Goal: Information Seeking & Learning: Learn about a topic

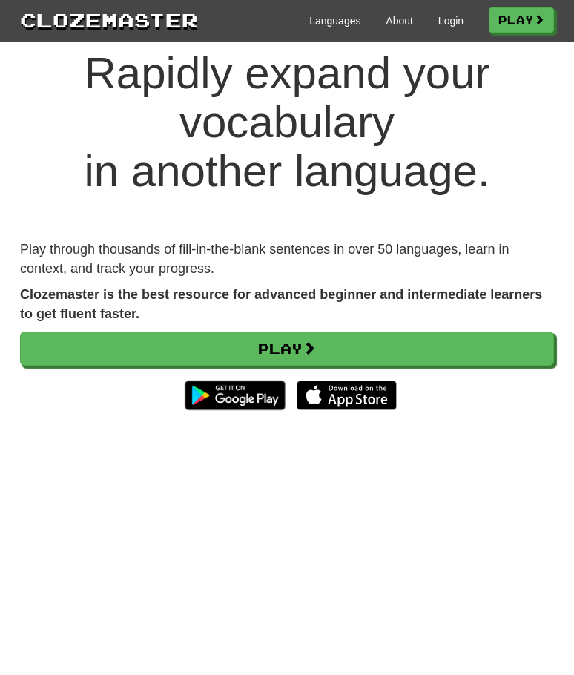
scroll to position [74, 0]
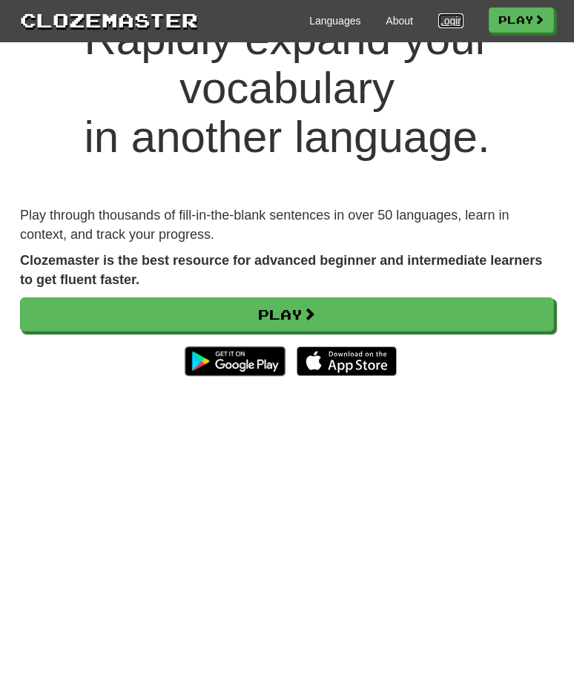
click at [439, 17] on link "Login" at bounding box center [451, 20] width 25 height 15
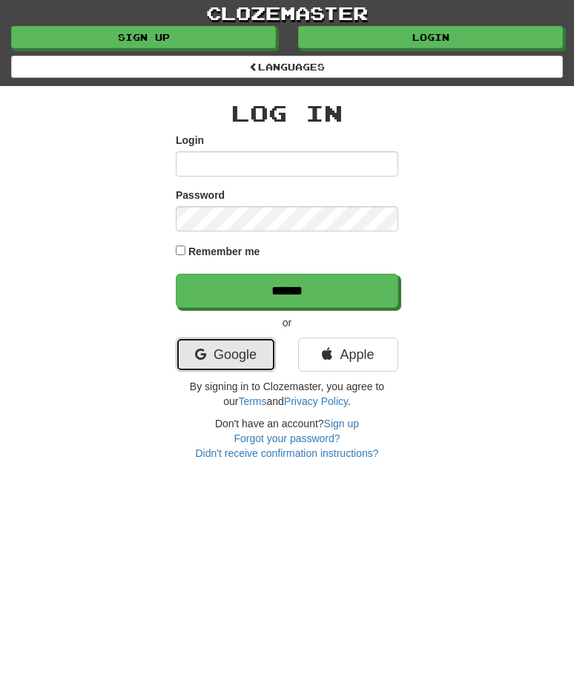
click at [221, 353] on link "Google" at bounding box center [226, 355] width 100 height 34
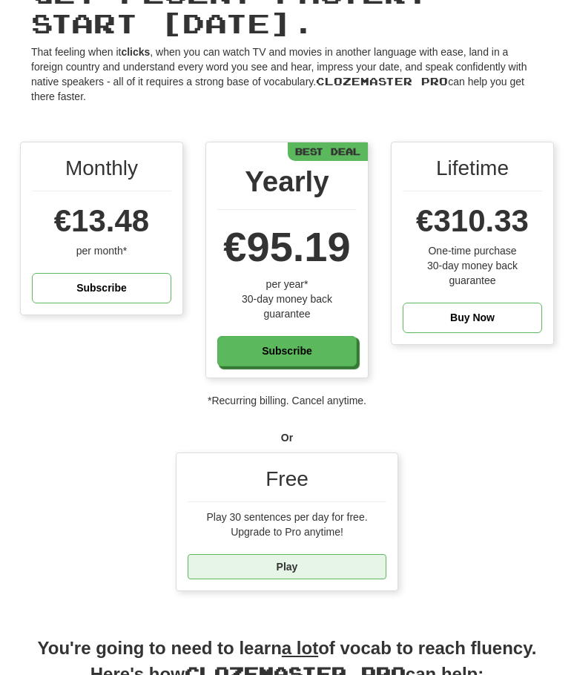
scroll to position [148, 0]
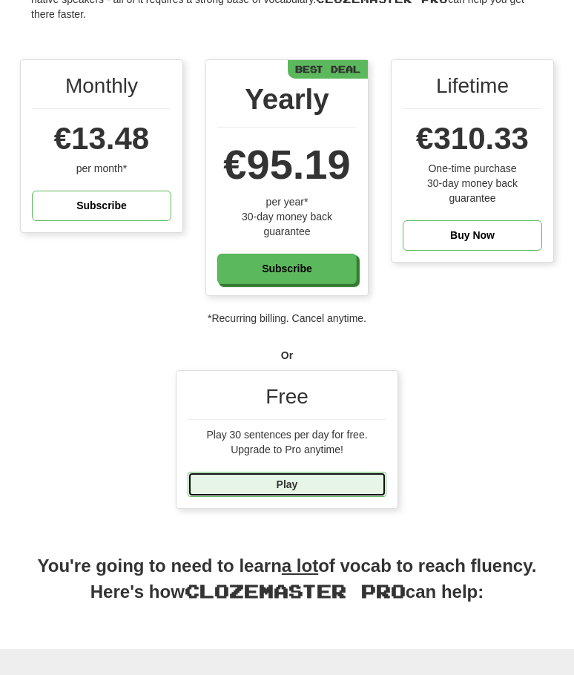
click at [260, 482] on link "Play" at bounding box center [287, 484] width 199 height 25
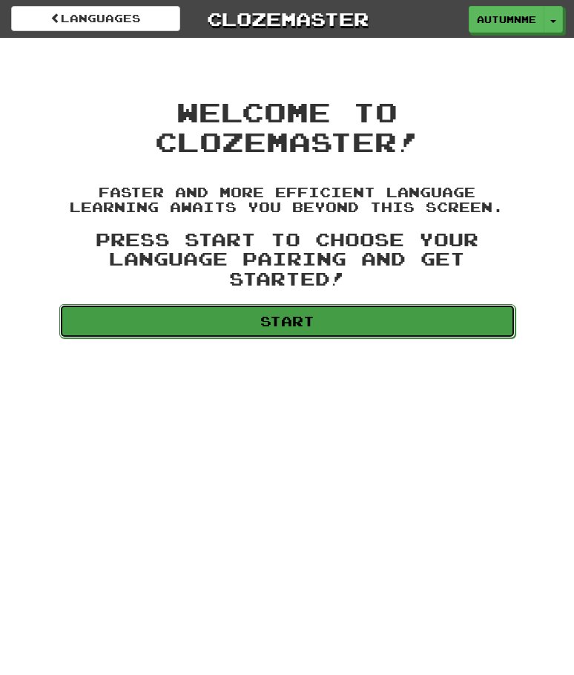
click at [287, 321] on link "Start" at bounding box center [287, 321] width 456 height 34
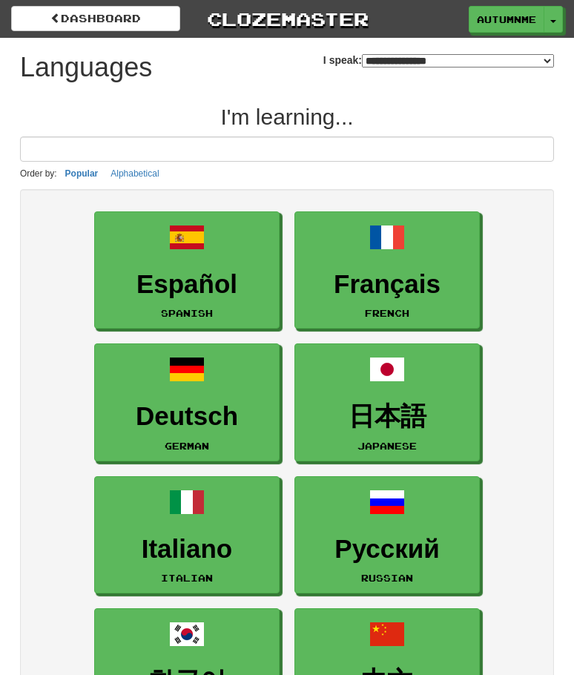
select select "*******"
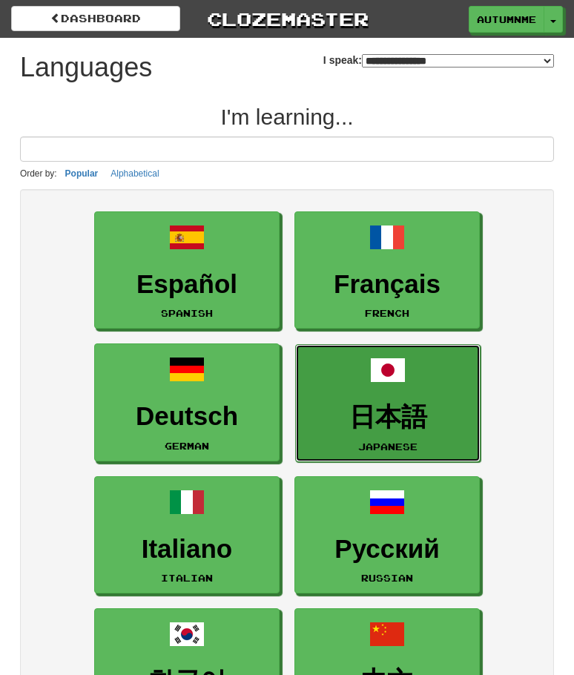
click at [400, 425] on h3 "日本語" at bounding box center [388, 417] width 169 height 29
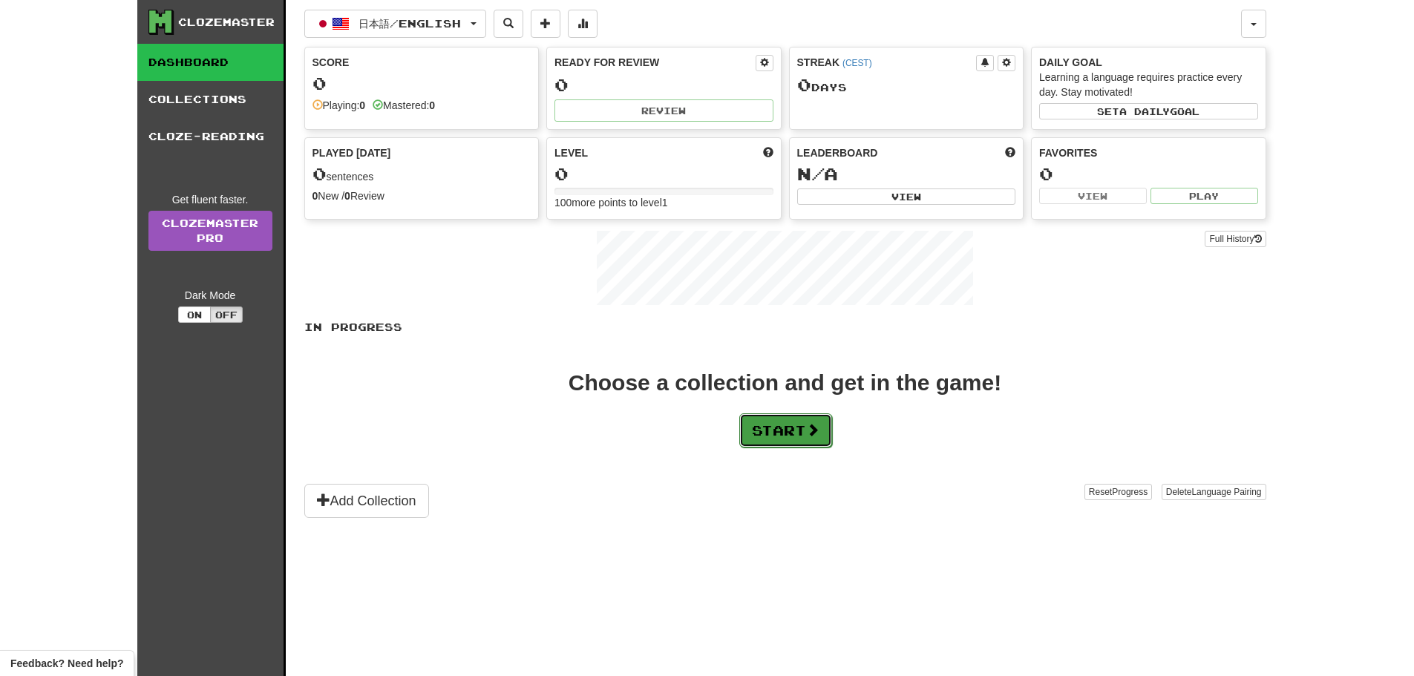
click at [574, 442] on button "Start" at bounding box center [785, 430] width 93 height 34
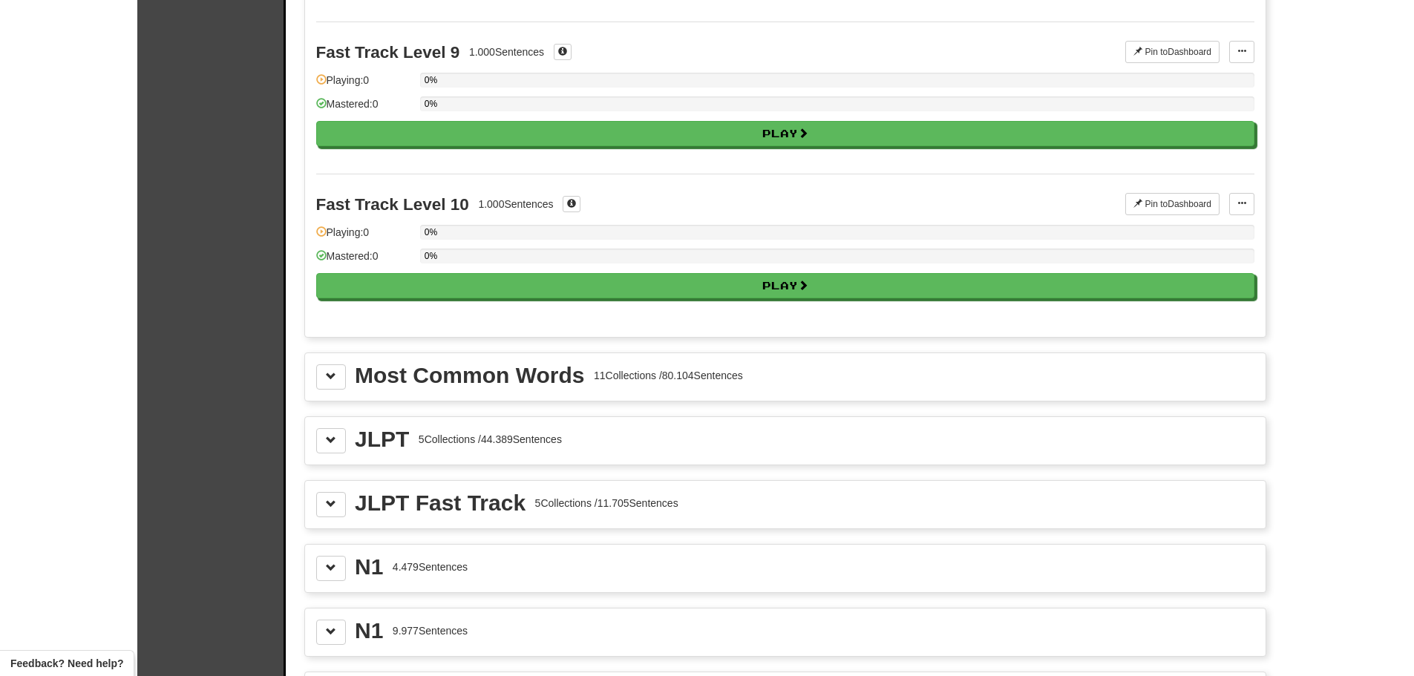
scroll to position [1336, 0]
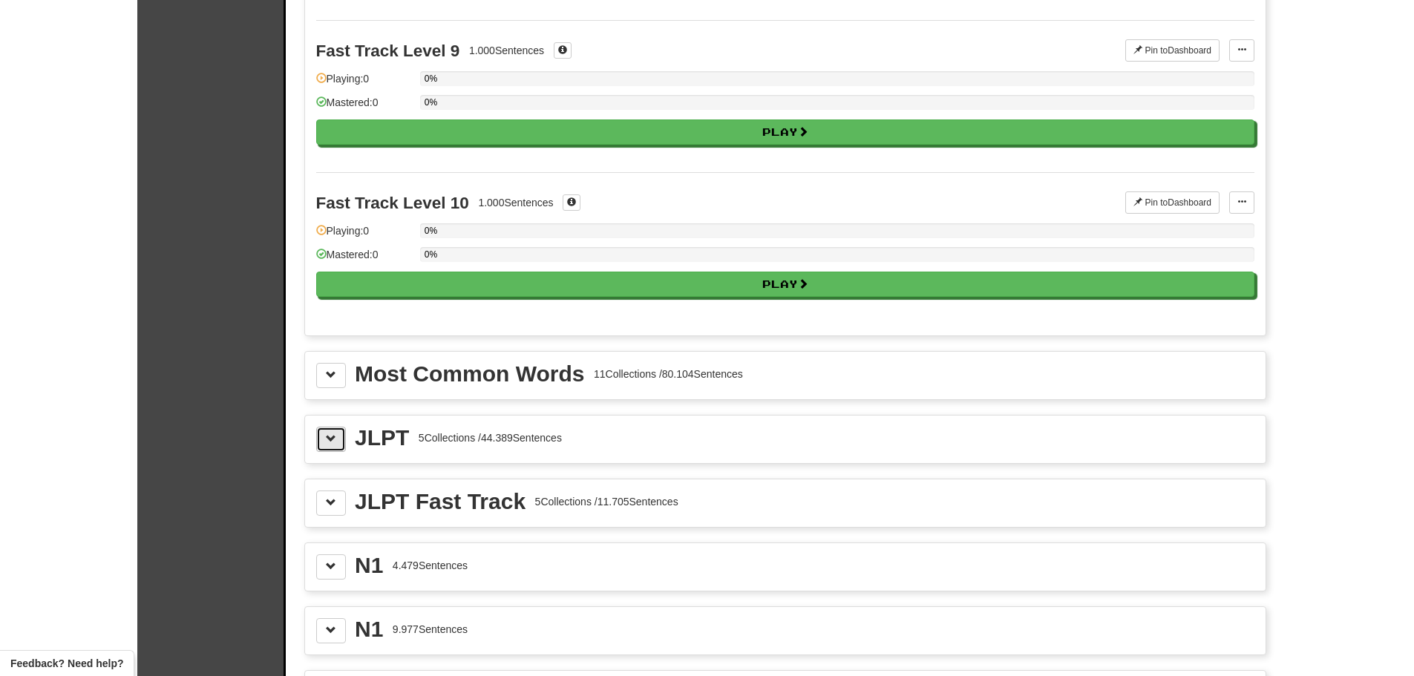
click at [340, 447] on button at bounding box center [331, 439] width 30 height 25
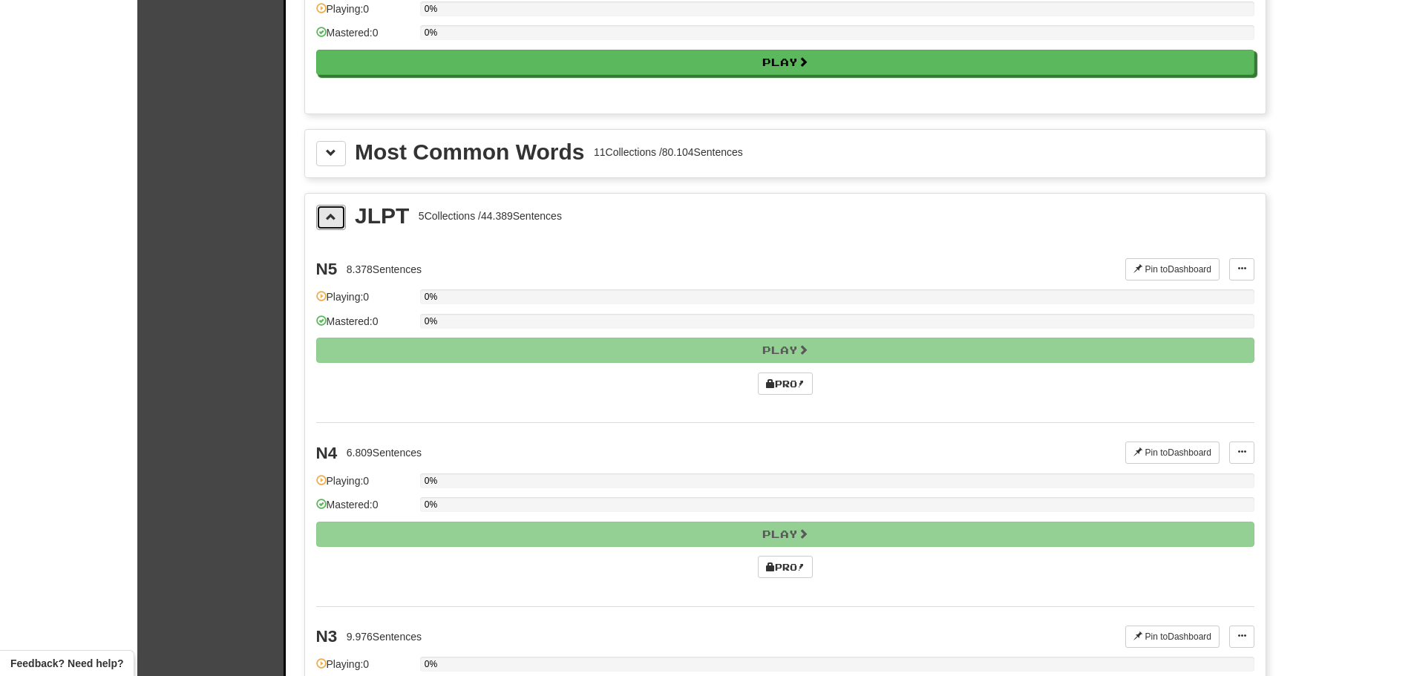
scroll to position [1558, 0]
click at [574, 386] on link "Pro!" at bounding box center [785, 383] width 55 height 22
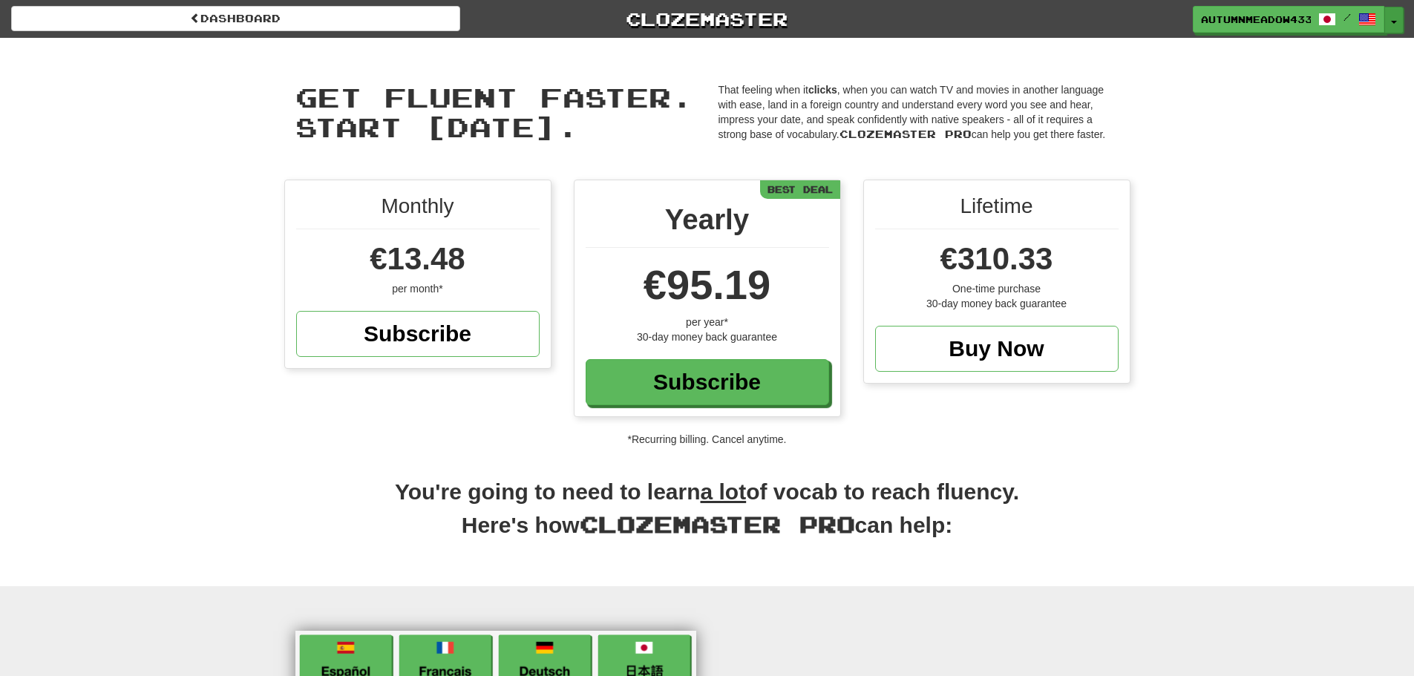
click at [1399, 17] on button "Toggle Dropdown" at bounding box center [1393, 20] width 19 height 27
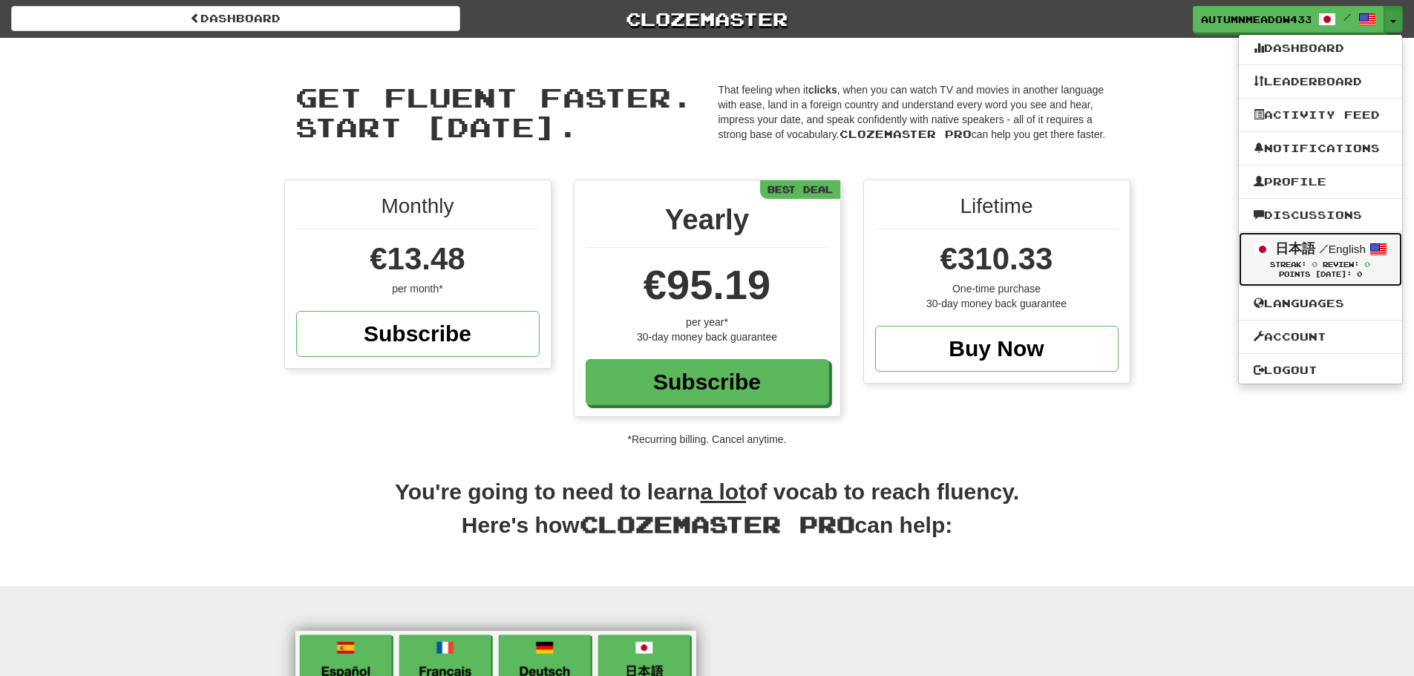
click at [1371, 250] on span at bounding box center [1378, 249] width 18 height 18
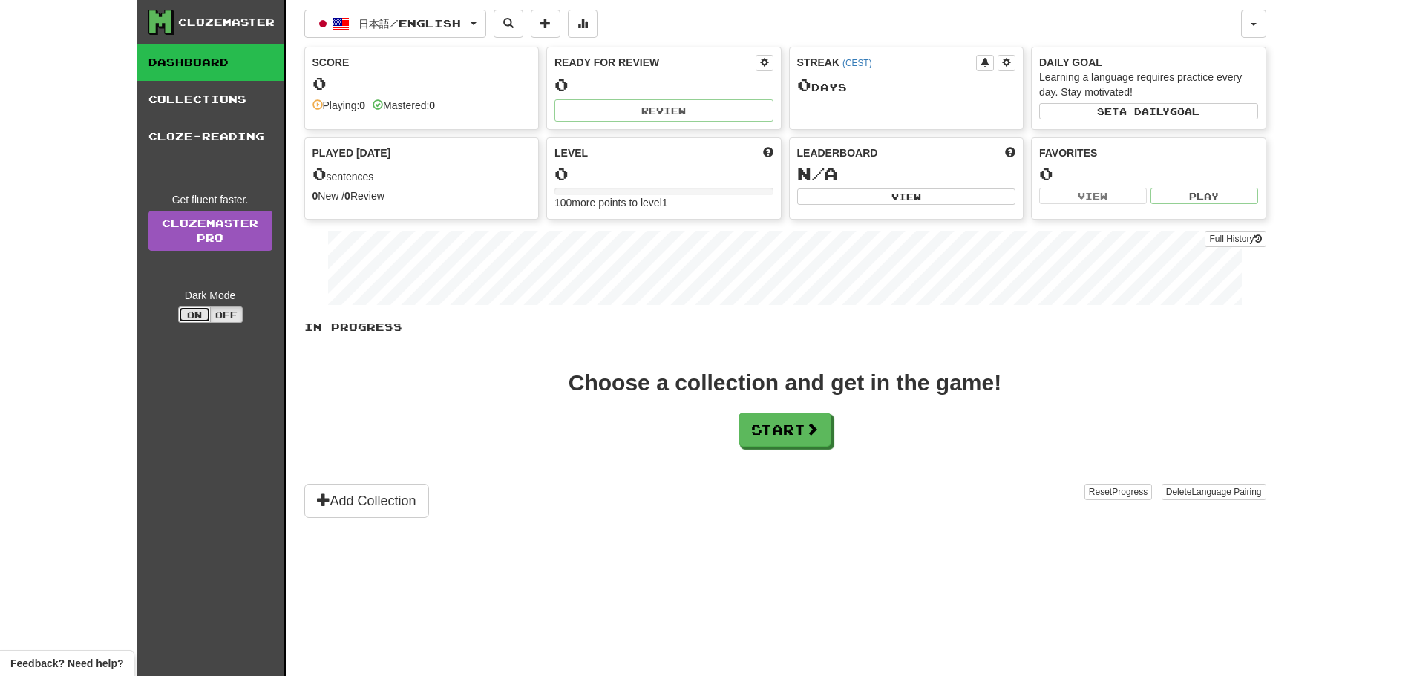
click at [198, 312] on button "On" at bounding box center [194, 314] width 33 height 16
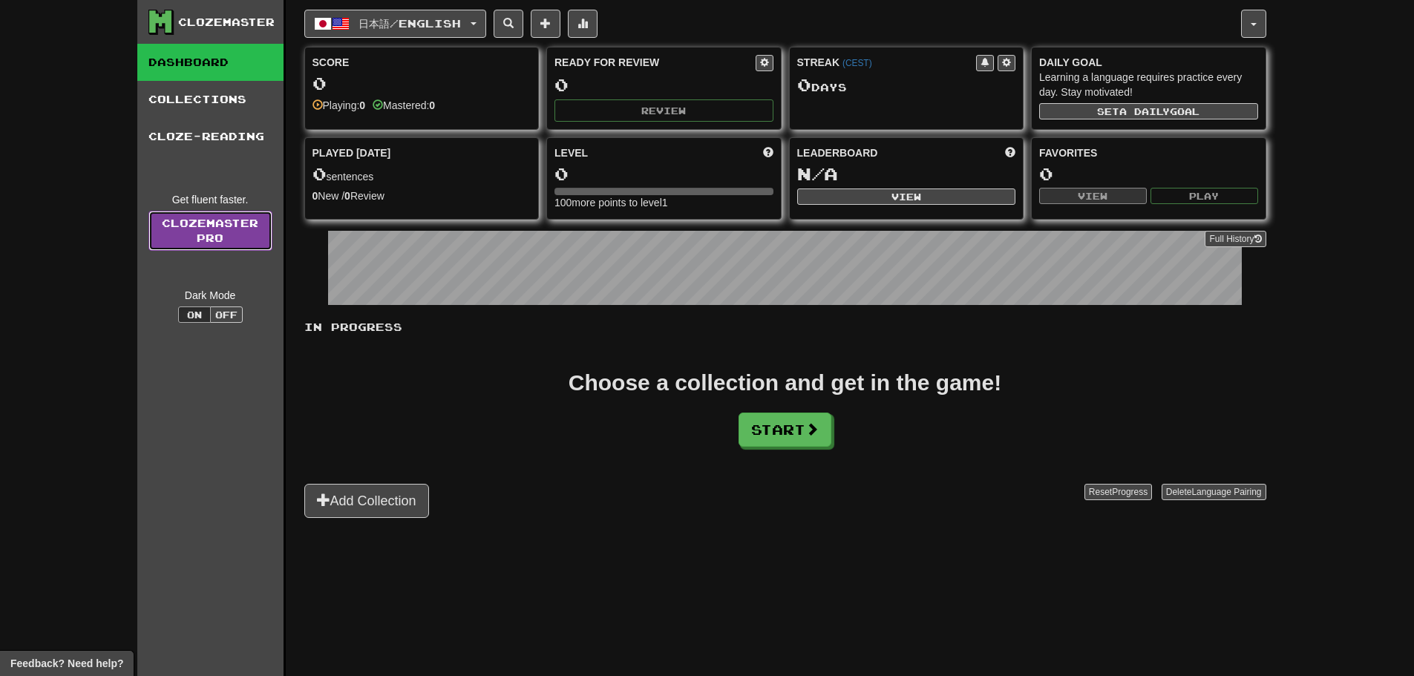
click at [243, 232] on link "Clozemaster Pro" at bounding box center [210, 231] width 124 height 40
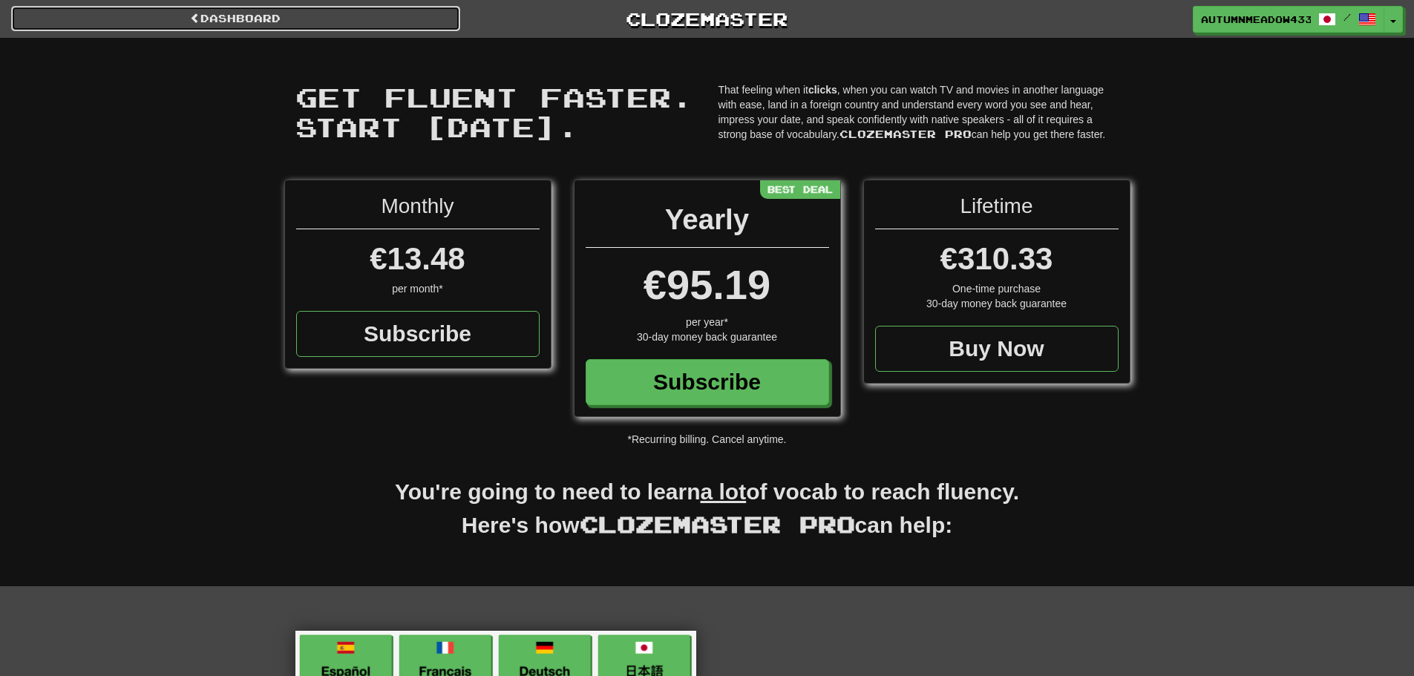
click at [387, 17] on link "Dashboard" at bounding box center [235, 18] width 449 height 25
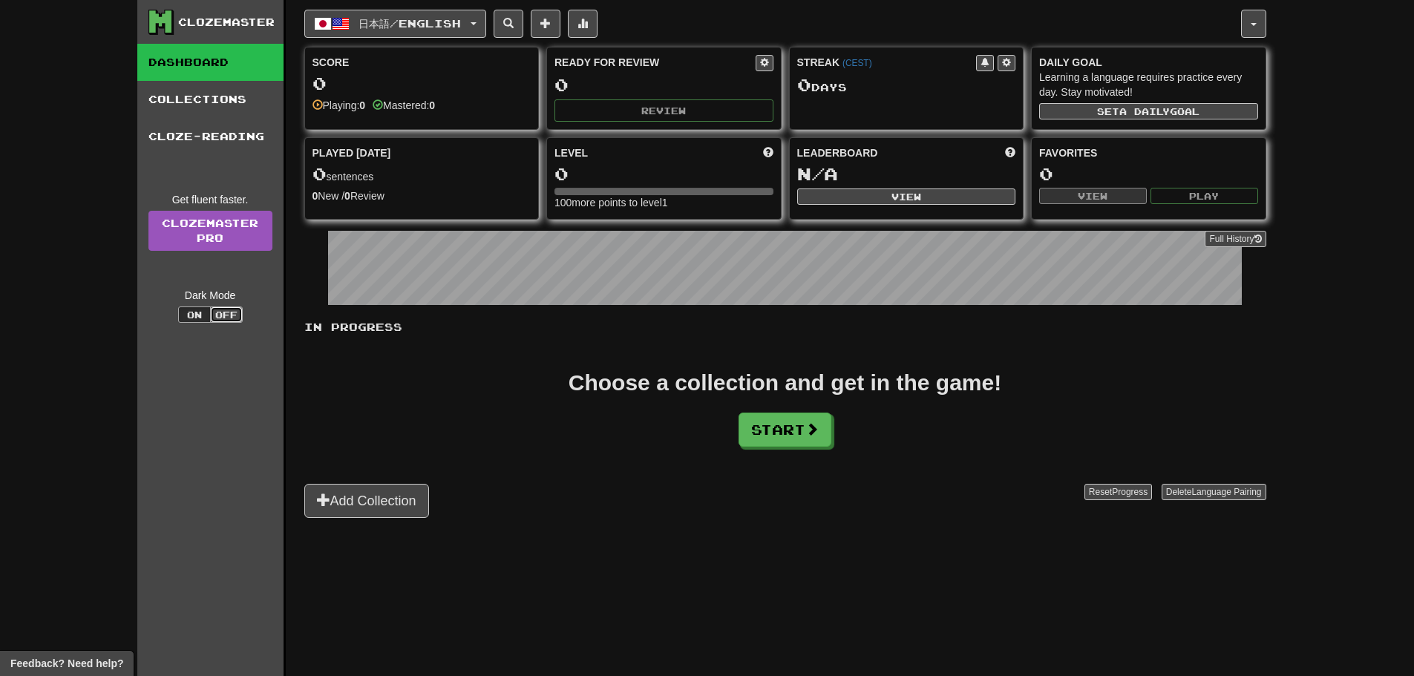
click at [225, 318] on button "Off" at bounding box center [226, 314] width 33 height 16
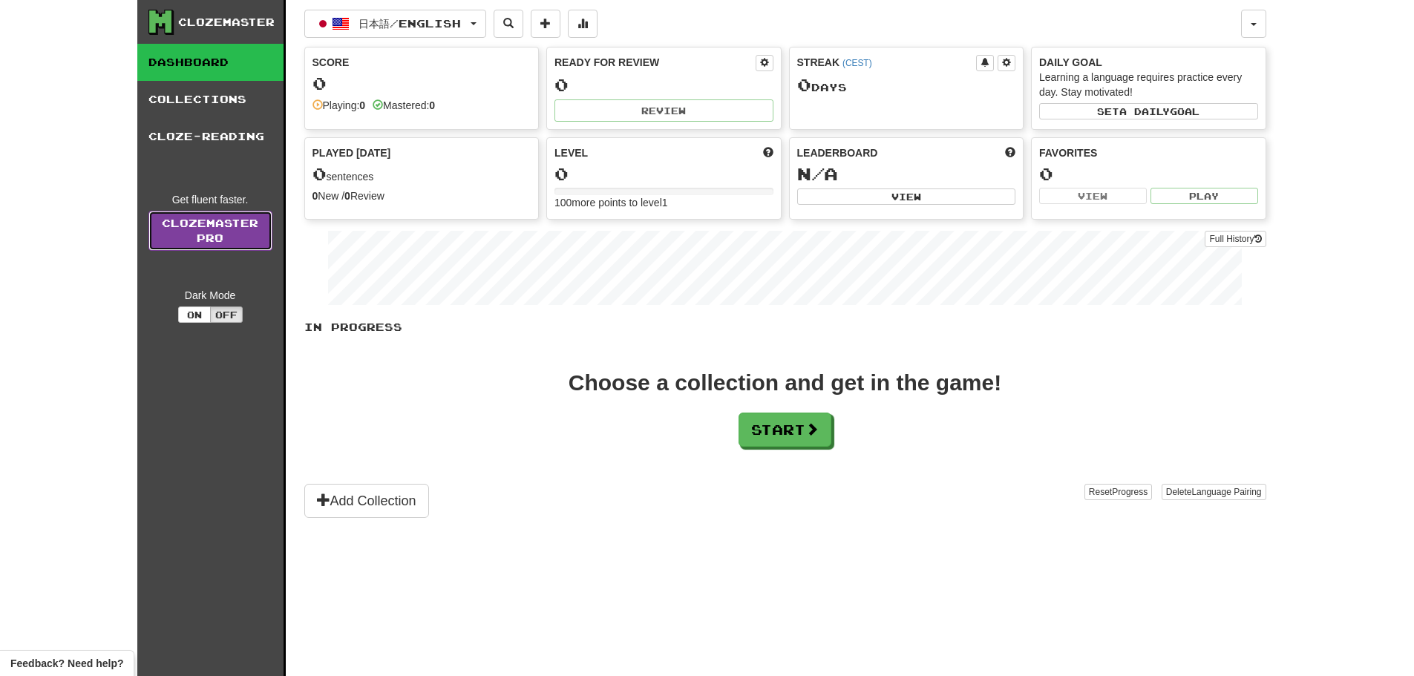
click at [209, 225] on link "Clozemaster Pro" at bounding box center [210, 231] width 124 height 40
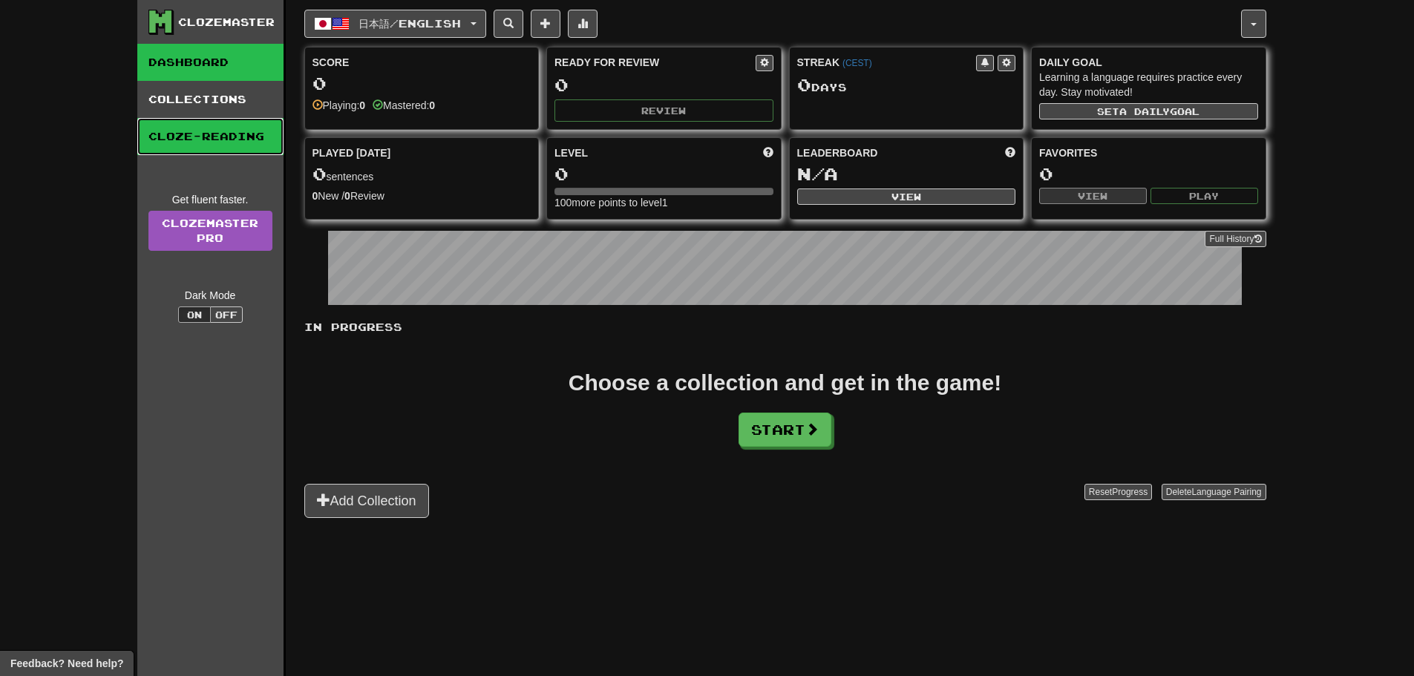
click at [219, 152] on link "Cloze-Reading" at bounding box center [210, 136] width 146 height 37
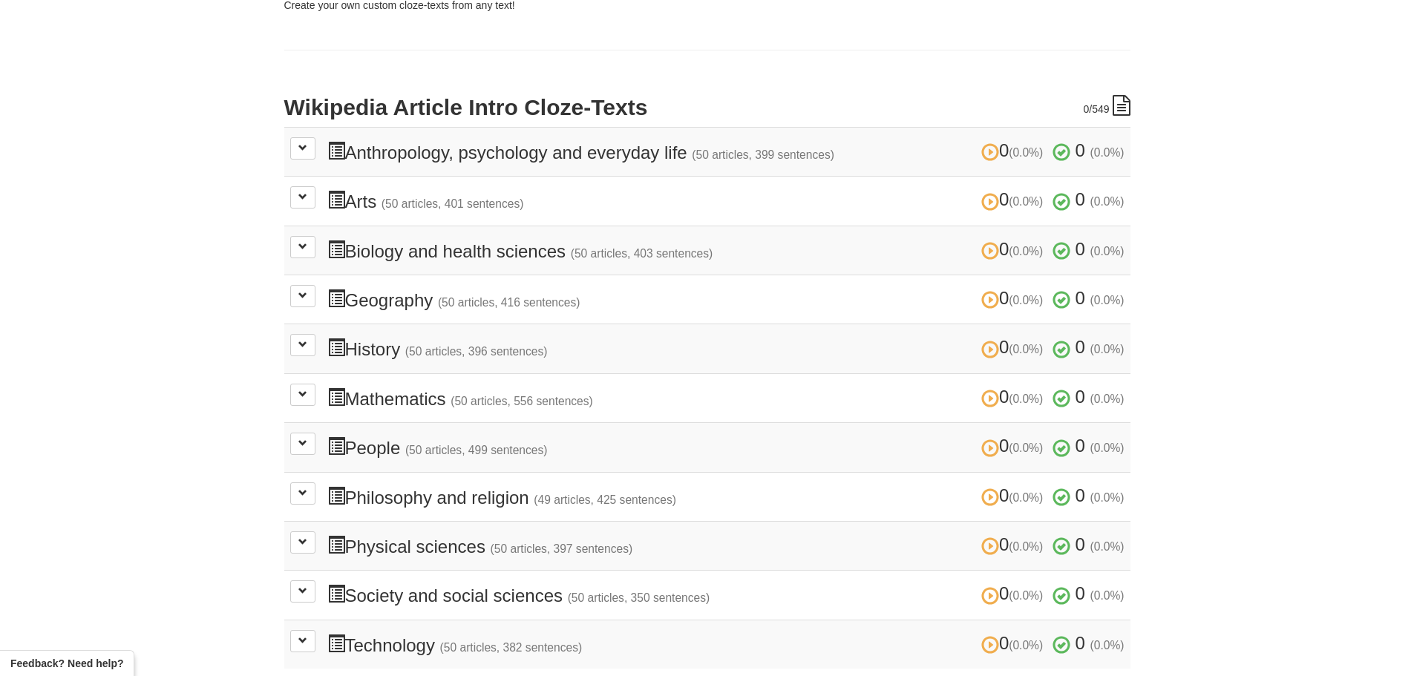
scroll to position [297, 0]
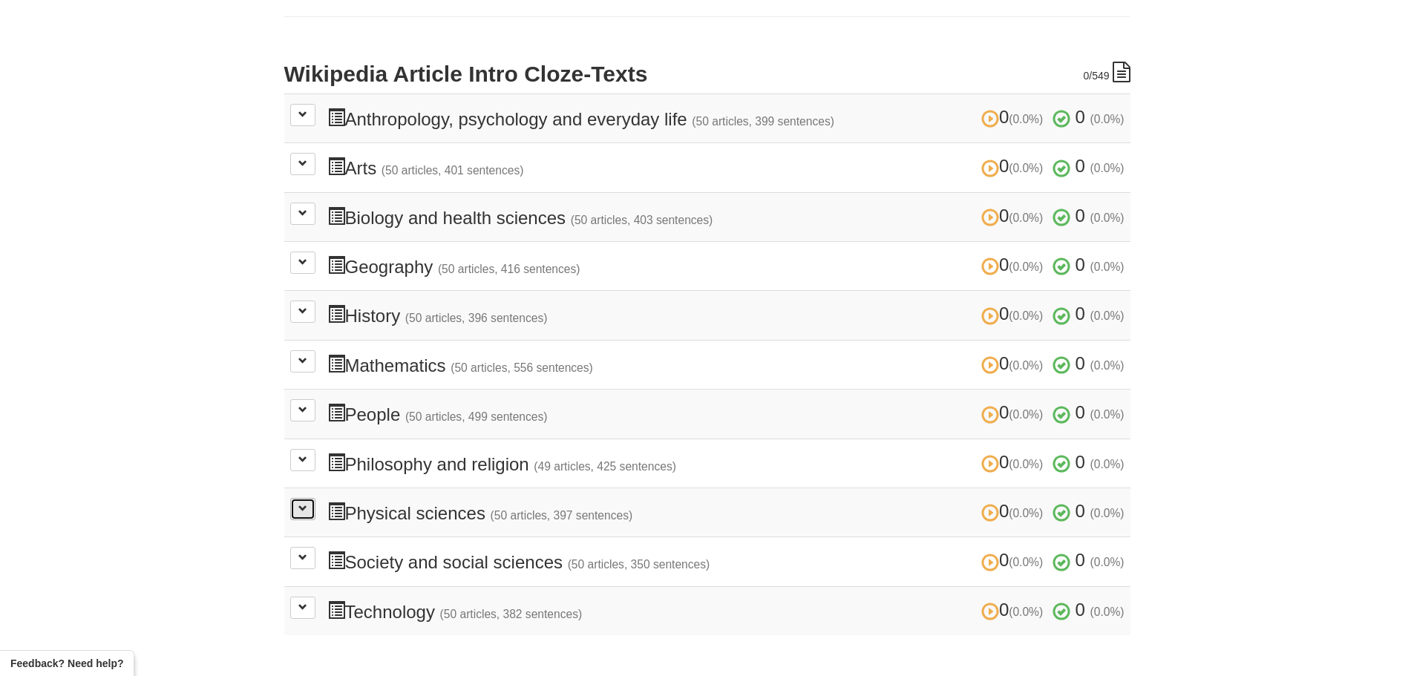
click at [304, 511] on span at bounding box center [302, 508] width 9 height 9
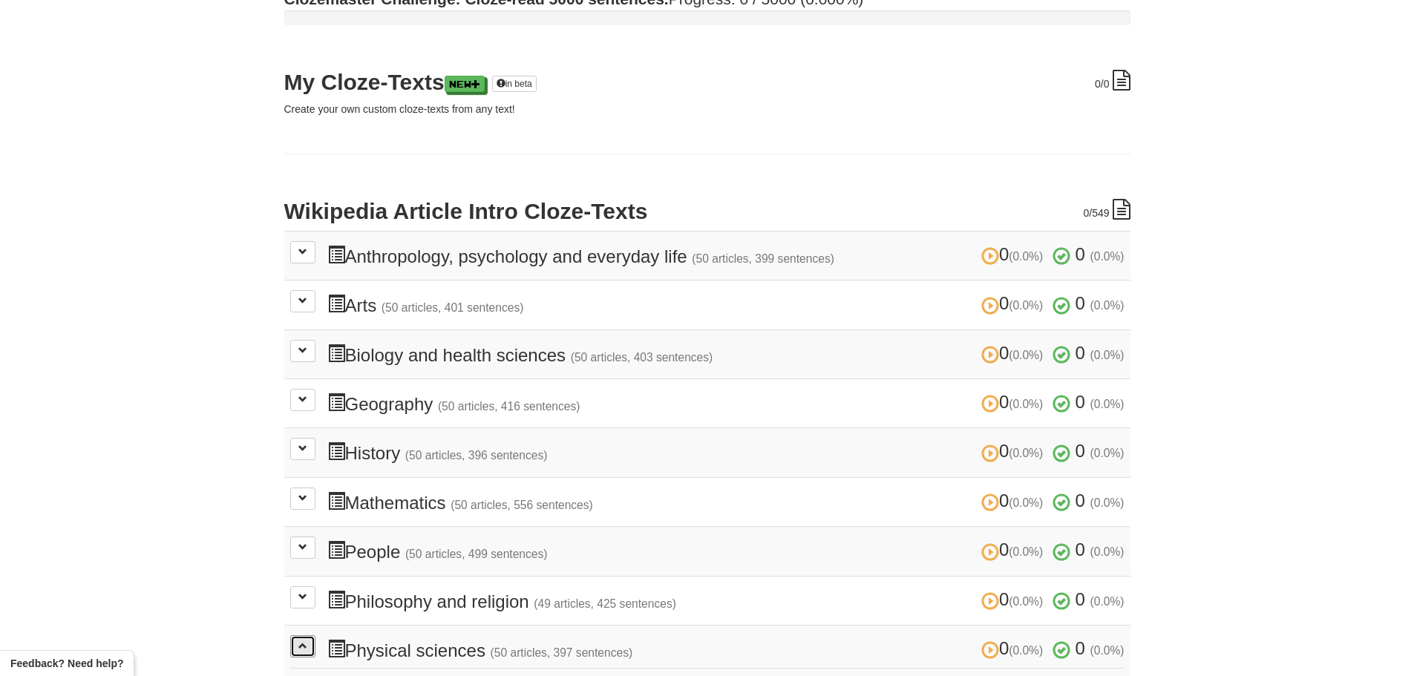
scroll to position [0, 0]
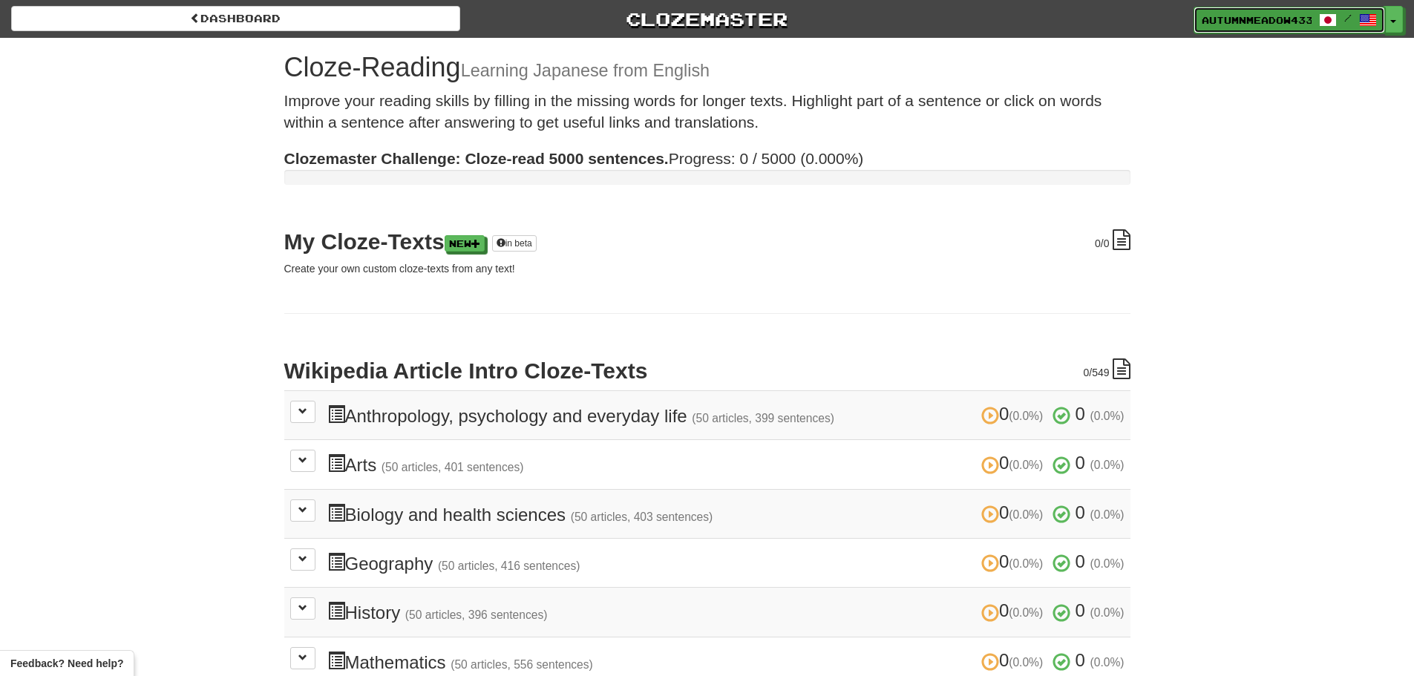
click at [1359, 24] on span at bounding box center [1368, 20] width 18 height 18
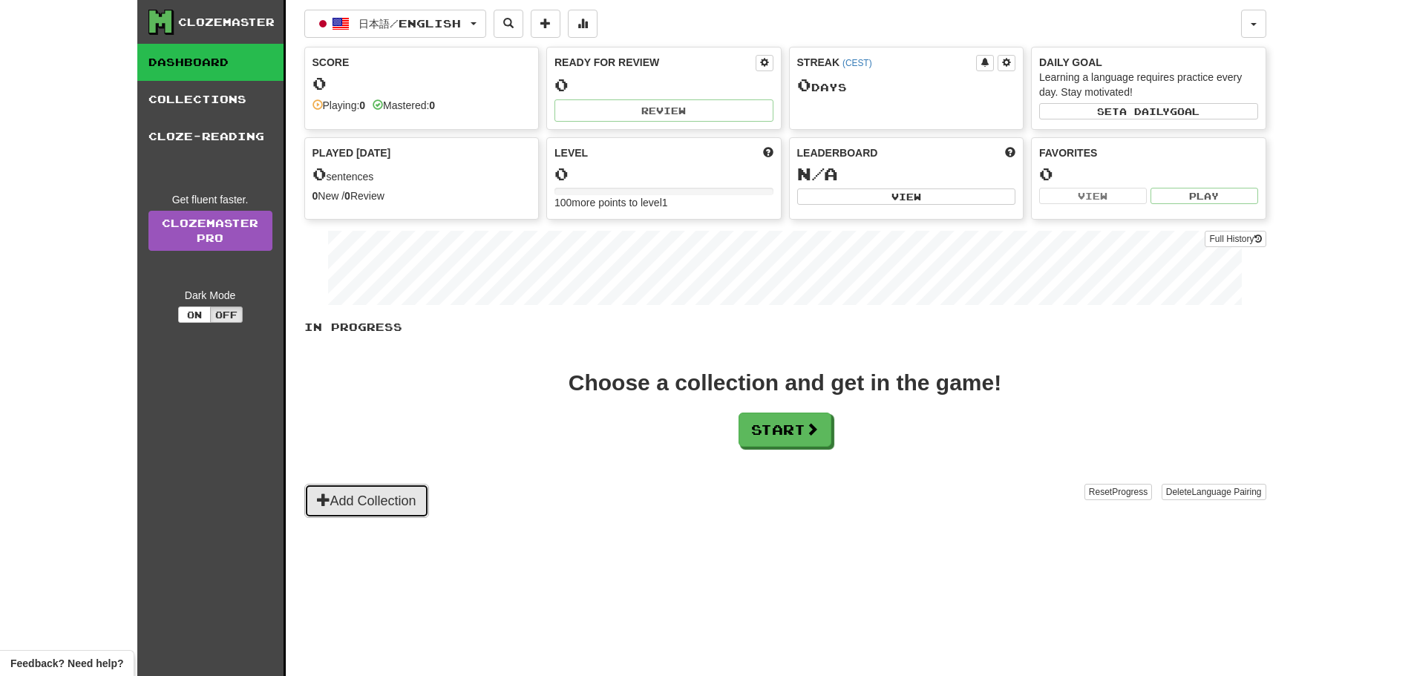
click at [387, 484] on button "Add Collection" at bounding box center [366, 501] width 125 height 34
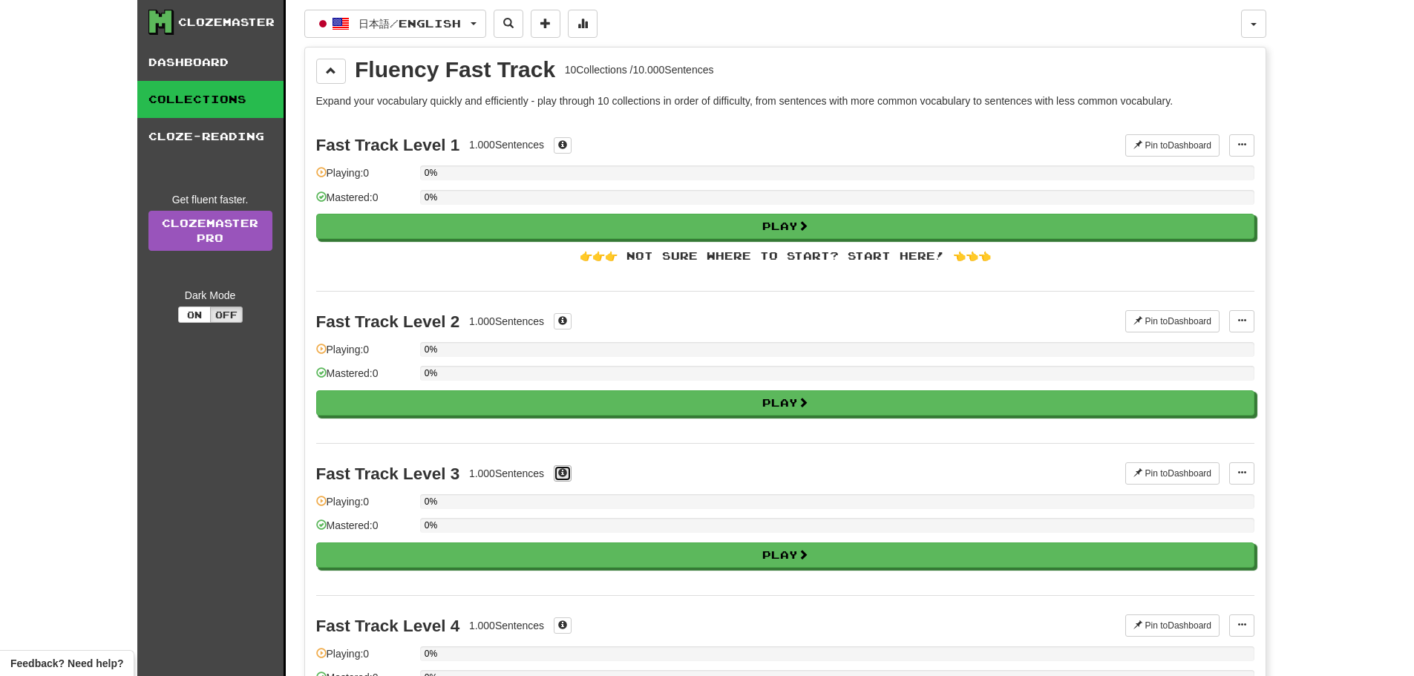
click at [565, 466] on button at bounding box center [563, 473] width 18 height 16
click at [561, 317] on span at bounding box center [562, 320] width 9 height 9
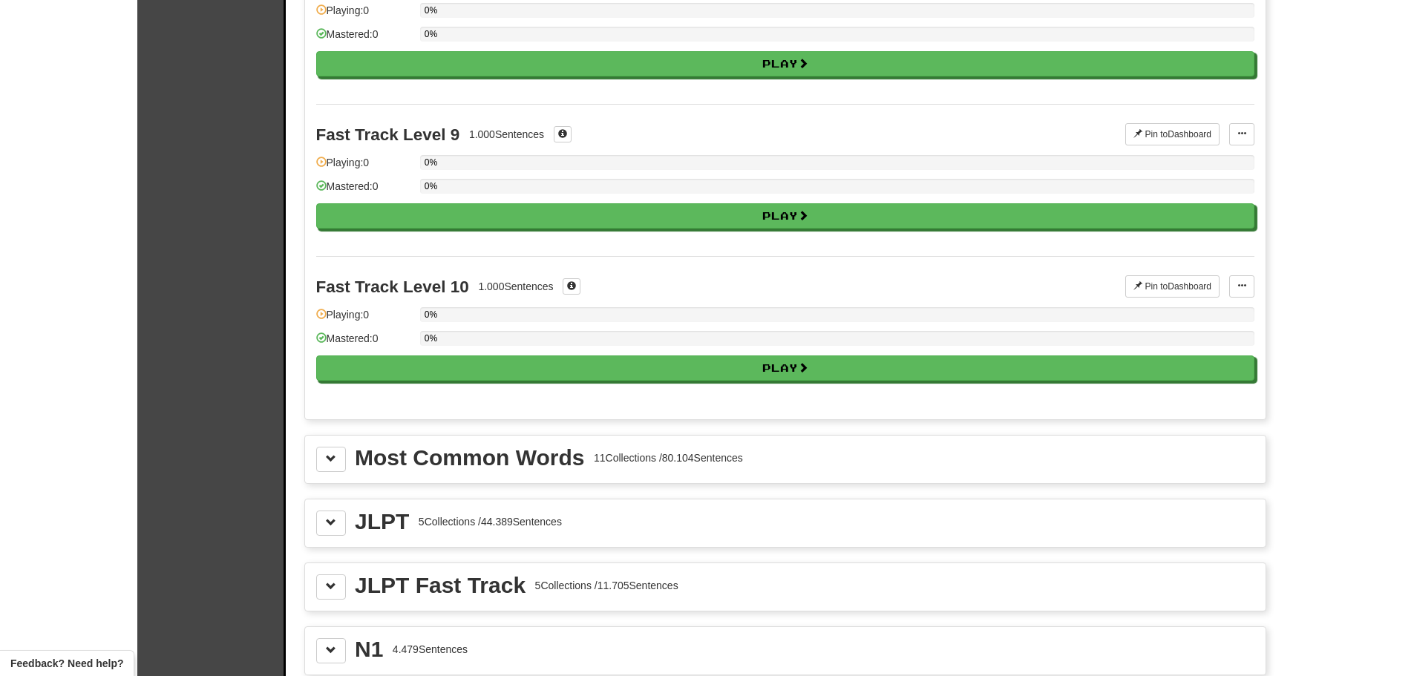
scroll to position [1262, 0]
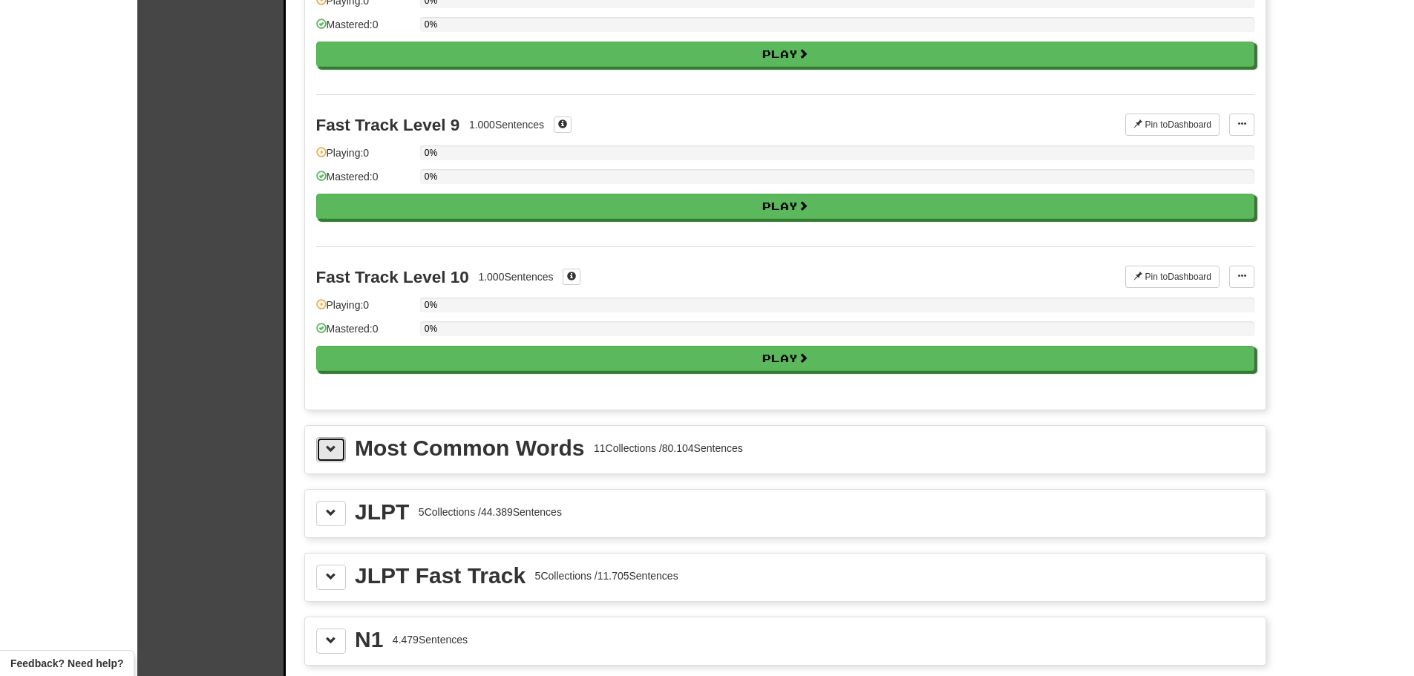
click at [323, 445] on button at bounding box center [331, 449] width 30 height 25
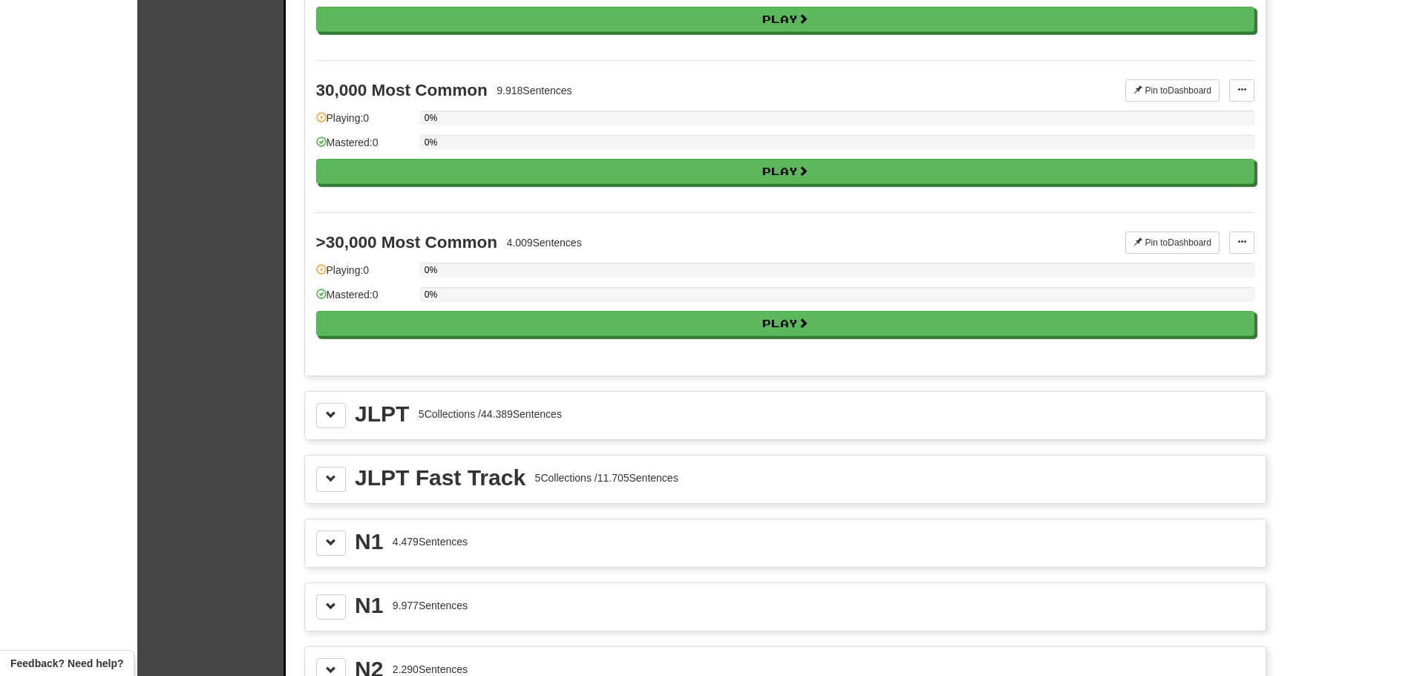
scroll to position [3042, 0]
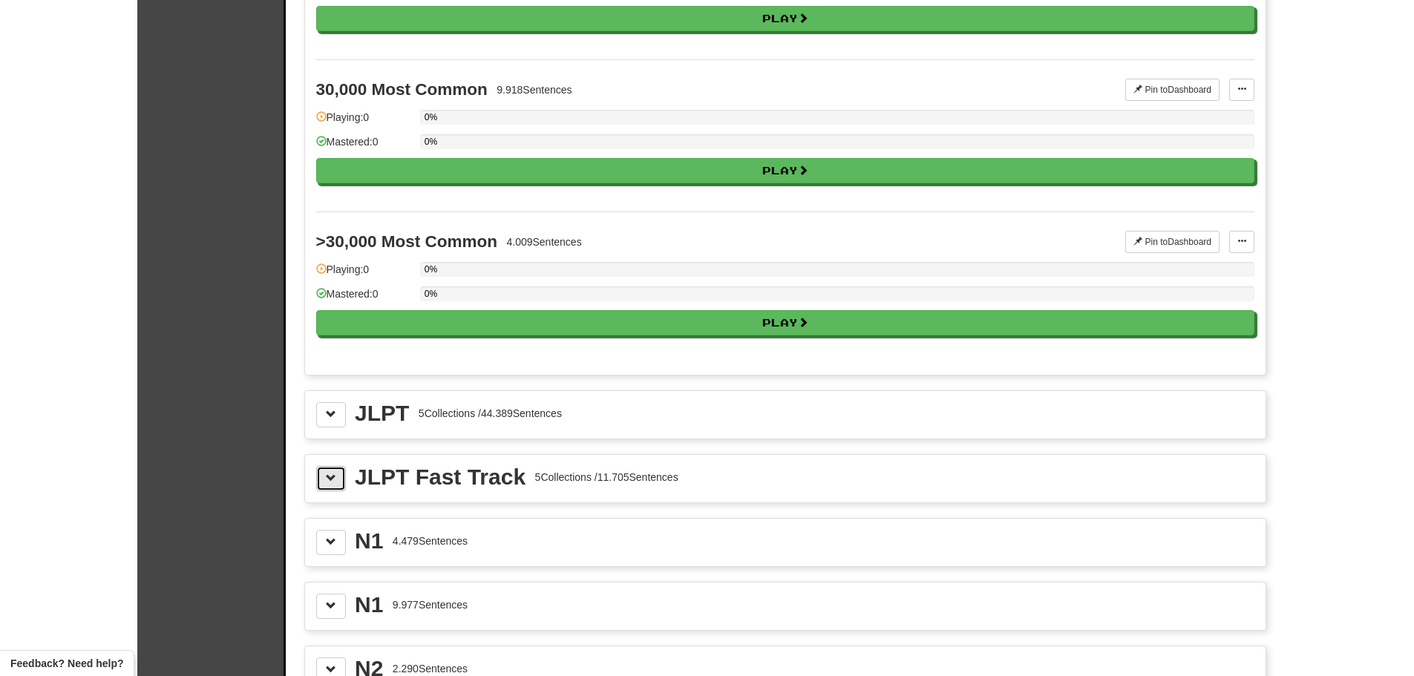
click at [318, 477] on button at bounding box center [331, 478] width 30 height 25
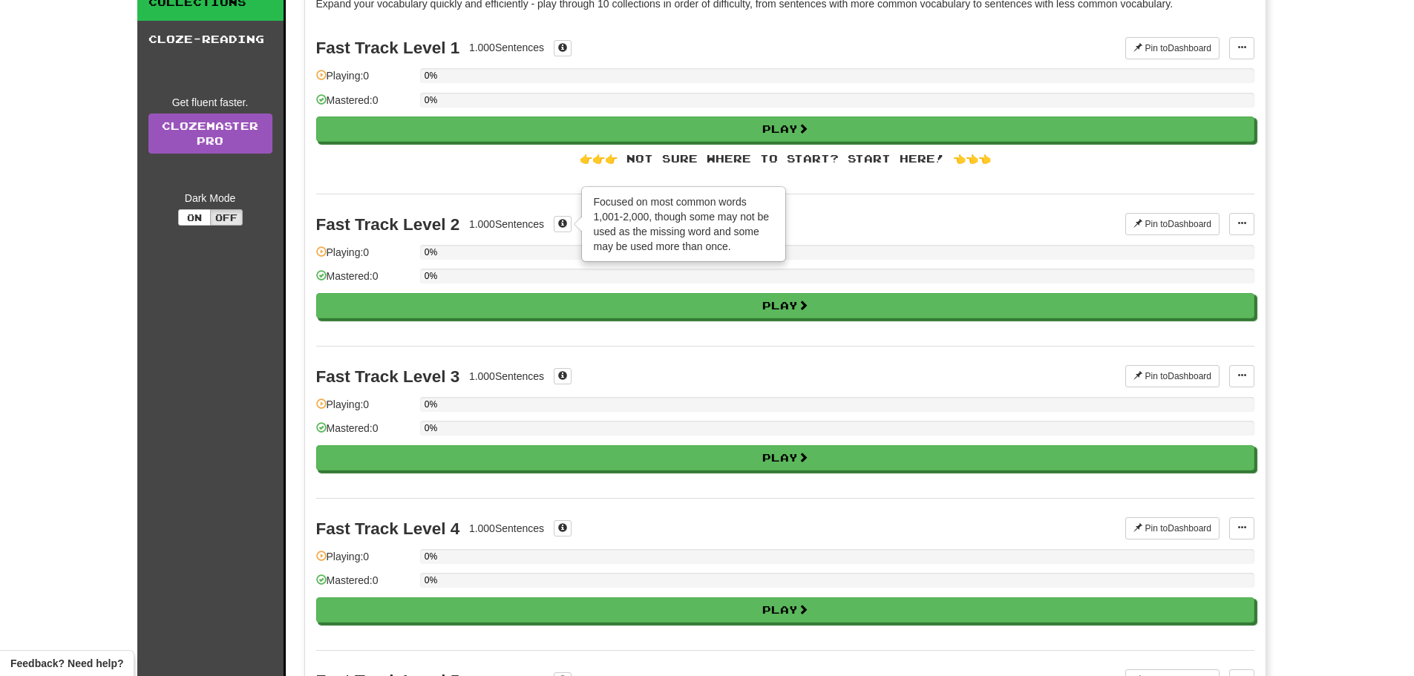
scroll to position [0, 0]
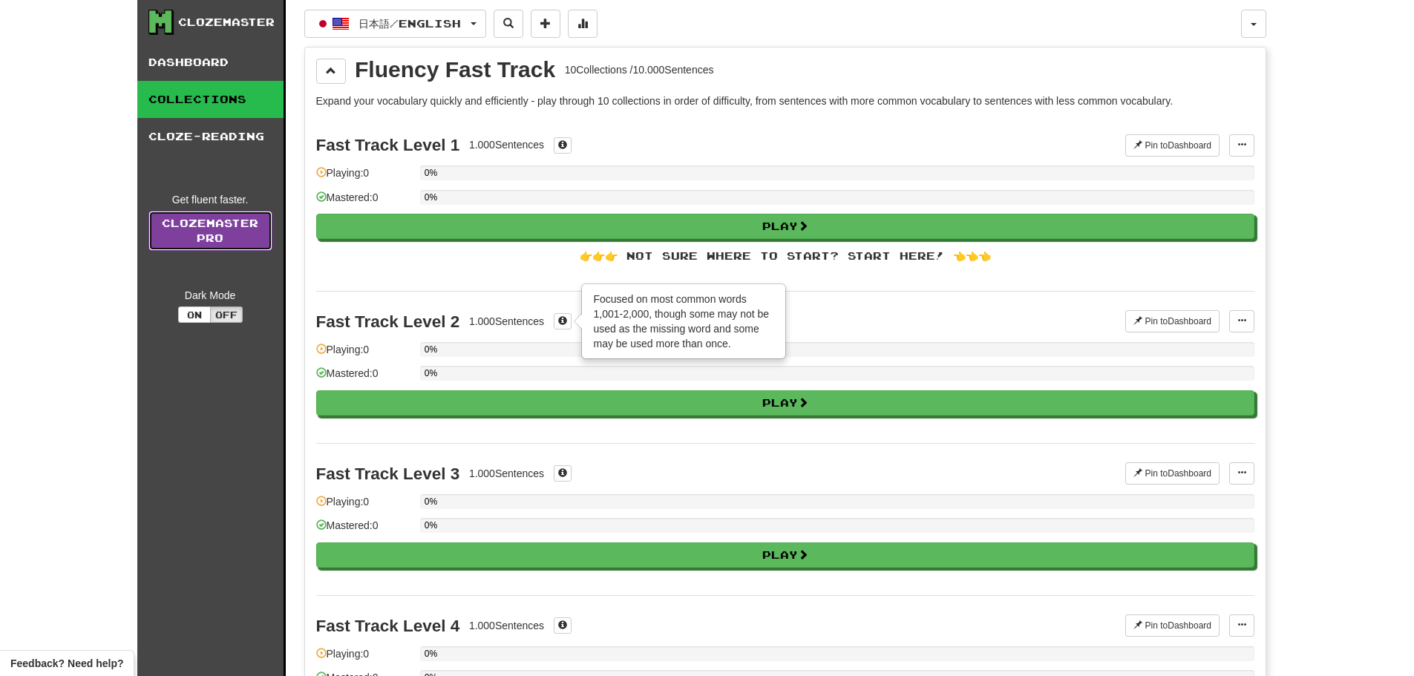
click at [239, 231] on link "Clozemaster Pro" at bounding box center [210, 231] width 124 height 40
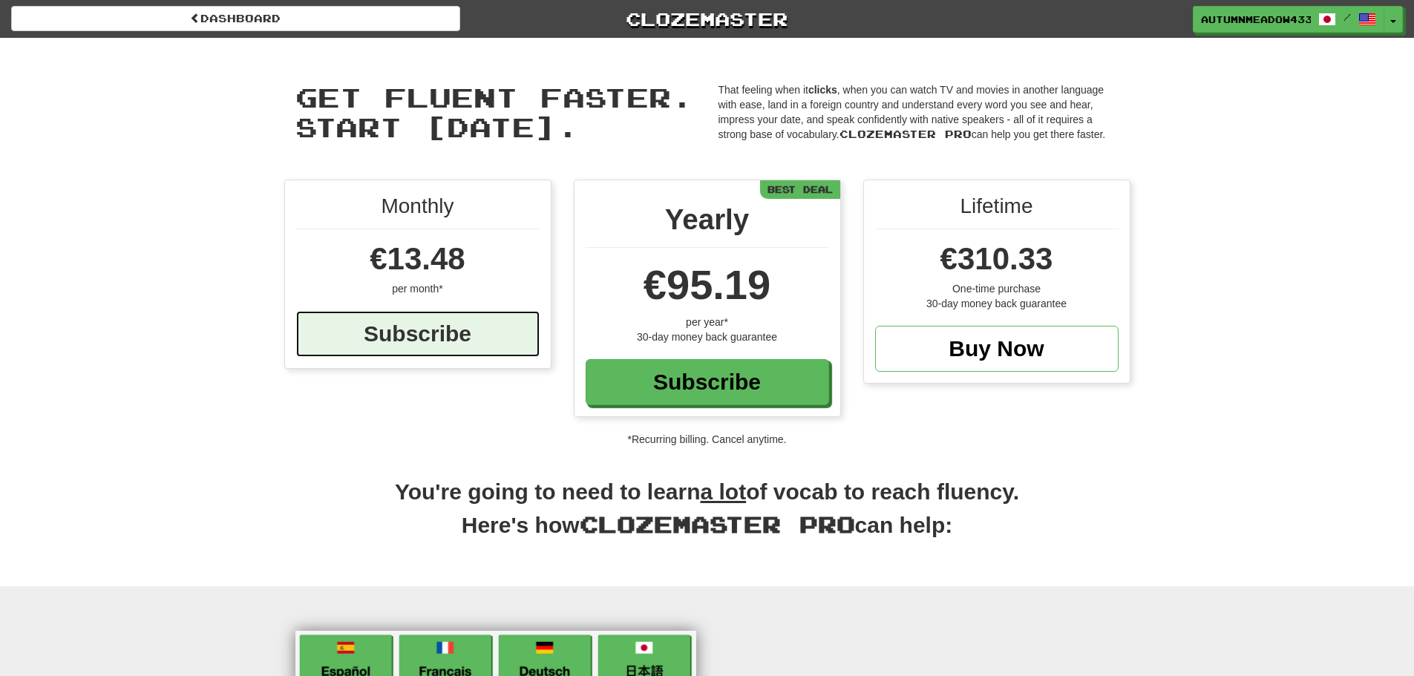
click at [462, 335] on div "Subscribe" at bounding box center [417, 334] width 243 height 46
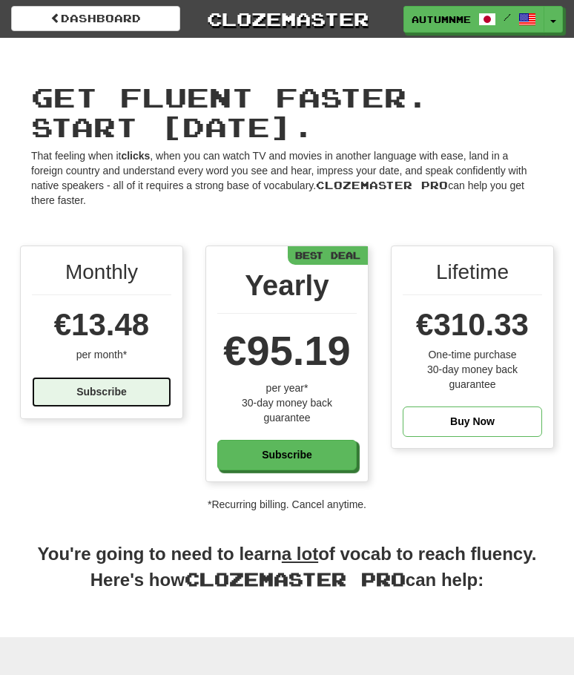
click at [102, 393] on div "Subscribe" at bounding box center [102, 392] width 140 height 30
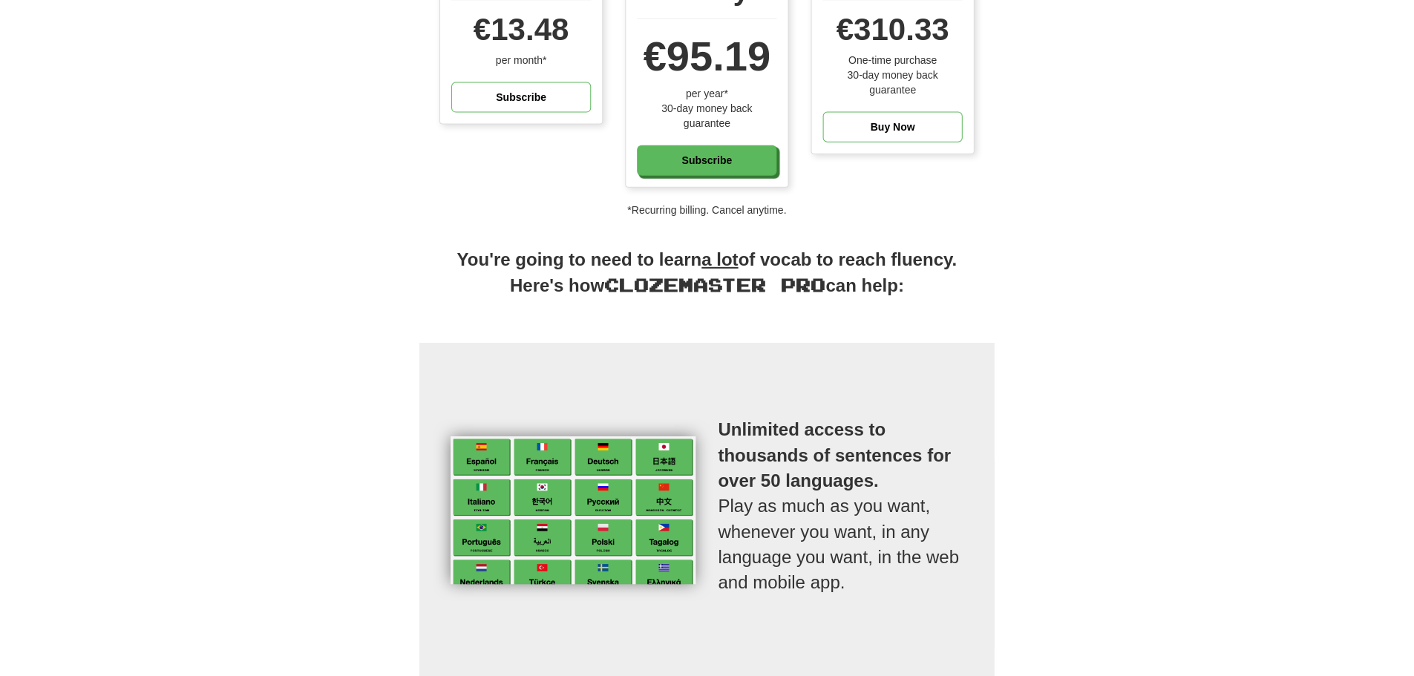
scroll to position [297, 0]
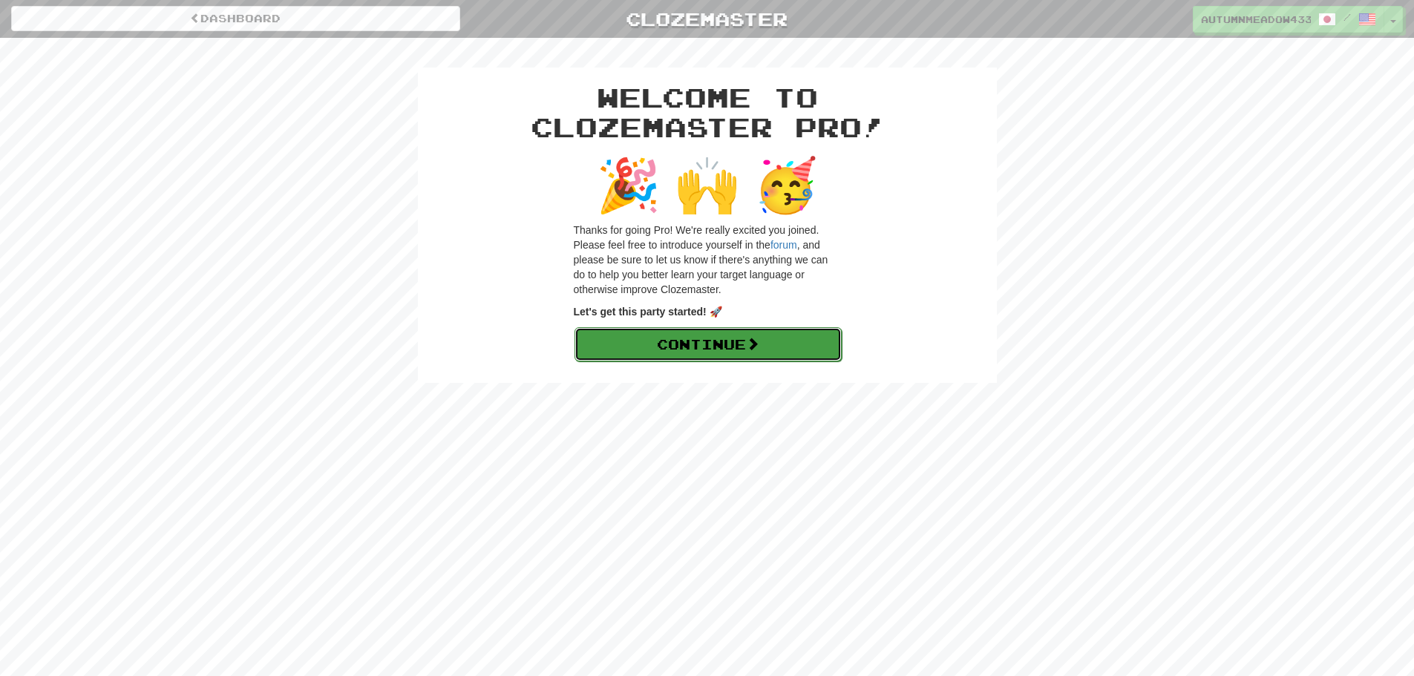
click at [809, 345] on link "Continue" at bounding box center [707, 344] width 267 height 34
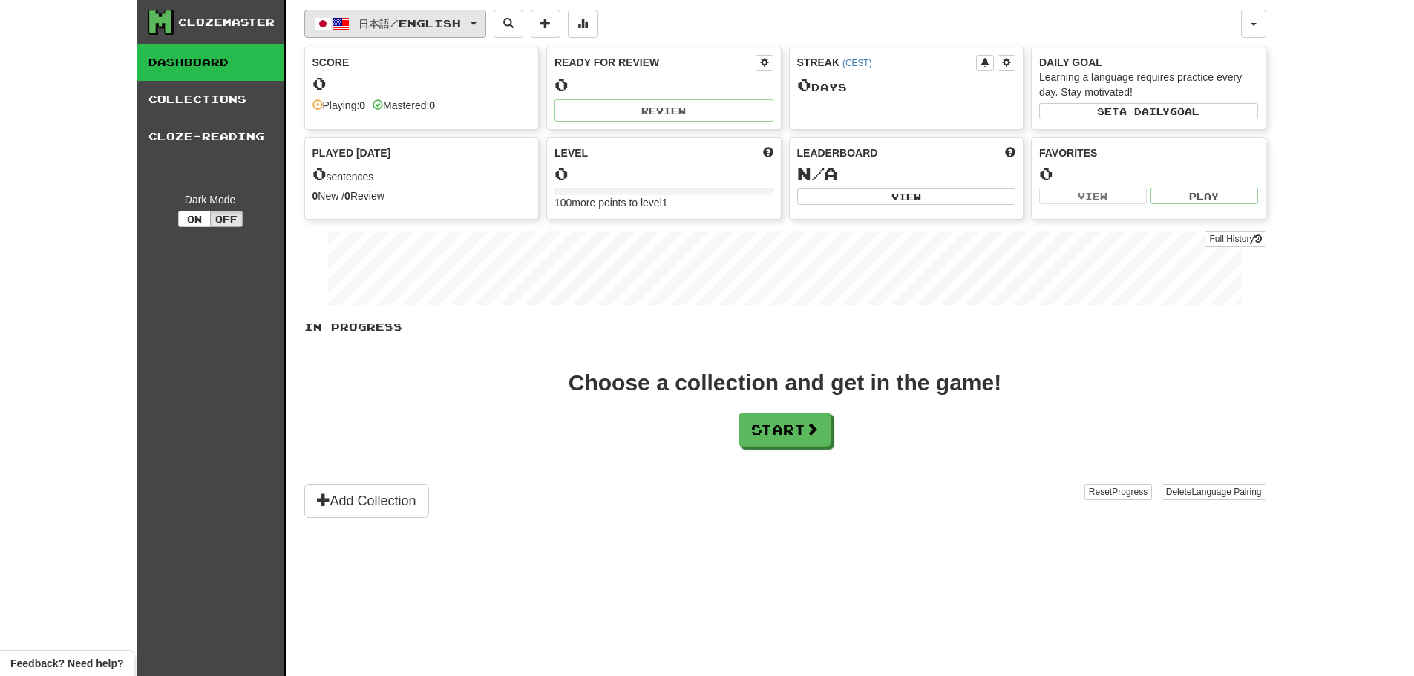
click at [304, 24] on button "日本語 / English" at bounding box center [395, 24] width 182 height 28
click at [641, 457] on div "In Progress Choose a collection and get in the game! Start Add Collection Reset…" at bounding box center [785, 419] width 962 height 198
click at [220, 25] on div "Clozemaster" at bounding box center [226, 22] width 96 height 15
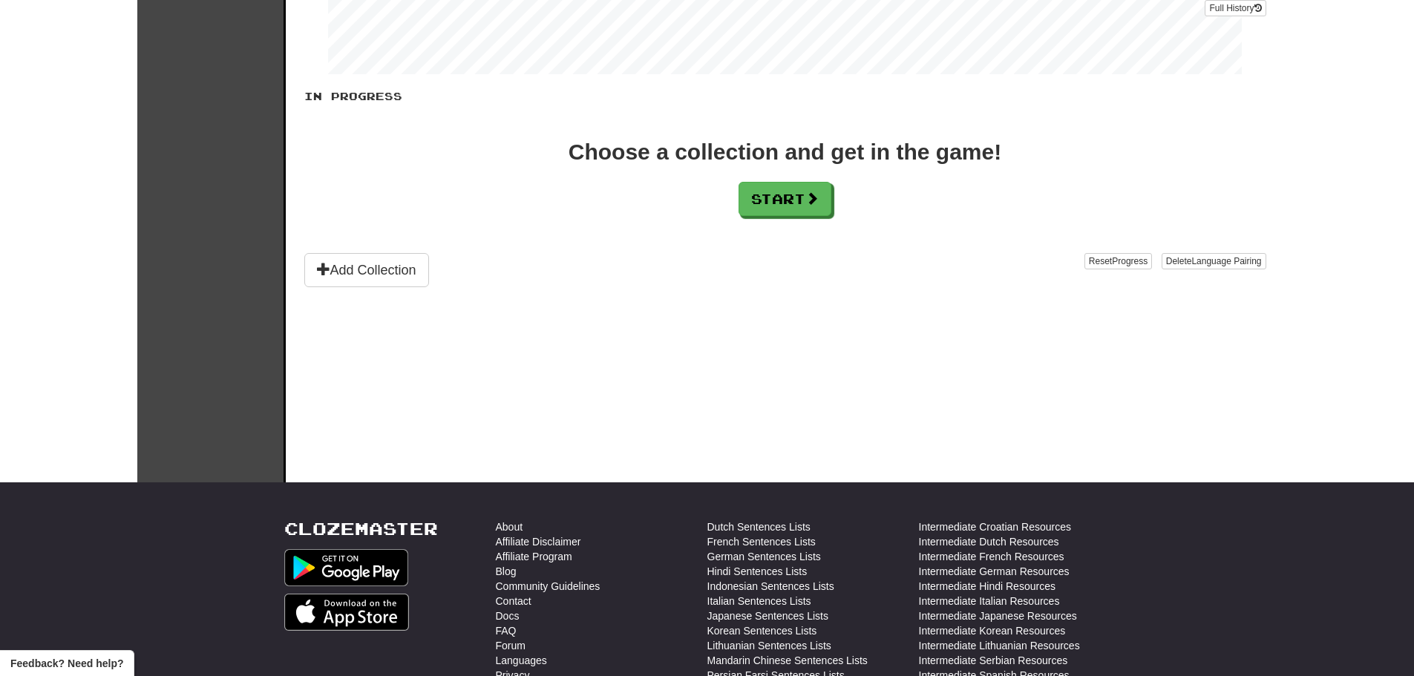
scroll to position [230, 0]
click at [76, 655] on div "Feedback? Need help?" at bounding box center [67, 663] width 134 height 26
click at [76, 665] on span "Feedback? Need help?" at bounding box center [66, 663] width 113 height 15
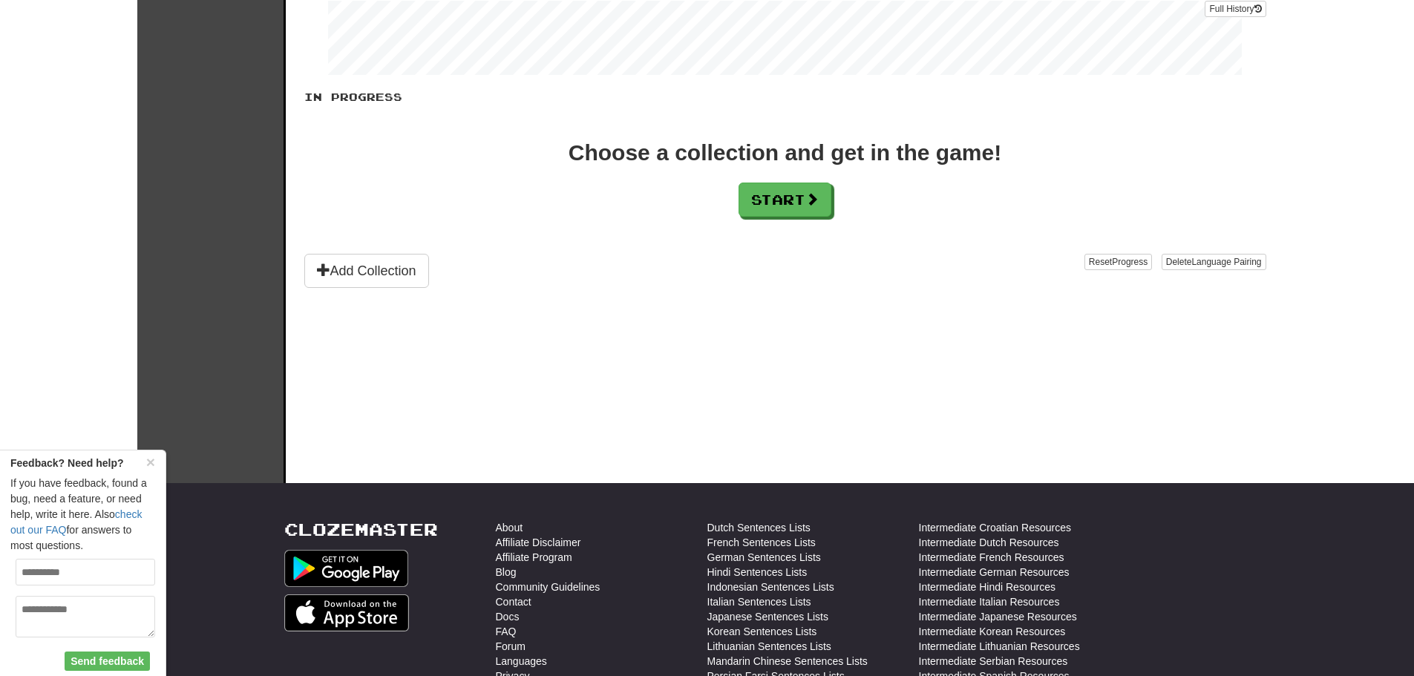
click at [251, 352] on div "Clozemaster Dashboard Collections Cloze-Reading Dark Mode On Off" at bounding box center [211, 126] width 148 height 713
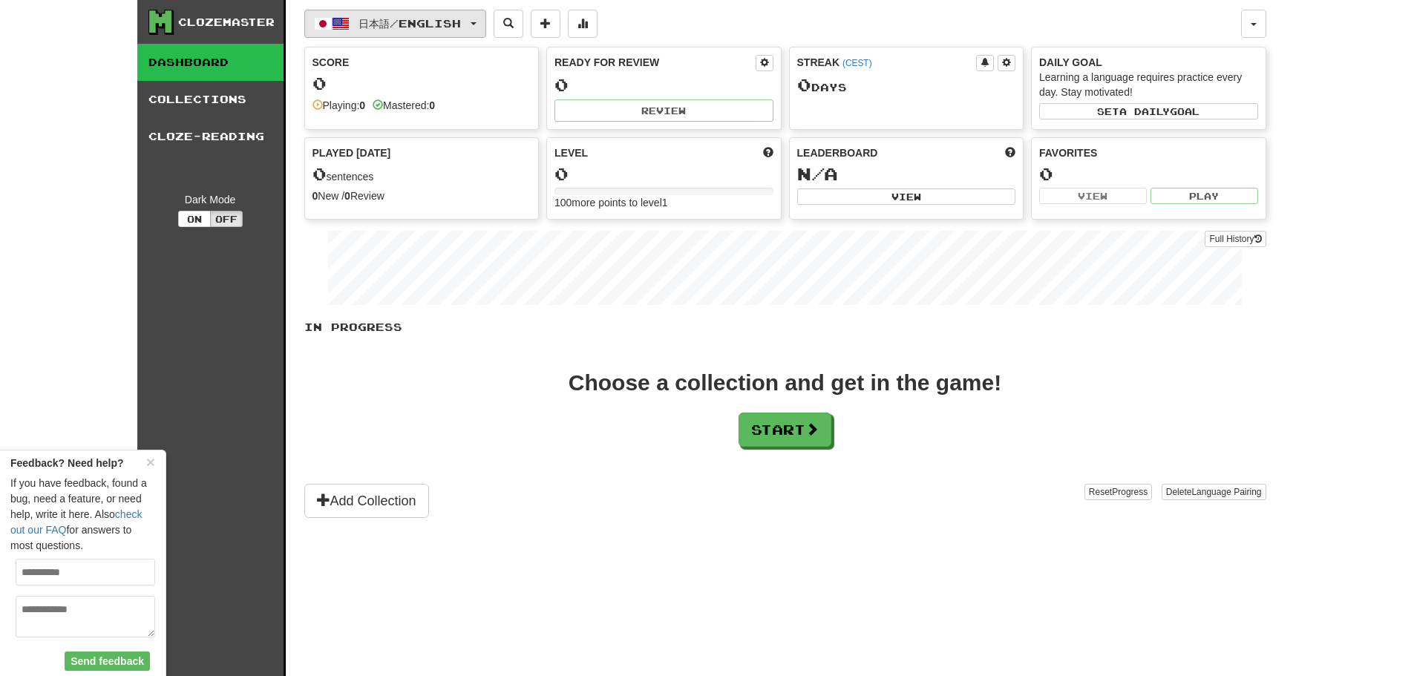
click at [384, 27] on span "日本語 / English" at bounding box center [409, 23] width 102 height 13
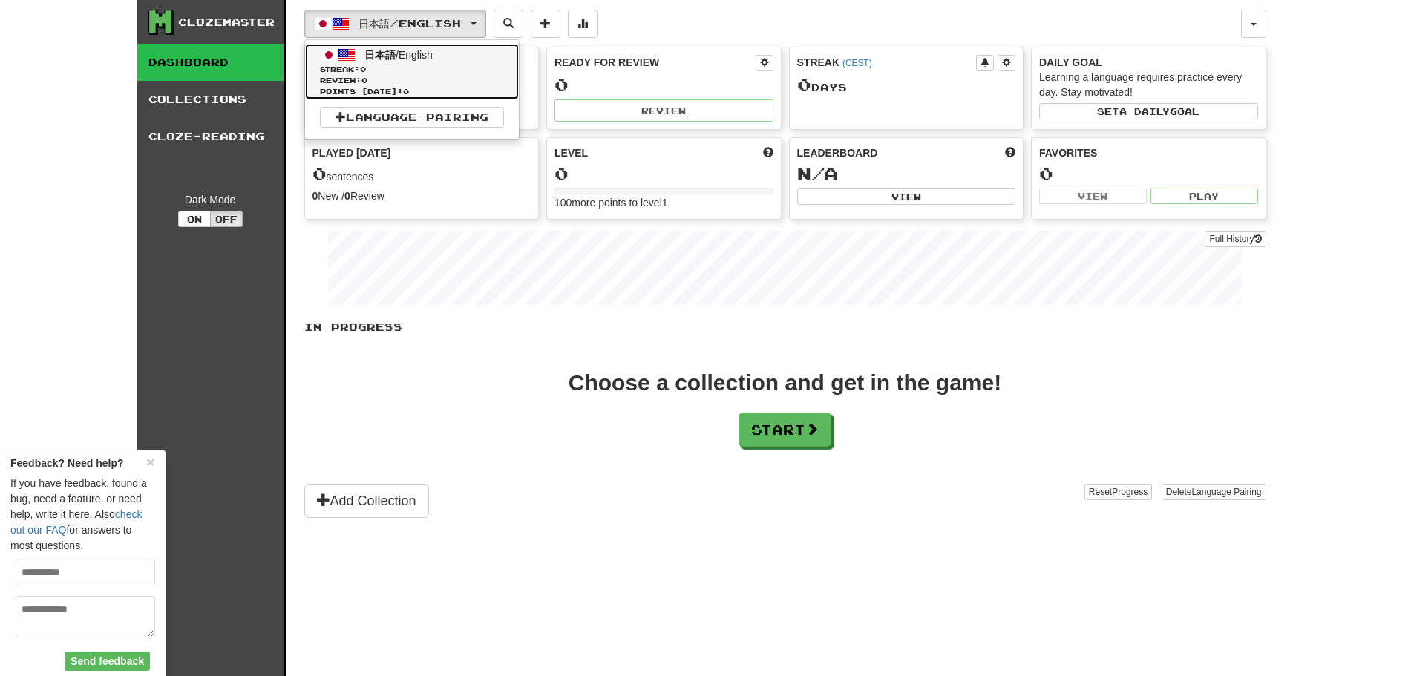
click at [378, 46] on link "日本語 / English Streak: 0 Review: 0 Points today: 0" at bounding box center [412, 72] width 214 height 56
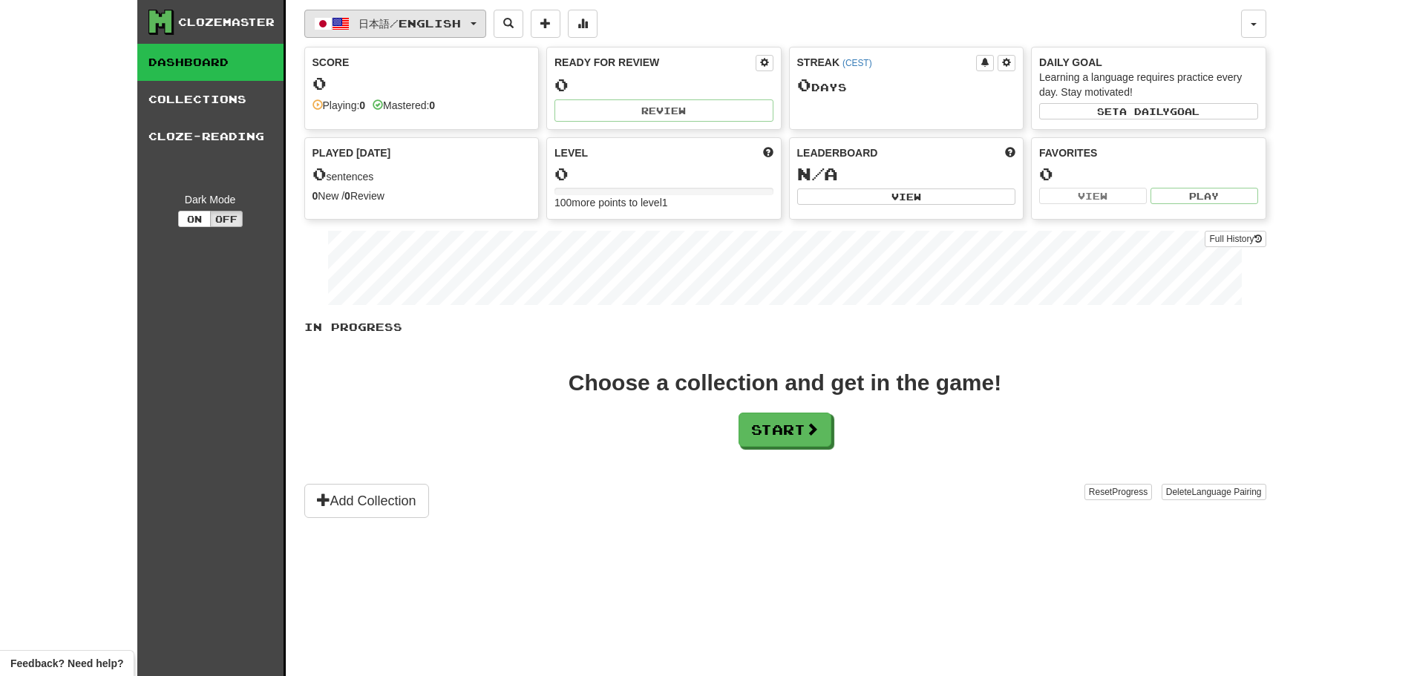
click at [461, 29] on span "日本語 / English" at bounding box center [409, 23] width 102 height 13
click at [1253, 27] on button "button" at bounding box center [1253, 24] width 25 height 28
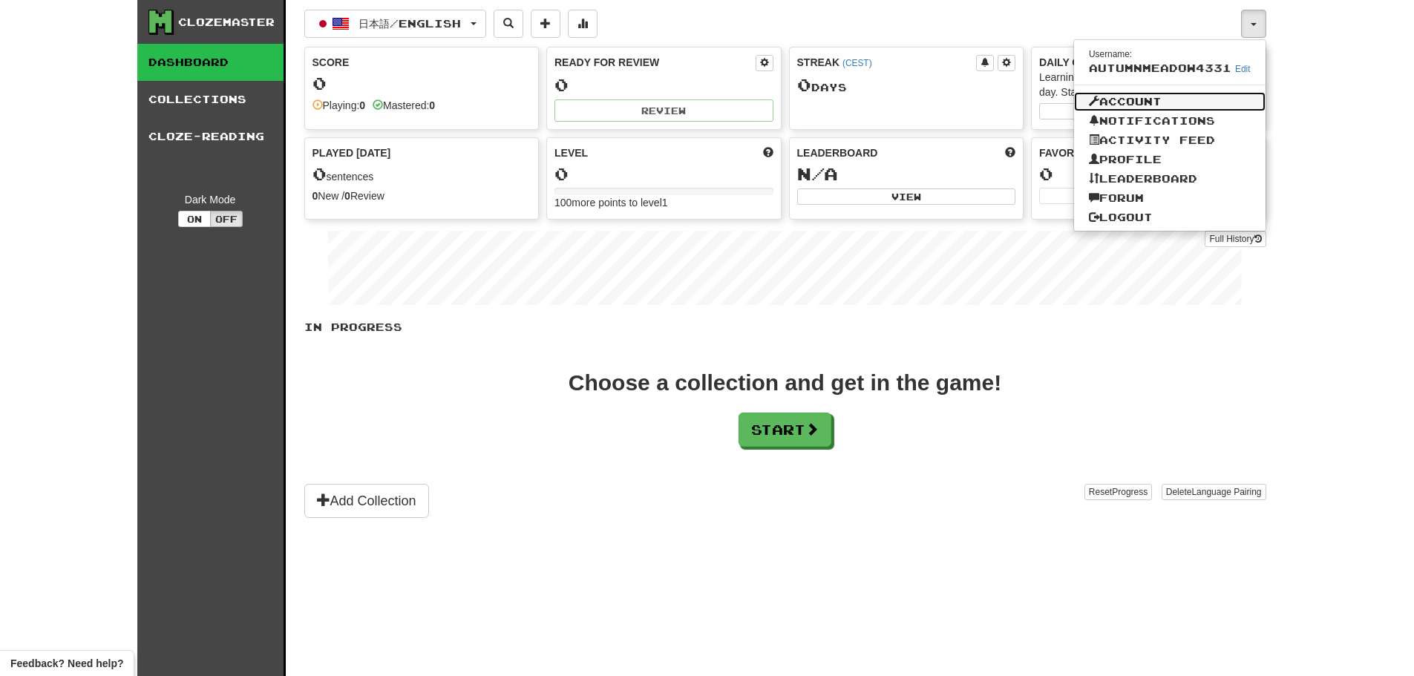
click at [1158, 96] on link "Account" at bounding box center [1169, 101] width 191 height 19
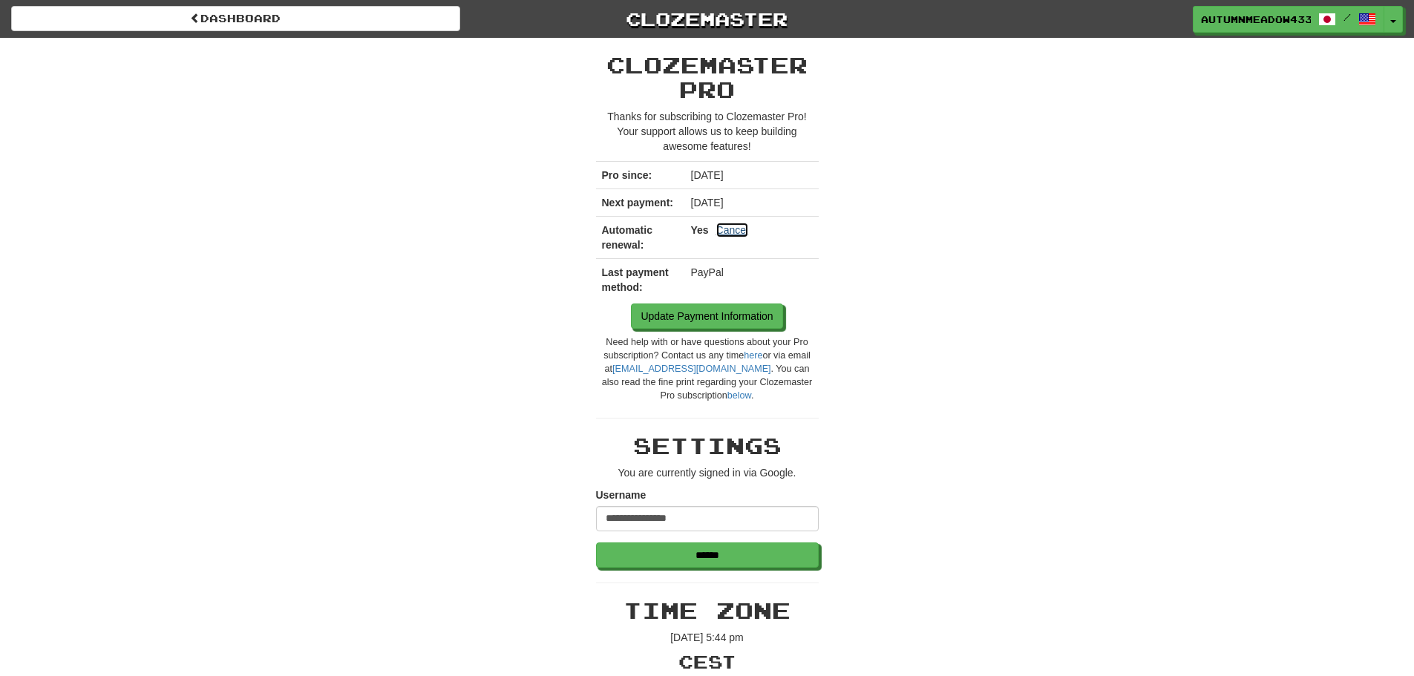
click at [727, 230] on link "Cancel" at bounding box center [732, 230] width 33 height 15
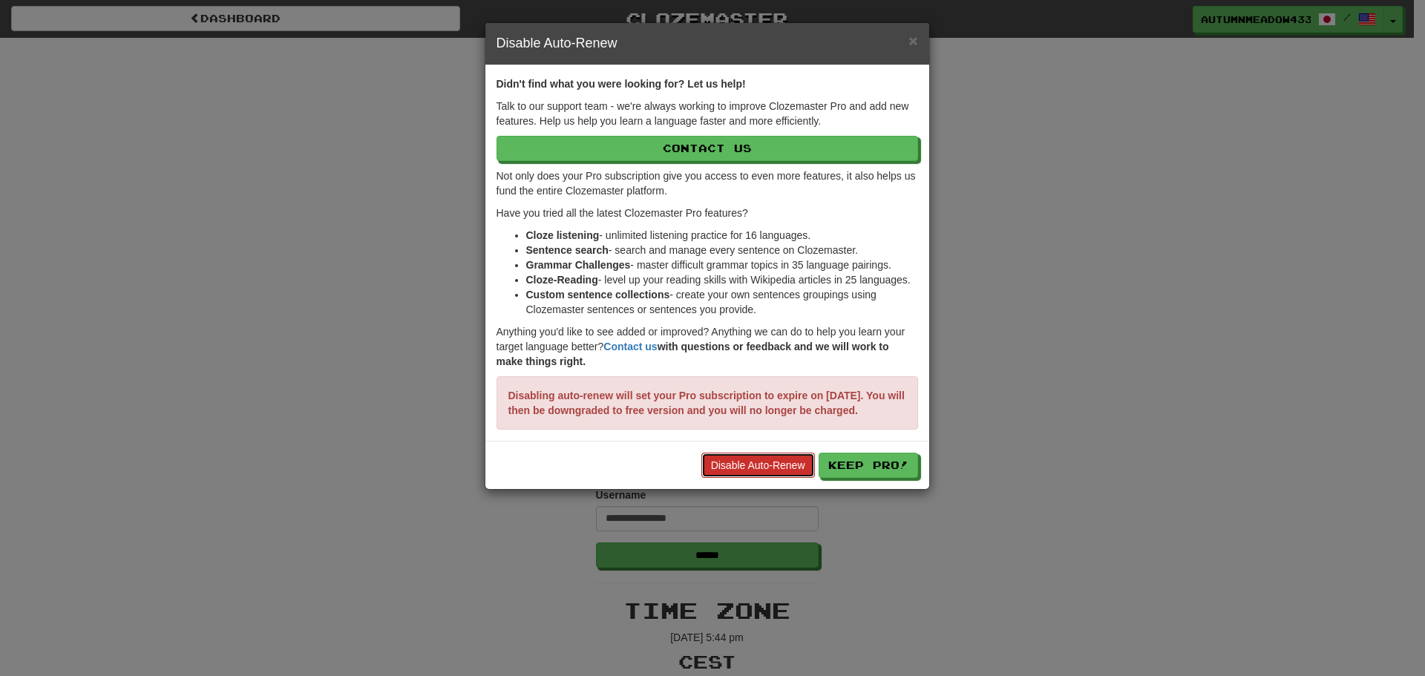
click at [793, 477] on link "Disable Auto-Renew" at bounding box center [758, 465] width 114 height 25
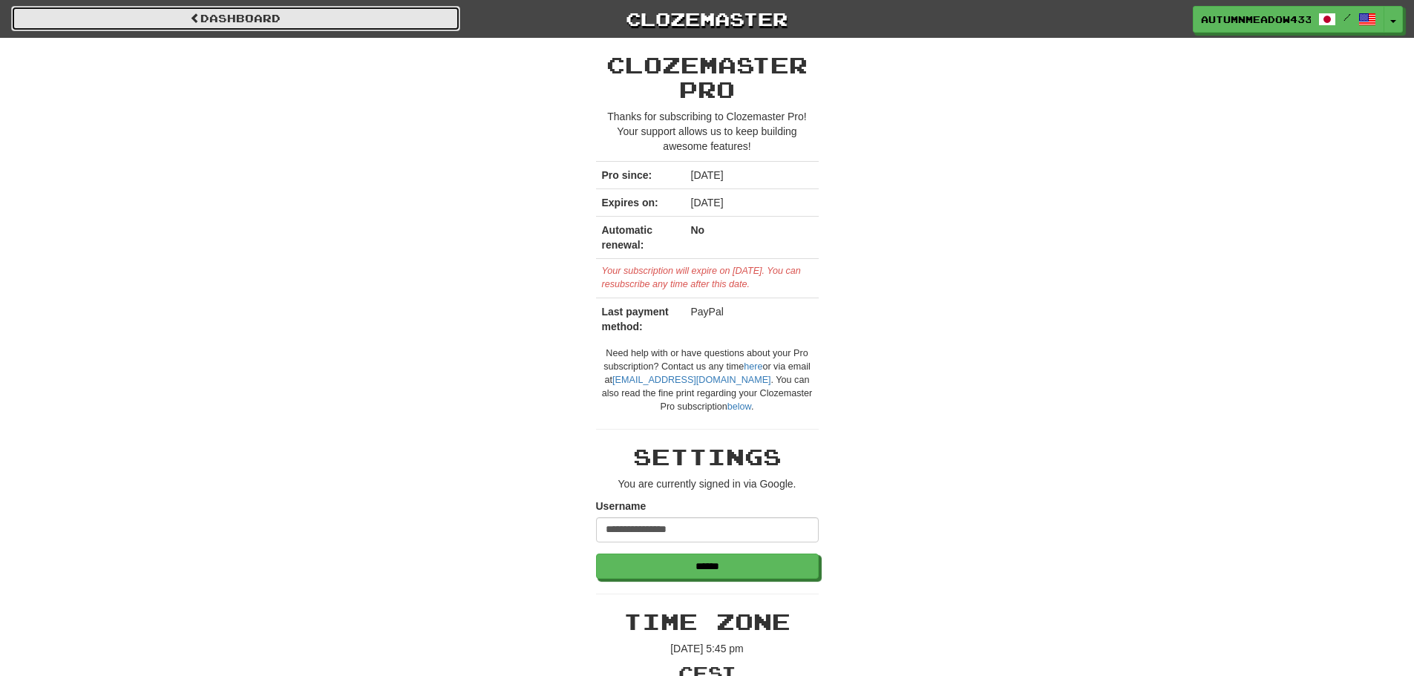
click at [341, 16] on link "Dashboard" at bounding box center [235, 18] width 449 height 25
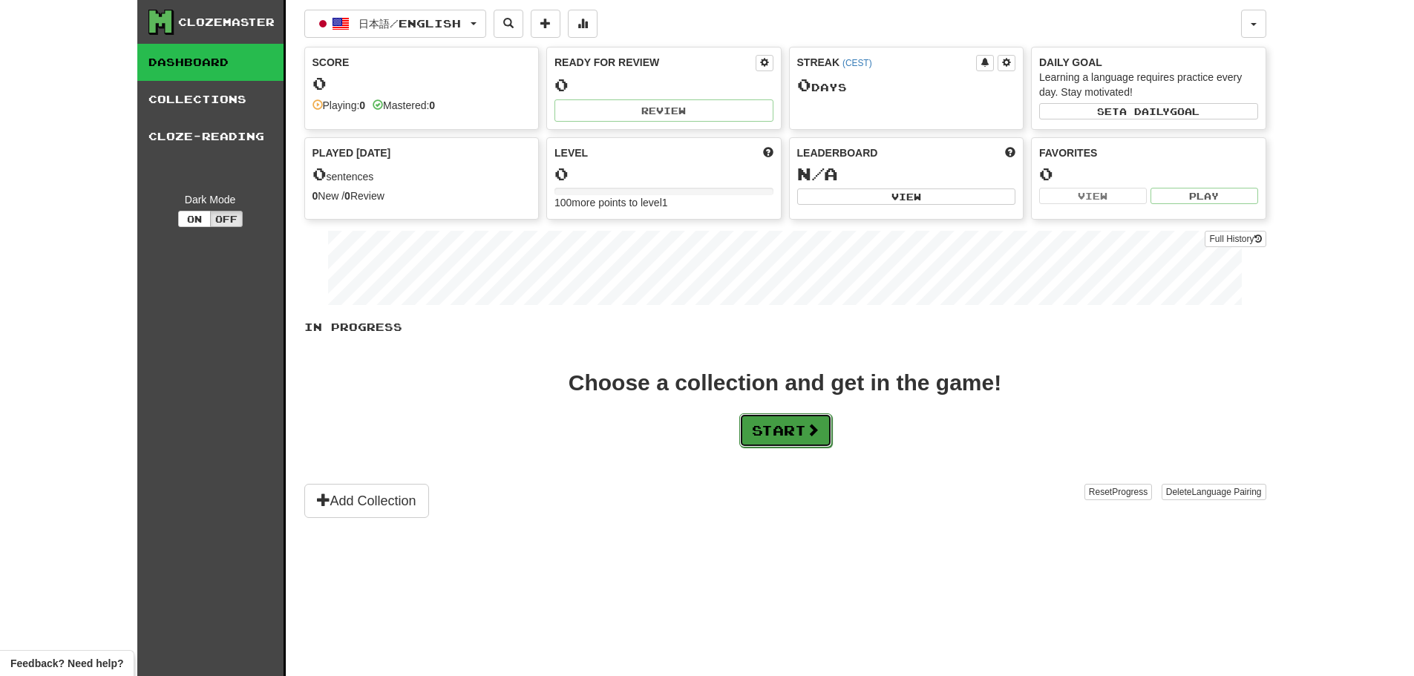
click at [797, 433] on button "Start" at bounding box center [785, 430] width 93 height 34
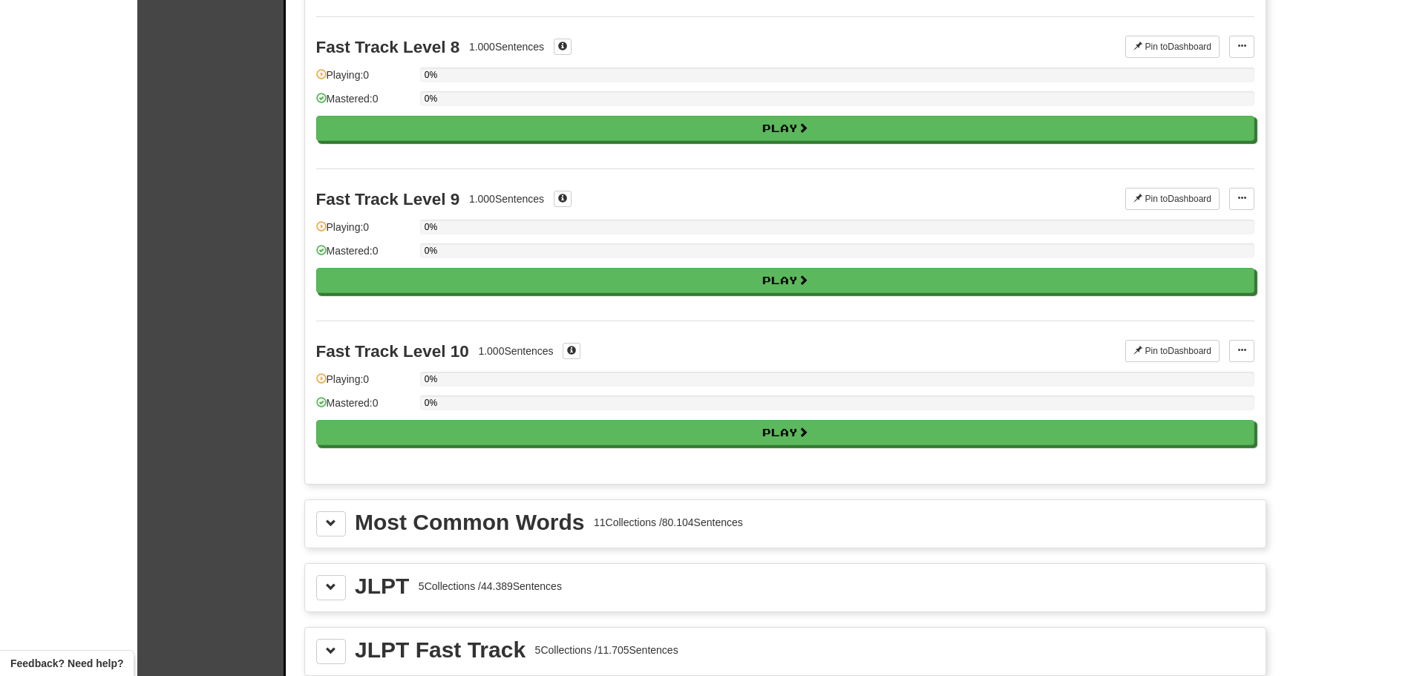
scroll to position [1484, 0]
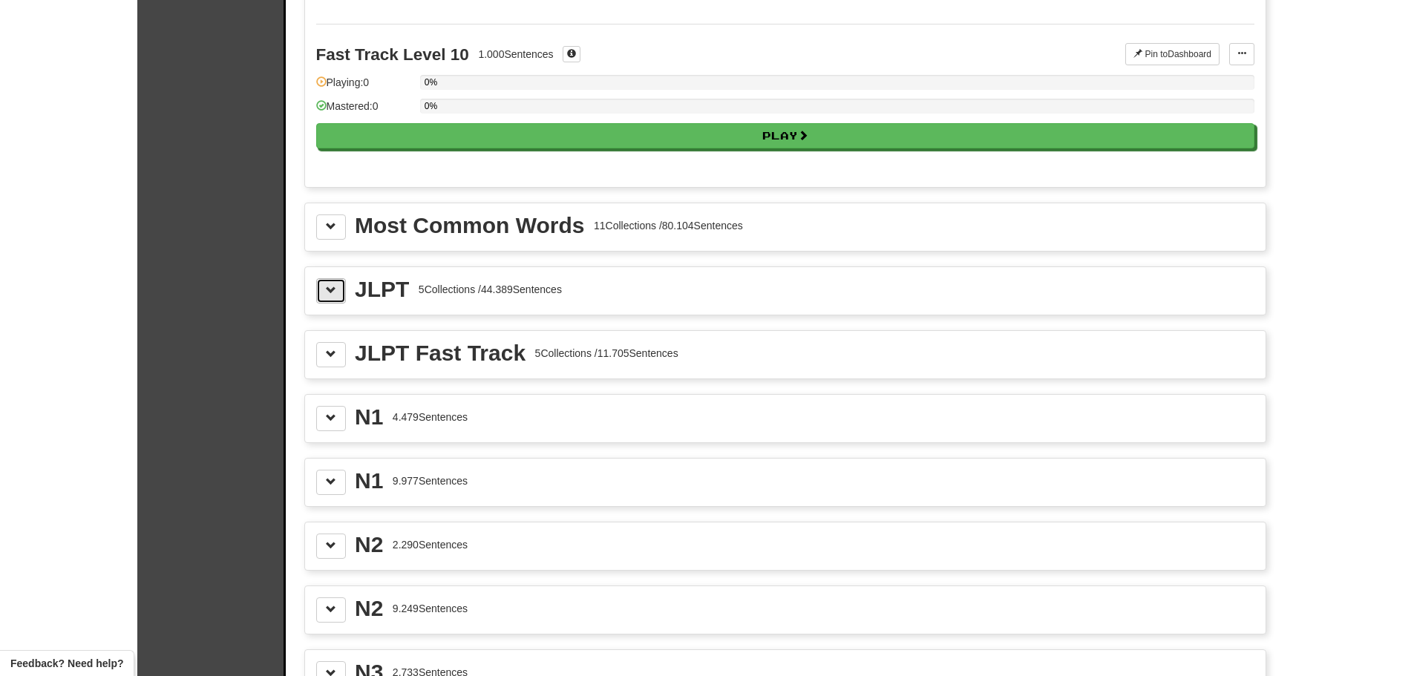
click at [333, 295] on span at bounding box center [331, 290] width 10 height 10
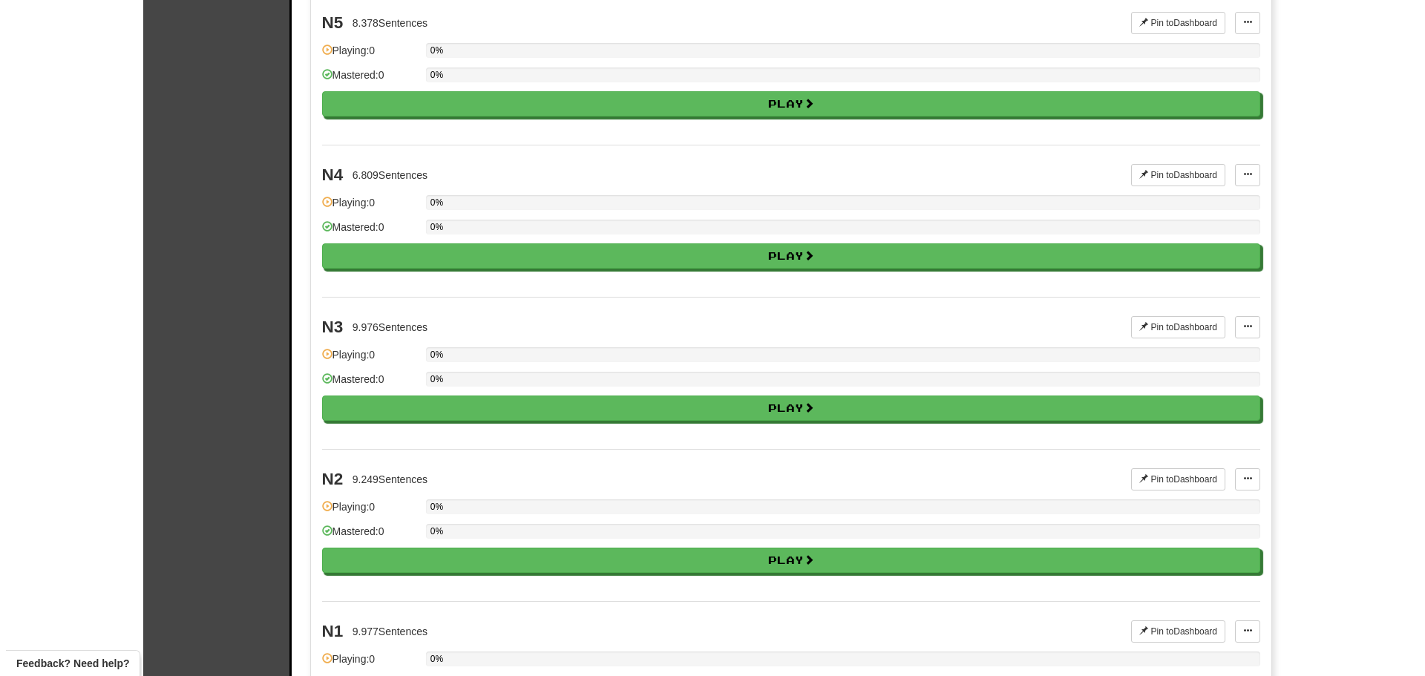
scroll to position [1855, 0]
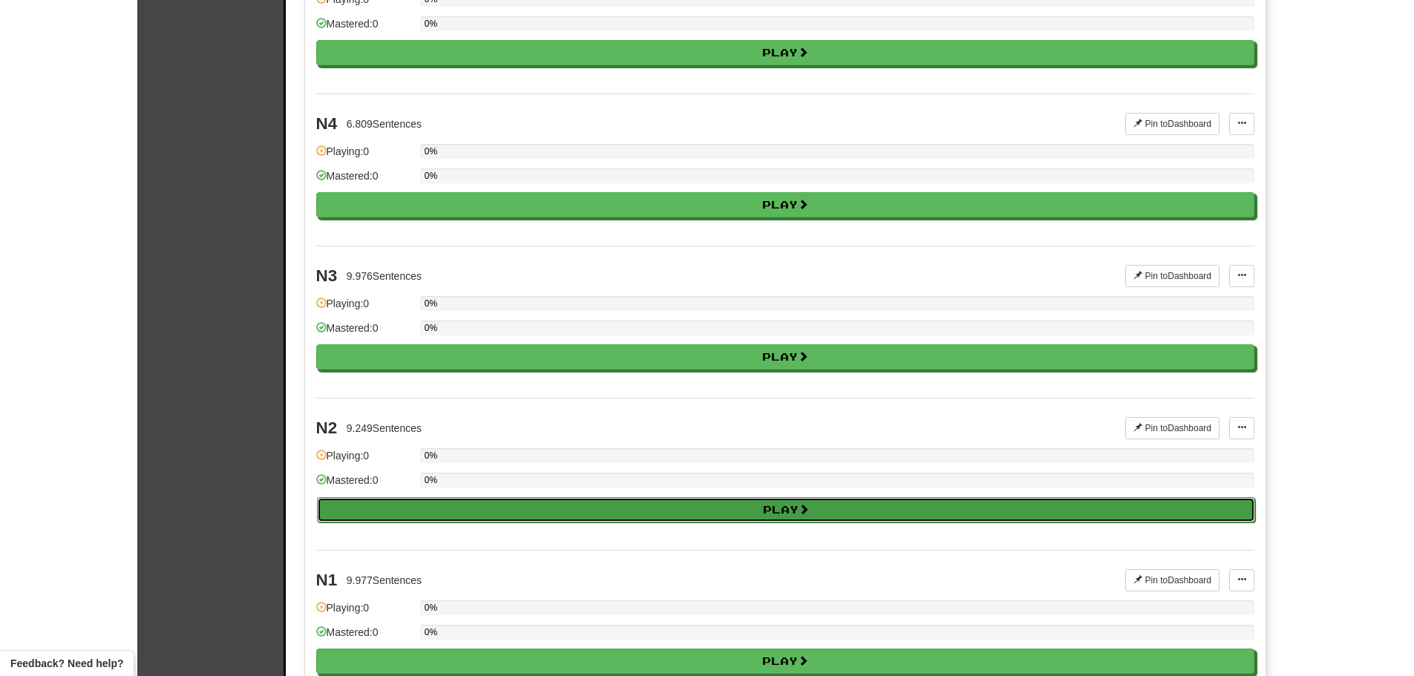
click at [447, 498] on button "Play" at bounding box center [786, 509] width 938 height 25
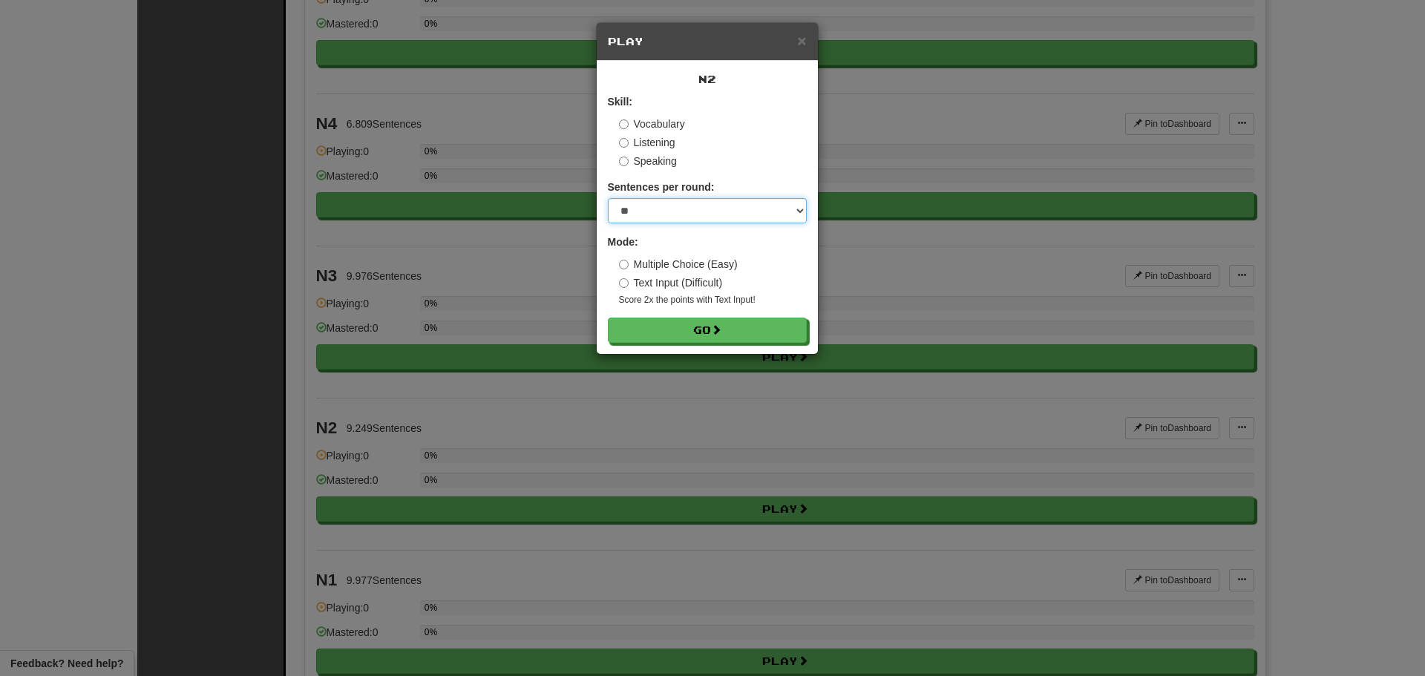
click at [719, 217] on select "* ** ** ** ** ** *** ********" at bounding box center [707, 210] width 199 height 25
select select "**"
click at [608, 198] on select "* ** ** ** ** ** *** ********" at bounding box center [707, 210] width 199 height 25
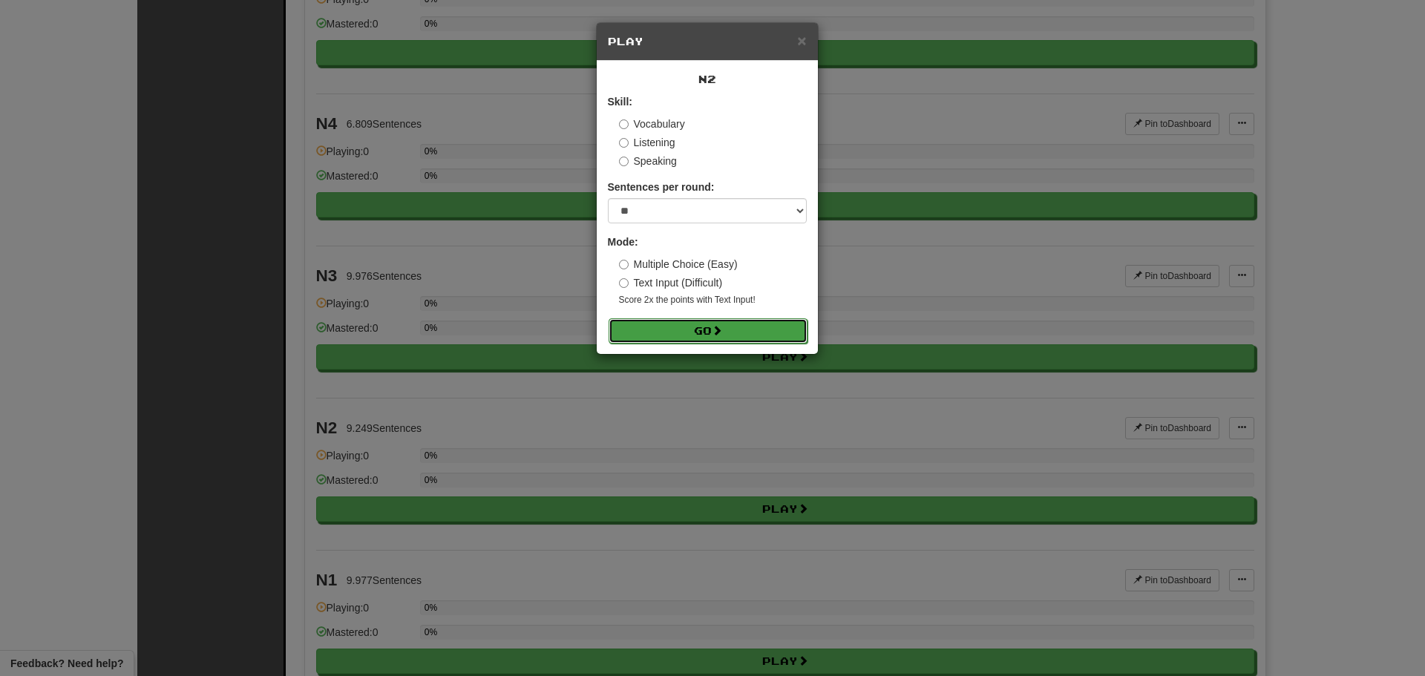
click at [728, 327] on button "Go" at bounding box center [707, 330] width 199 height 25
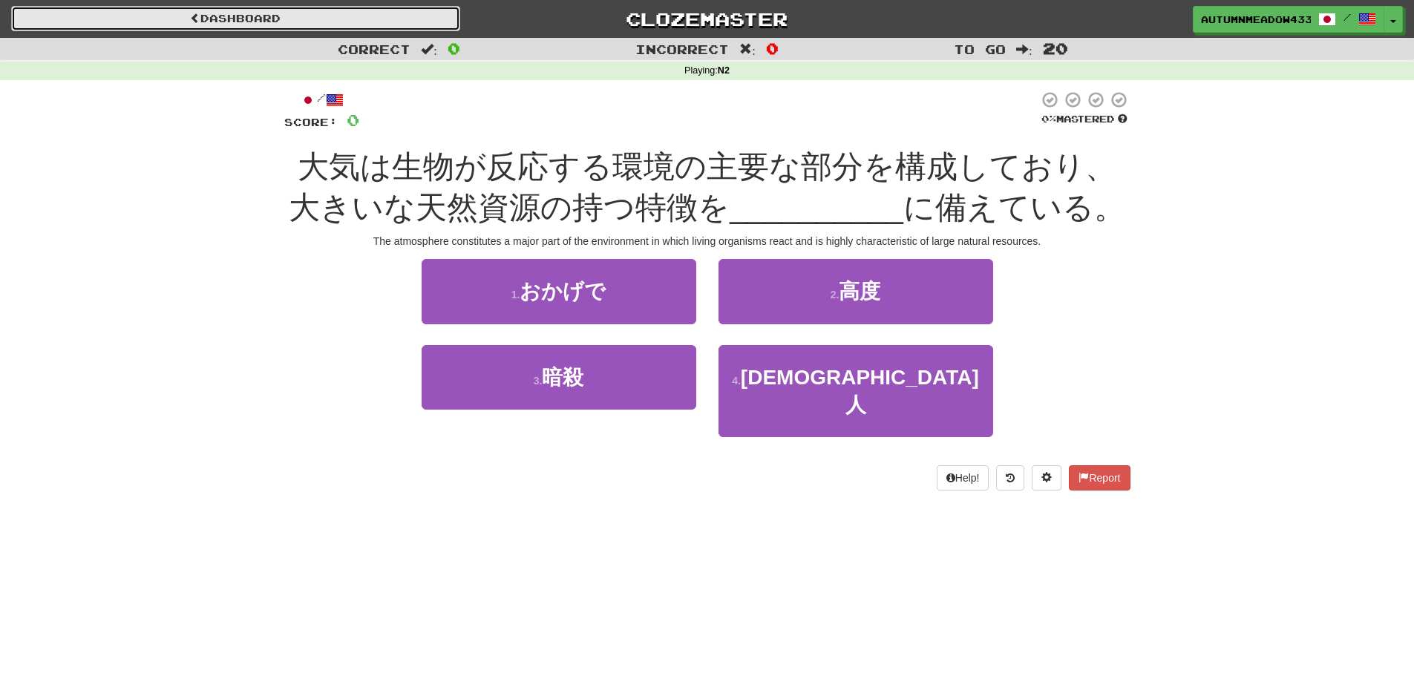
click at [314, 14] on link "Dashboard" at bounding box center [235, 18] width 449 height 25
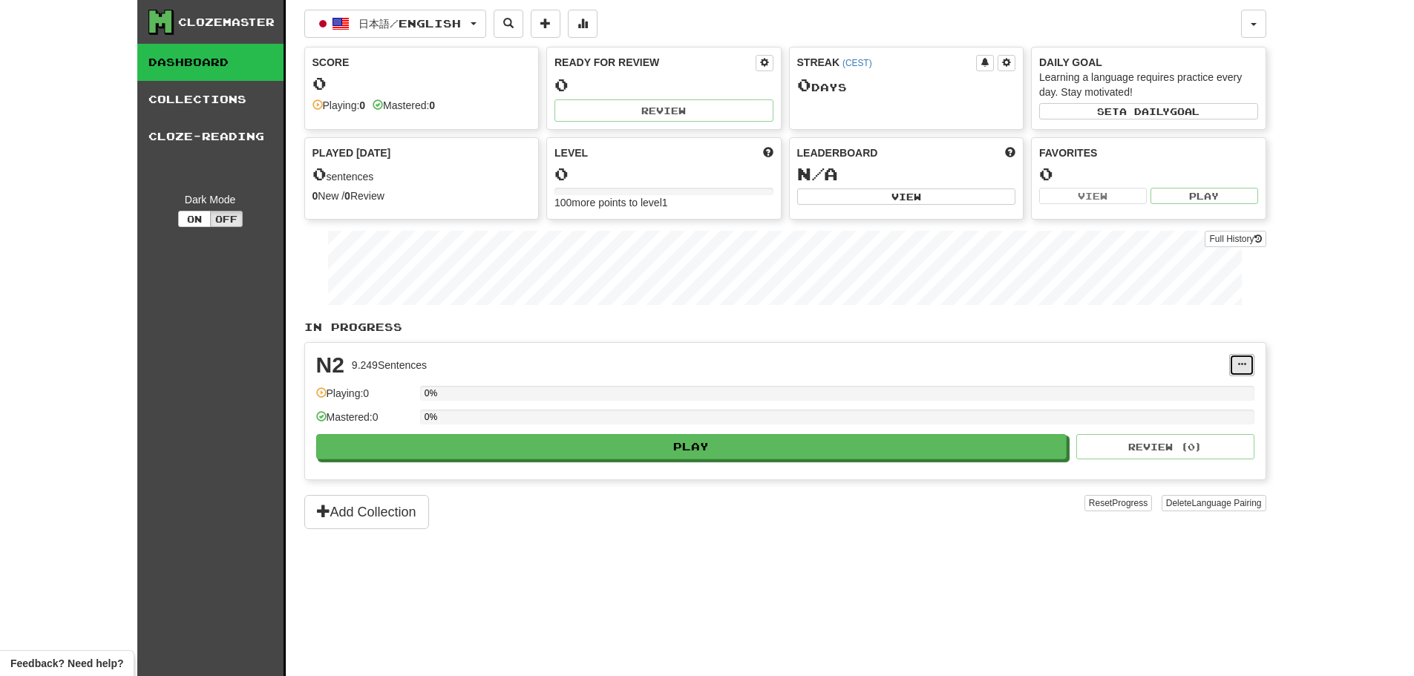
click at [1230, 368] on button at bounding box center [1241, 365] width 25 height 22
click at [1201, 428] on span "Unpin from Dashboard" at bounding box center [1186, 425] width 105 height 12
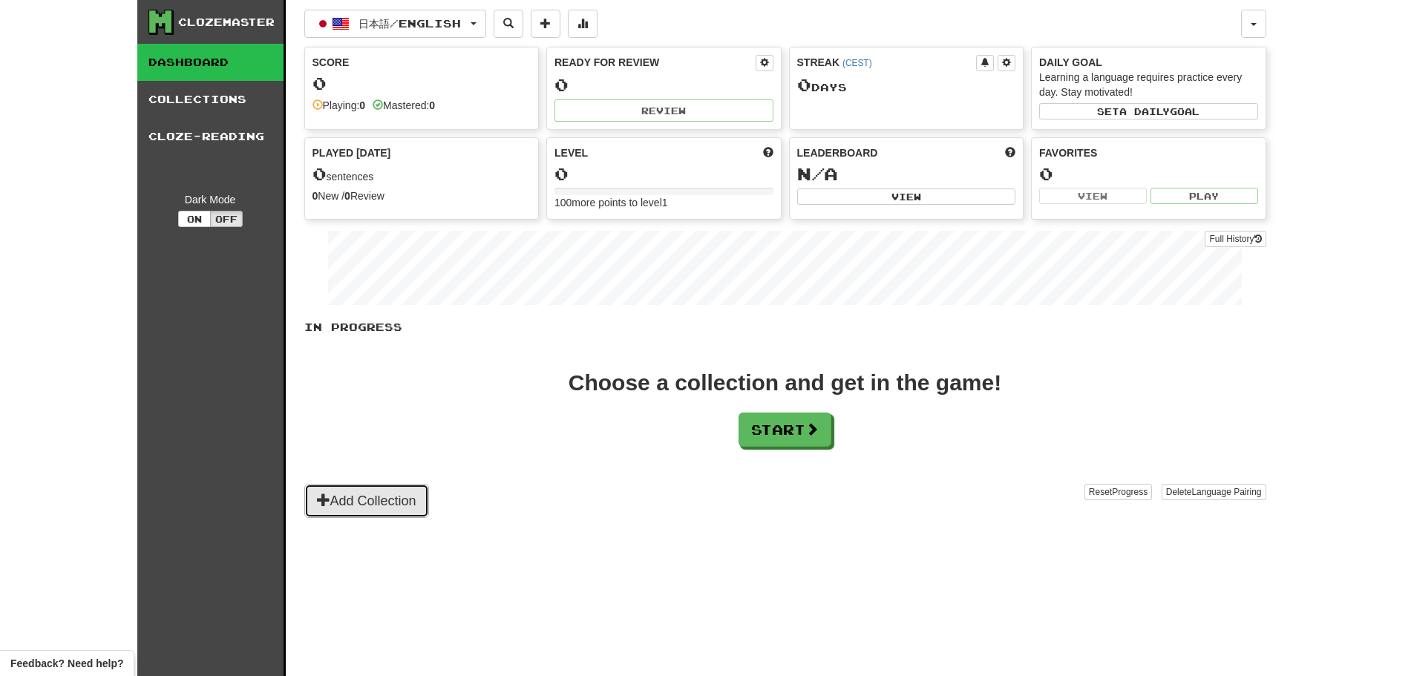
click at [375, 510] on button "Add Collection" at bounding box center [366, 501] width 125 height 34
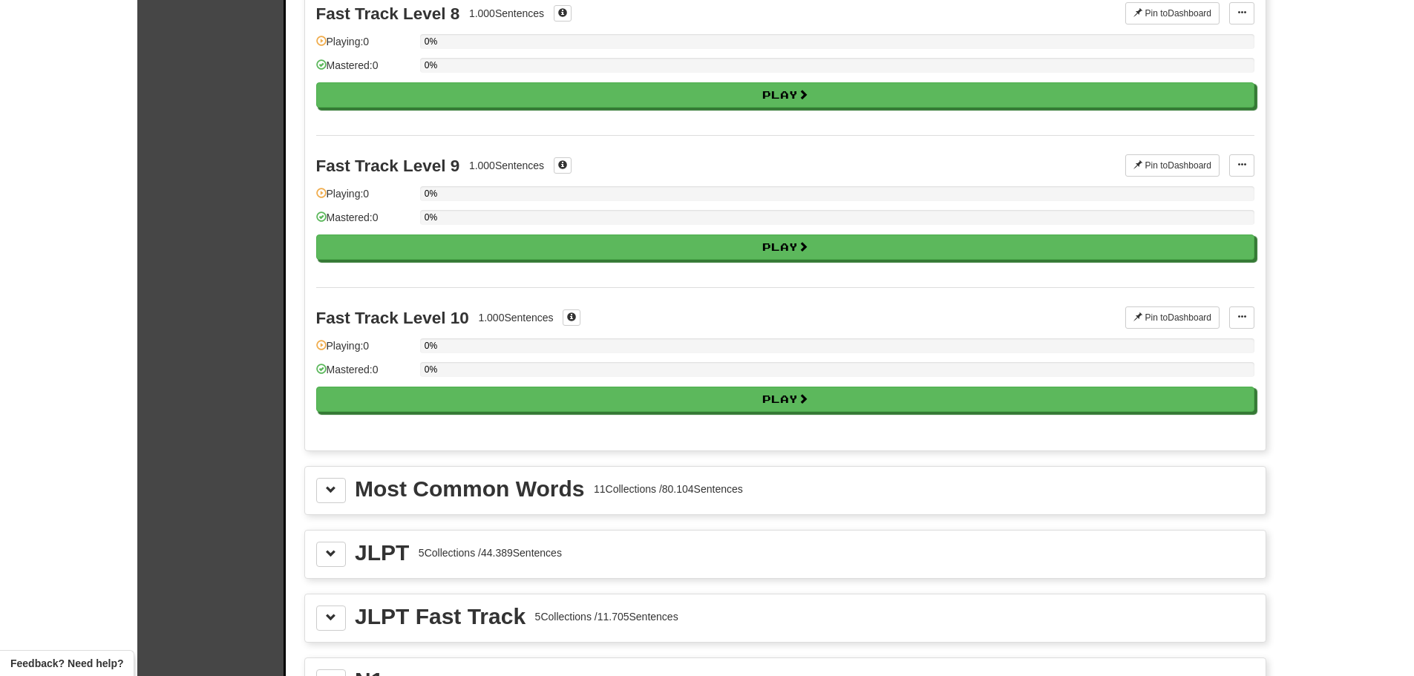
scroll to position [1484, 0]
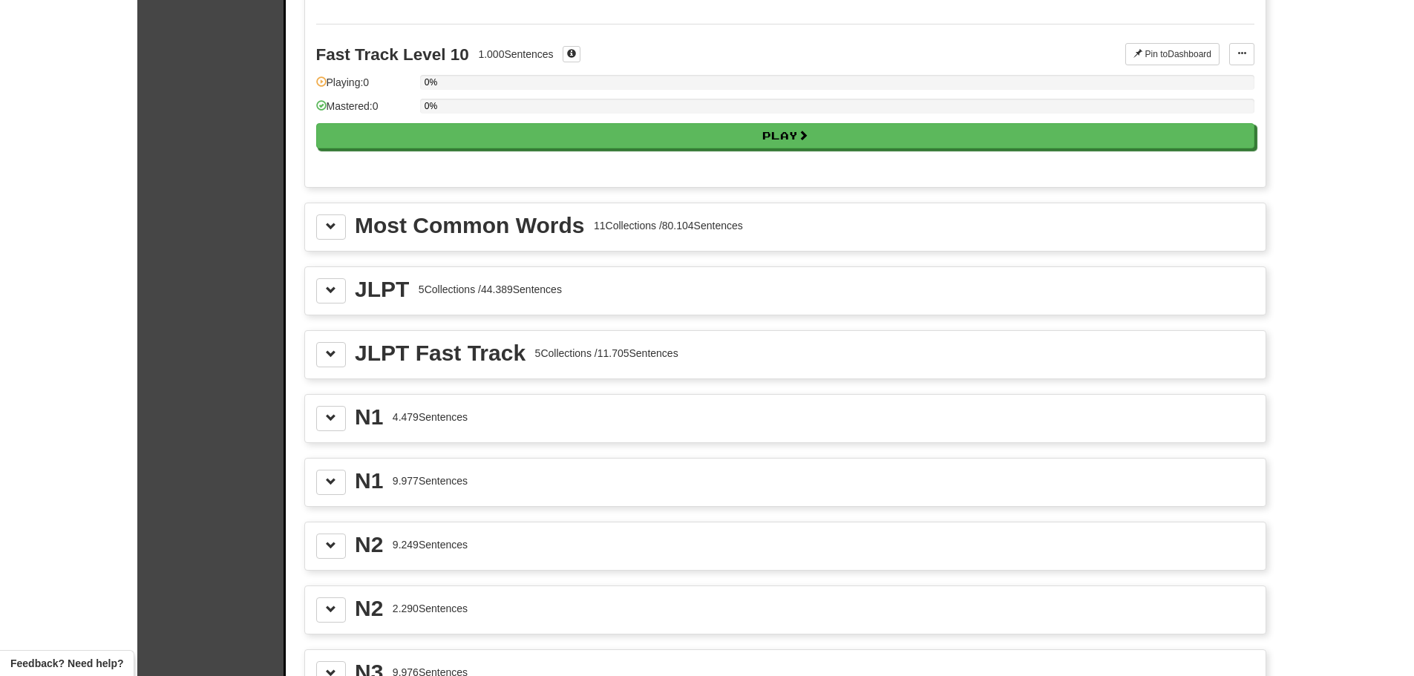
click at [338, 305] on div "JLPT 5 Collections / 44.389 Sentences" at bounding box center [785, 290] width 960 height 47
click at [335, 292] on span at bounding box center [331, 290] width 10 height 10
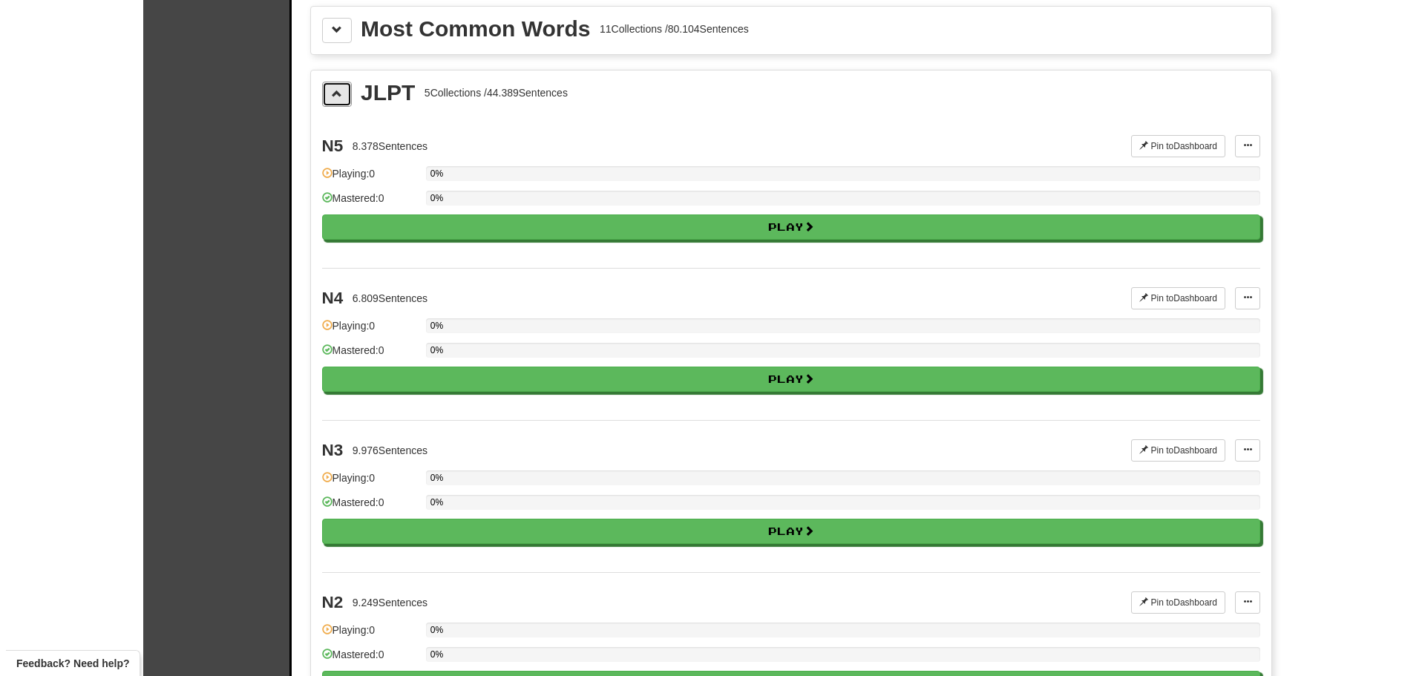
scroll to position [1707, 0]
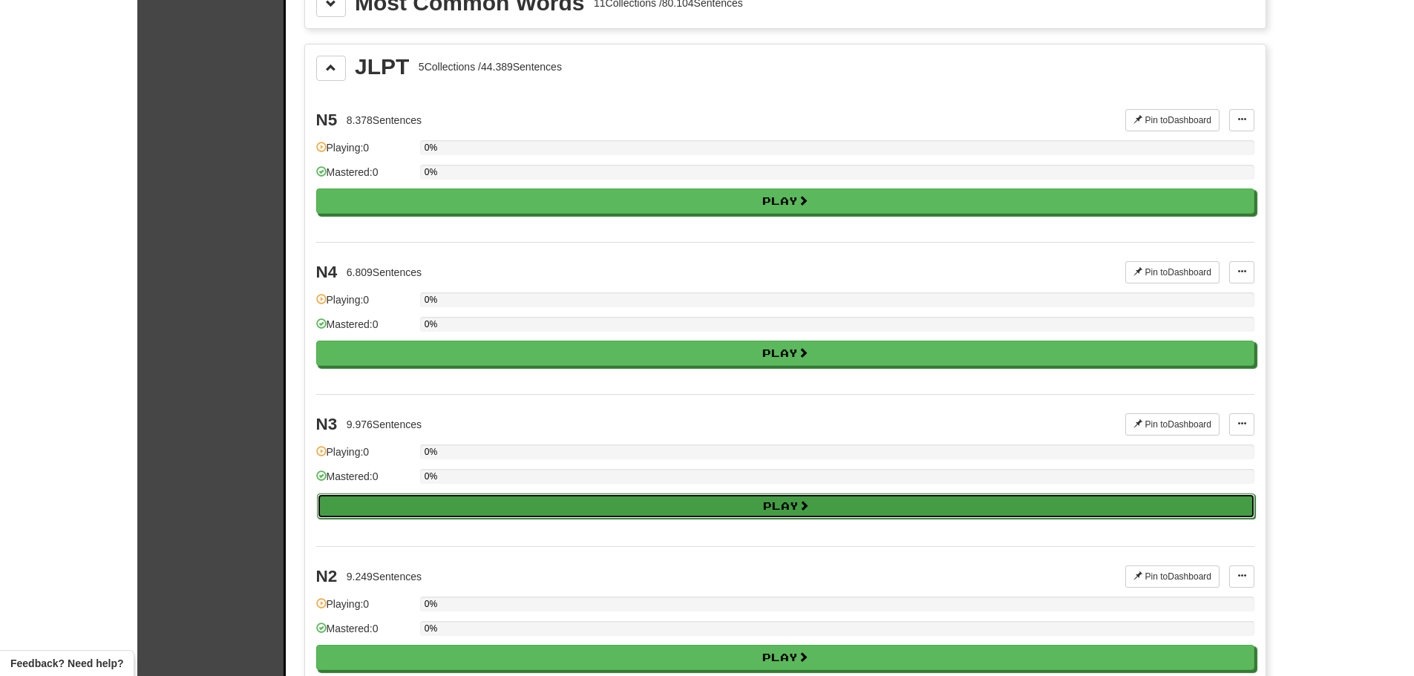
click at [502, 508] on button "Play" at bounding box center [786, 505] width 938 height 25
select select "**"
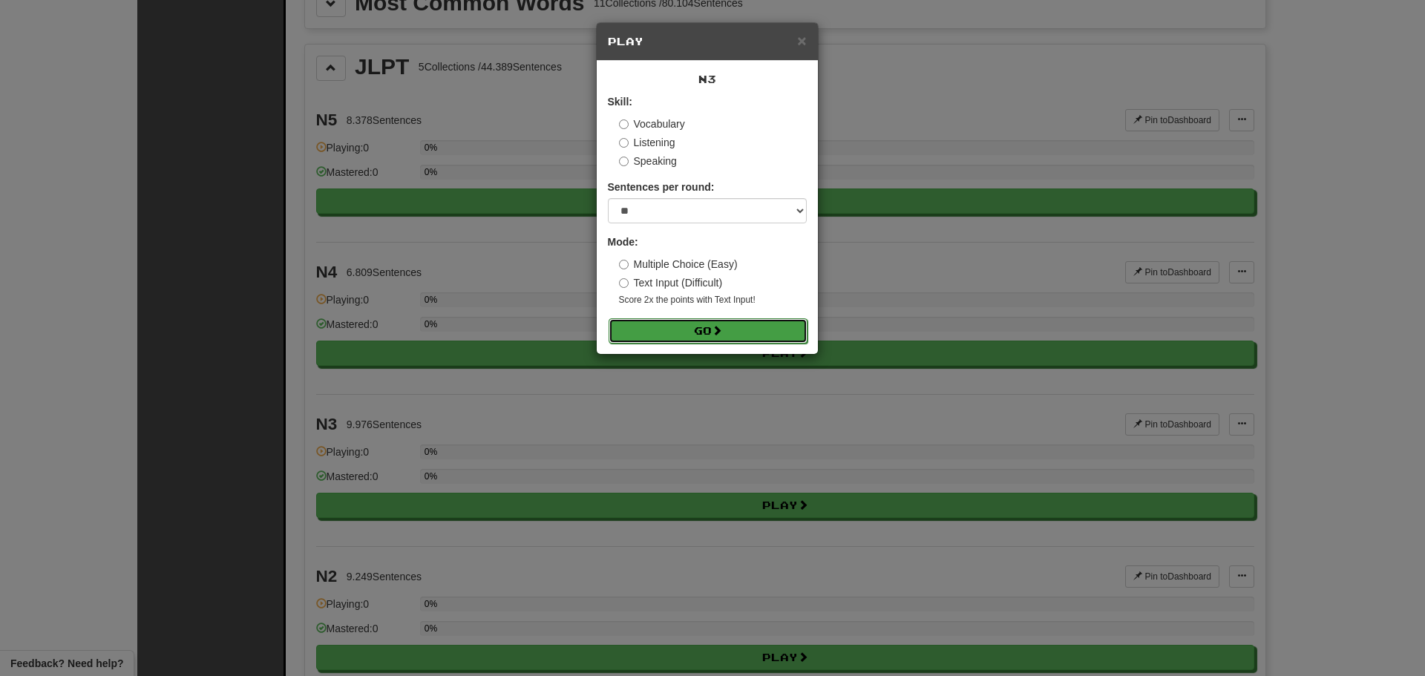
click at [695, 327] on button "Go" at bounding box center [707, 330] width 199 height 25
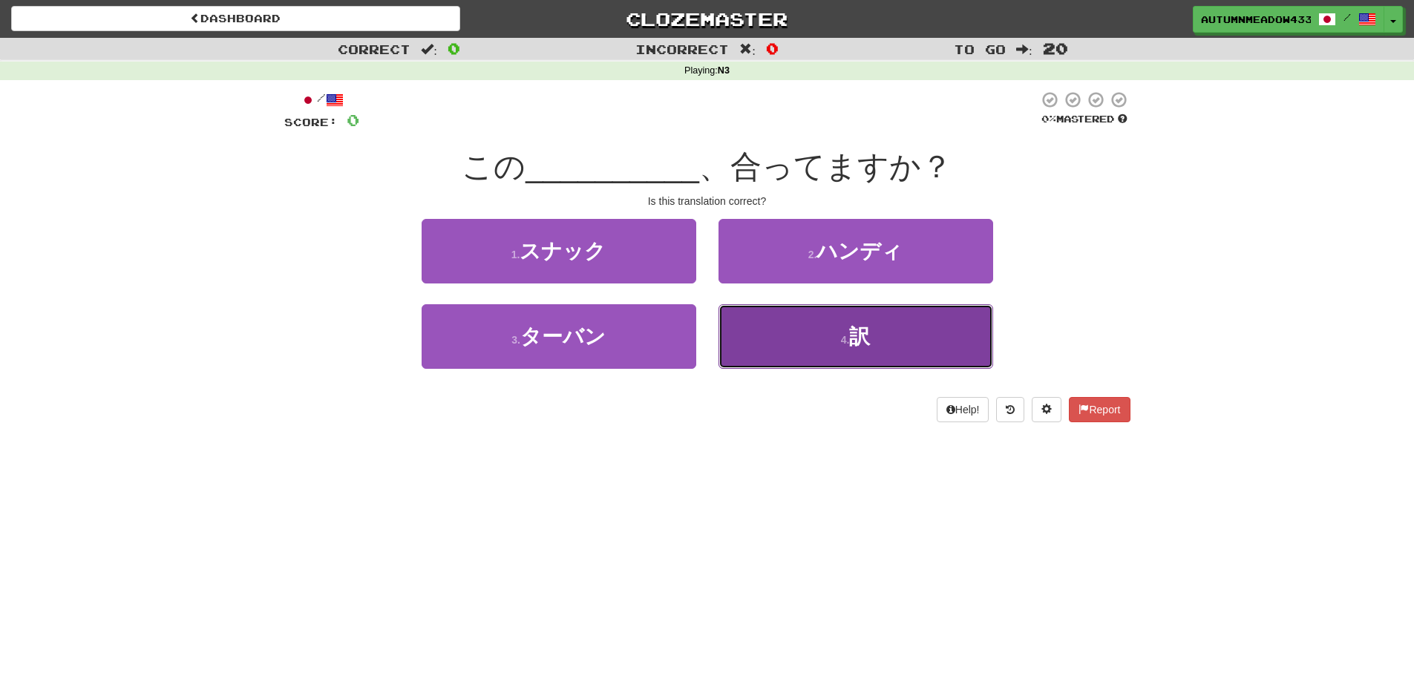
click at [874, 341] on button "4 . 訳" at bounding box center [855, 336] width 275 height 65
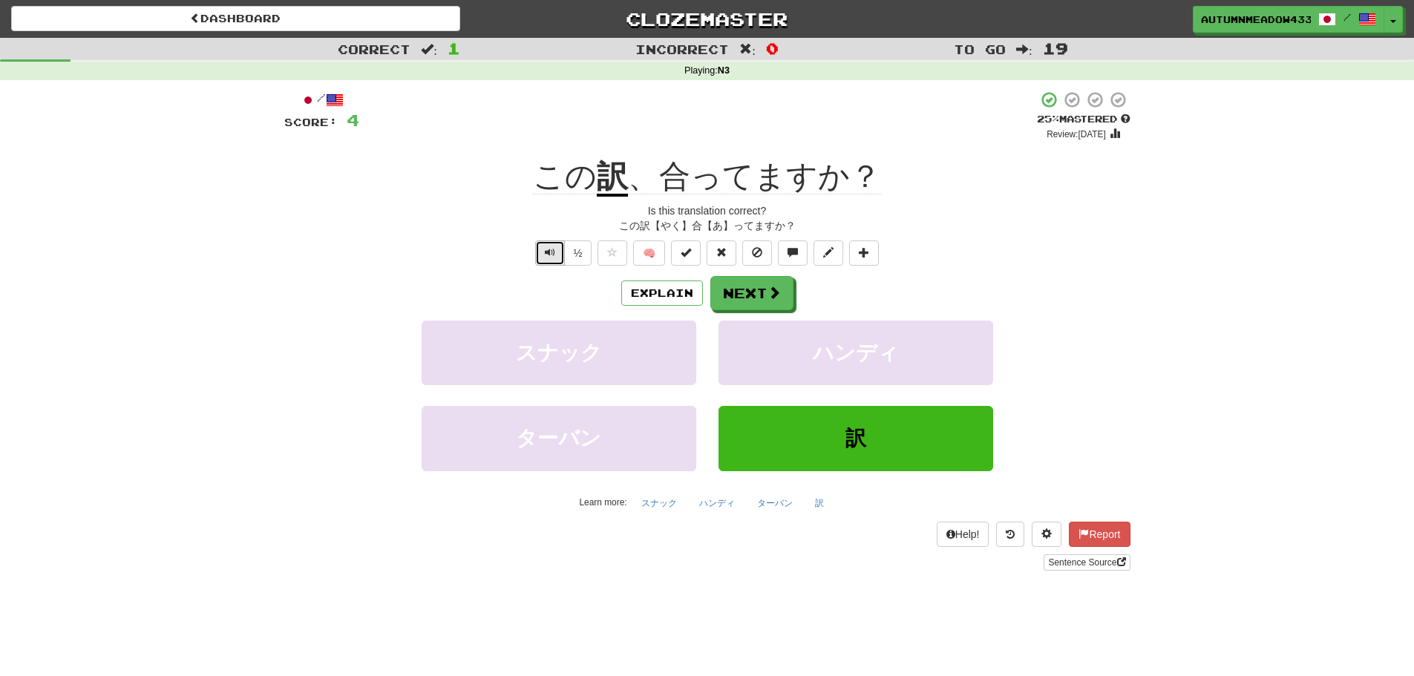
click at [550, 256] on span "Text-to-speech controls" at bounding box center [550, 252] width 10 height 10
click at [783, 299] on button "Next" at bounding box center [752, 294] width 83 height 34
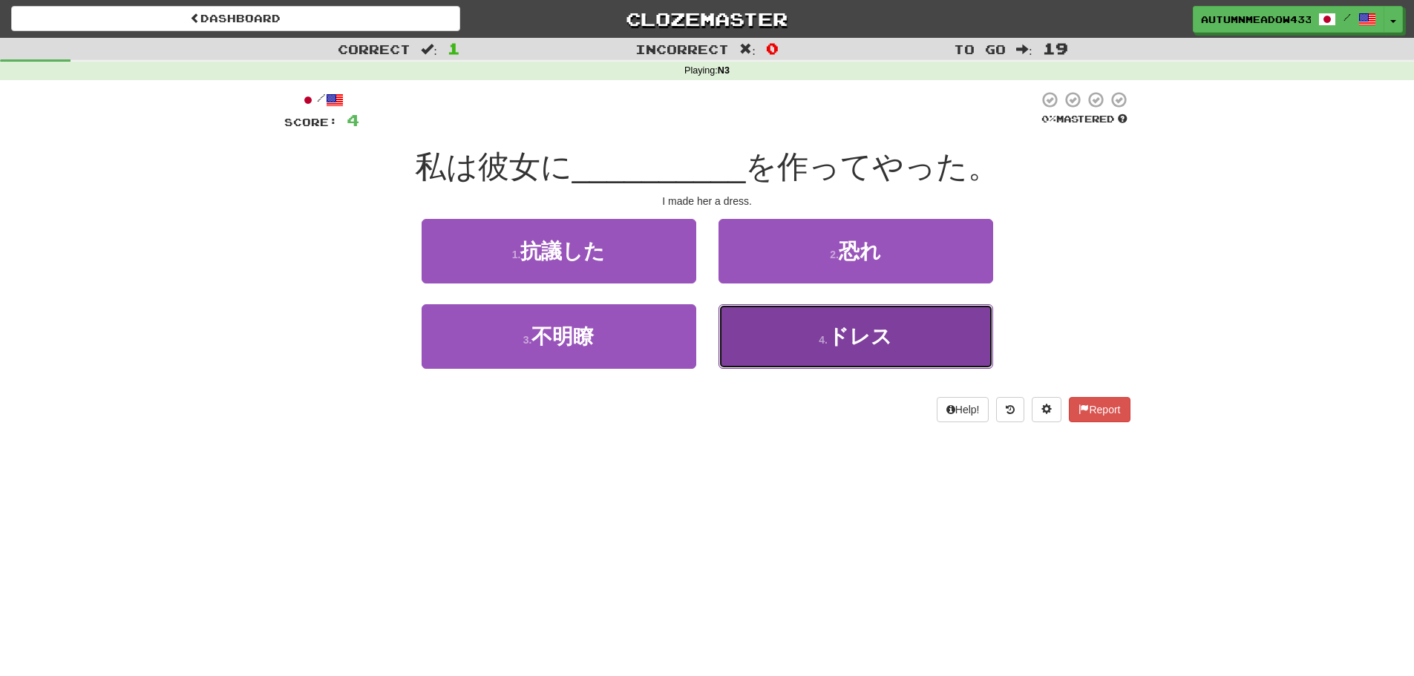
click at [832, 335] on span "ドレス" at bounding box center [859, 336] width 65 height 23
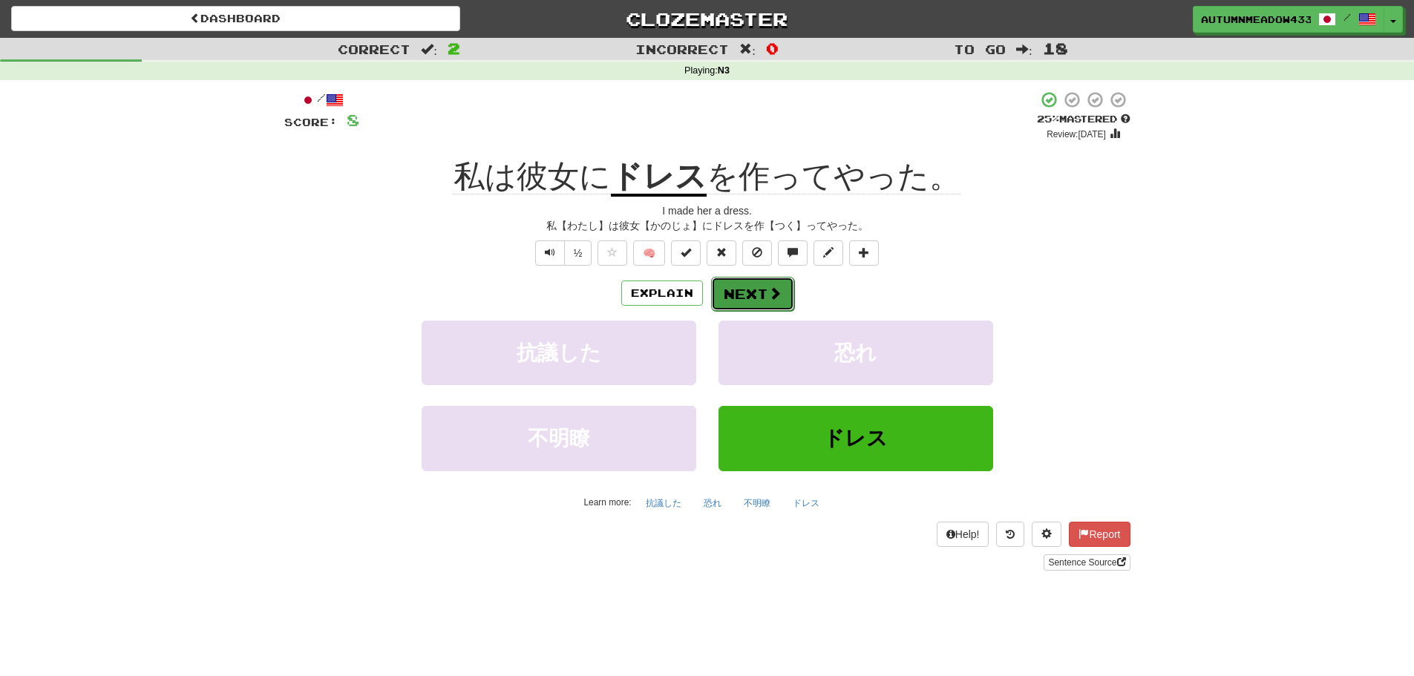
click at [761, 295] on button "Next" at bounding box center [752, 294] width 83 height 34
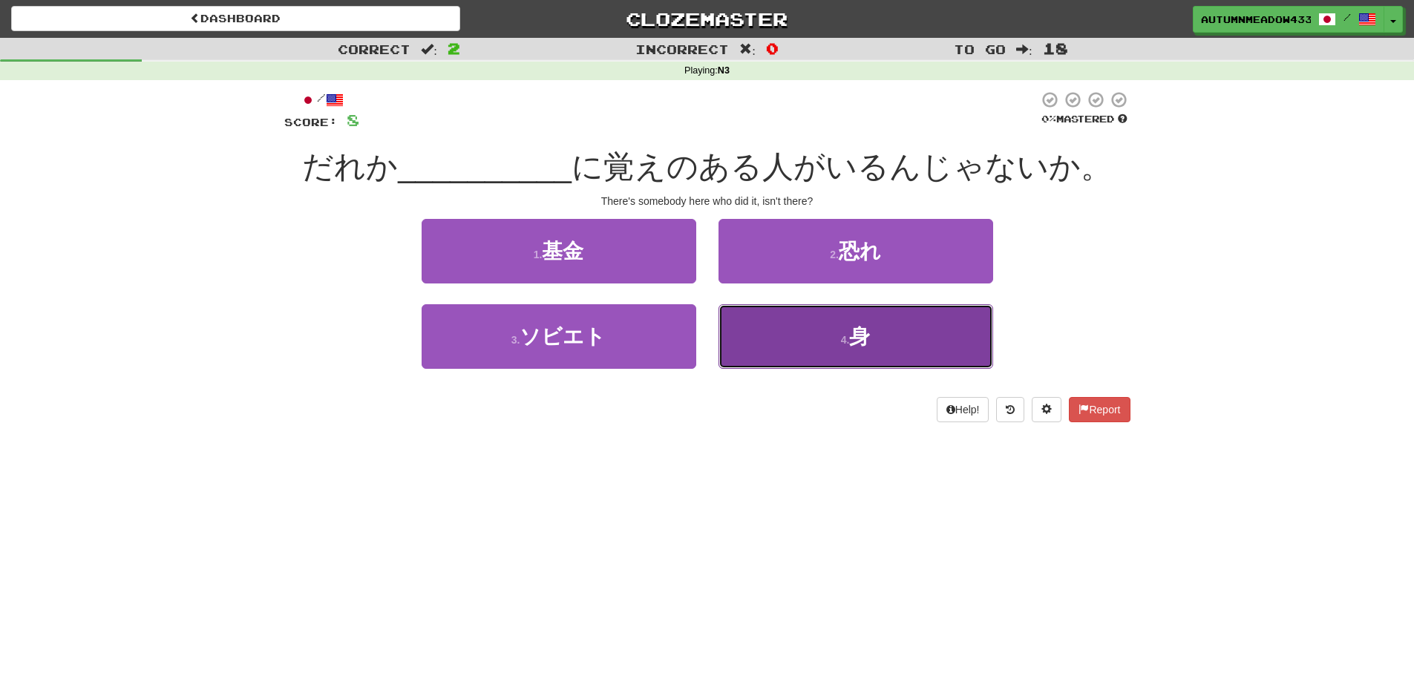
click at [838, 352] on button "4 . 身" at bounding box center [855, 336] width 275 height 65
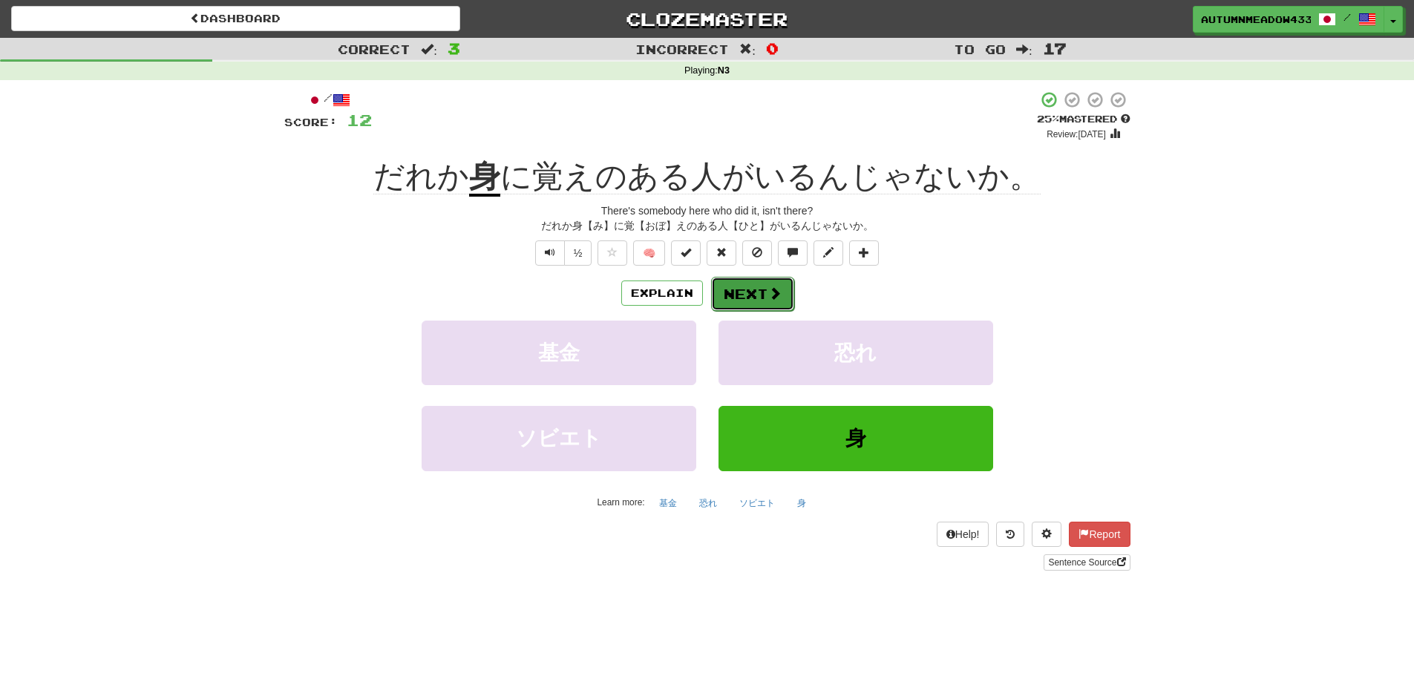
click at [770, 297] on span at bounding box center [774, 292] width 13 height 13
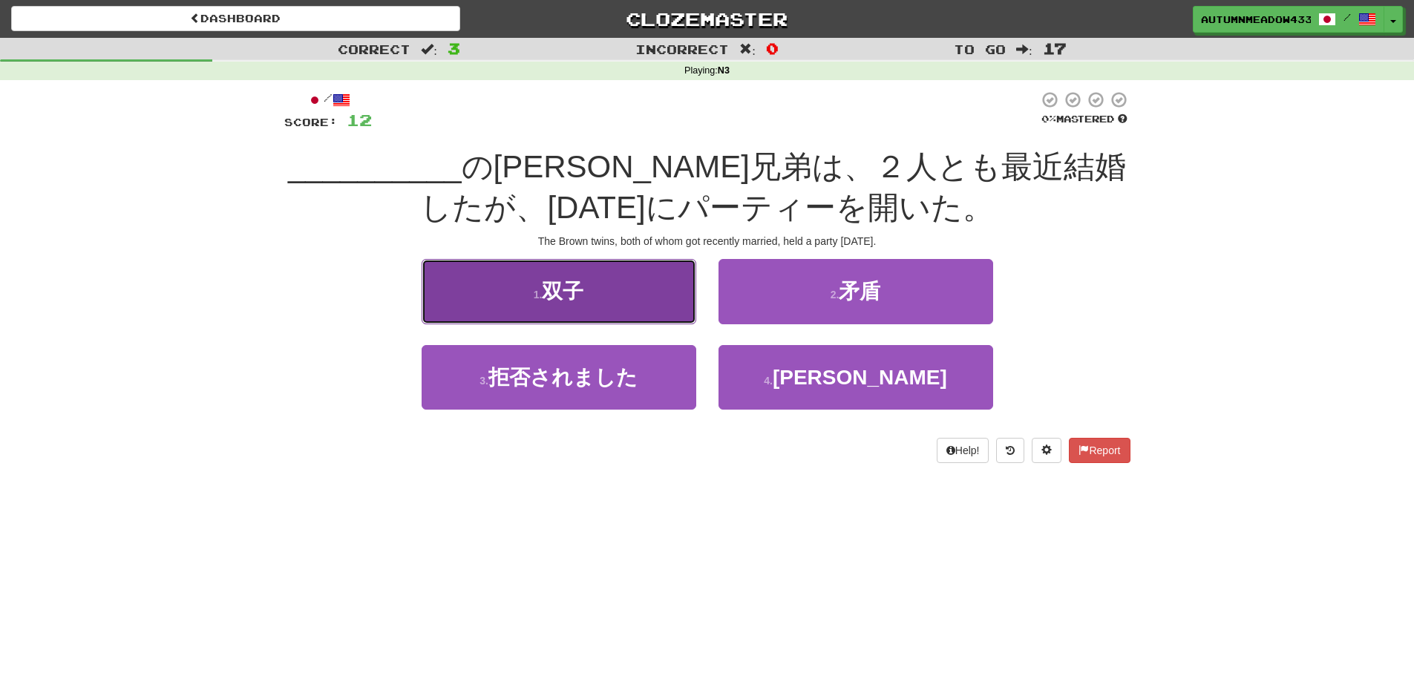
click at [637, 281] on button "1 . 双子" at bounding box center [558, 291] width 275 height 65
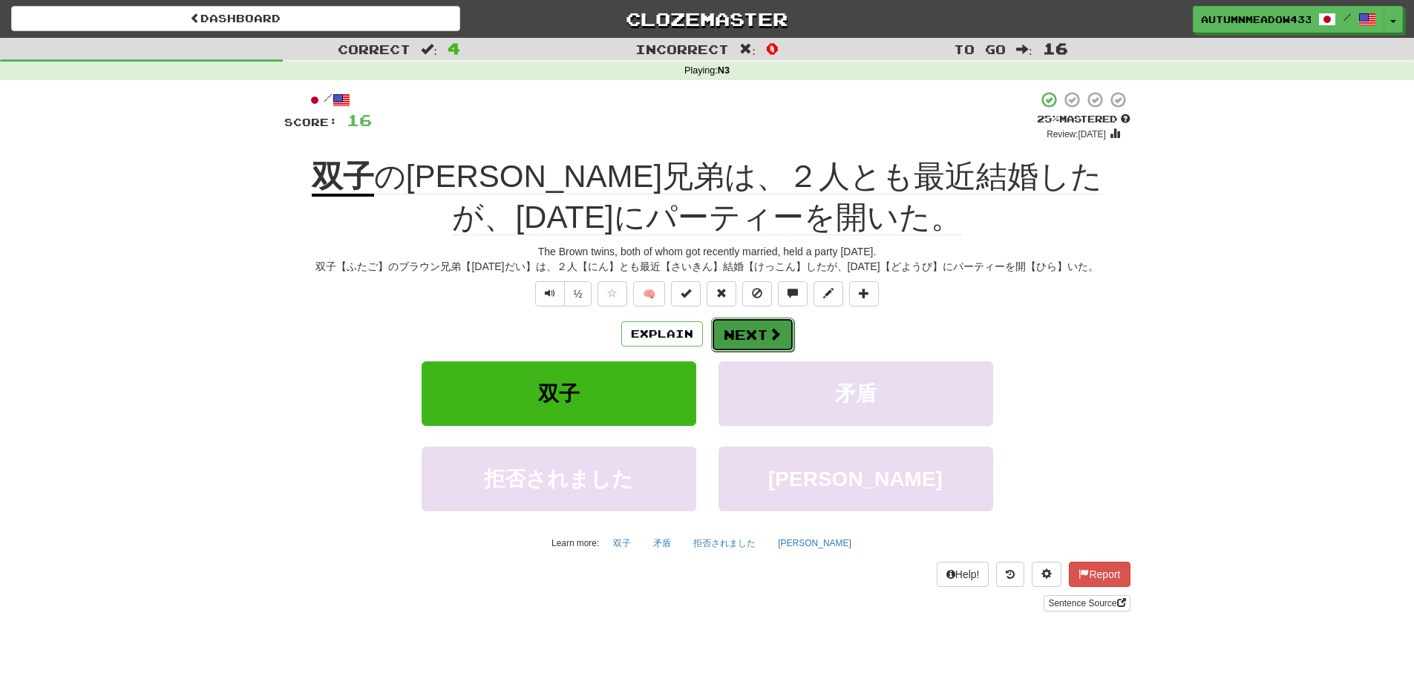
click at [774, 327] on span at bounding box center [774, 333] width 13 height 13
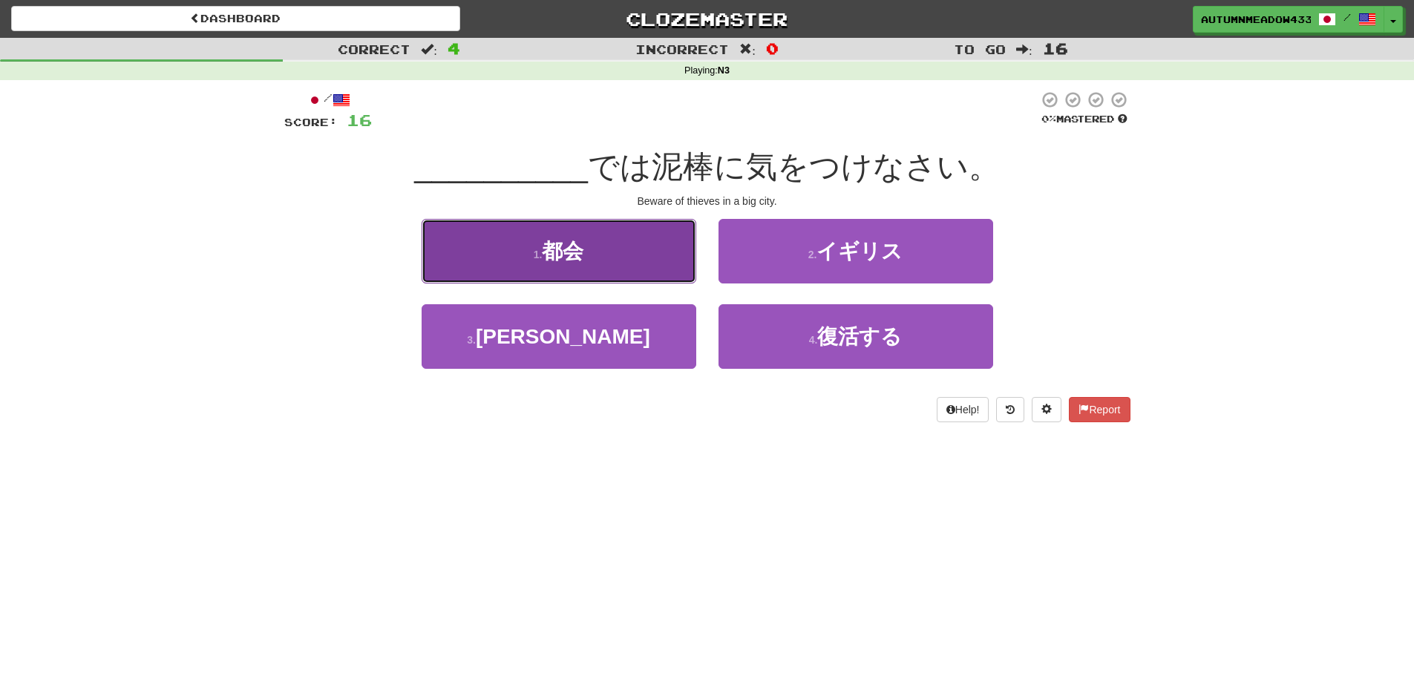
click at [660, 249] on button "1 . 都会" at bounding box center [558, 251] width 275 height 65
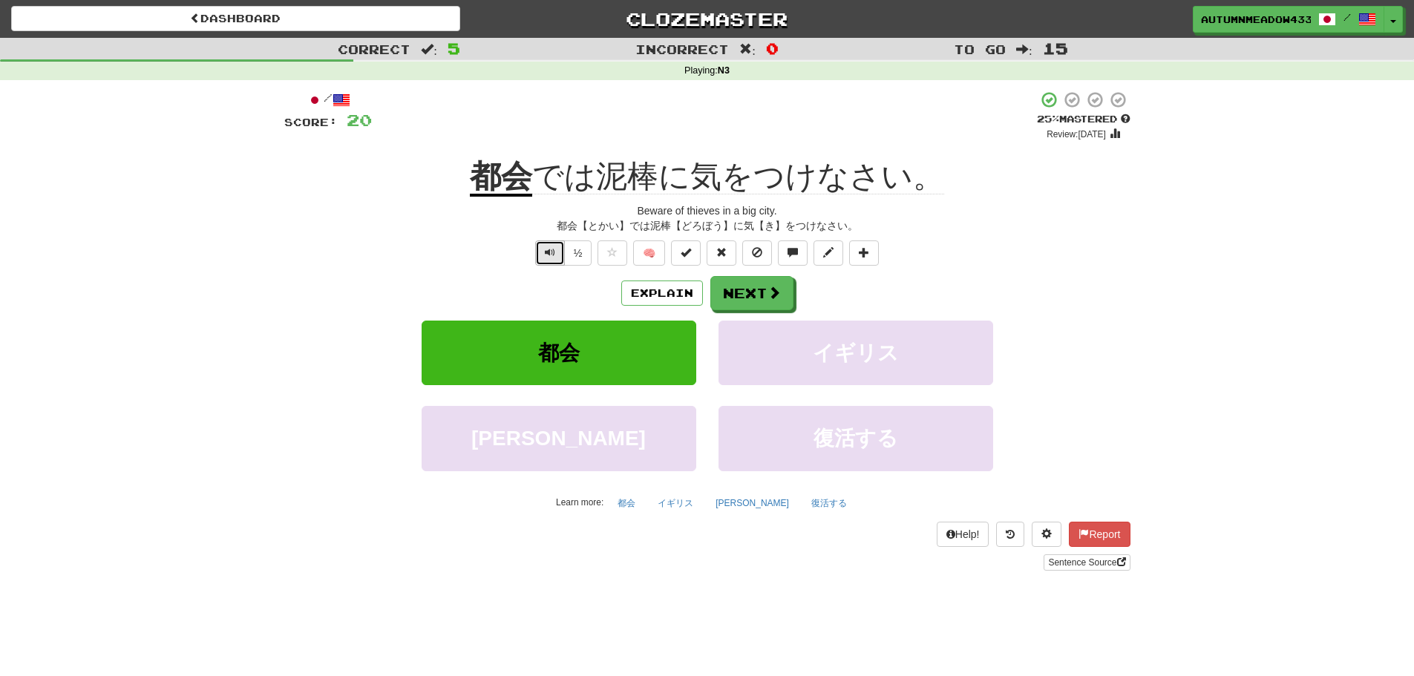
click at [542, 246] on button "Text-to-speech controls" at bounding box center [550, 252] width 30 height 25
click at [758, 303] on button "Next" at bounding box center [752, 294] width 83 height 34
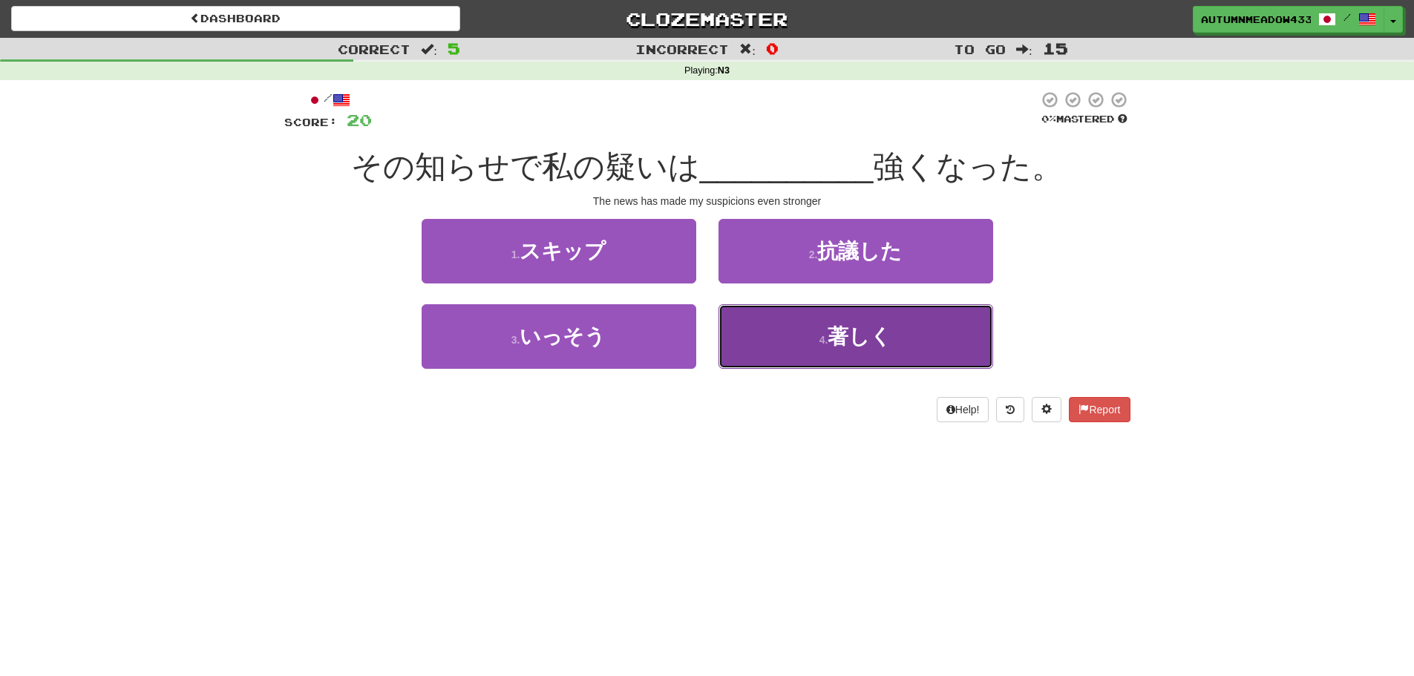
click at [834, 350] on button "4 . 著しく" at bounding box center [855, 336] width 275 height 65
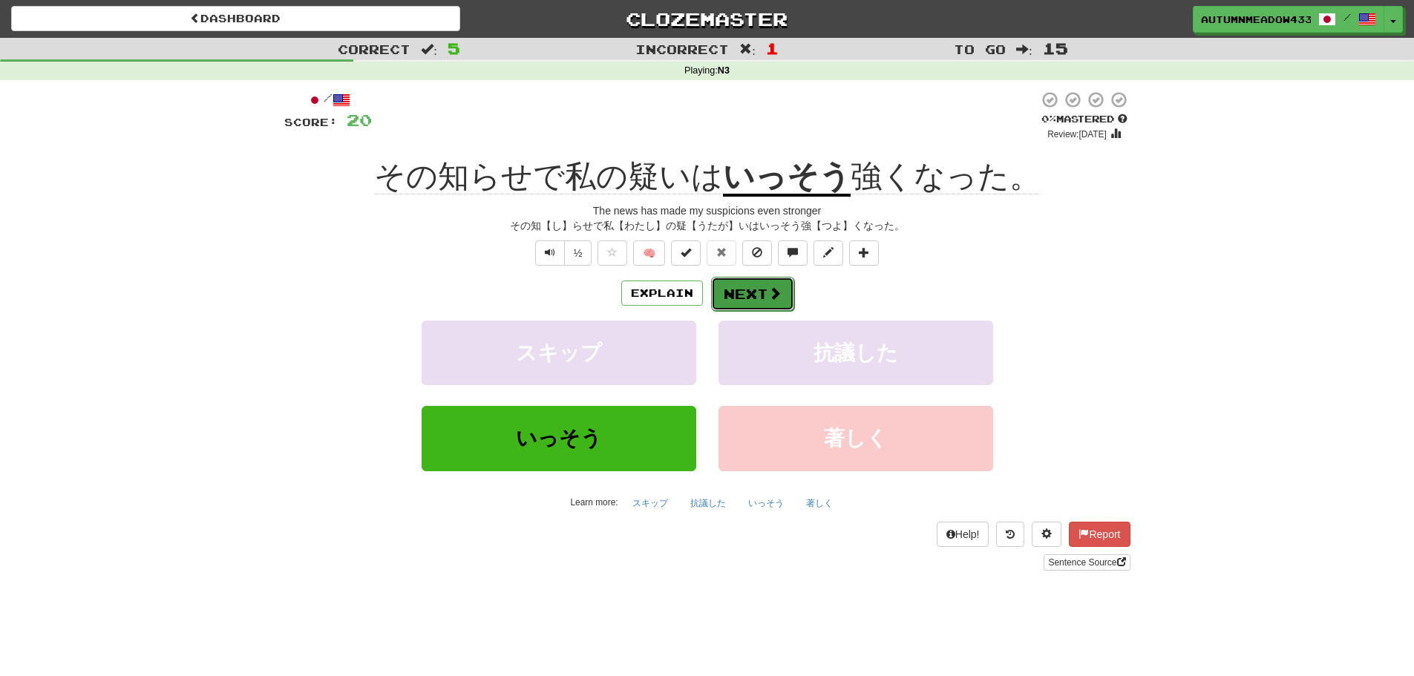
click at [742, 295] on button "Next" at bounding box center [752, 294] width 83 height 34
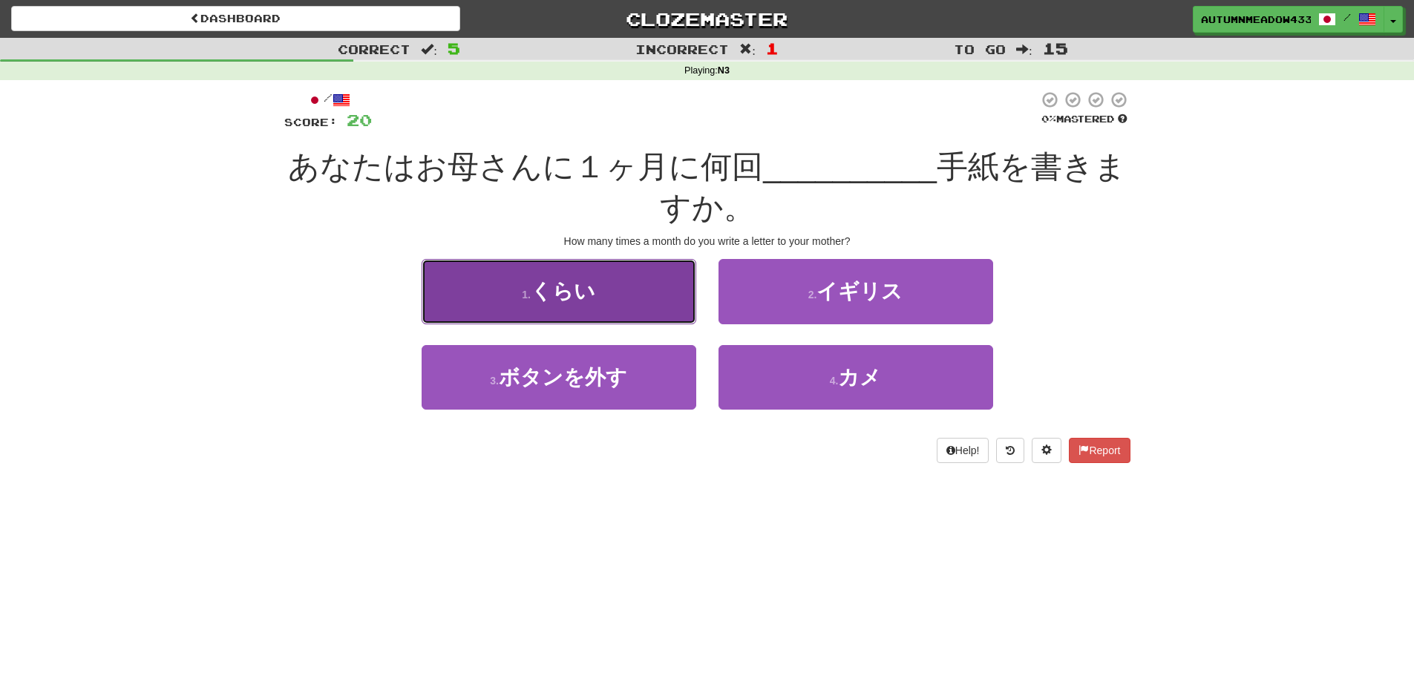
click at [639, 278] on button "1 . くらい" at bounding box center [558, 291] width 275 height 65
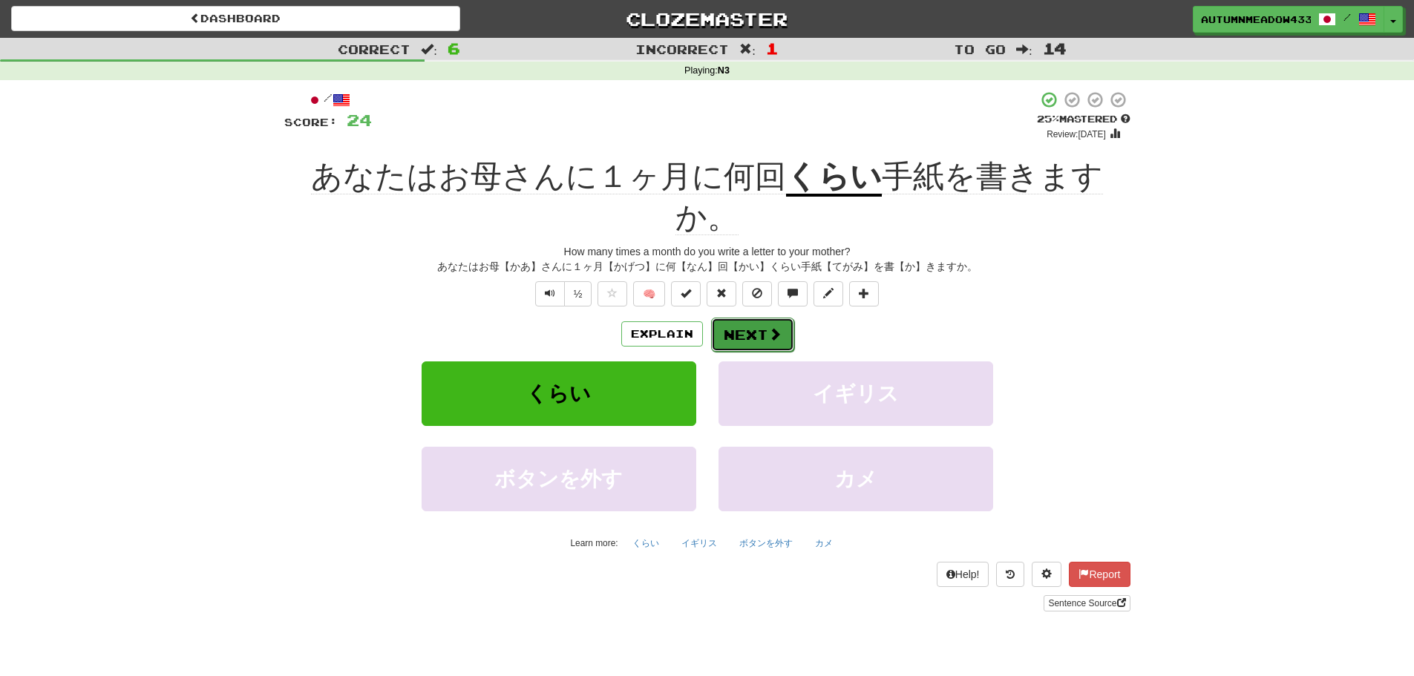
click at [777, 318] on button "Next" at bounding box center [752, 335] width 83 height 34
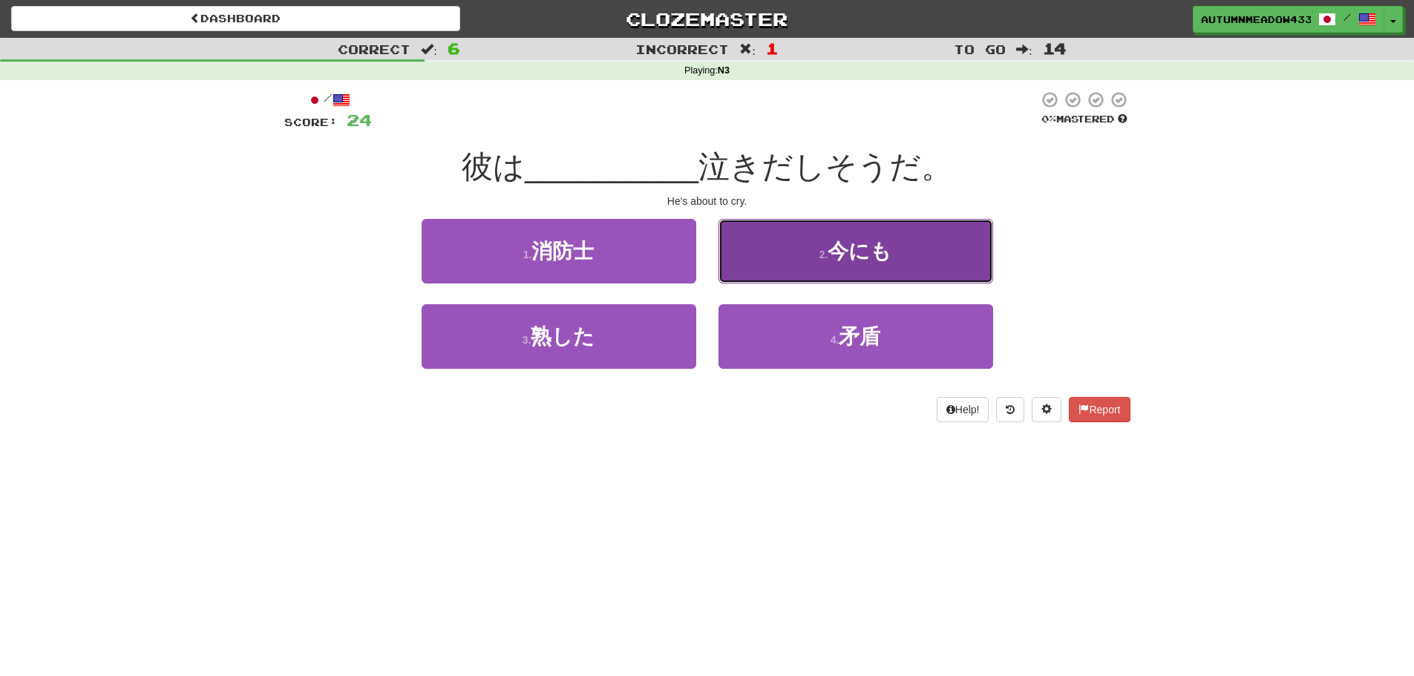
click at [756, 233] on button "2 . 今にも" at bounding box center [855, 251] width 275 height 65
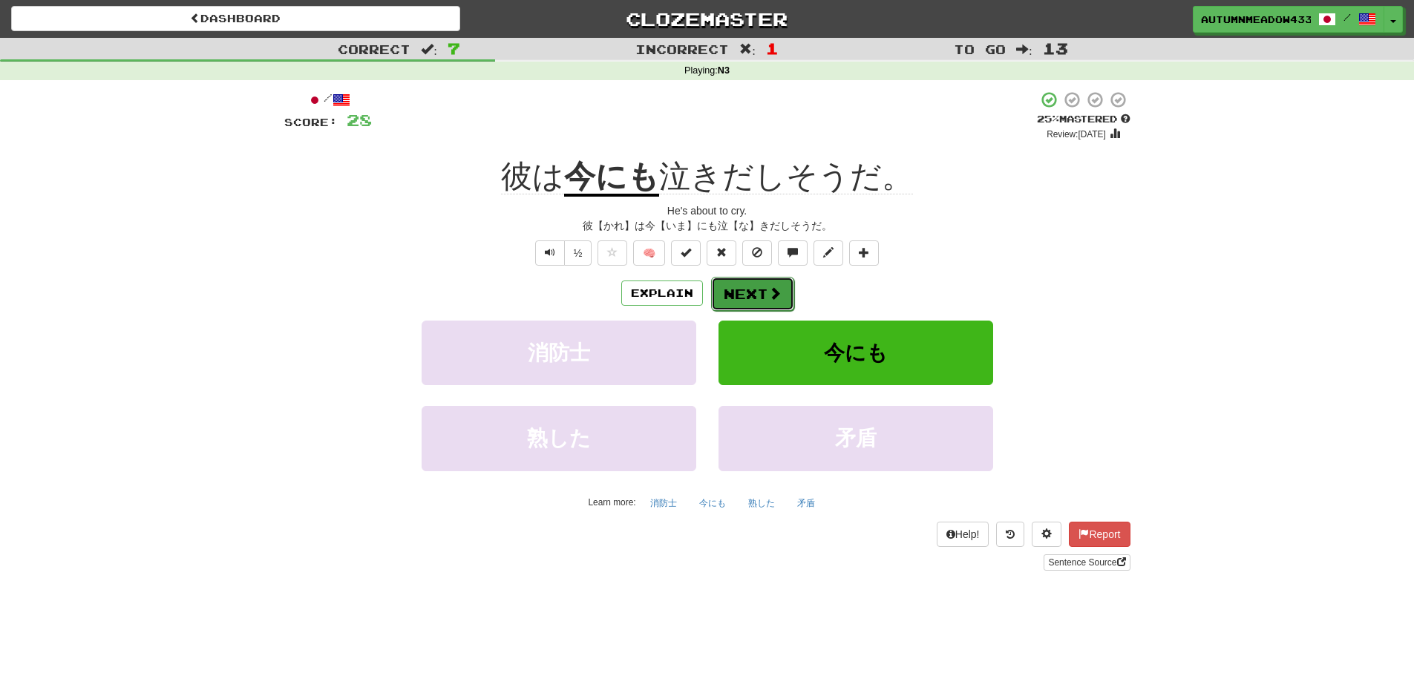
click at [779, 301] on button "Next" at bounding box center [752, 294] width 83 height 34
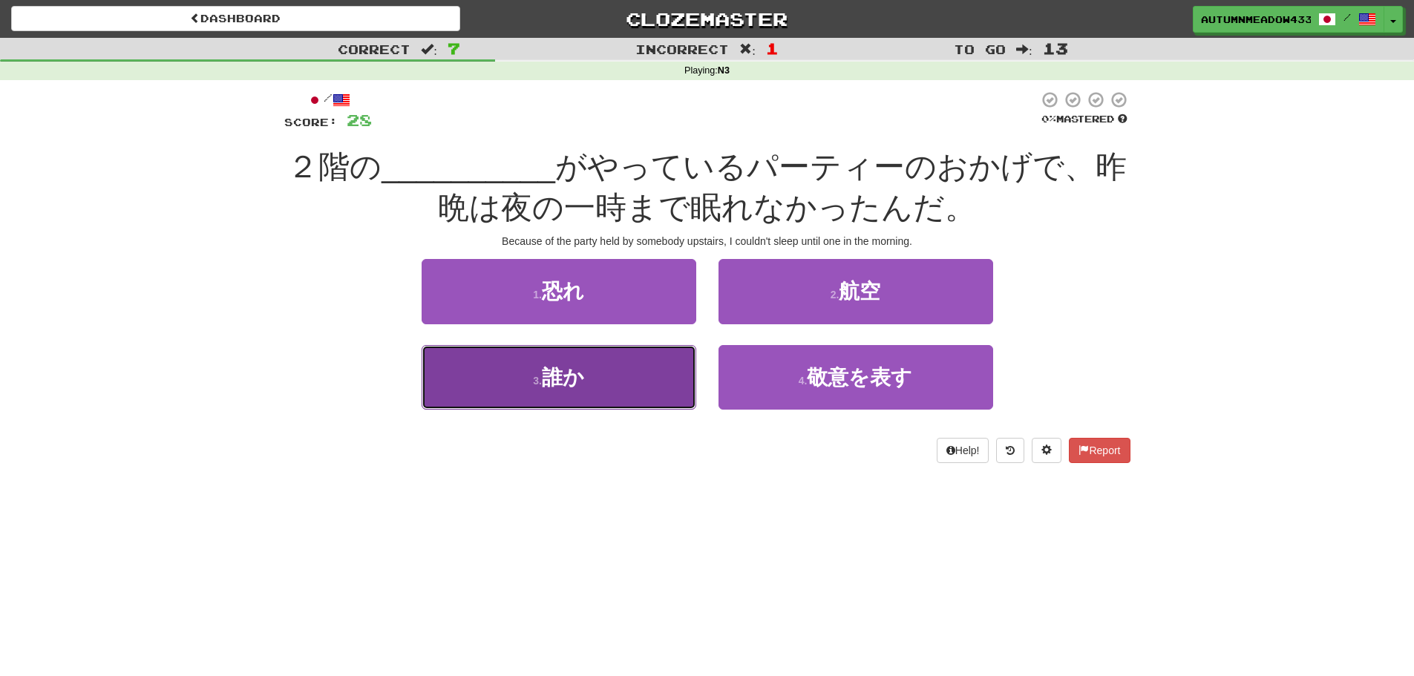
click at [523, 364] on button "3 . 誰か" at bounding box center [558, 377] width 275 height 65
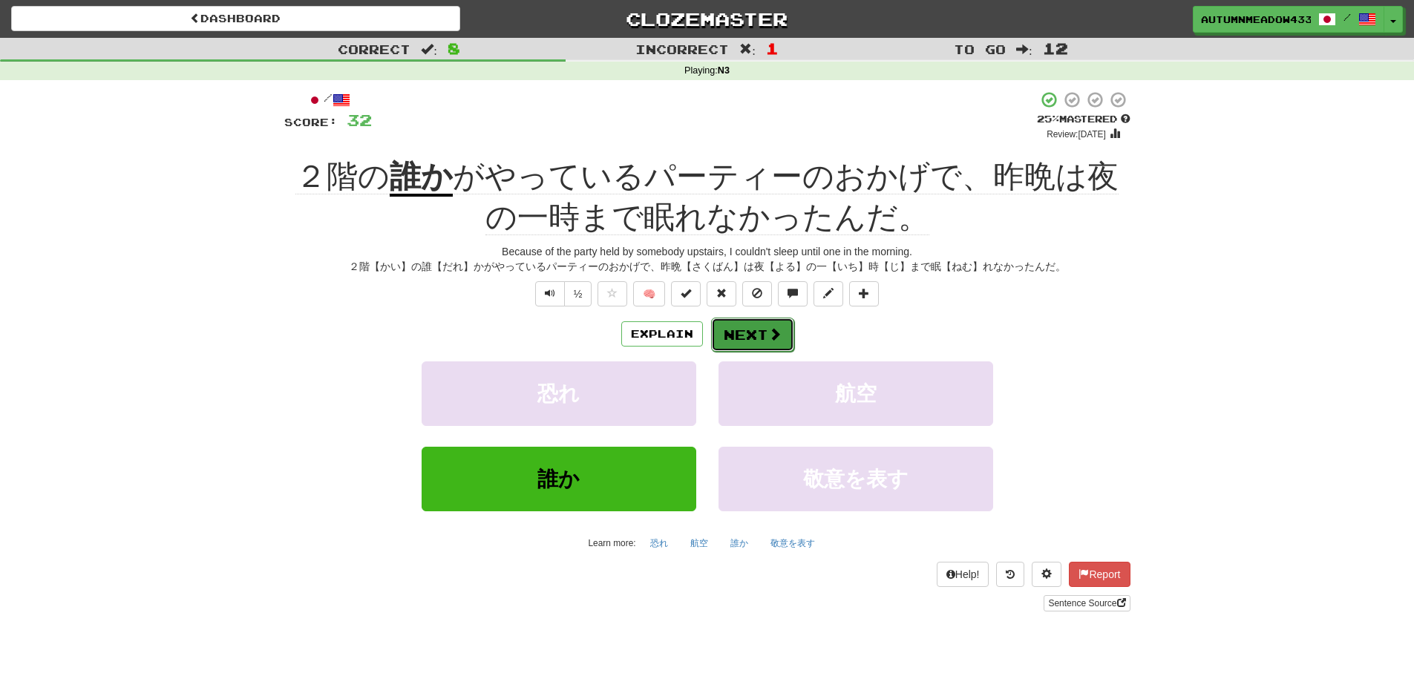
click at [785, 334] on button "Next" at bounding box center [752, 335] width 83 height 34
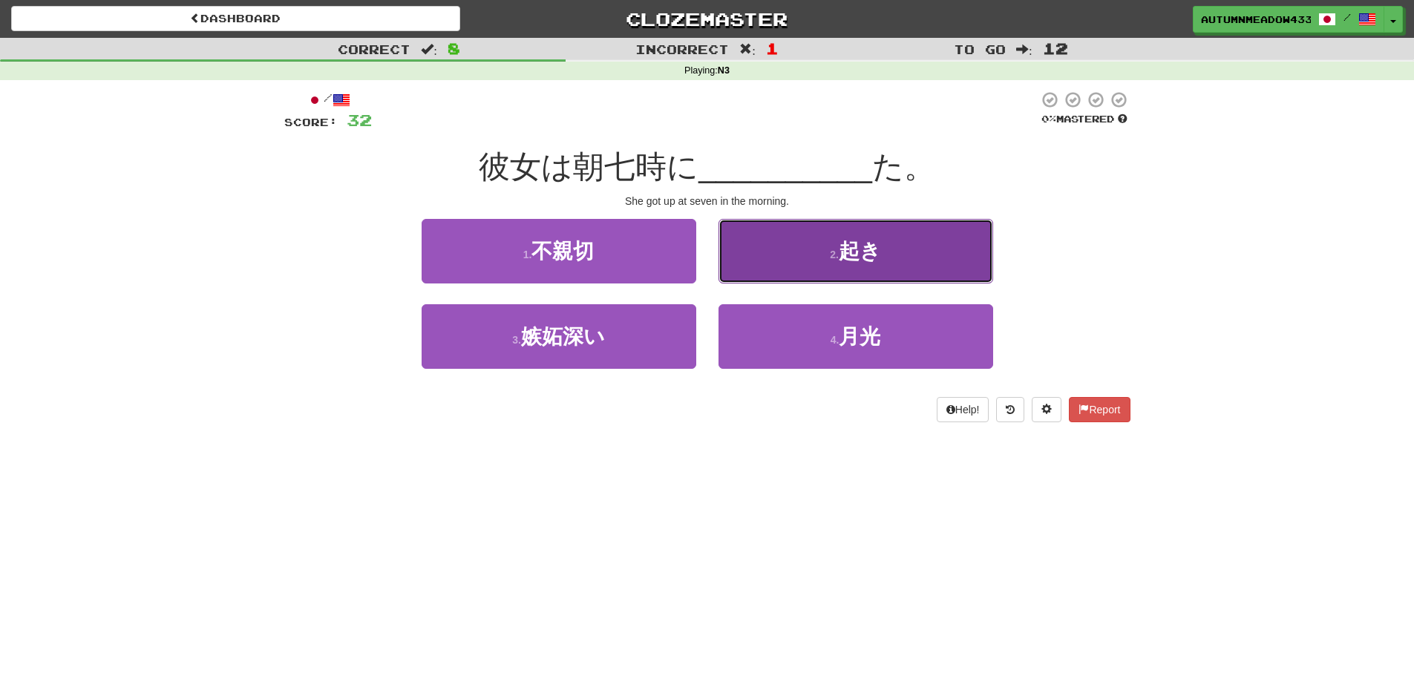
click at [772, 251] on button "2 . 起き" at bounding box center [855, 251] width 275 height 65
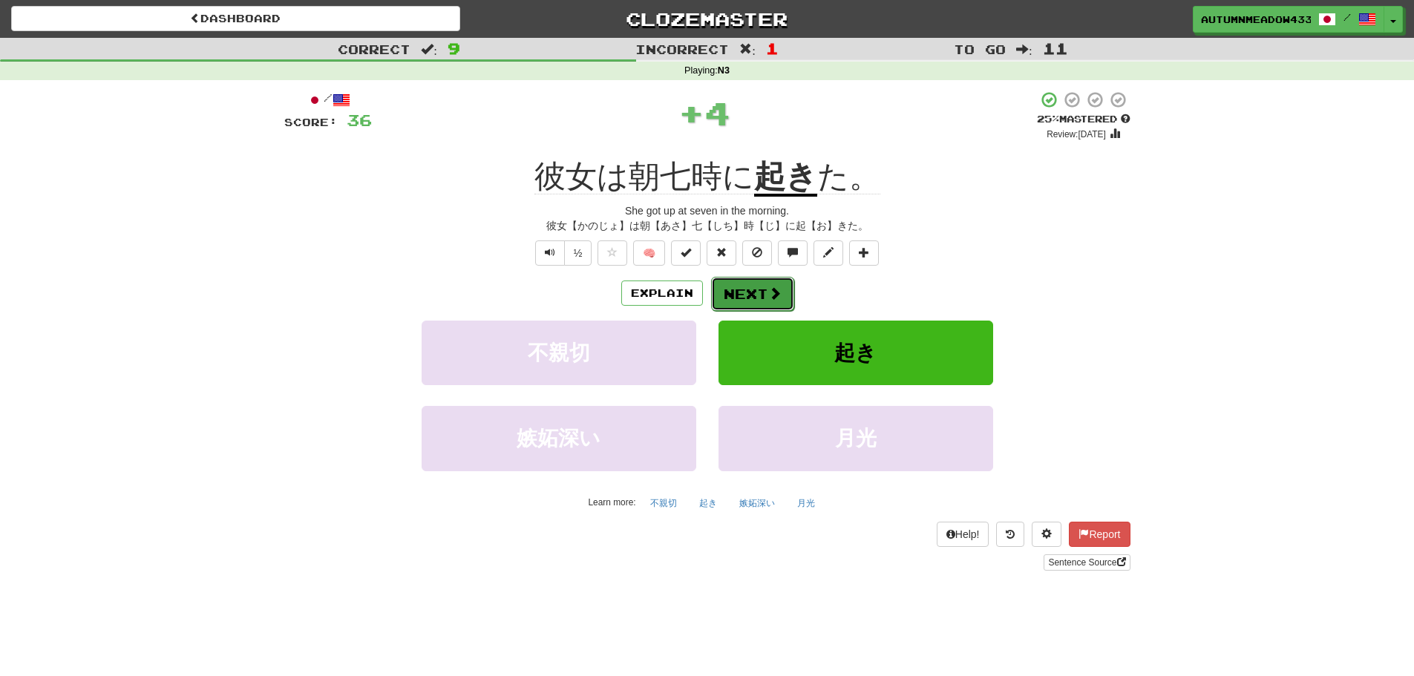
click at [768, 295] on span at bounding box center [774, 292] width 13 height 13
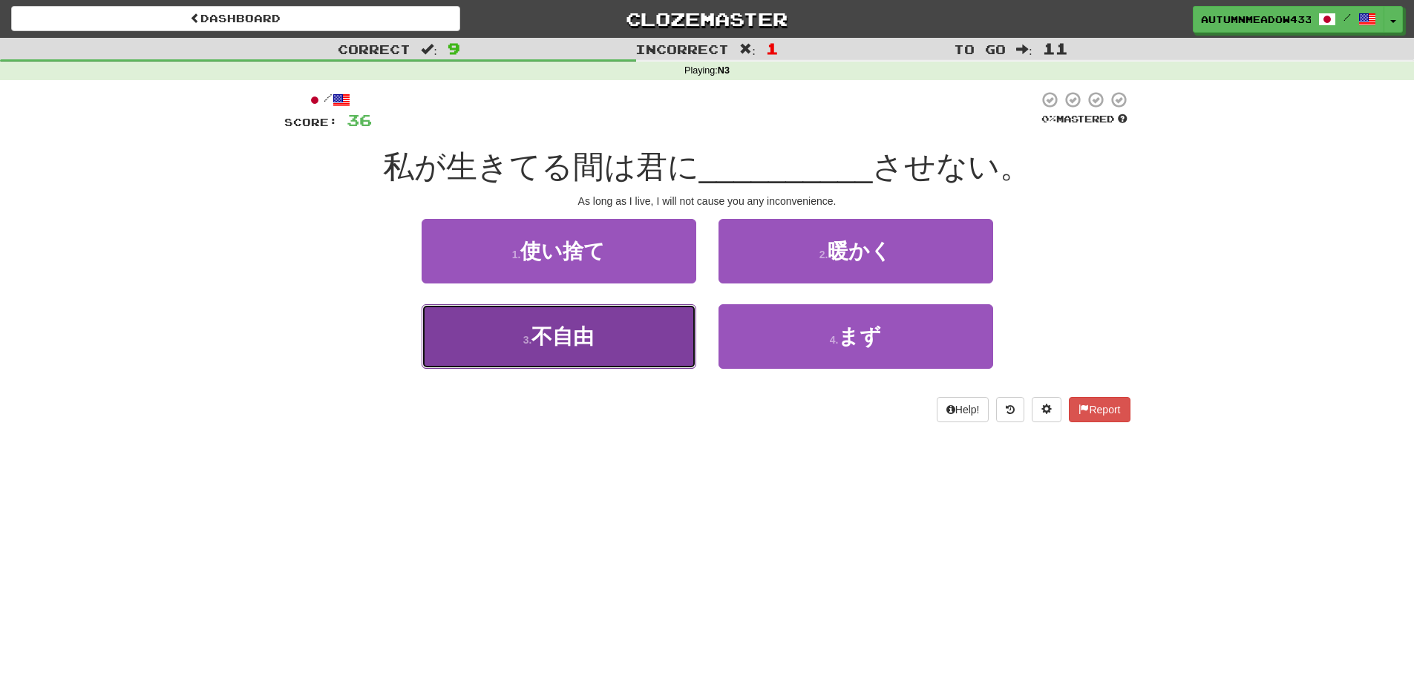
click at [646, 338] on button "3 . 不自由" at bounding box center [558, 336] width 275 height 65
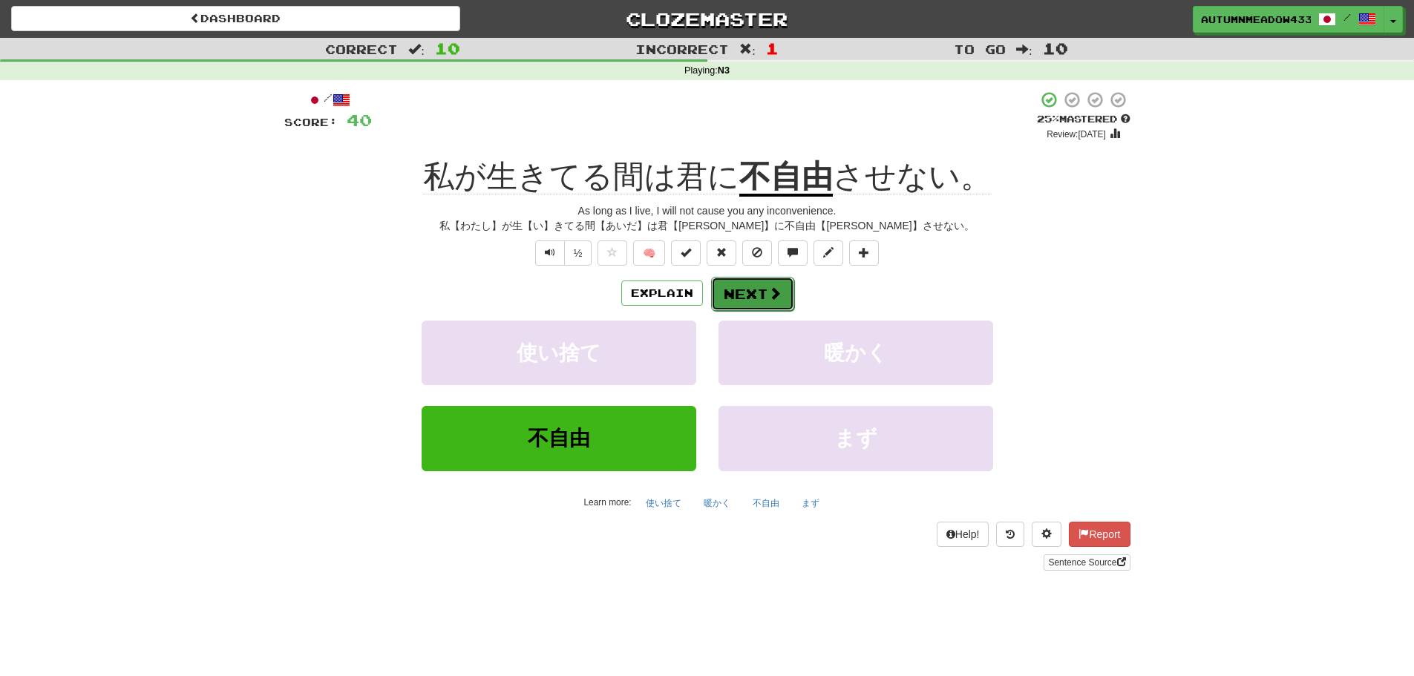
click at [777, 295] on span at bounding box center [774, 292] width 13 height 13
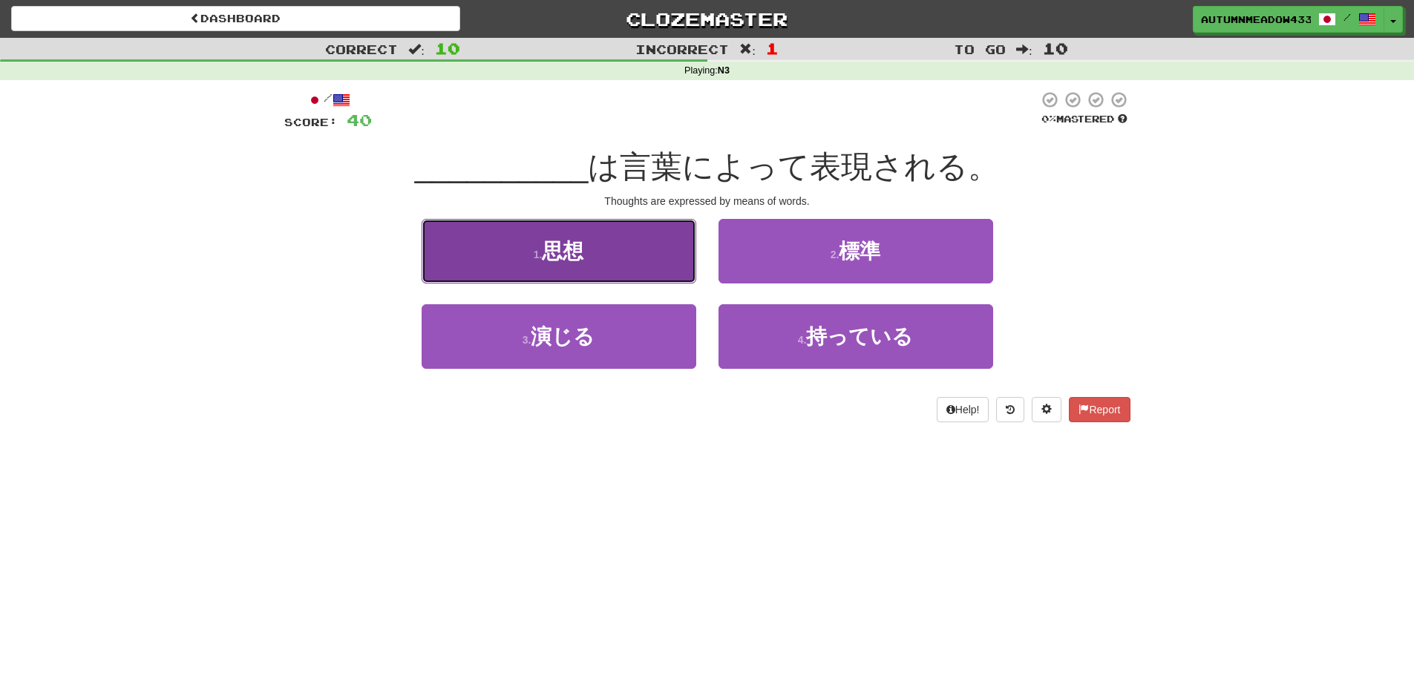
click at [570, 250] on span "思想" at bounding box center [563, 251] width 42 height 23
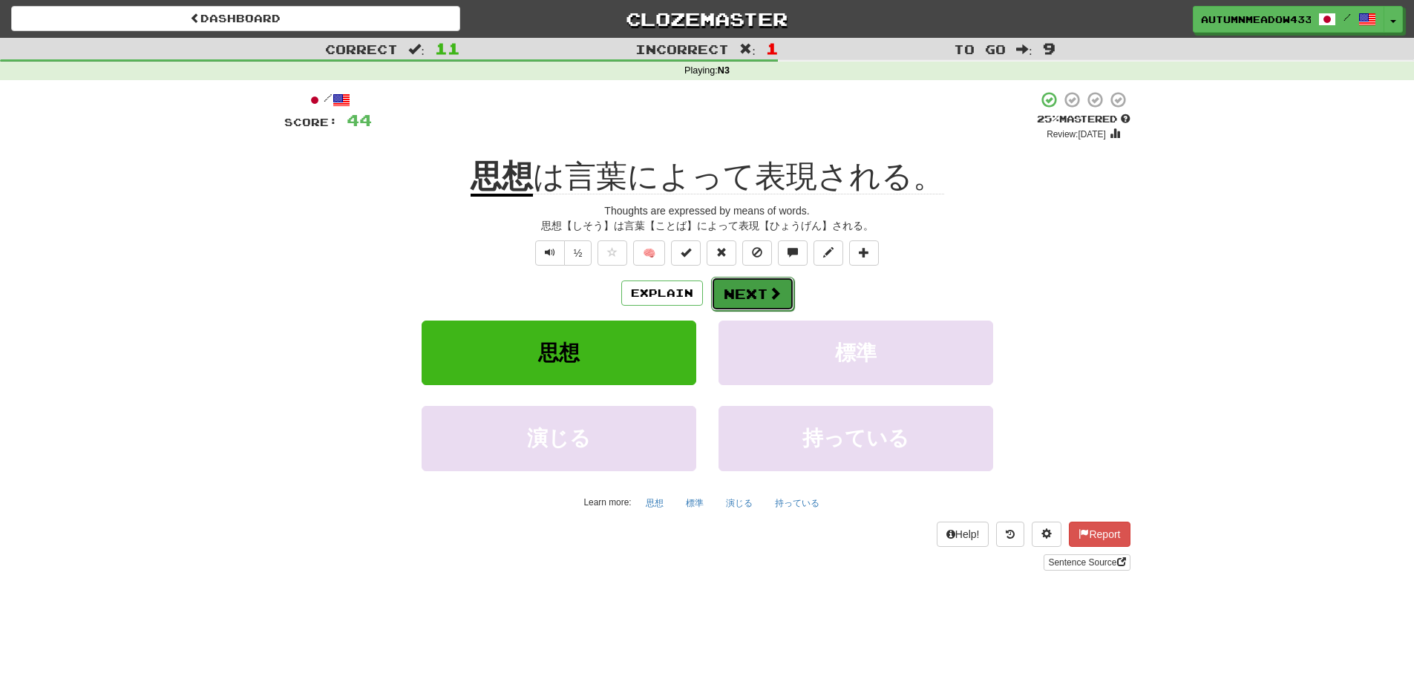
click at [777, 292] on span at bounding box center [774, 292] width 13 height 13
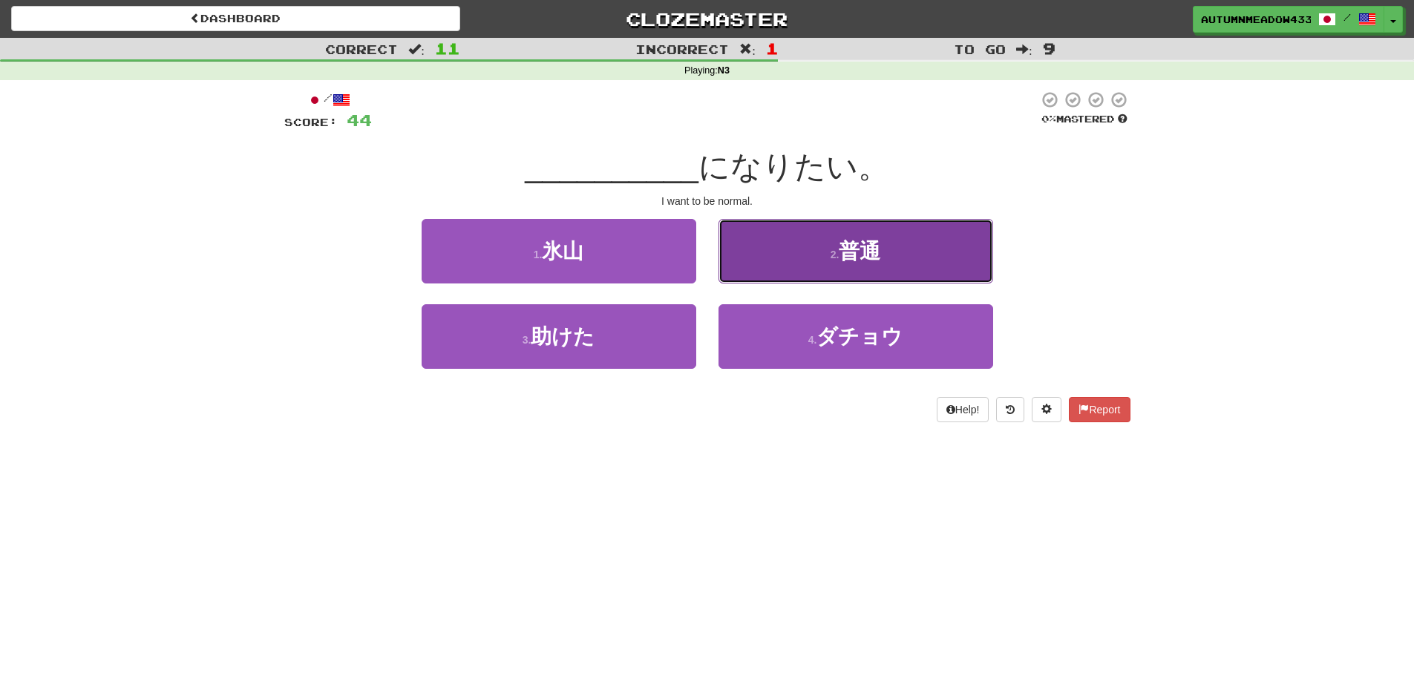
click at [791, 246] on button "2 . 普通" at bounding box center [855, 251] width 275 height 65
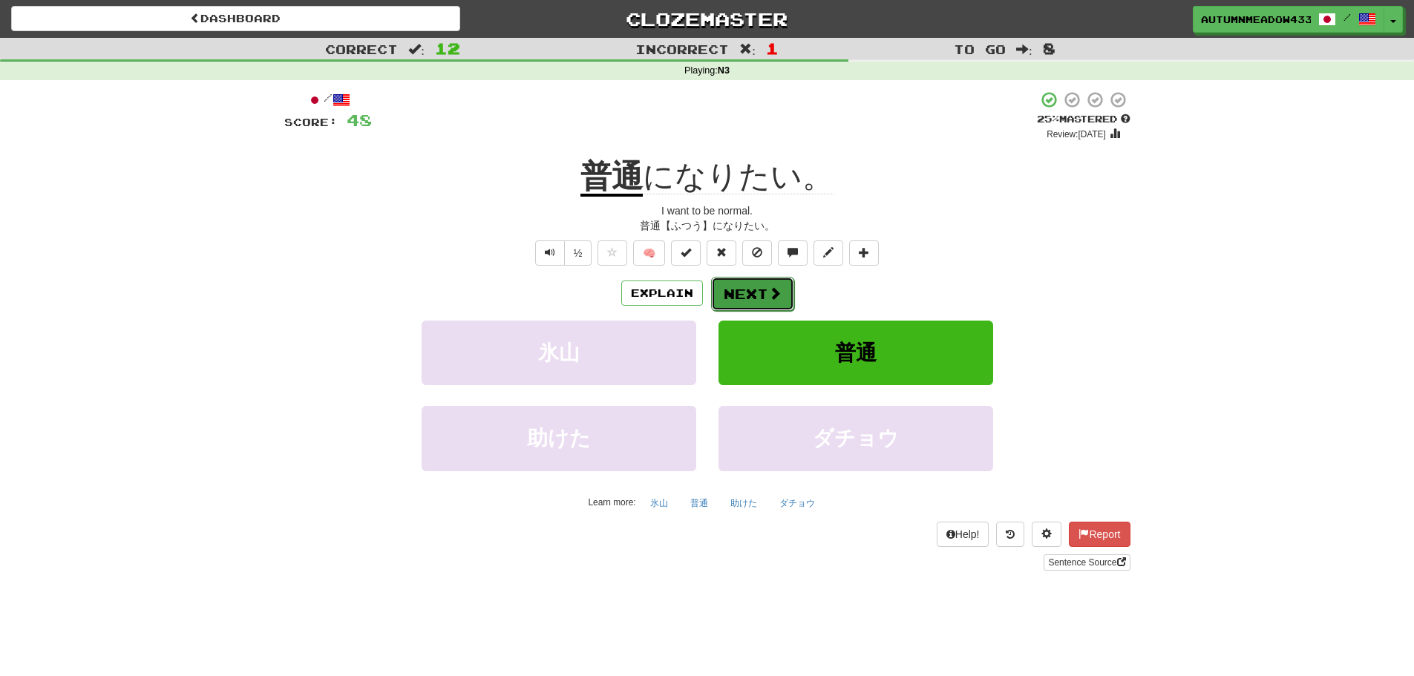
click at [780, 291] on button "Next" at bounding box center [752, 294] width 83 height 34
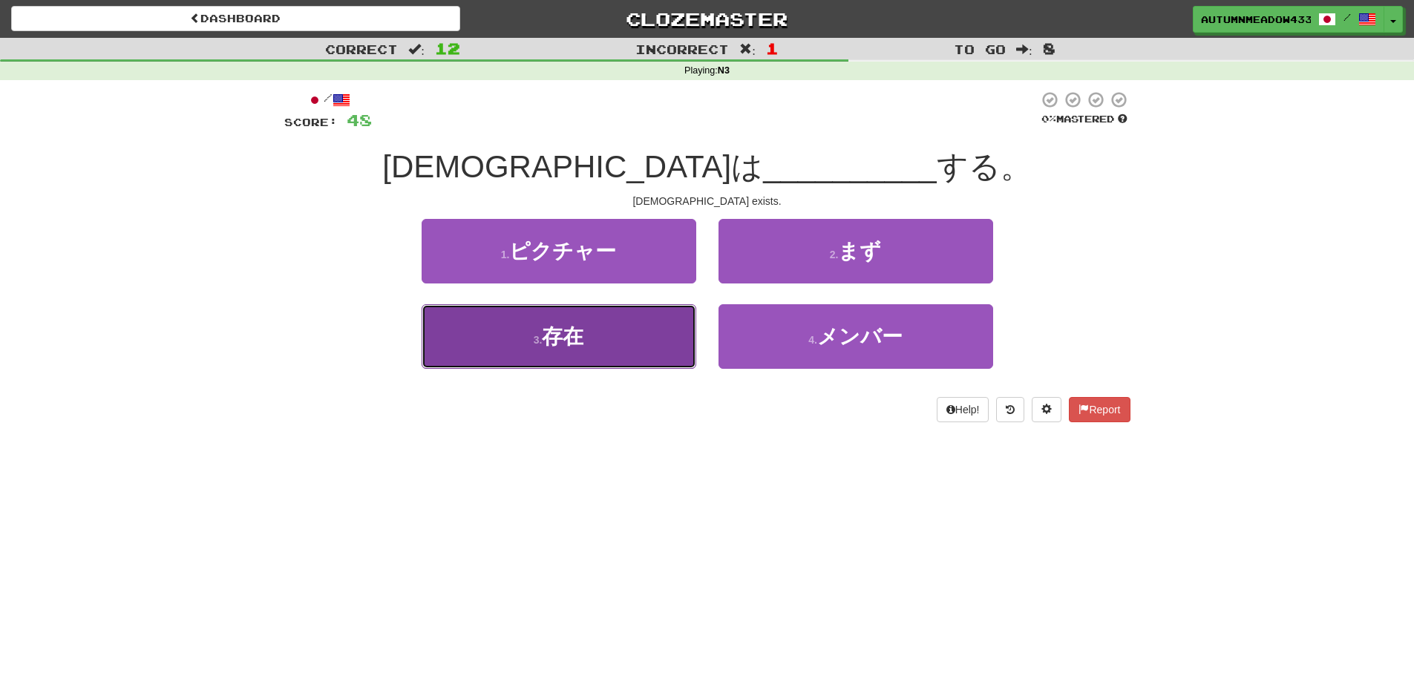
click at [529, 358] on button "3 . 存在" at bounding box center [558, 336] width 275 height 65
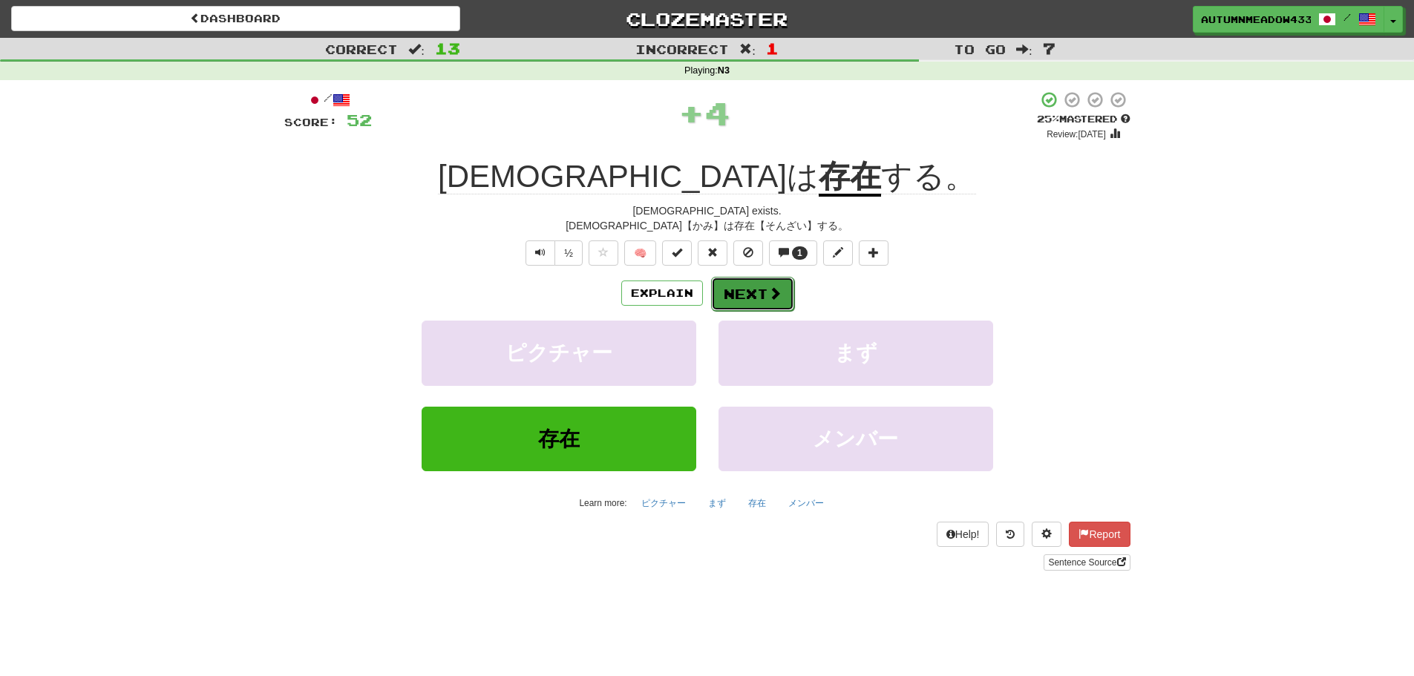
click at [769, 293] on span at bounding box center [774, 292] width 13 height 13
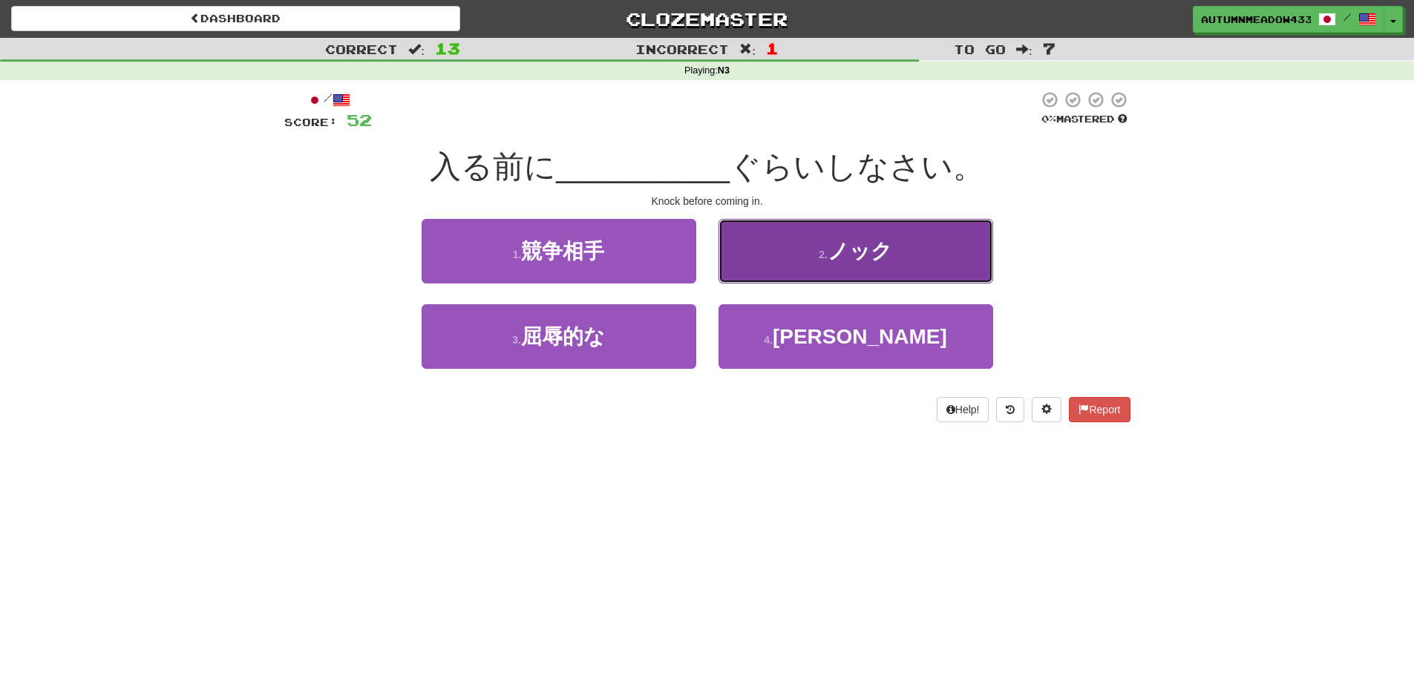
click at [876, 257] on span "ノック" at bounding box center [859, 251] width 65 height 23
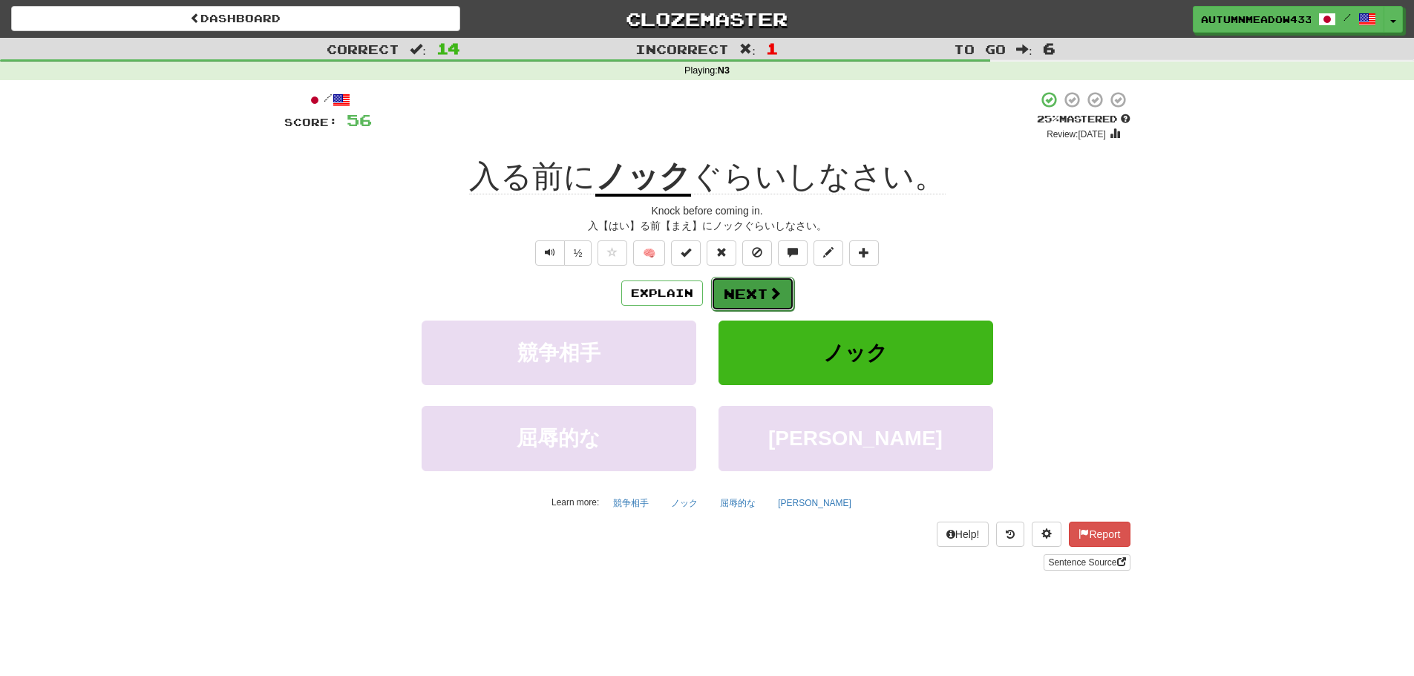
click at [773, 286] on span at bounding box center [774, 292] width 13 height 13
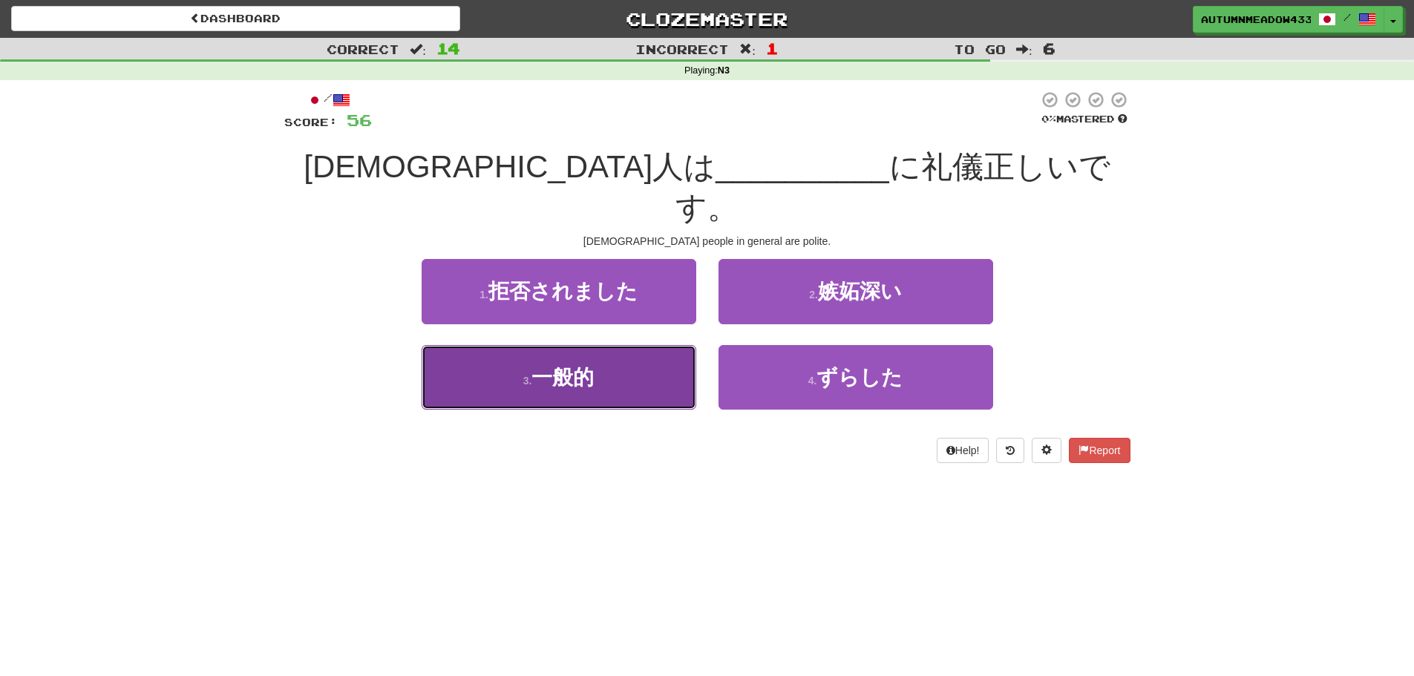
click at [626, 345] on button "3 . 一般的" at bounding box center [558, 377] width 275 height 65
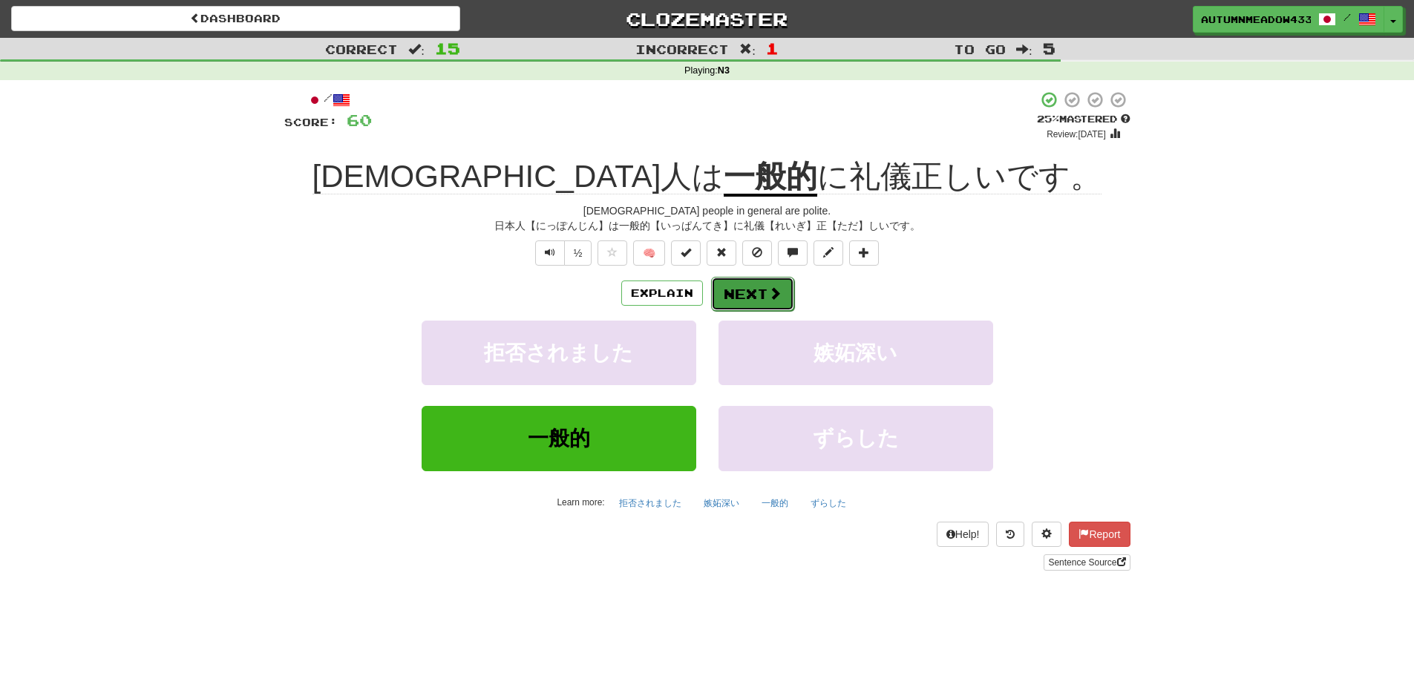
click at [758, 290] on button "Next" at bounding box center [752, 294] width 83 height 34
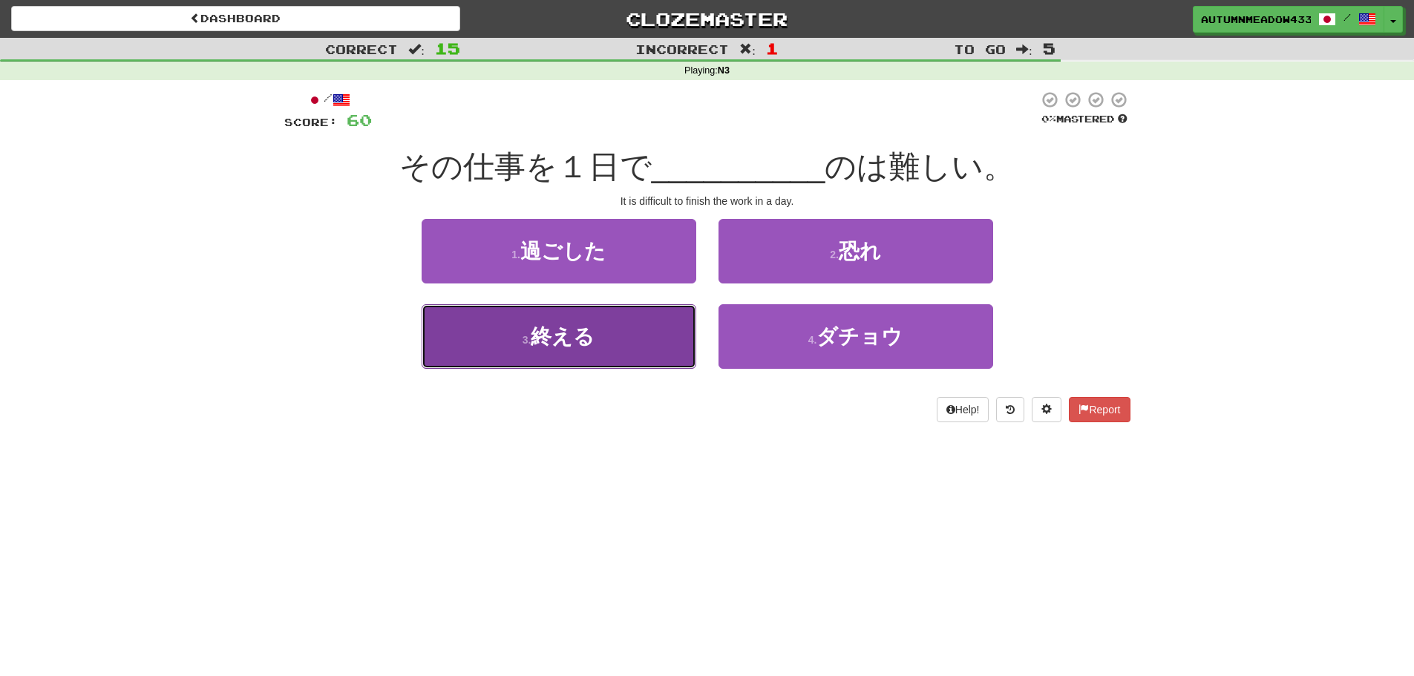
click at [632, 332] on button "3 . 終える" at bounding box center [558, 336] width 275 height 65
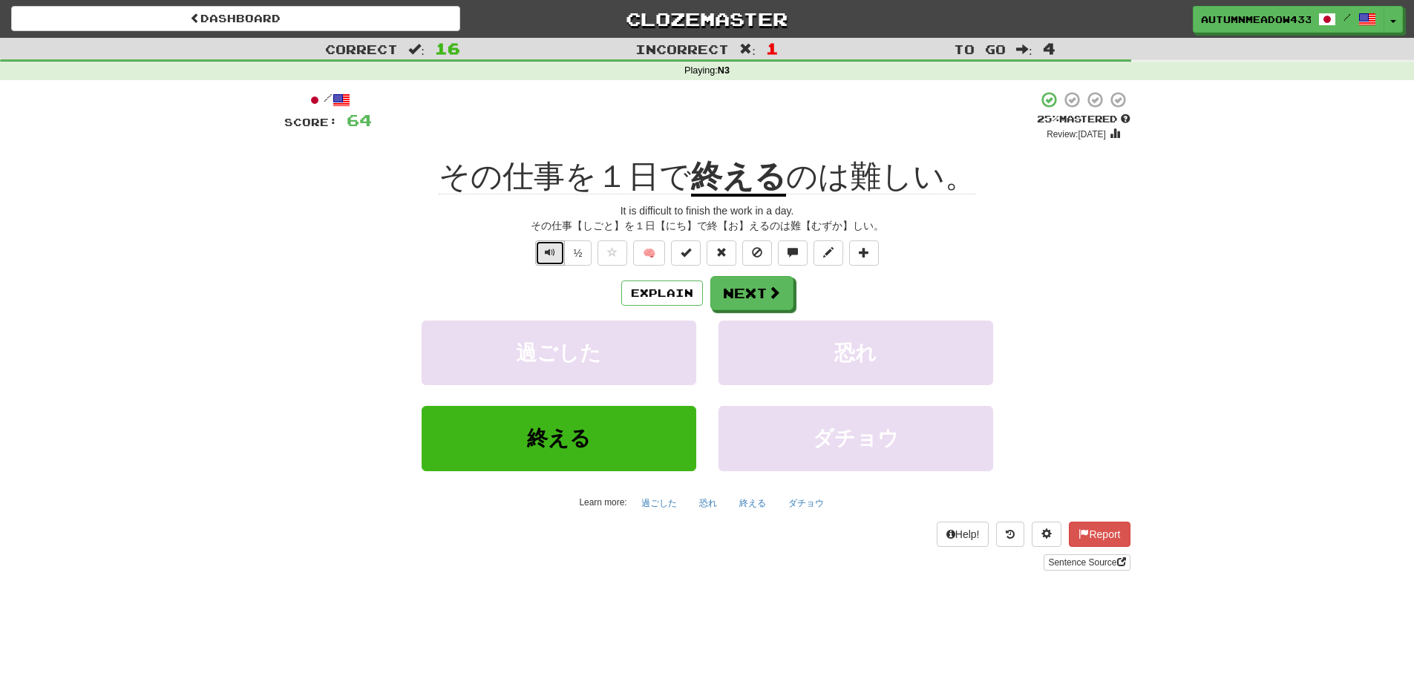
click at [553, 255] on span "Text-to-speech controls" at bounding box center [550, 252] width 10 height 10
click at [790, 296] on button "Next" at bounding box center [752, 294] width 83 height 34
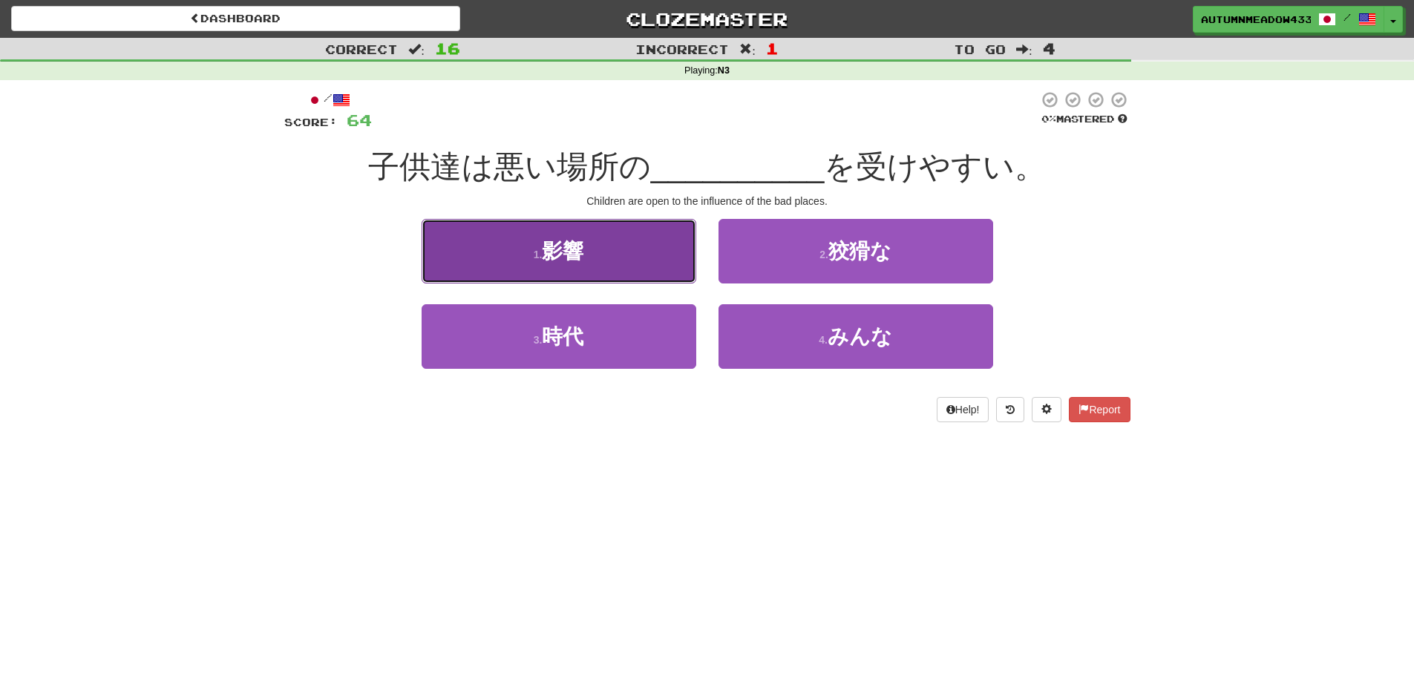
click at [626, 267] on button "1 . 影響" at bounding box center [558, 251] width 275 height 65
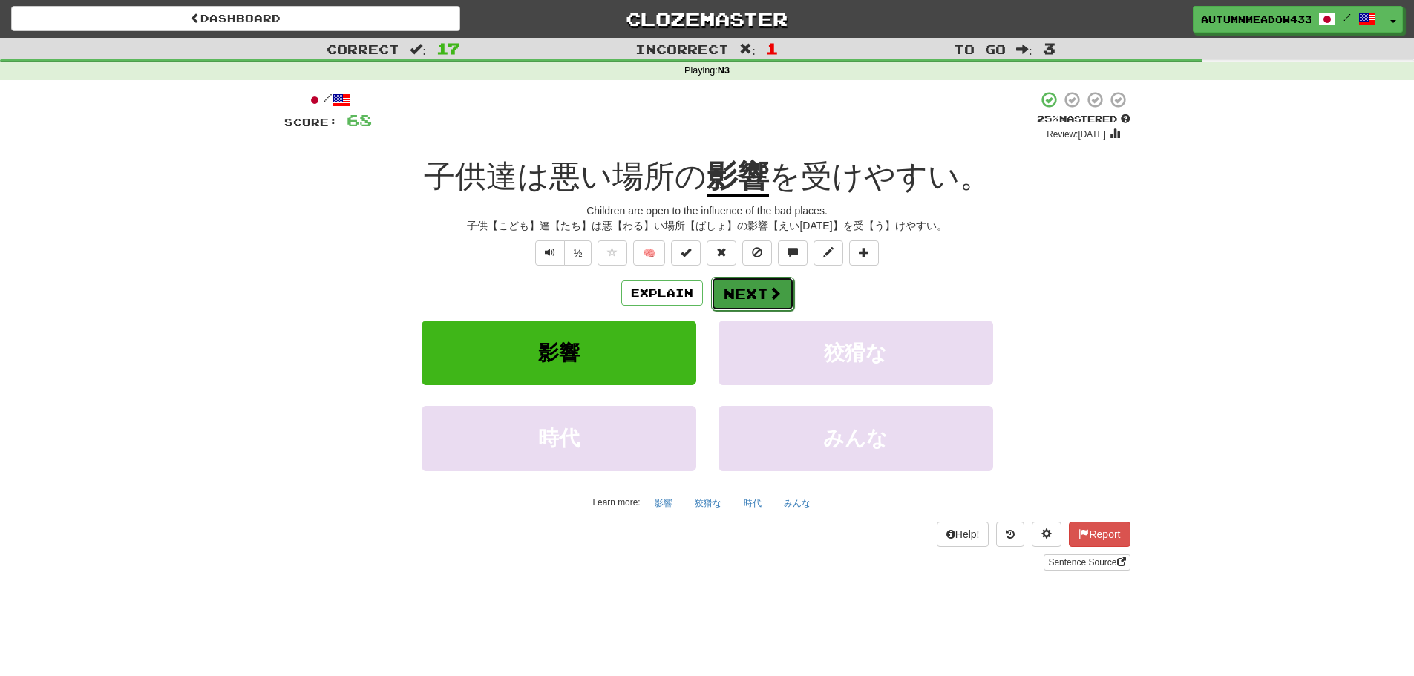
click at [768, 304] on button "Next" at bounding box center [752, 294] width 83 height 34
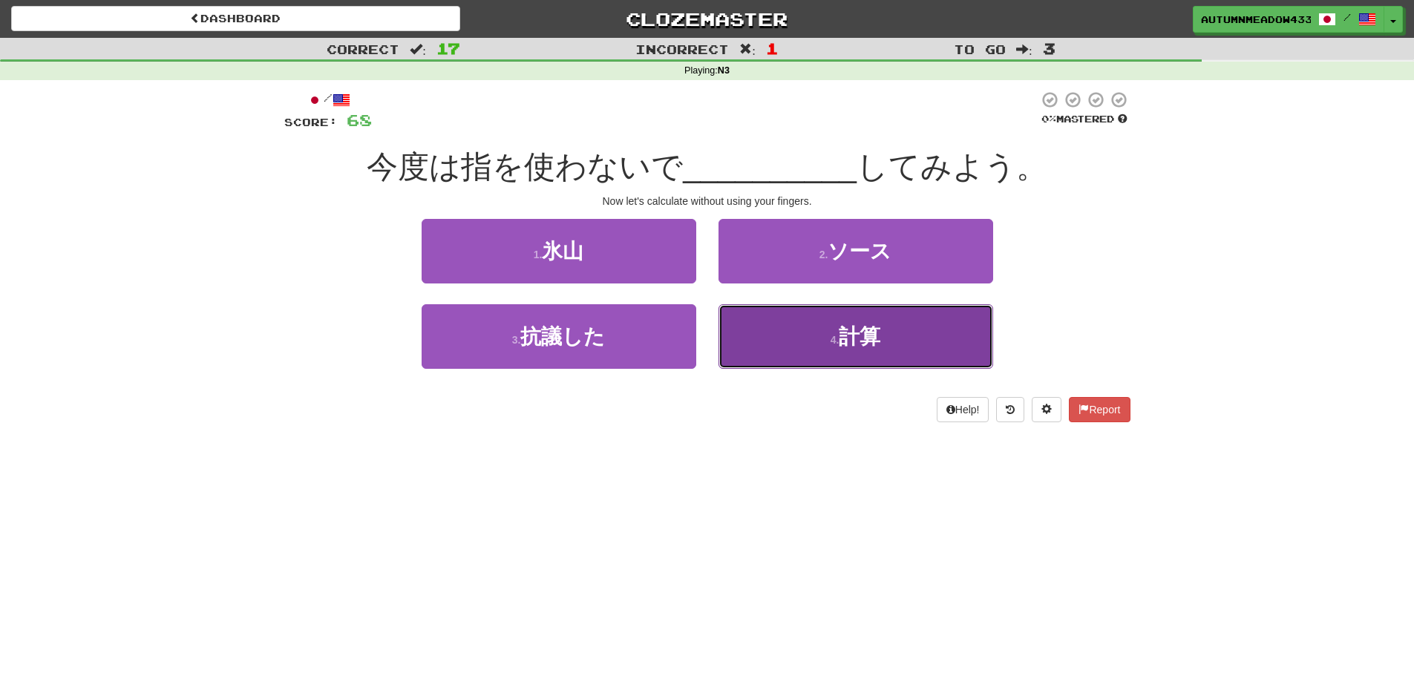
click at [795, 329] on button "4 . 計算" at bounding box center [855, 336] width 275 height 65
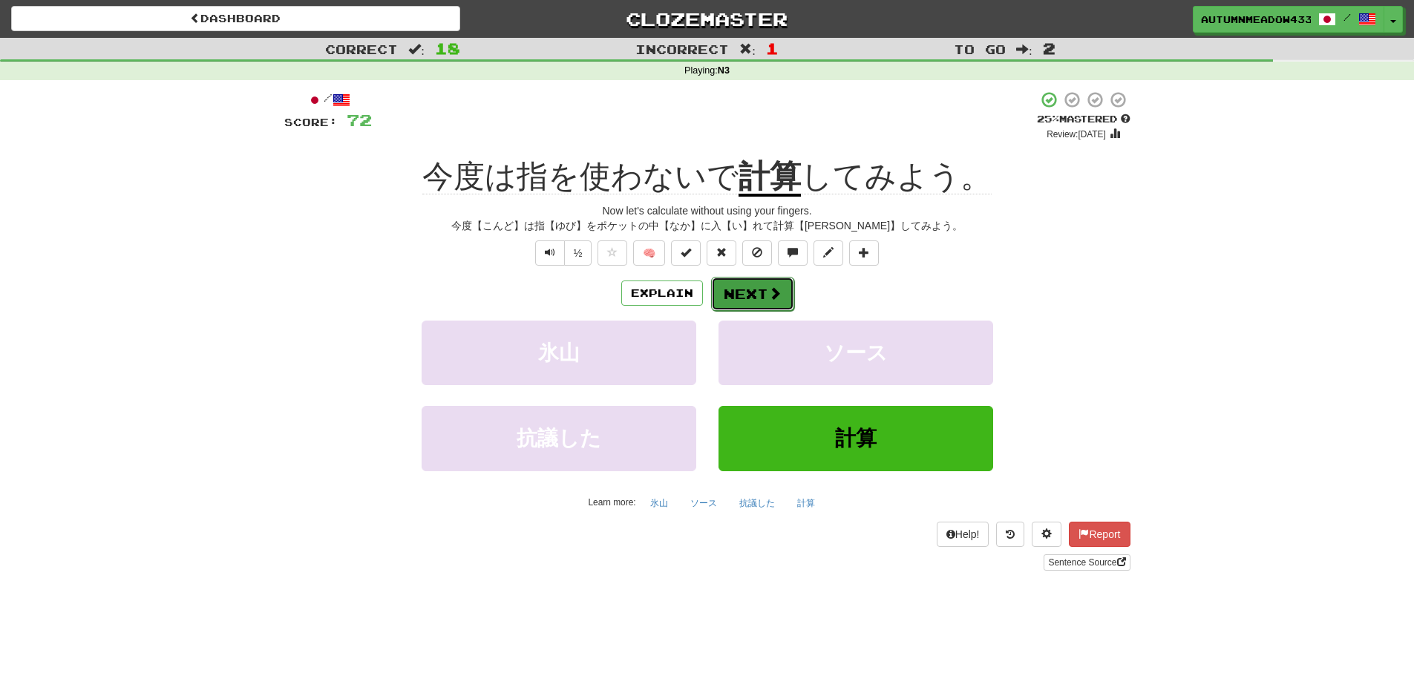
click at [780, 295] on button "Next" at bounding box center [752, 294] width 83 height 34
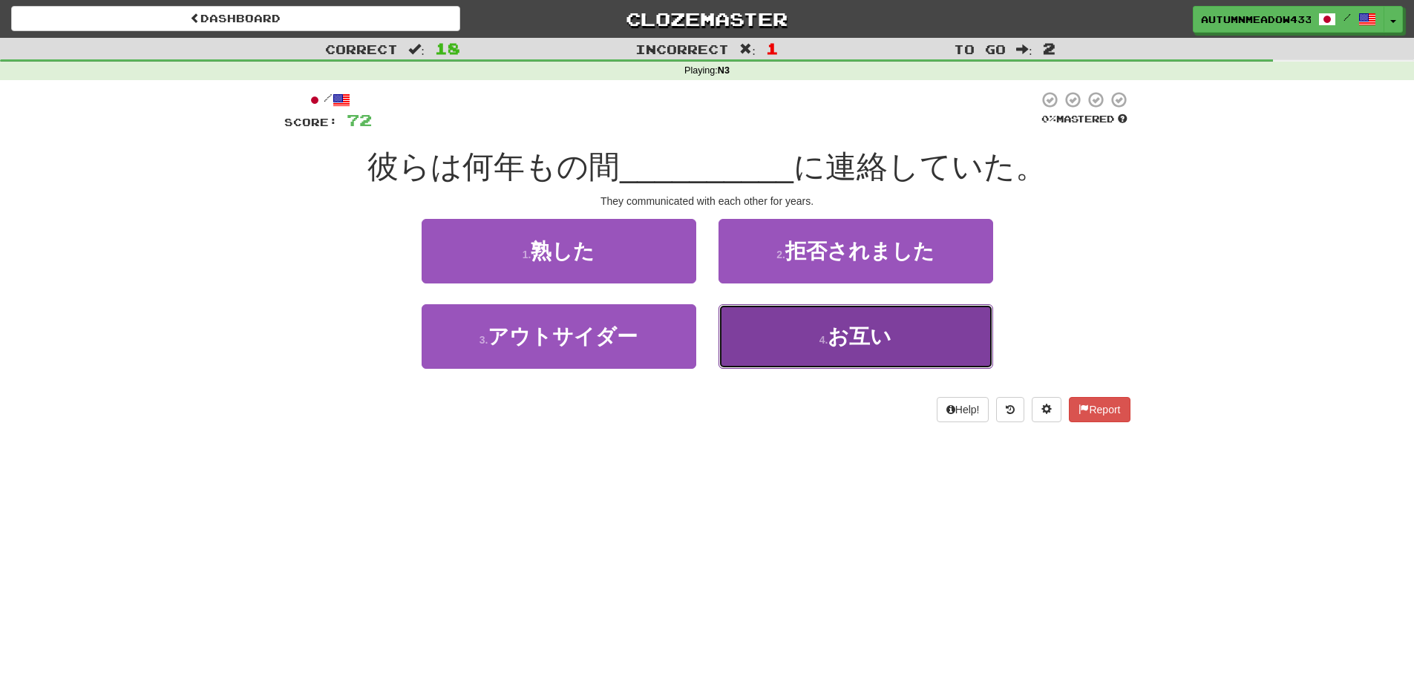
click at [827, 340] on small "4 ." at bounding box center [823, 340] width 9 height 12
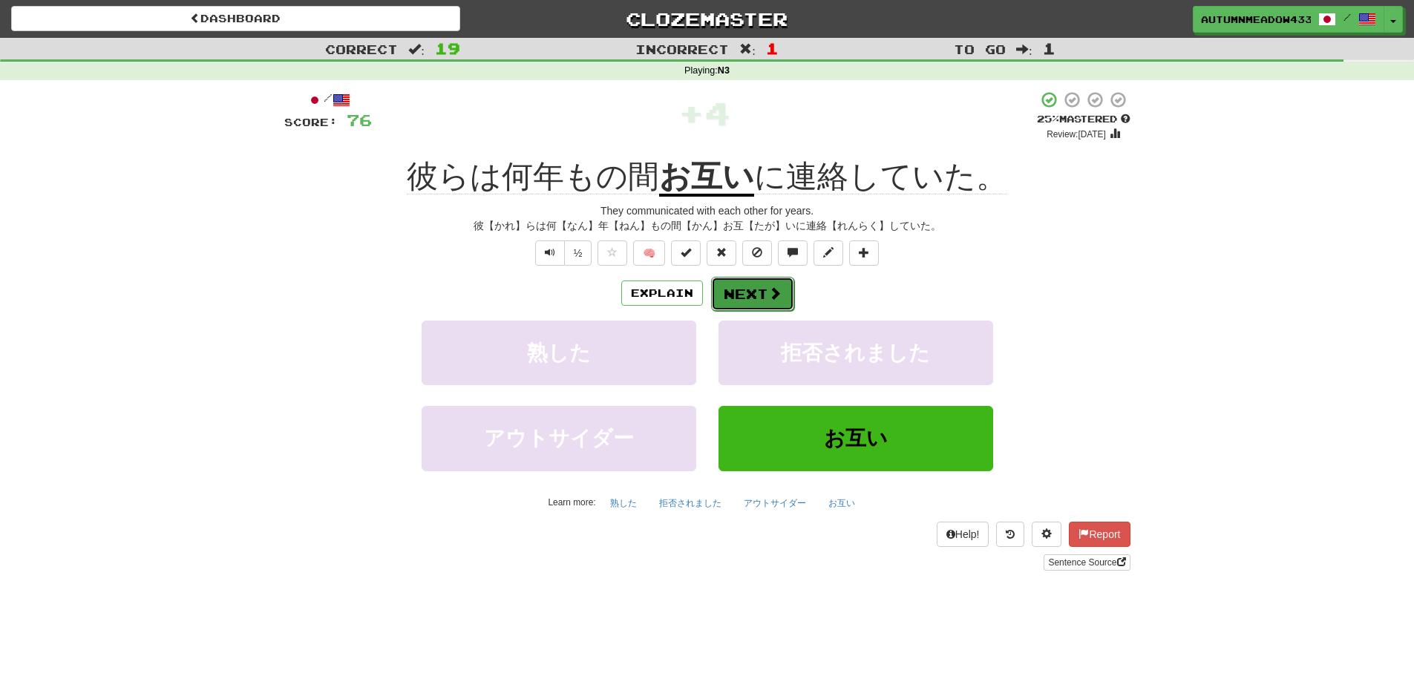
click at [787, 295] on button "Next" at bounding box center [752, 294] width 83 height 34
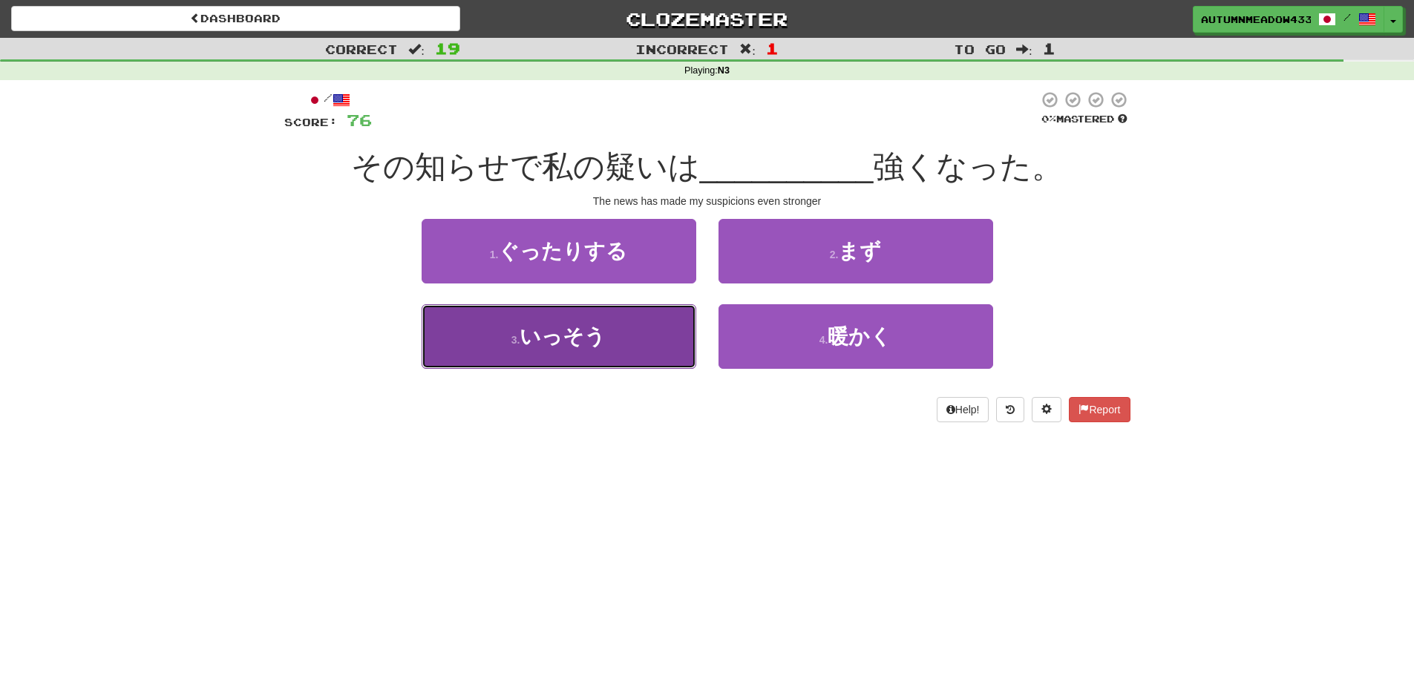
click at [612, 331] on button "3 . いっそう" at bounding box center [558, 336] width 275 height 65
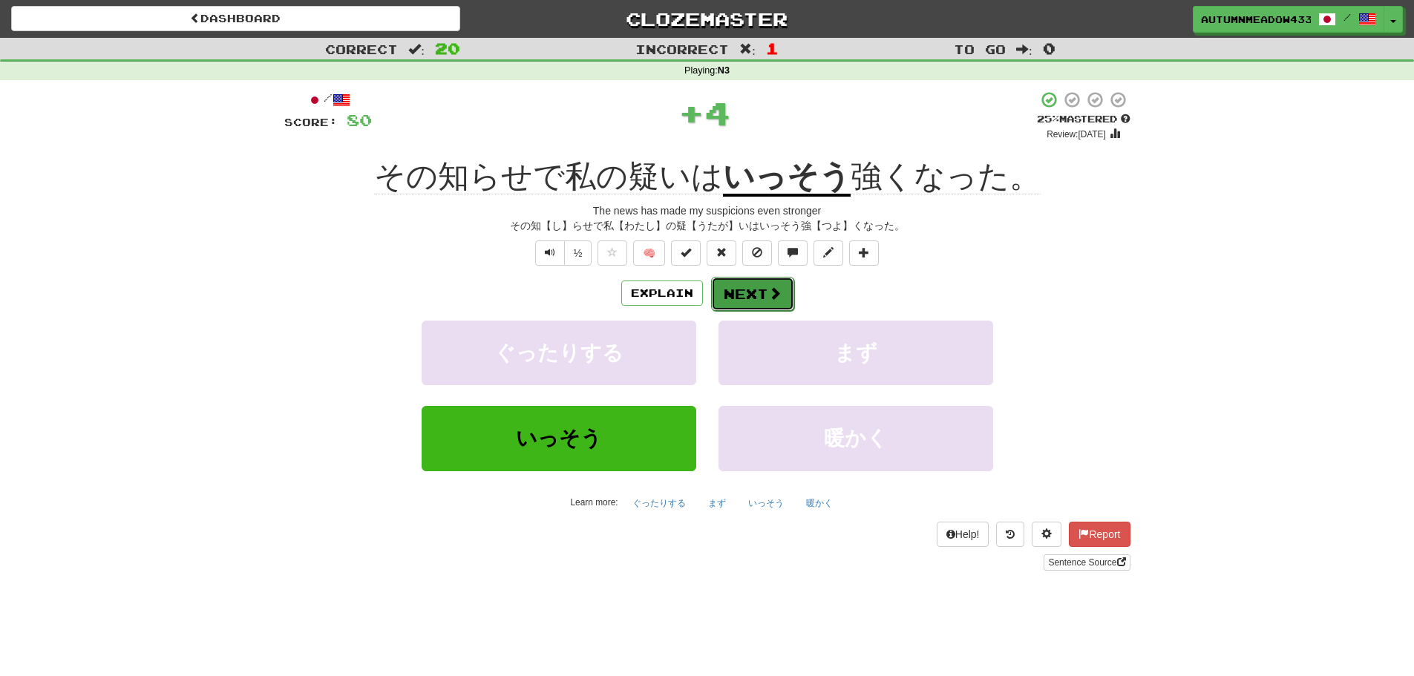
click at [745, 289] on button "Next" at bounding box center [752, 294] width 83 height 34
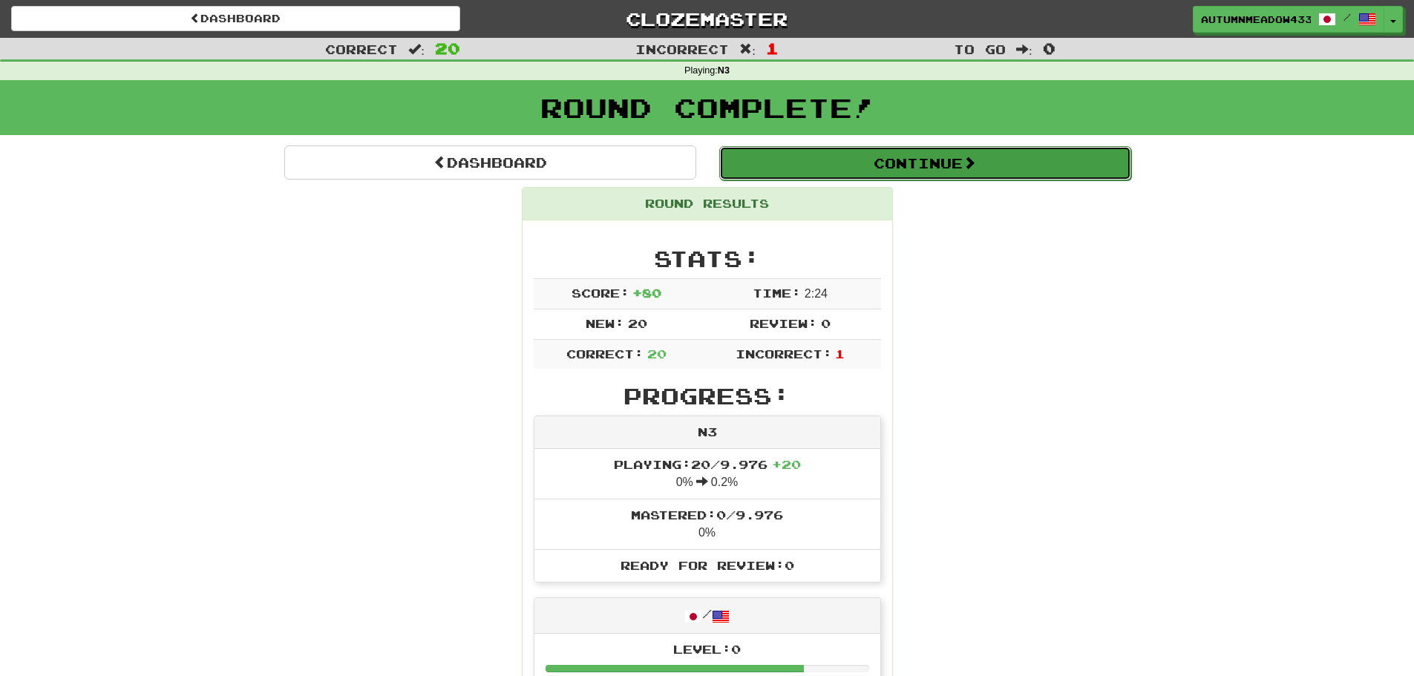
click at [812, 163] on button "Continue" at bounding box center [925, 163] width 412 height 34
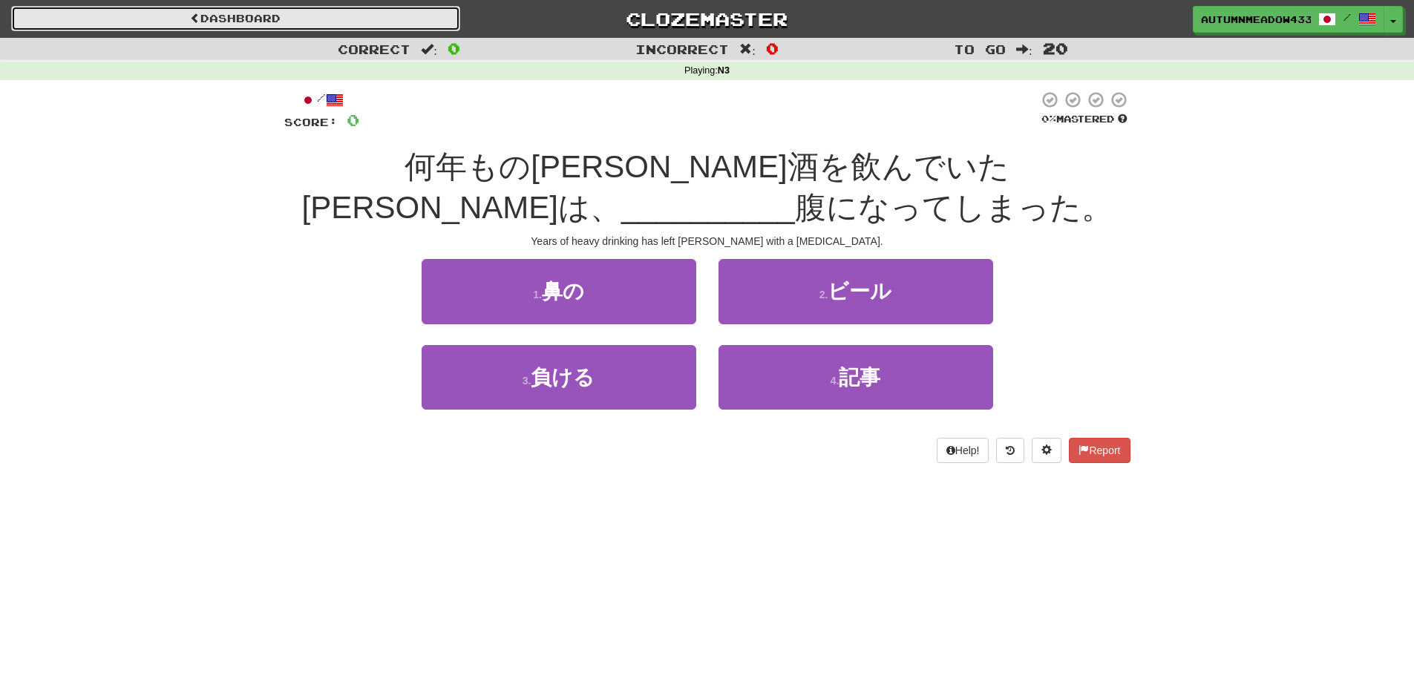
click at [330, 15] on link "Dashboard" at bounding box center [235, 18] width 449 height 25
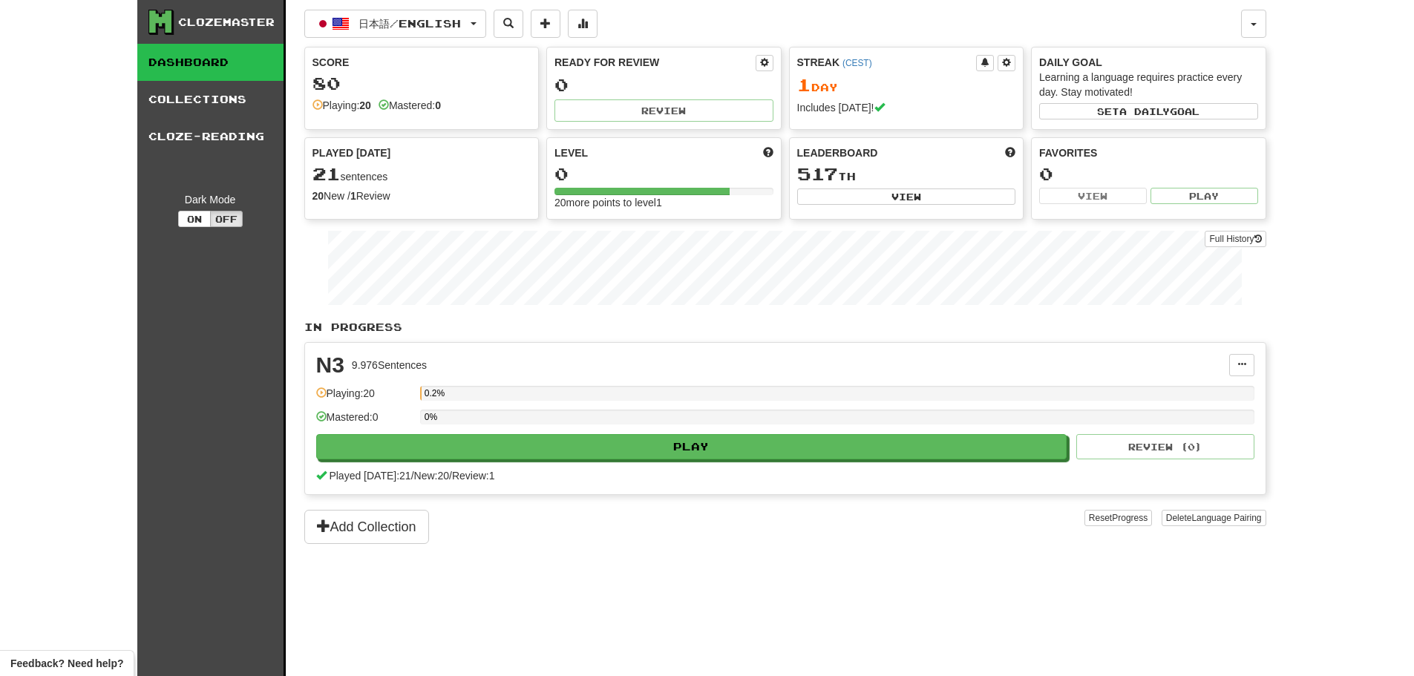
click at [447, 400] on div "0.2%" at bounding box center [837, 393] width 834 height 15
click at [1142, 114] on span "a daily" at bounding box center [1144, 111] width 50 height 10
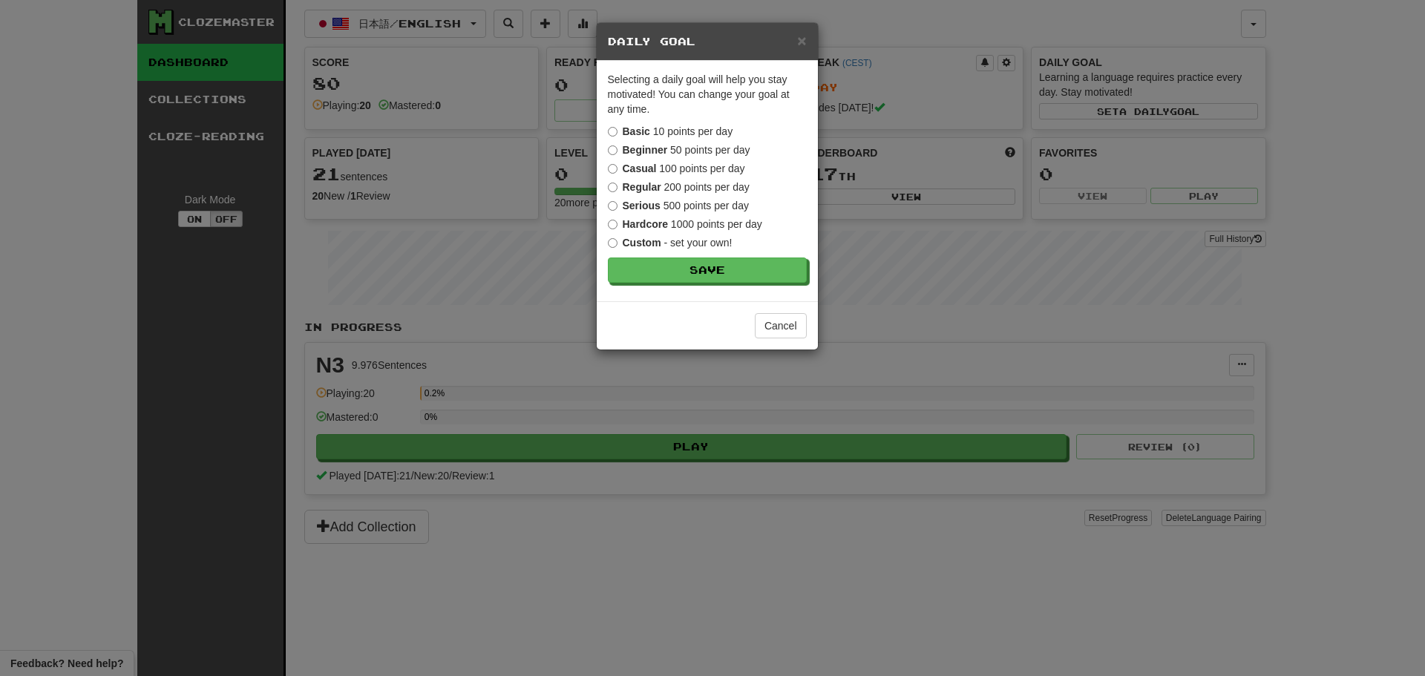
click at [741, 154] on label "Beginner 50 points per day" at bounding box center [679, 149] width 142 height 15
click at [714, 263] on button "Save" at bounding box center [707, 270] width 199 height 25
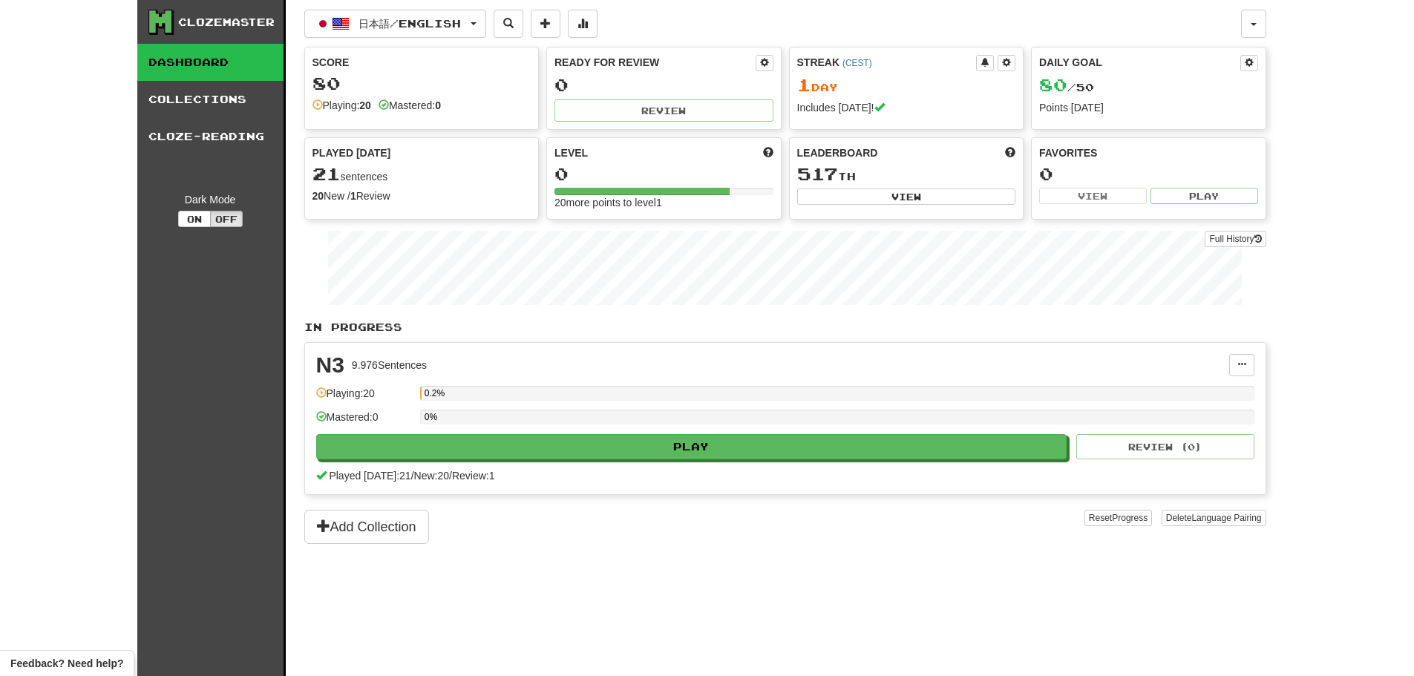
click at [371, 100] on strong "20" at bounding box center [365, 105] width 12 height 12
drag, startPoint x: 337, startPoint y: 88, endPoint x: 300, endPoint y: 82, distance: 37.6
click at [300, 82] on div "Clozemaster Dashboard Collections Cloze-Reading Dark Mode On Off Dashboard Coll…" at bounding box center [707, 356] width 1118 height 713
click at [387, 81] on div "80" at bounding box center [421, 83] width 219 height 19
click at [1250, 66] on span at bounding box center [1248, 62] width 9 height 9
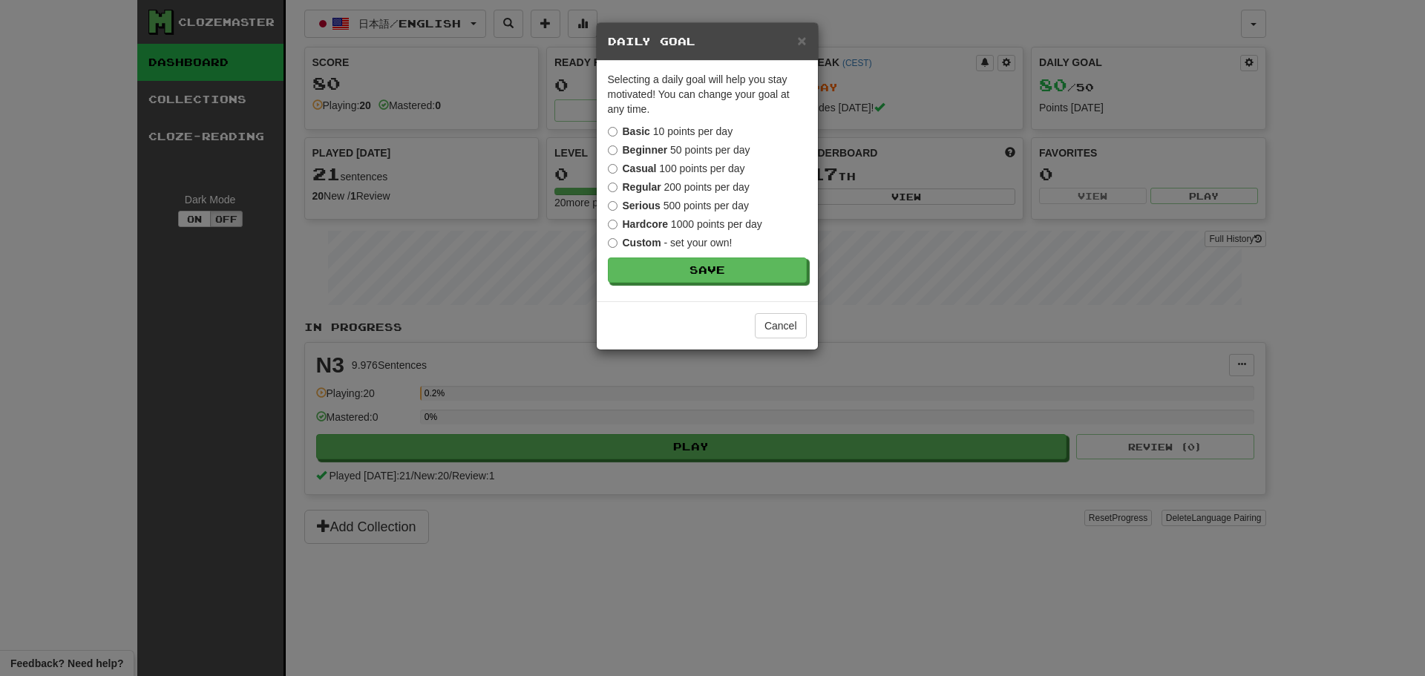
click at [718, 168] on label "Casual 100 points per day" at bounding box center [676, 168] width 137 height 15
click at [706, 276] on button "Save" at bounding box center [707, 270] width 199 height 25
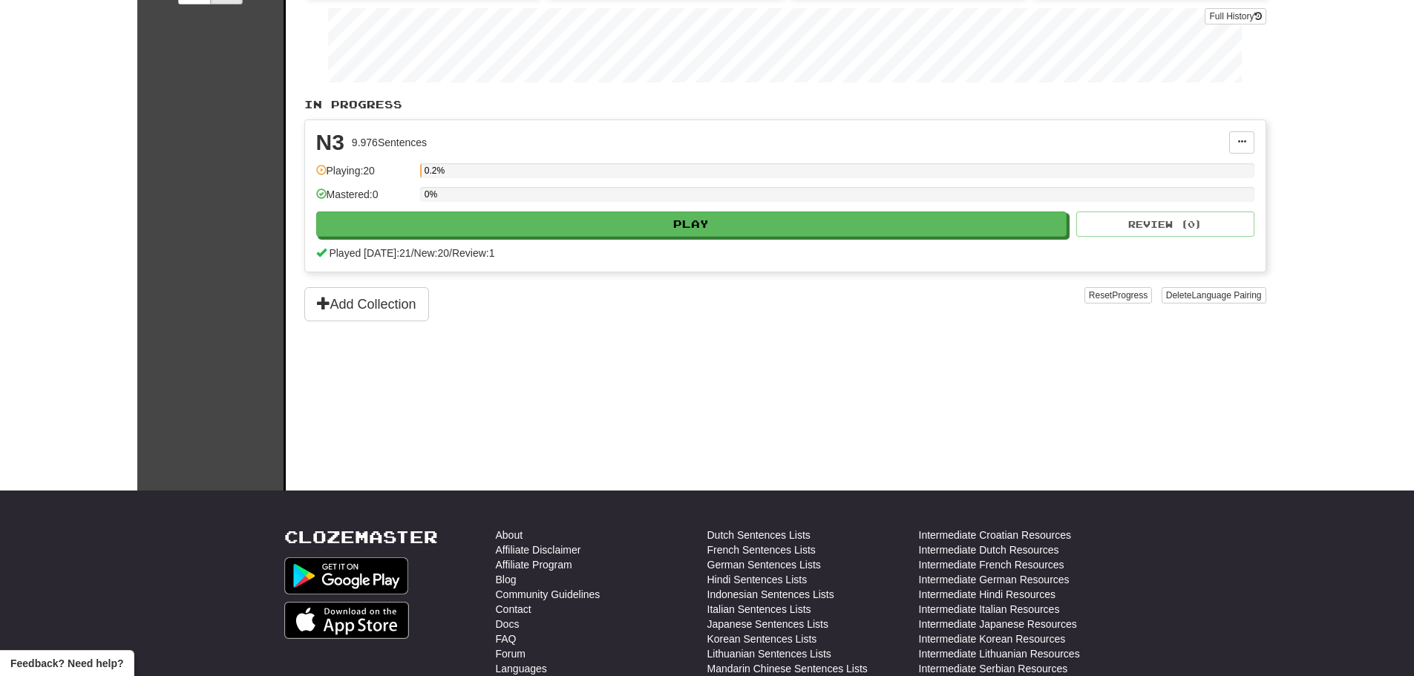
scroll to position [297, 0]
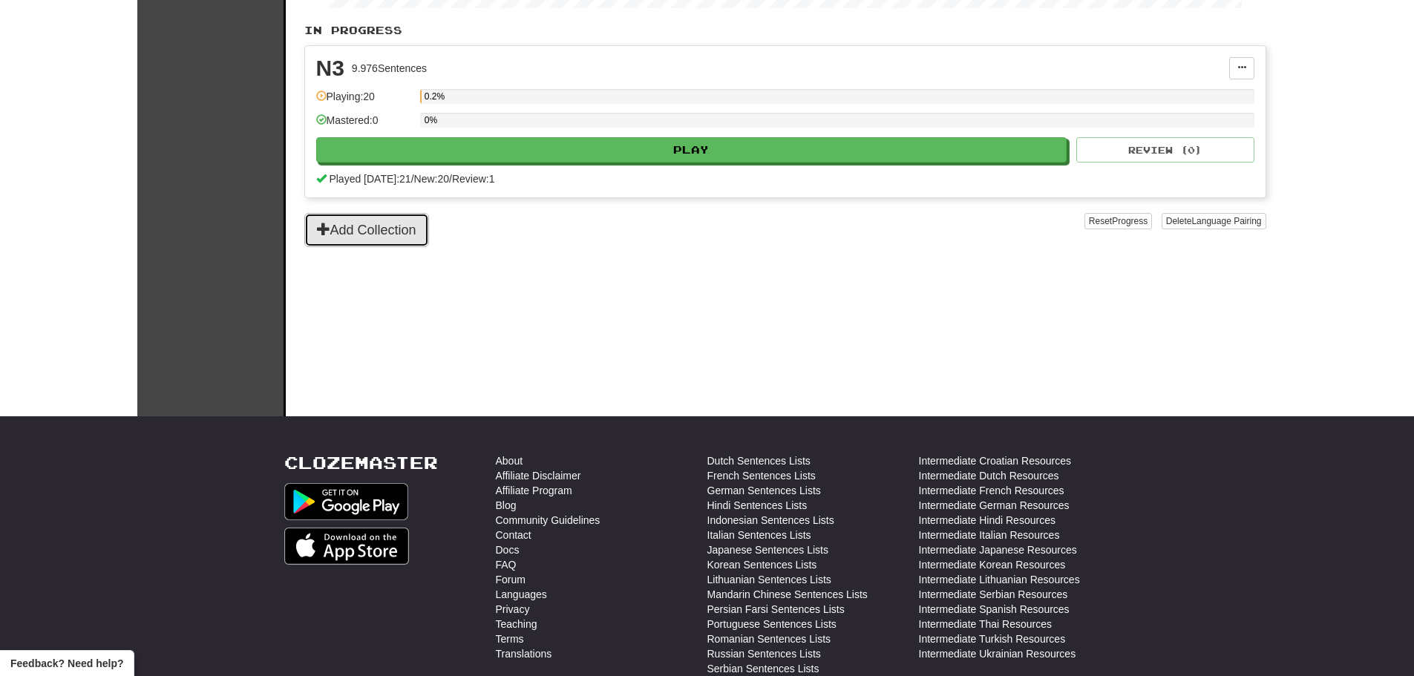
click at [409, 227] on button "Add Collection" at bounding box center [366, 230] width 125 height 34
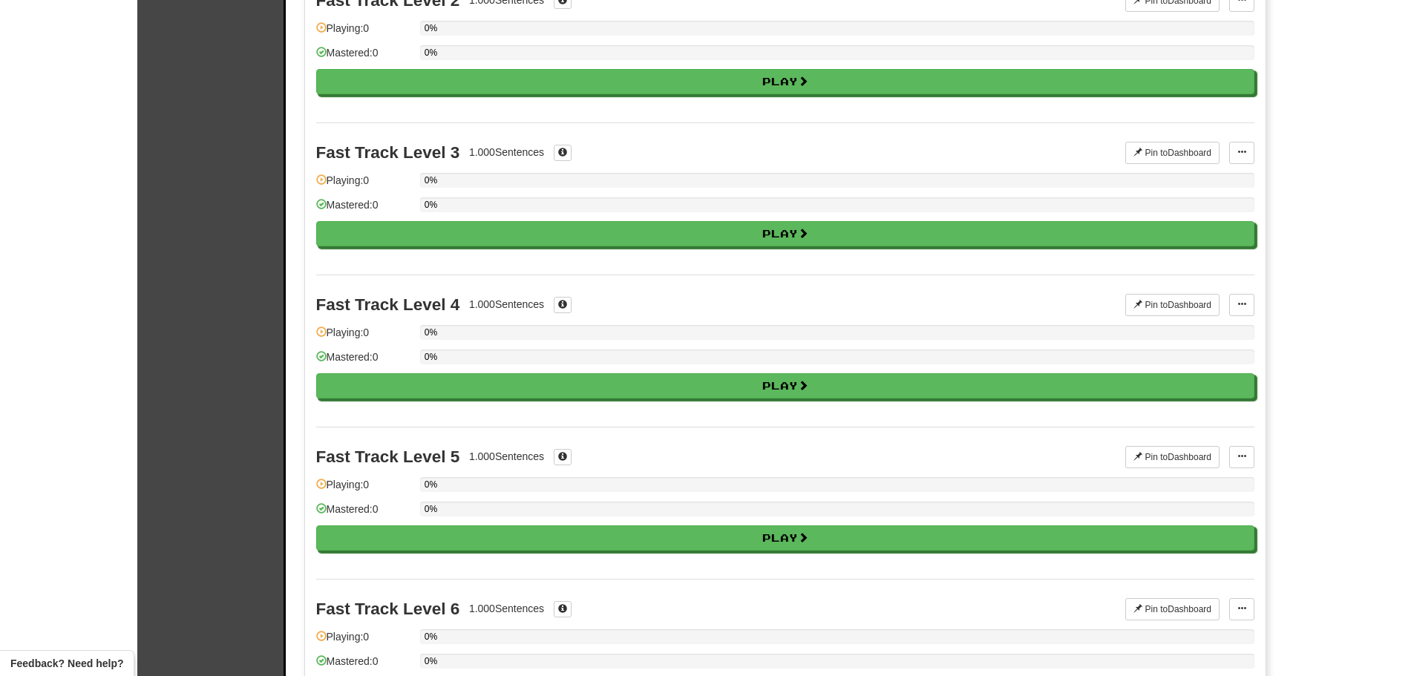
scroll to position [0, 0]
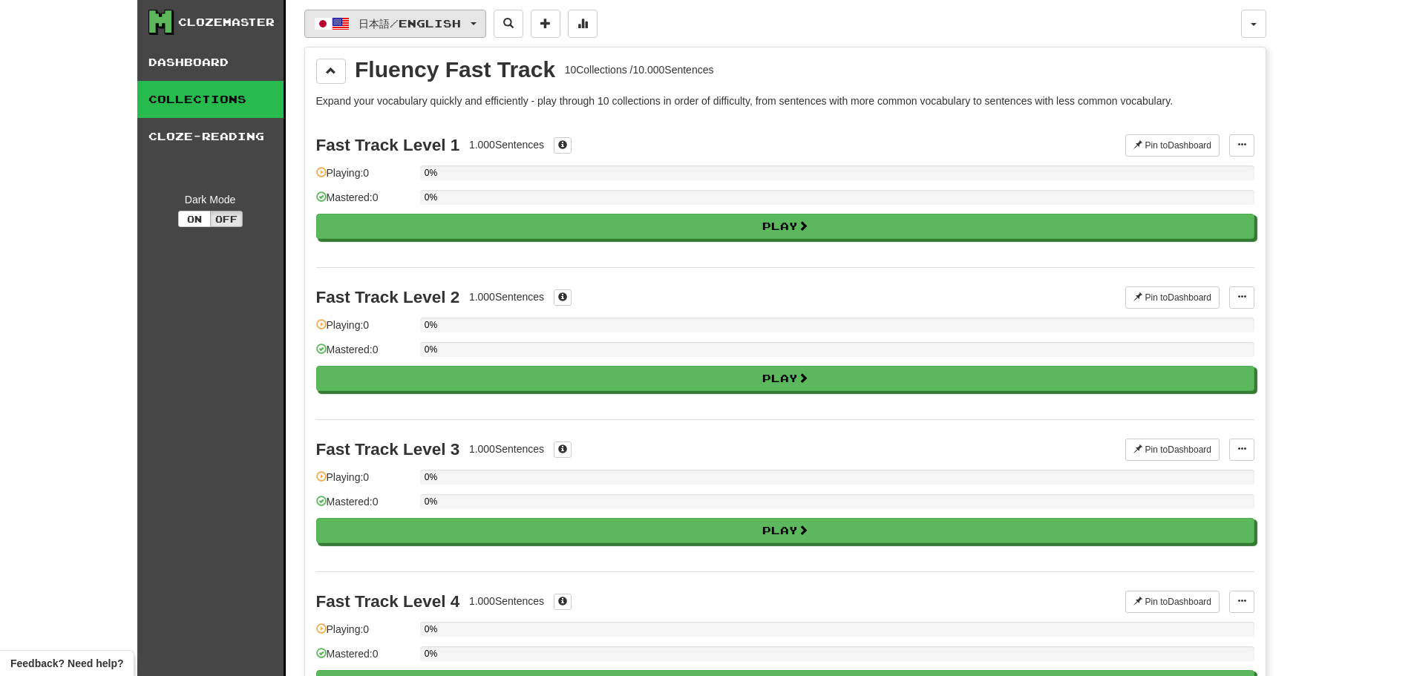
click at [407, 22] on span "日本語 / English" at bounding box center [409, 23] width 102 height 13
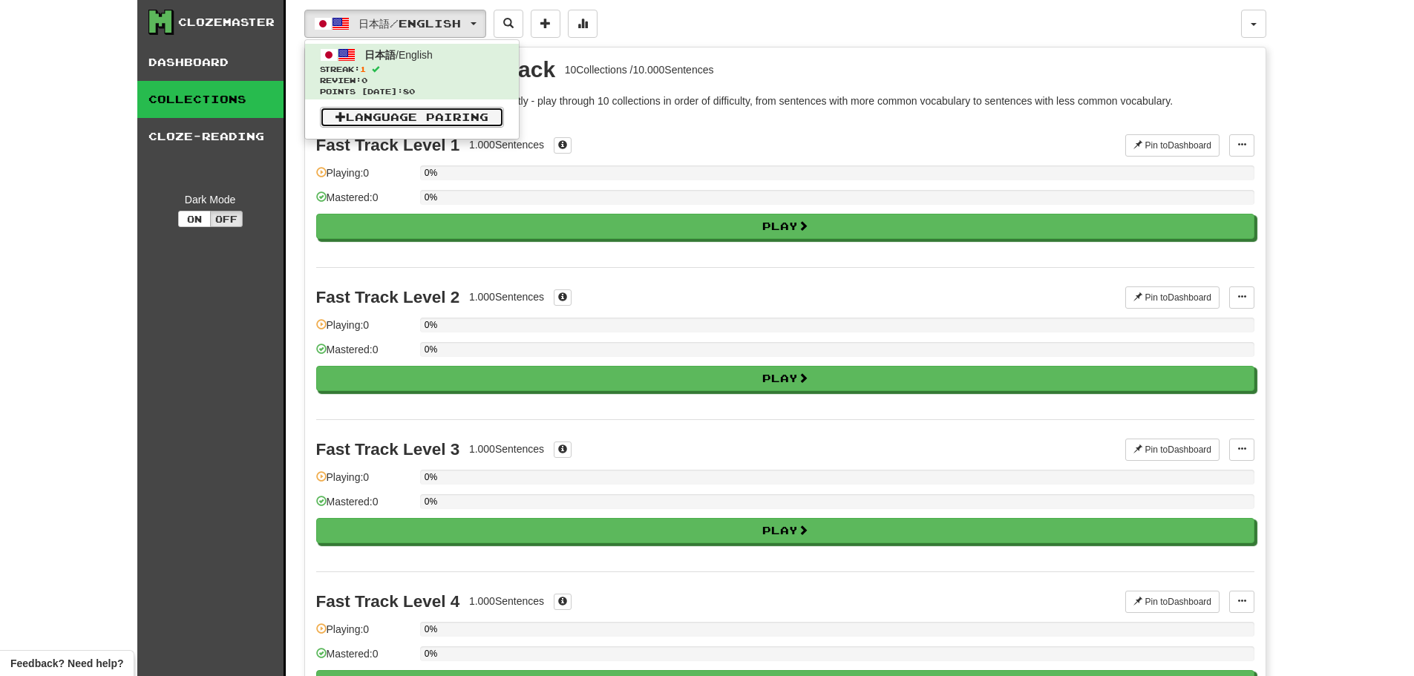
click at [338, 117] on span at bounding box center [340, 116] width 10 height 10
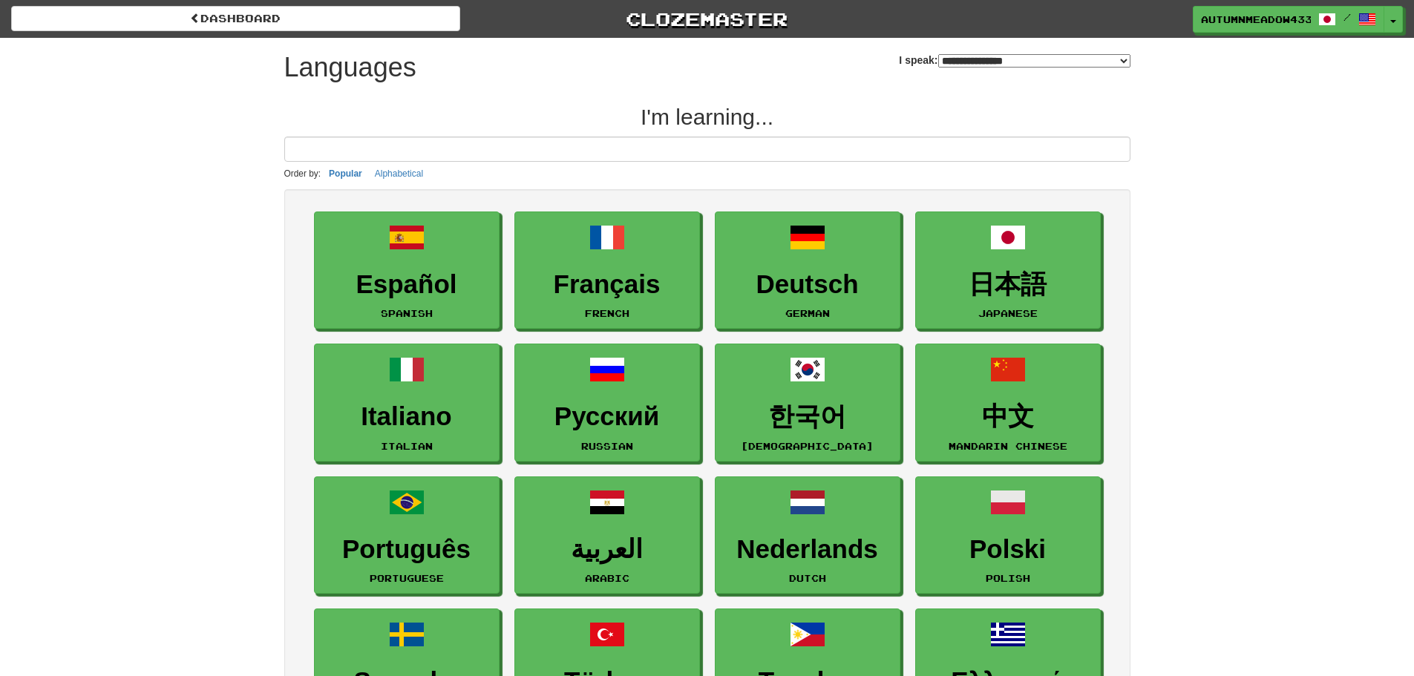
select select "*******"
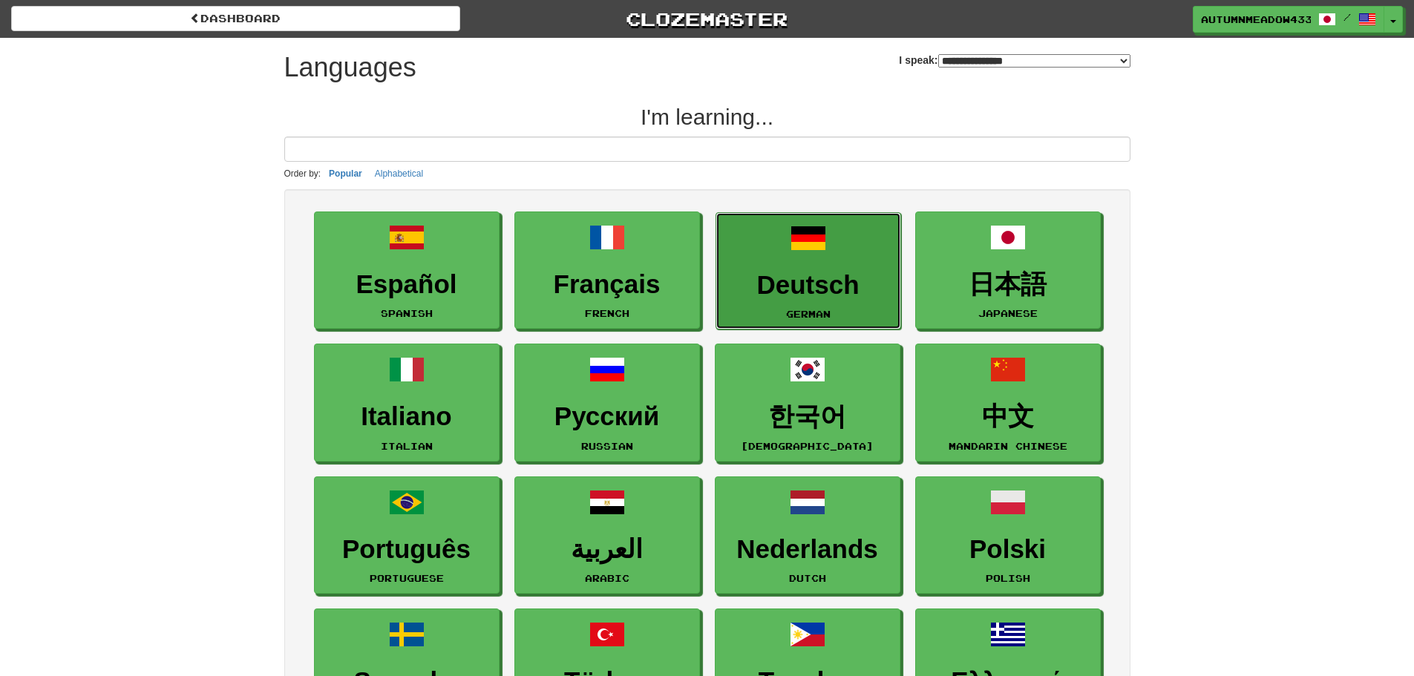
click at [853, 289] on h3 "Deutsch" at bounding box center [808, 285] width 169 height 29
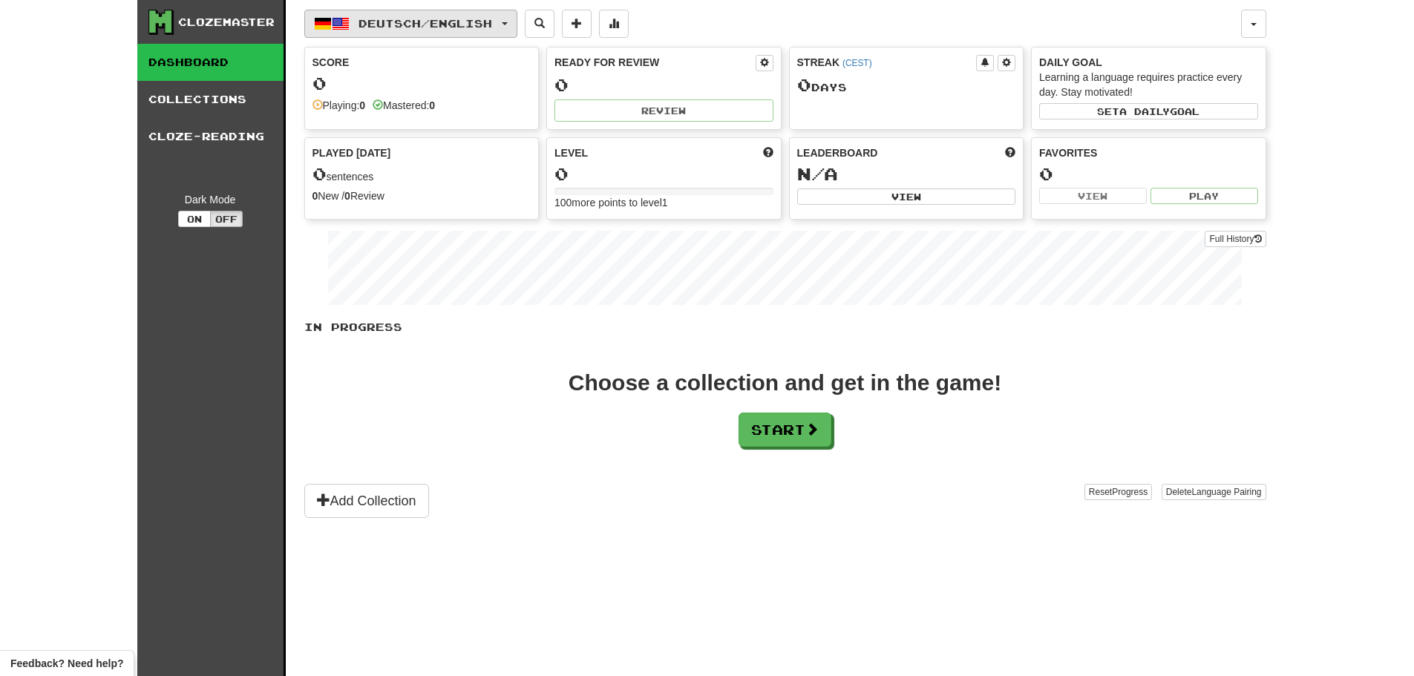
click at [436, 37] on button "Deutsch / English" at bounding box center [410, 24] width 213 height 28
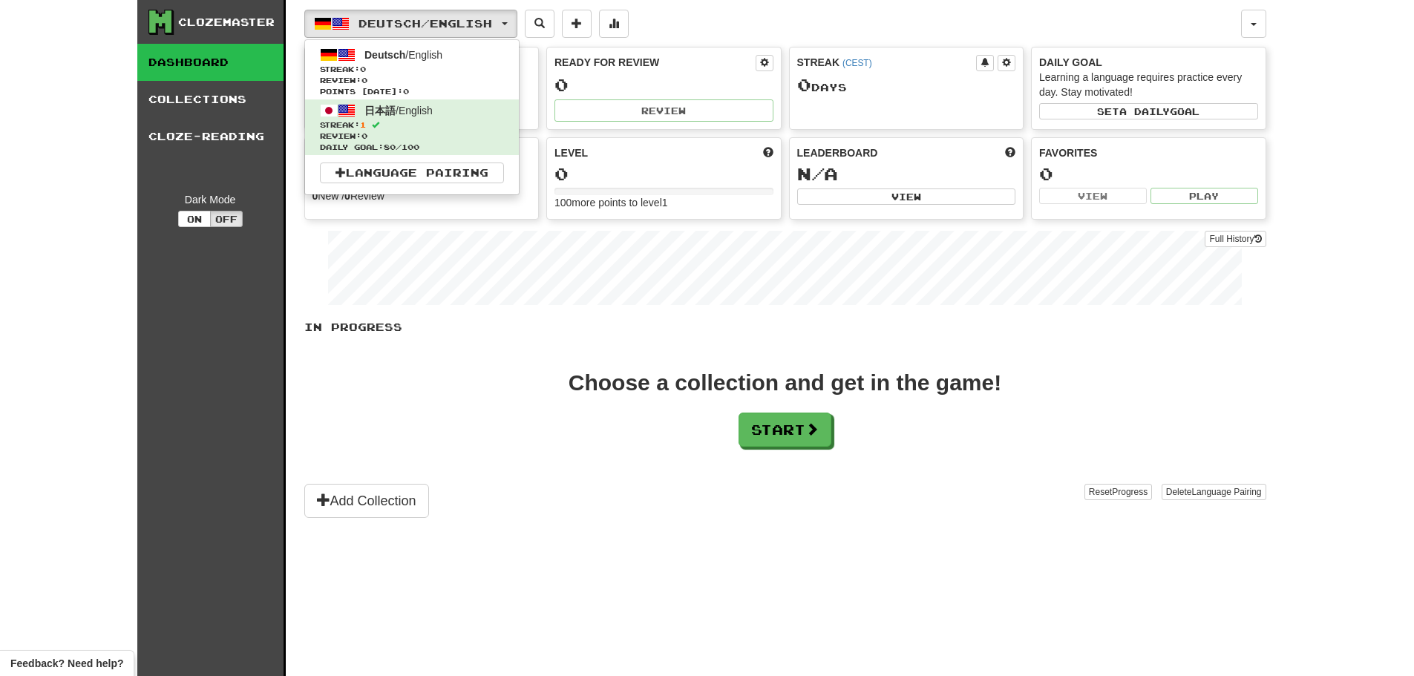
click at [744, 318] on div "Deutsch / English Deutsch / English Streak: 0 Review: 0 Points today: 0 日本語 / E…" at bounding box center [785, 356] width 962 height 713
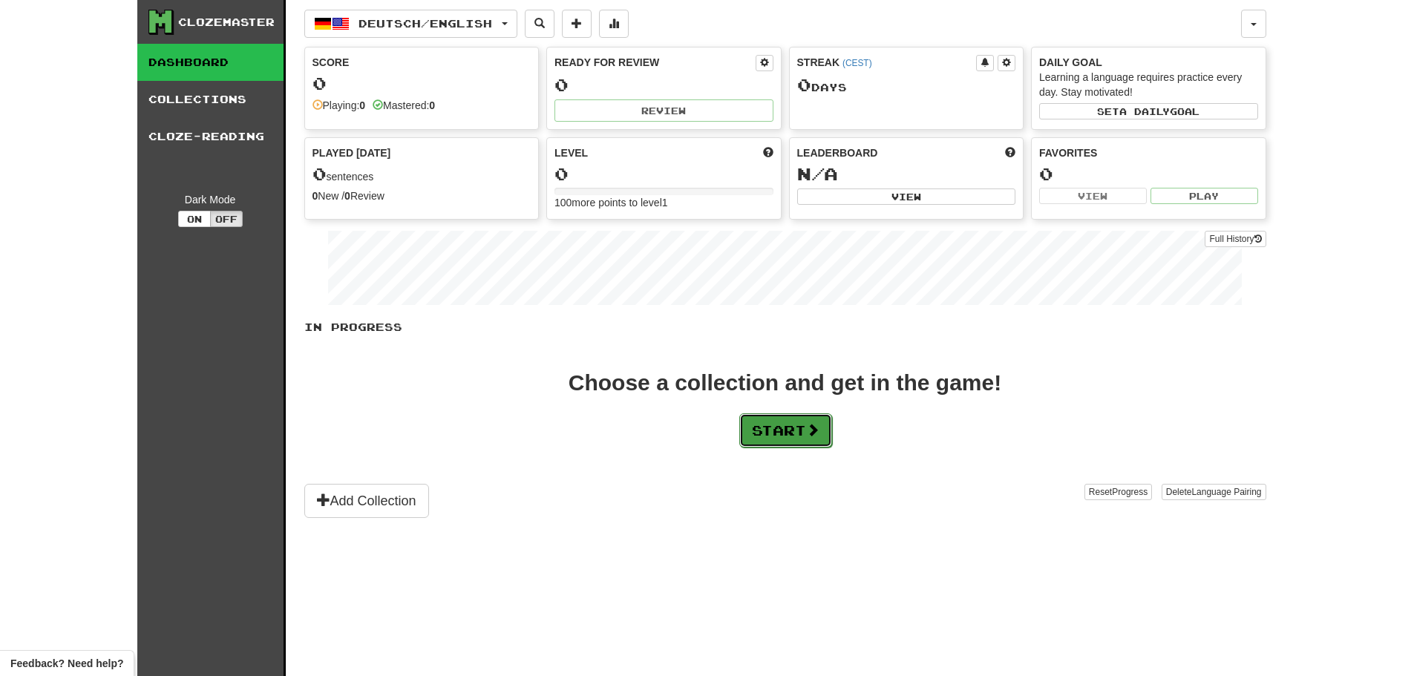
click at [790, 427] on button "Start" at bounding box center [785, 430] width 93 height 34
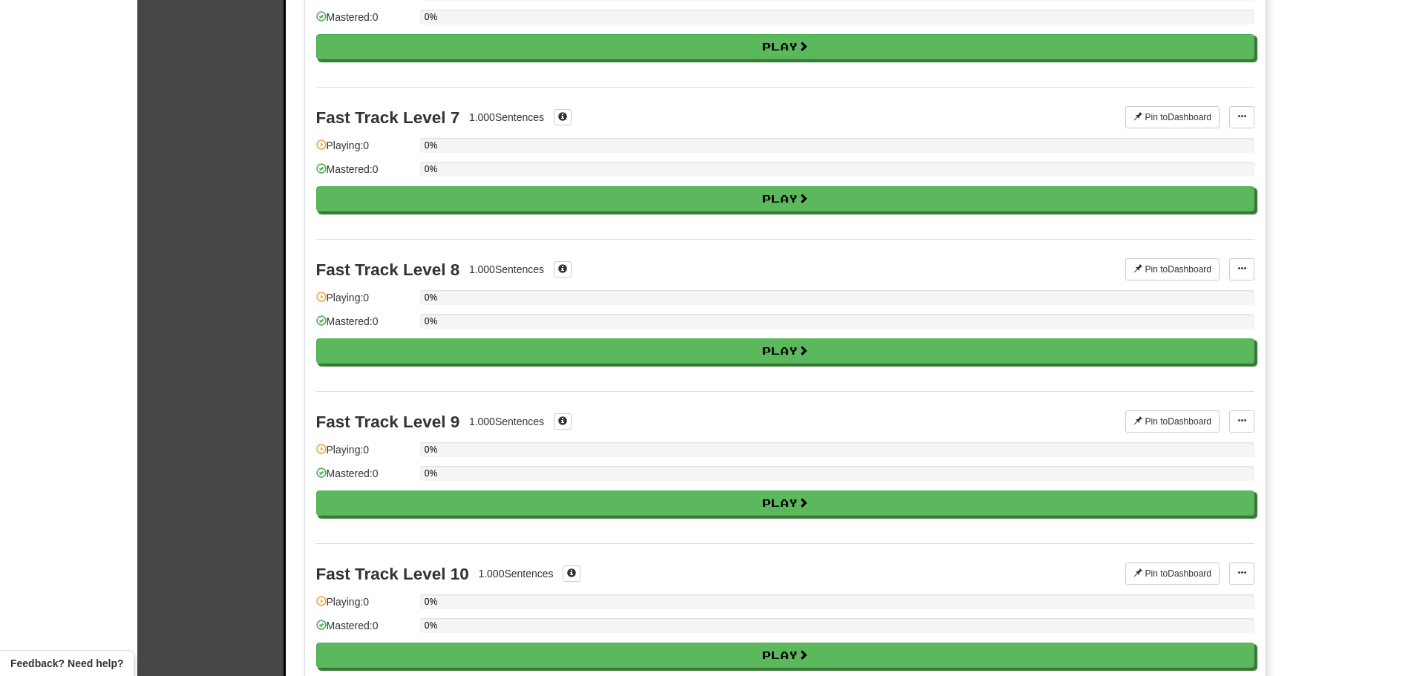
scroll to position [1336, 0]
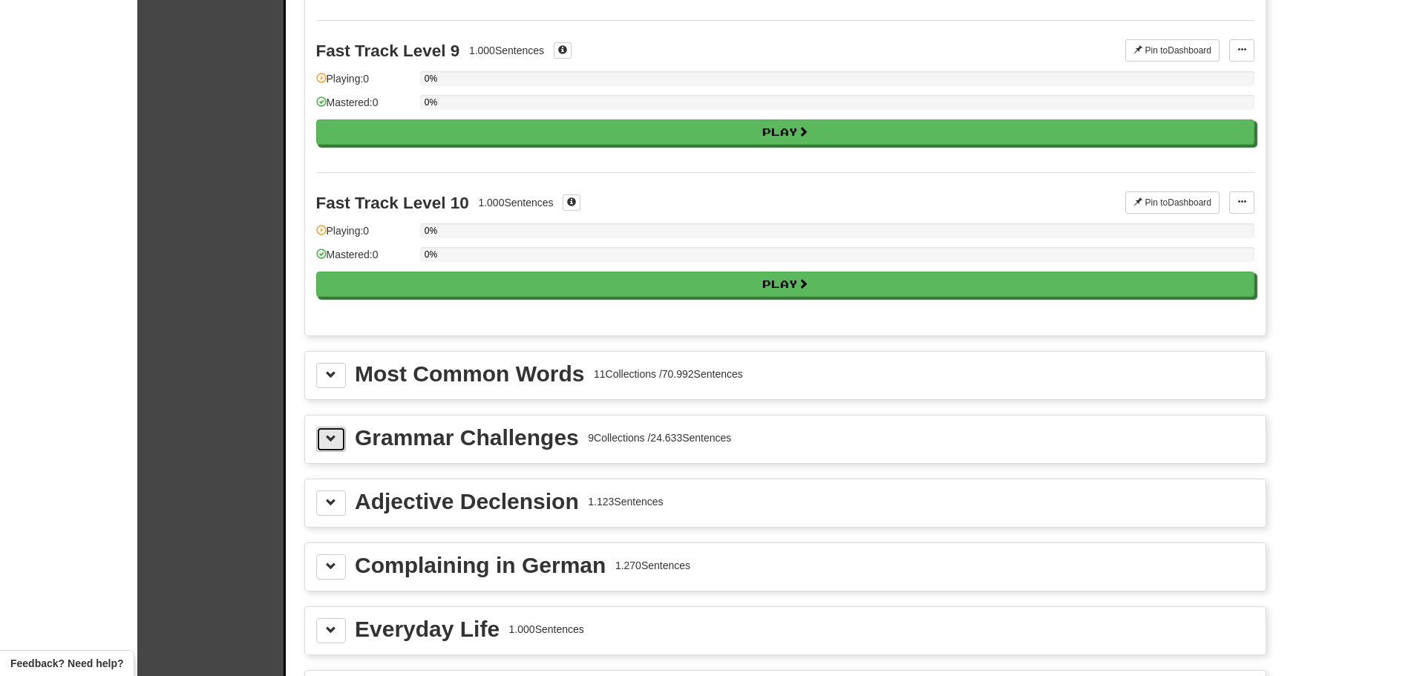
click at [332, 436] on span at bounding box center [331, 438] width 10 height 10
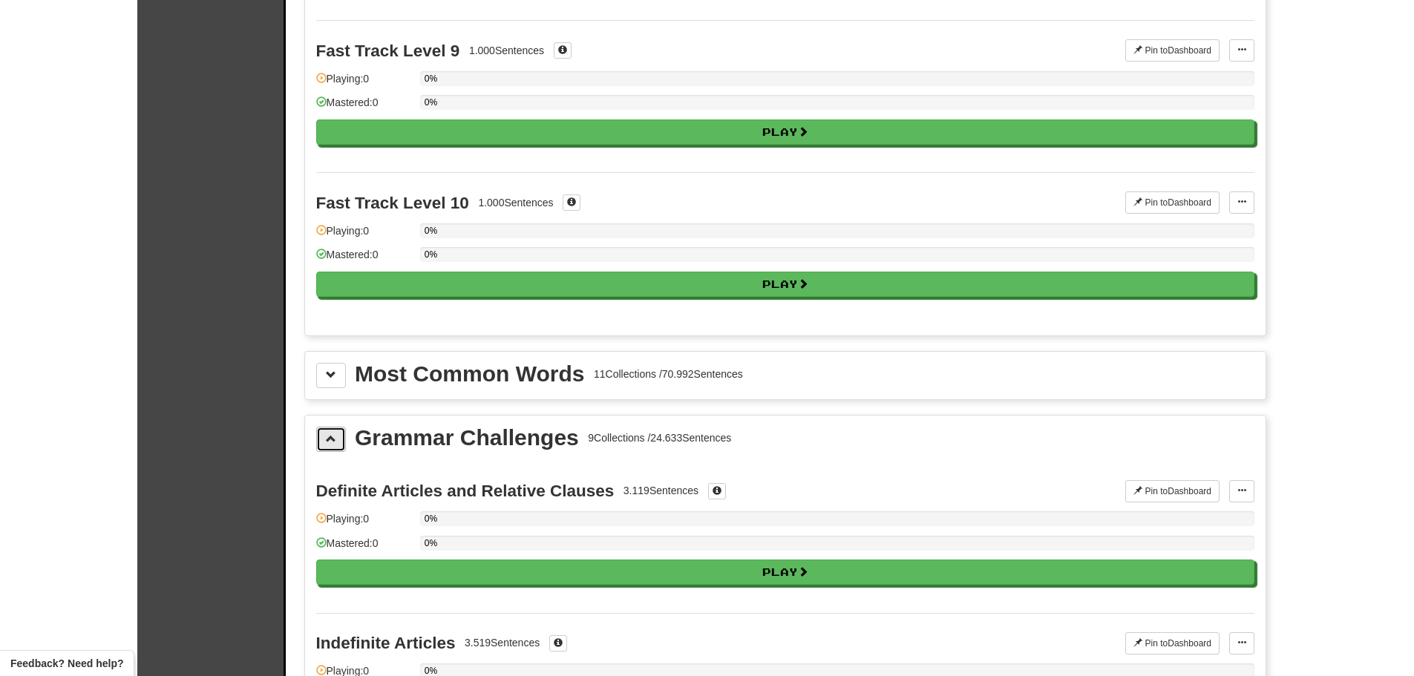
click at [332, 436] on span at bounding box center [331, 438] width 10 height 10
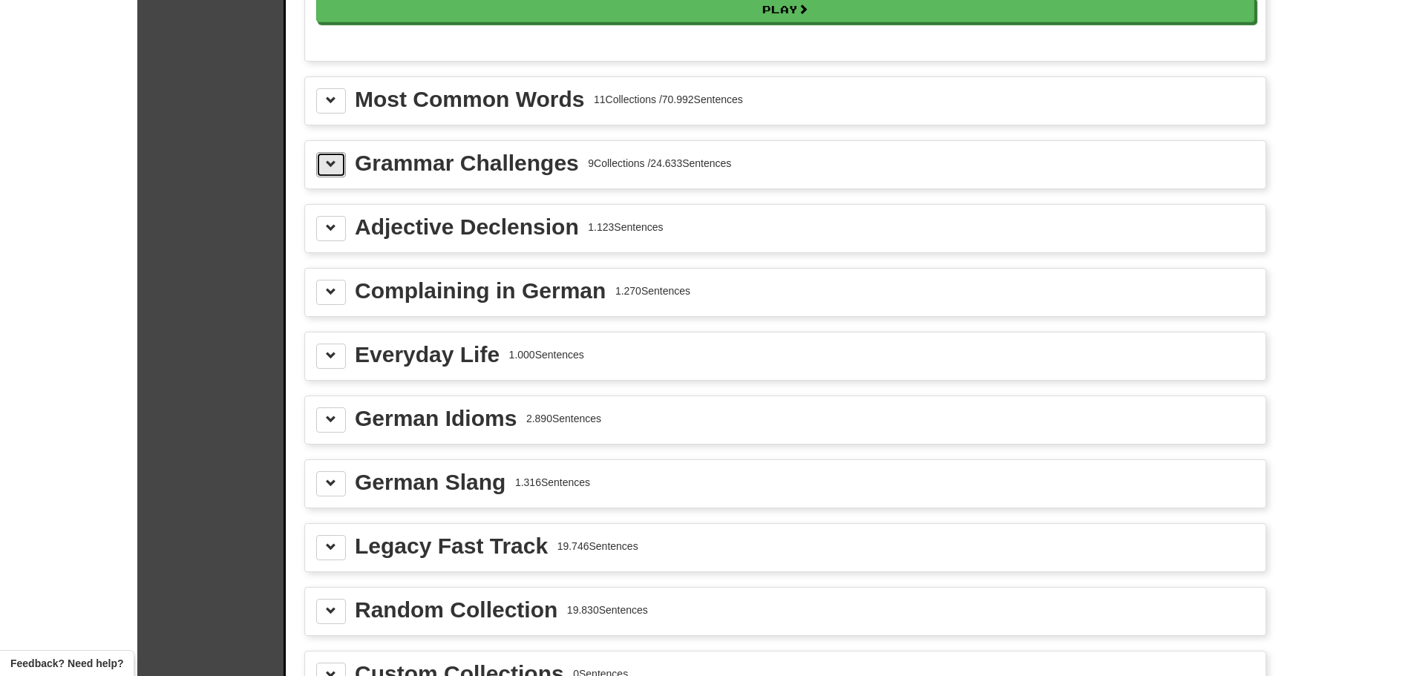
scroll to position [1633, 0]
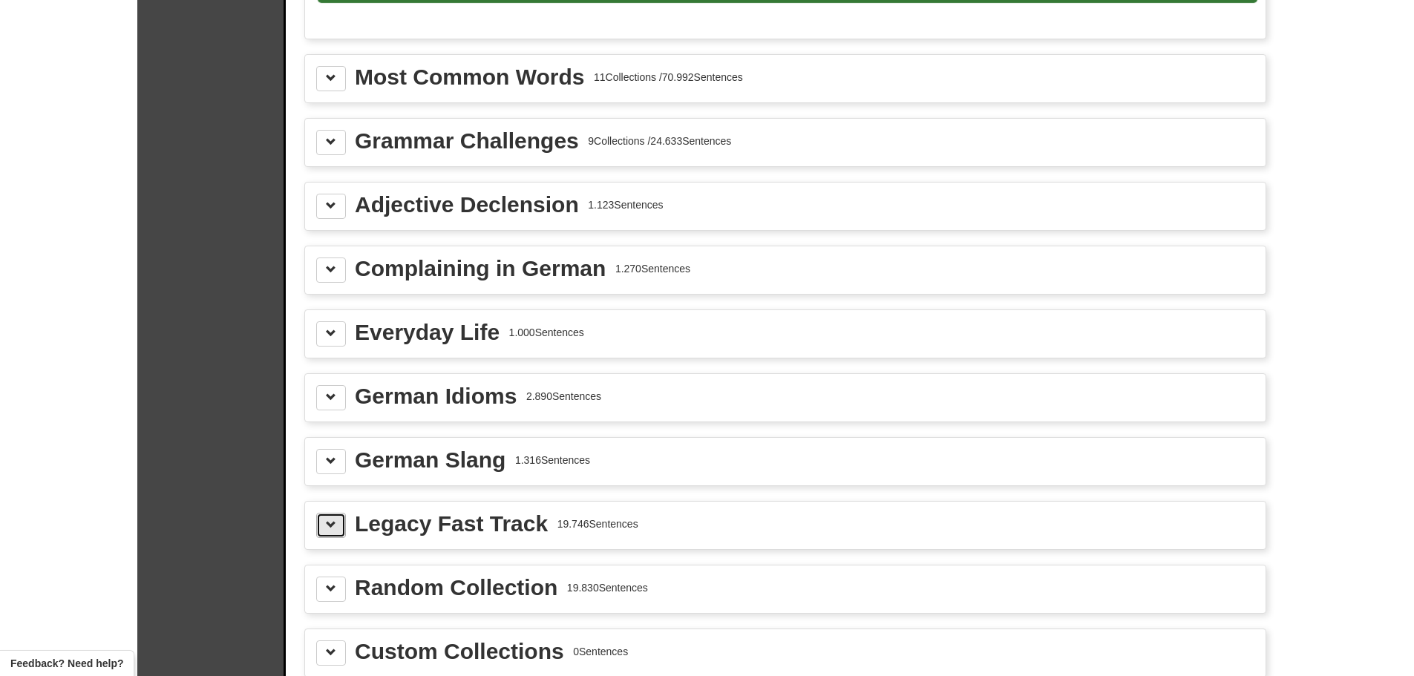
click at [331, 522] on span at bounding box center [331, 524] width 10 height 10
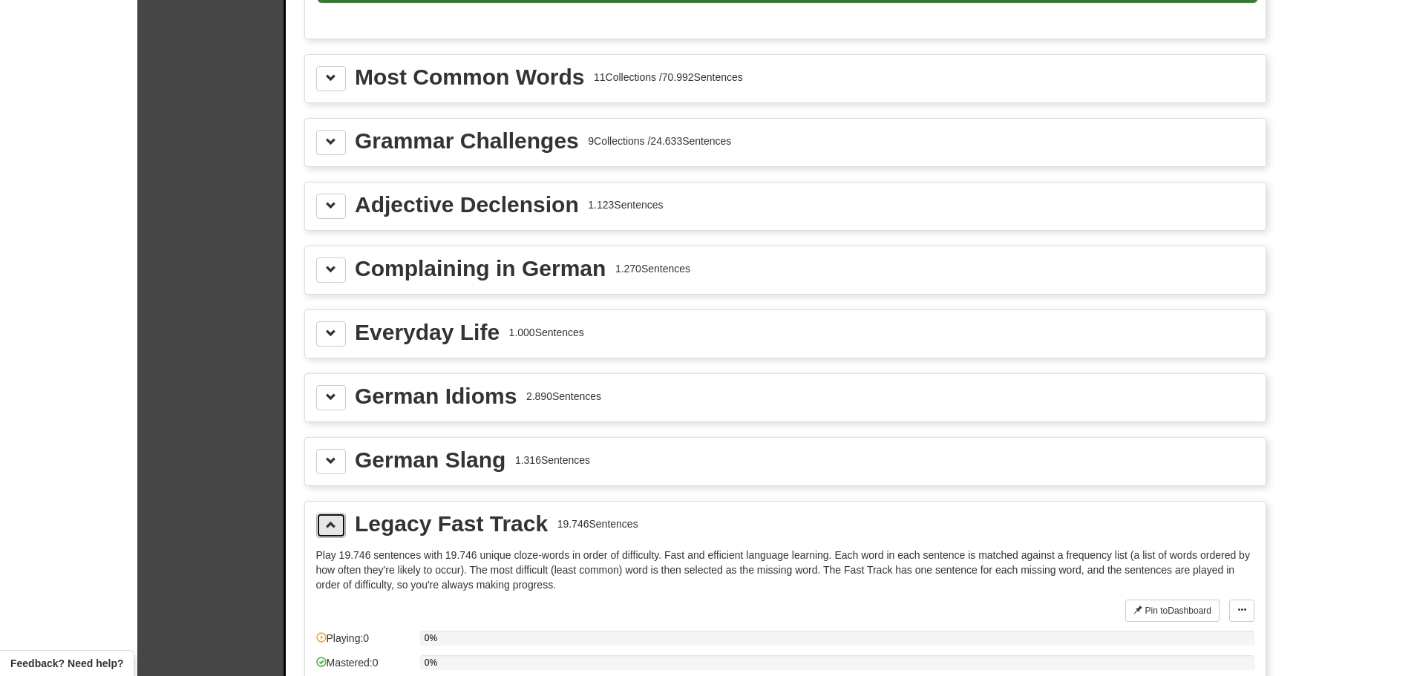
click at [330, 522] on span at bounding box center [331, 524] width 10 height 10
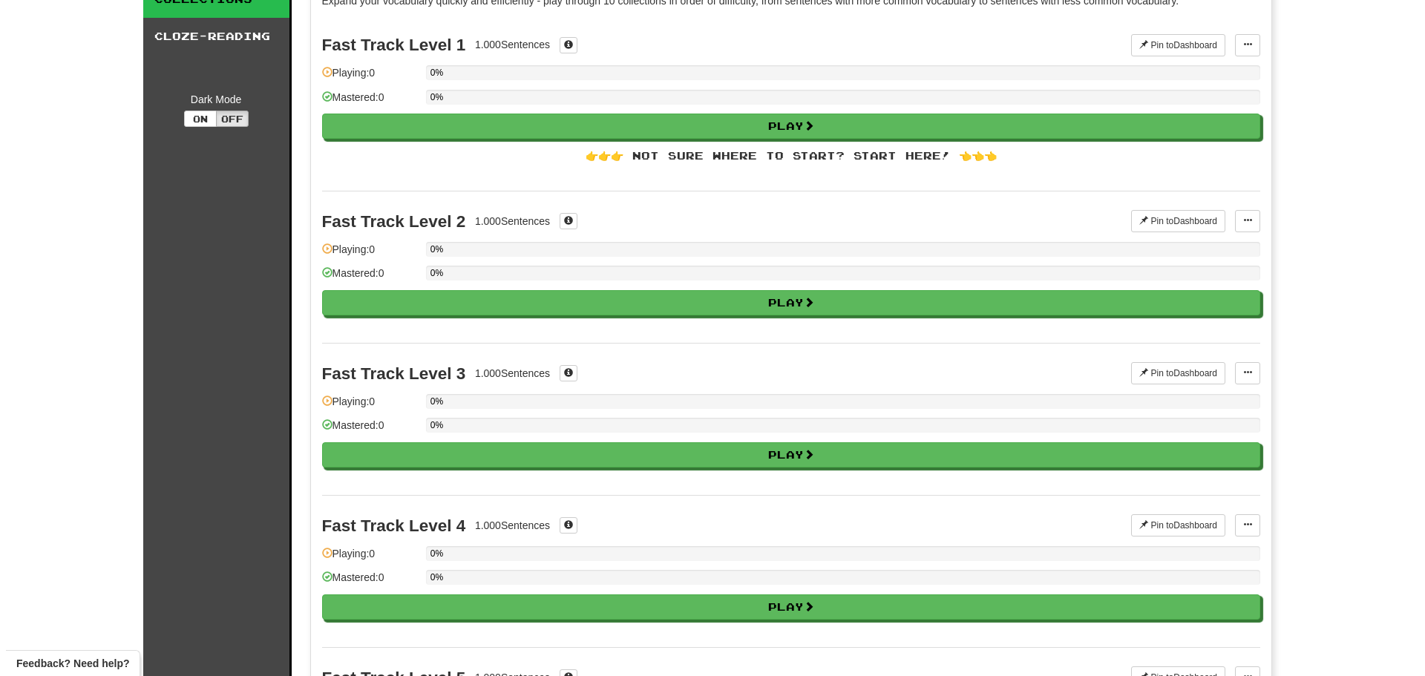
scroll to position [74, 0]
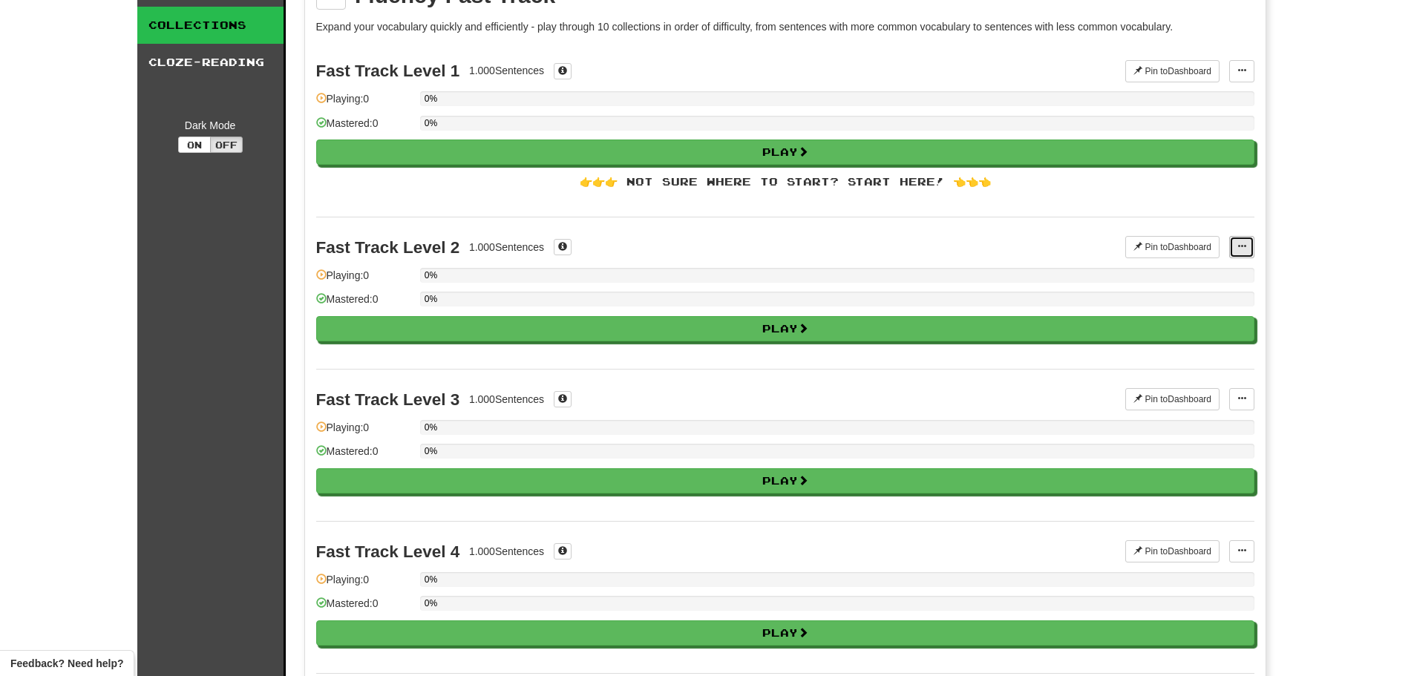
click at [1250, 245] on button at bounding box center [1241, 247] width 25 height 22
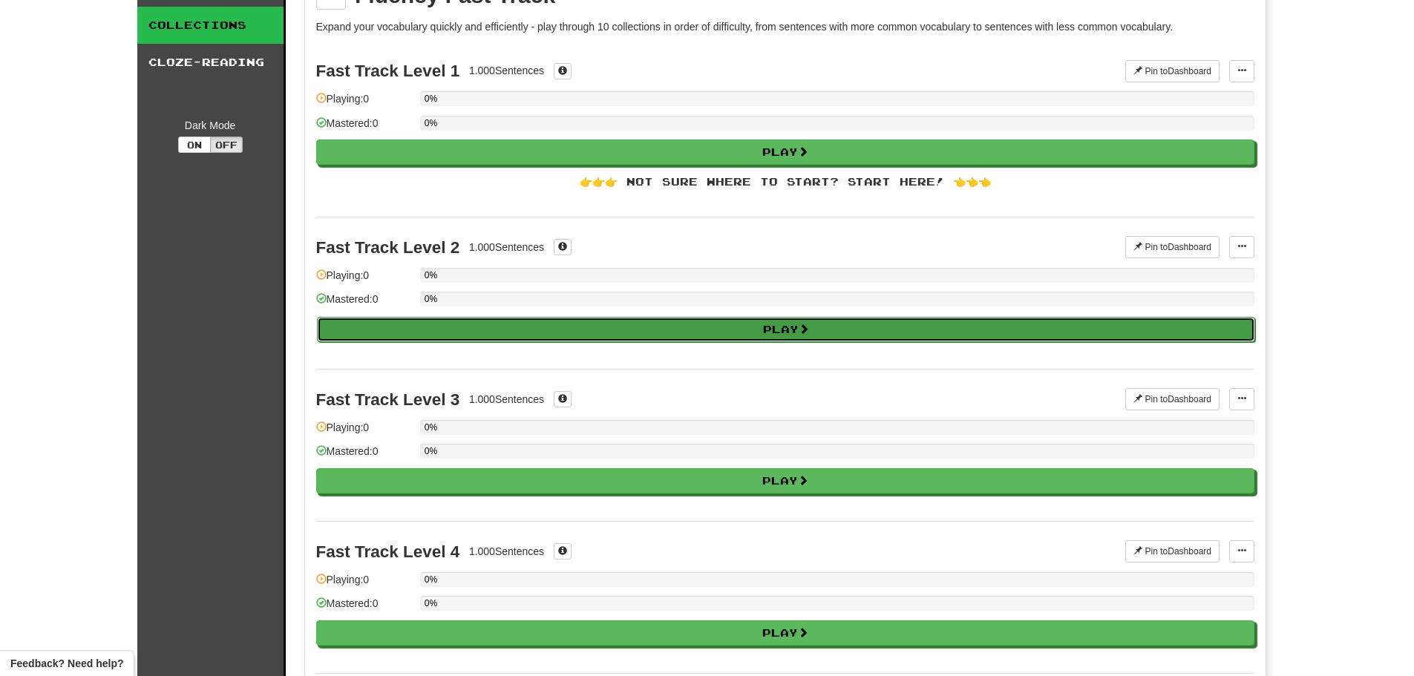
click at [882, 338] on button "Play" at bounding box center [786, 329] width 938 height 25
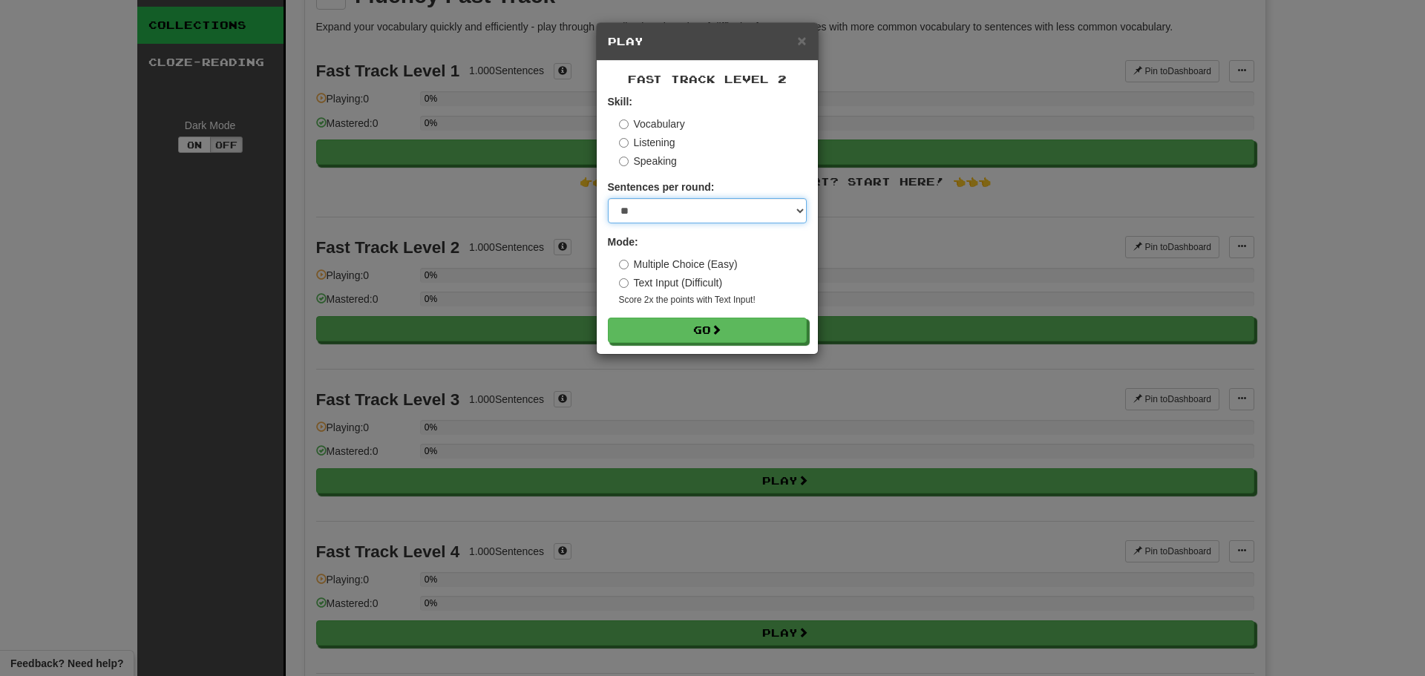
click at [767, 209] on select "* ** ** ** ** ** *** ********" at bounding box center [707, 210] width 199 height 25
select select "**"
click at [608, 198] on select "* ** ** ** ** ** *** ********" at bounding box center [707, 210] width 199 height 25
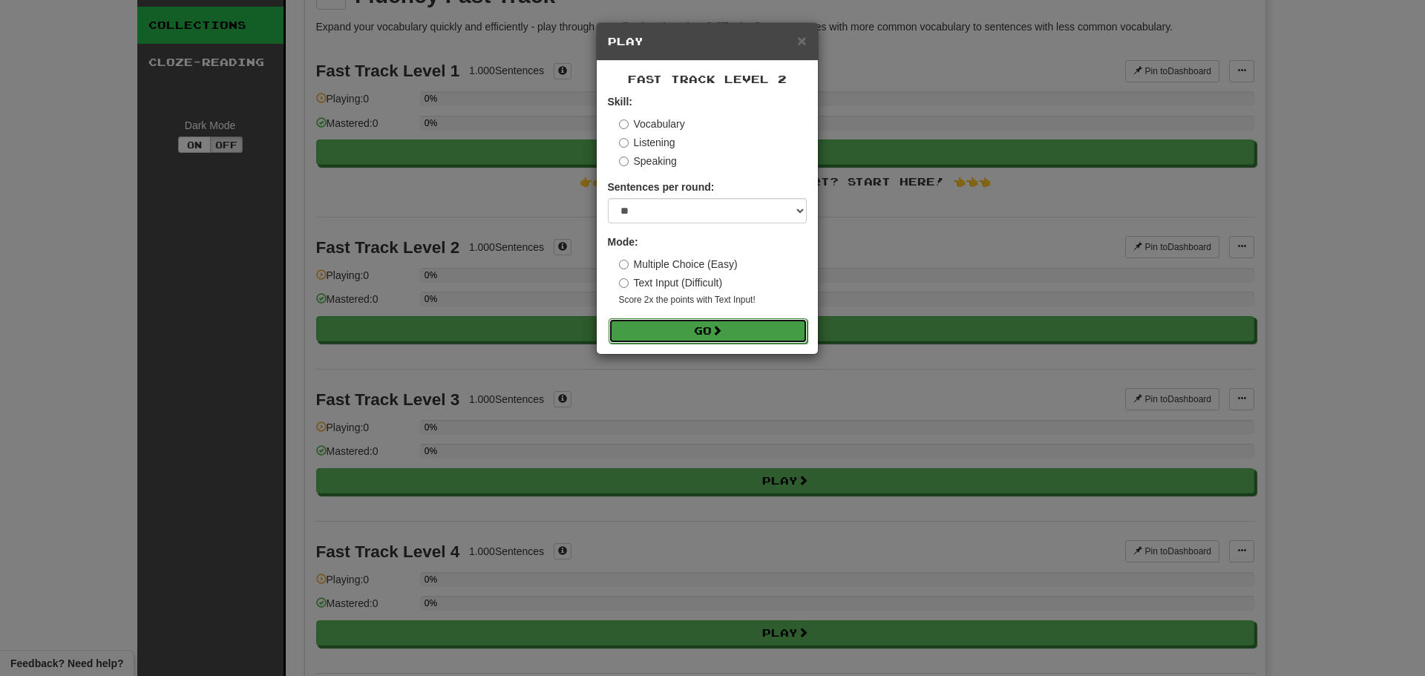
click at [761, 329] on button "Go" at bounding box center [707, 330] width 199 height 25
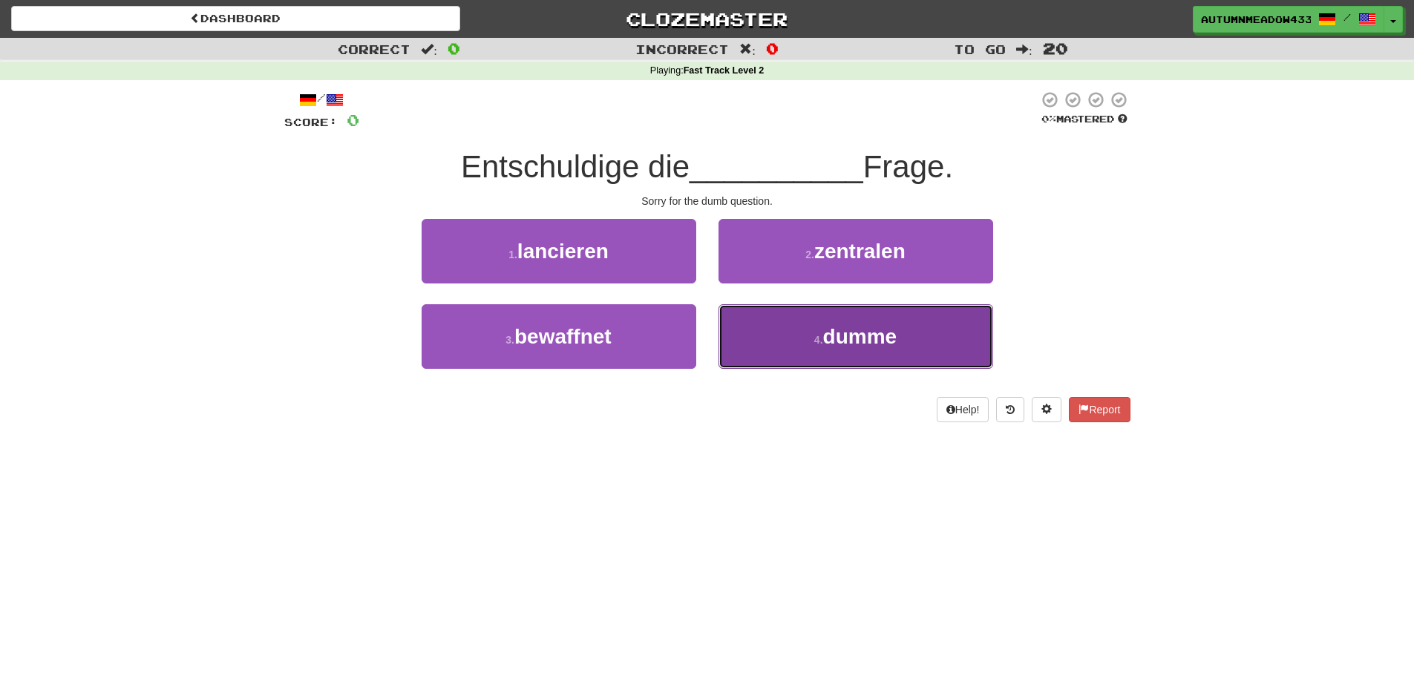
click at [802, 350] on button "4 . dumme" at bounding box center [855, 336] width 275 height 65
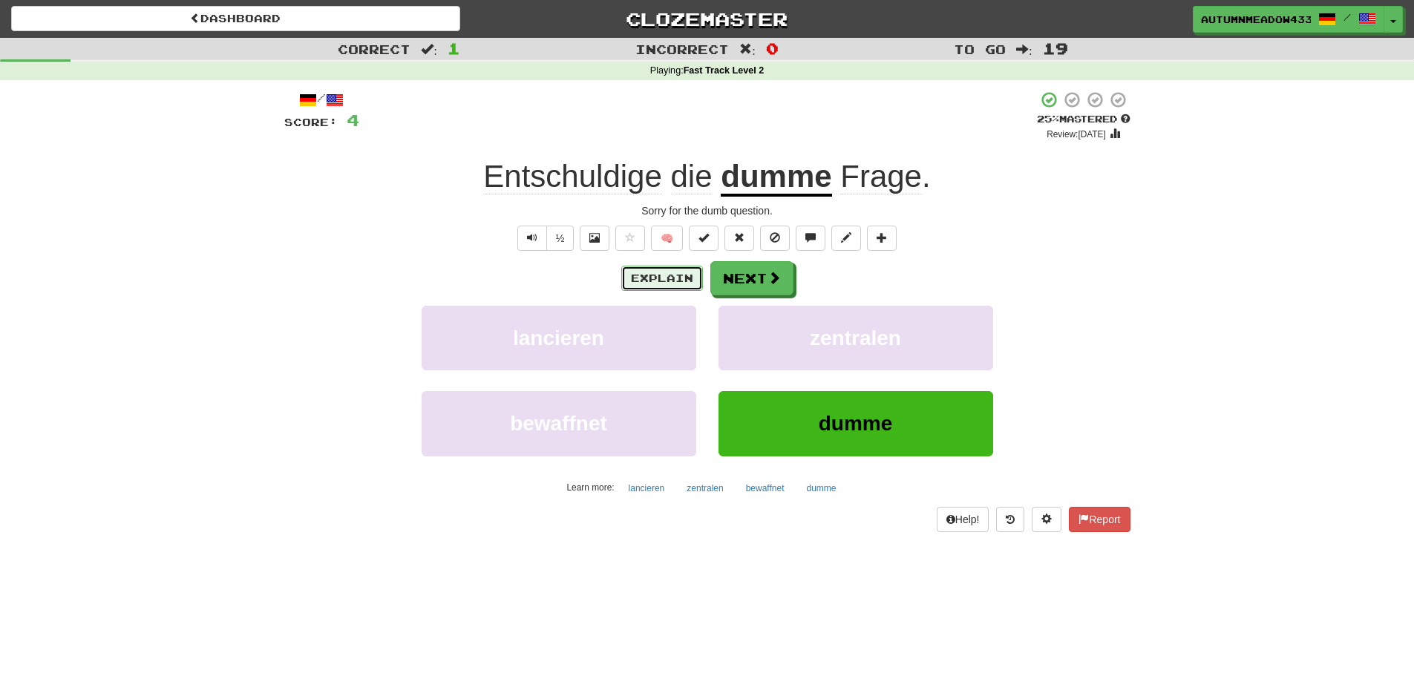
click at [658, 275] on button "Explain" at bounding box center [662, 278] width 82 height 25
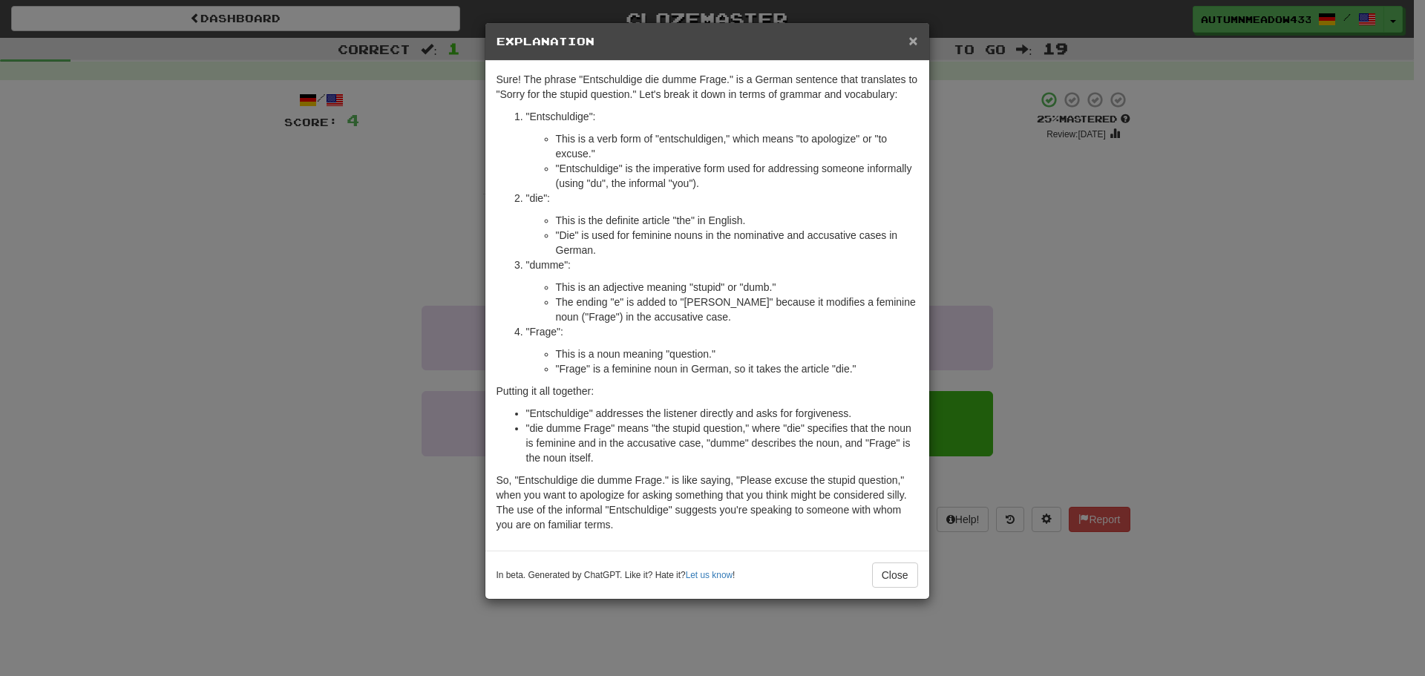
click at [916, 38] on span "×" at bounding box center [912, 40] width 9 height 17
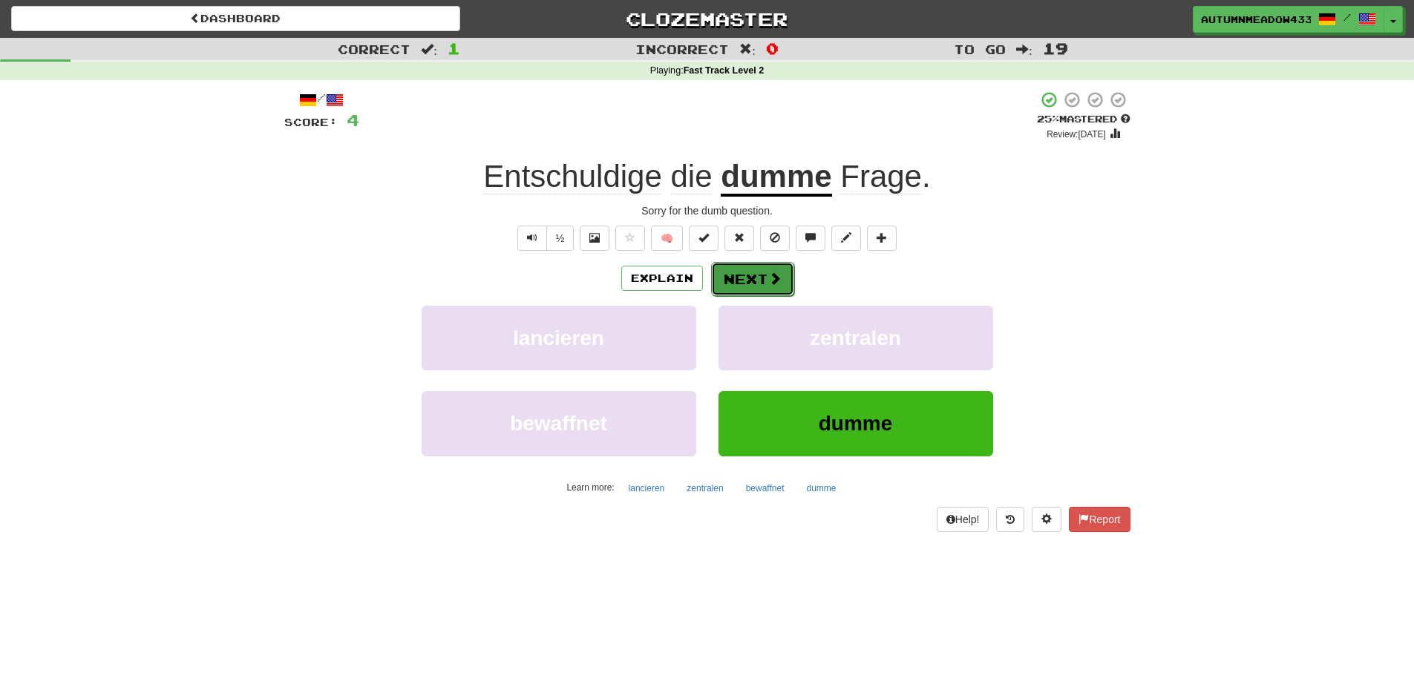
click at [777, 282] on span at bounding box center [774, 278] width 13 height 13
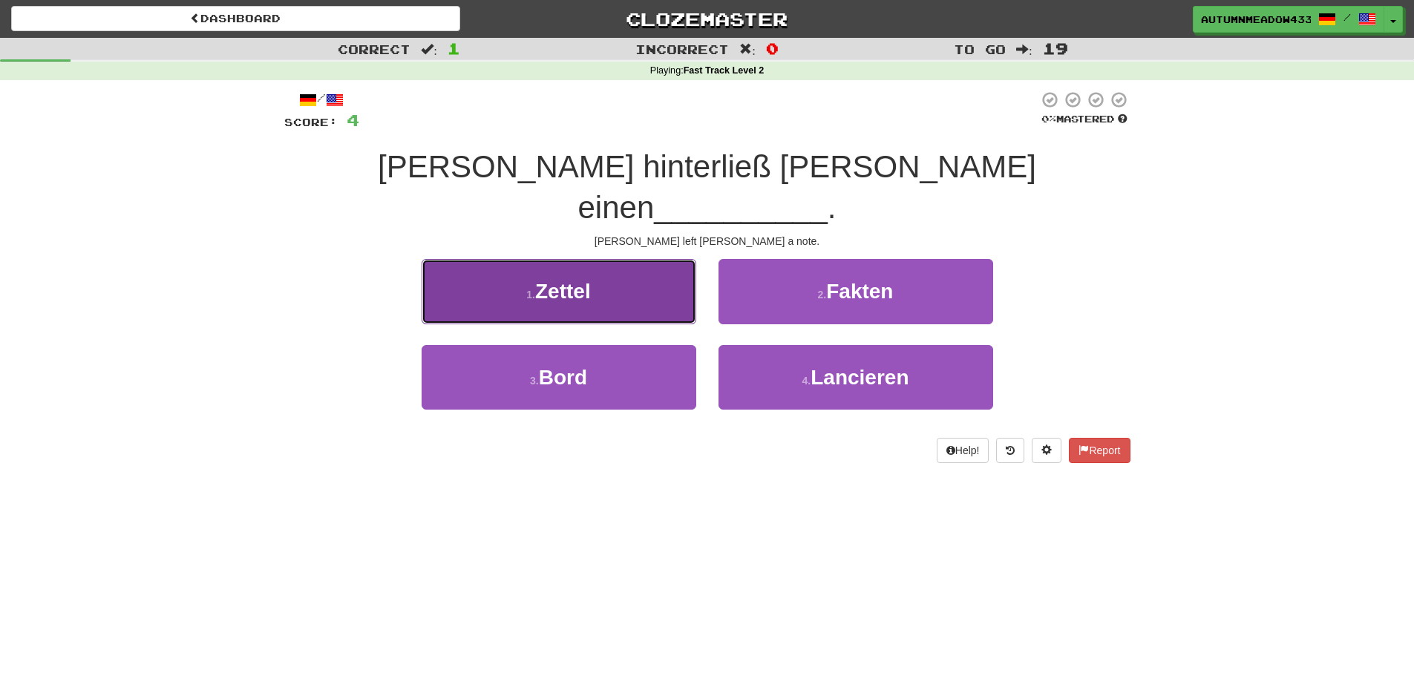
click at [649, 259] on button "1 . Zettel" at bounding box center [558, 291] width 275 height 65
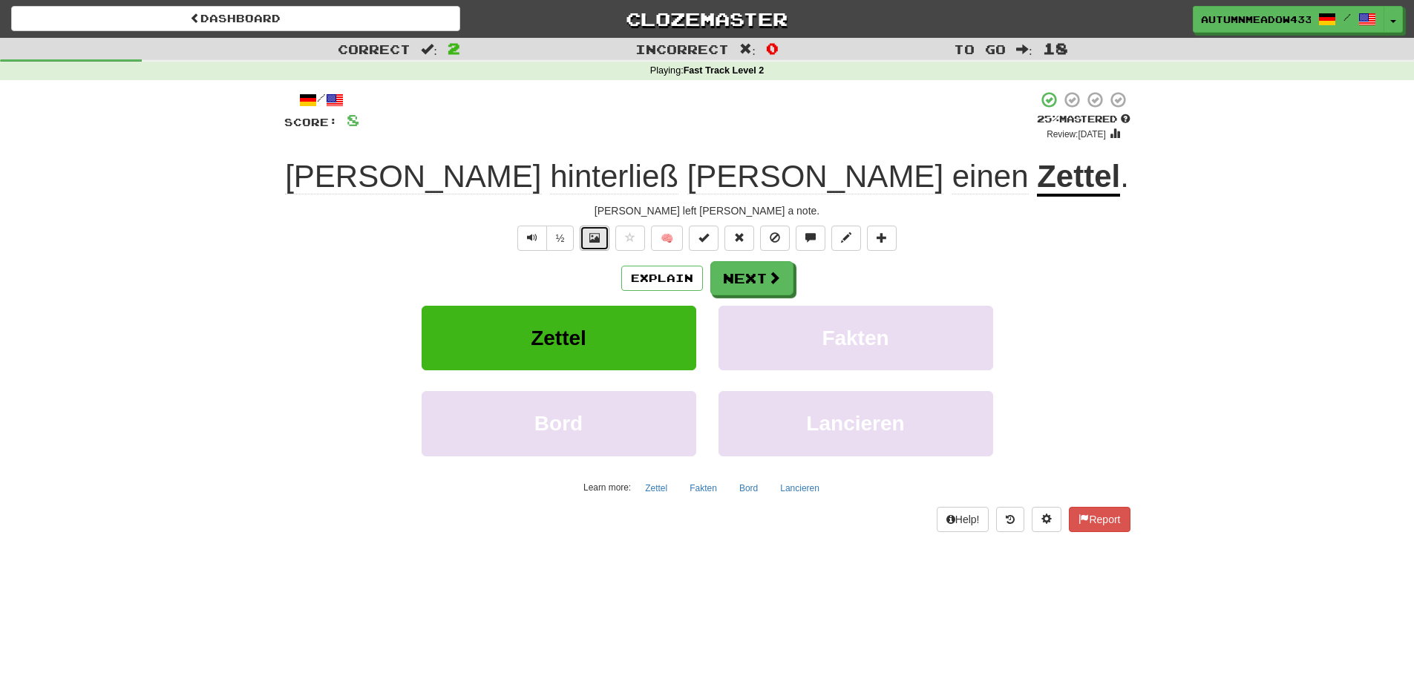
click at [607, 237] on button at bounding box center [595, 238] width 30 height 25
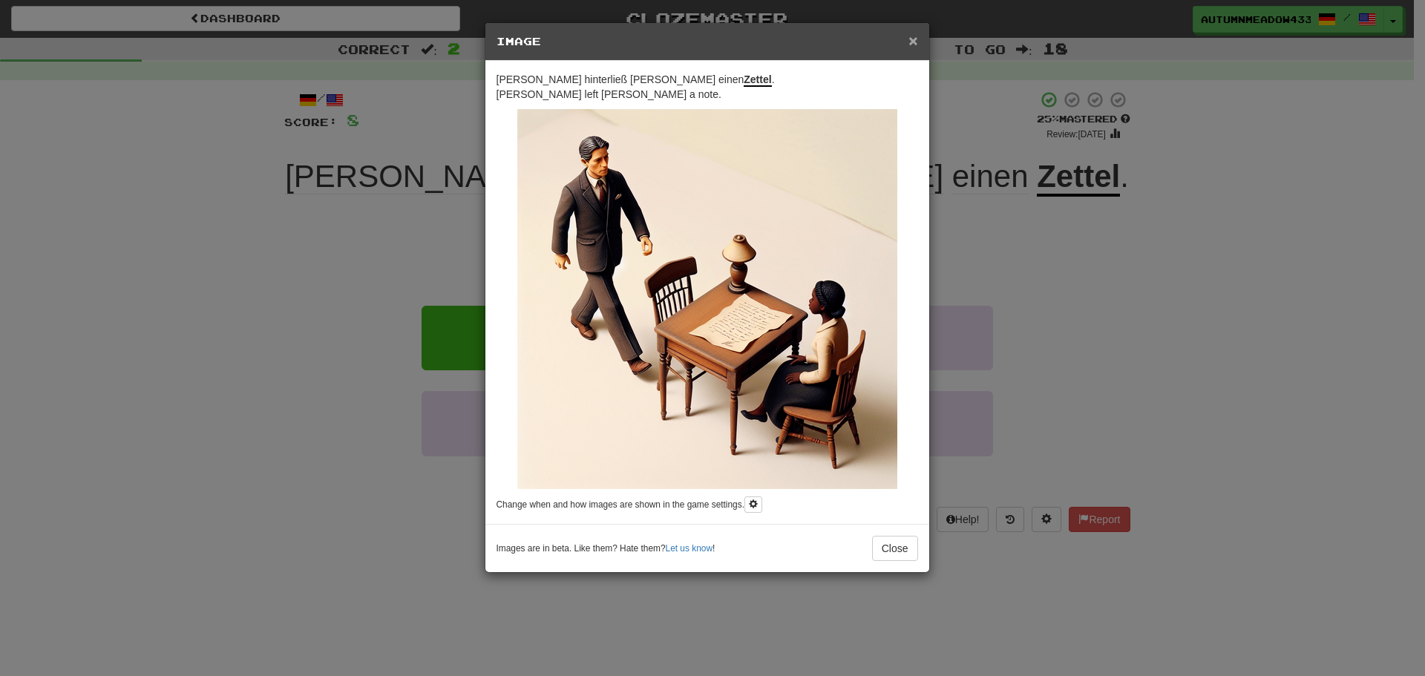
click at [913, 36] on span "×" at bounding box center [912, 40] width 9 height 17
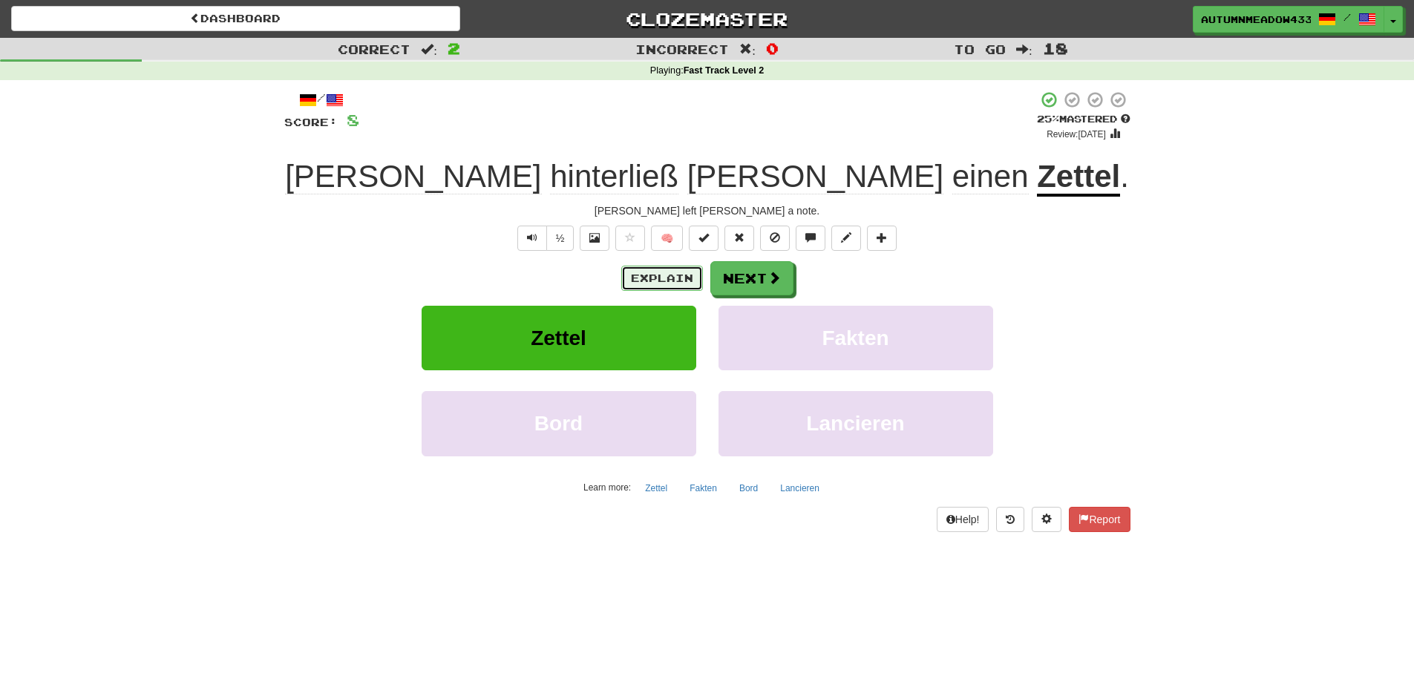
click at [670, 279] on button "Explain" at bounding box center [662, 278] width 82 height 25
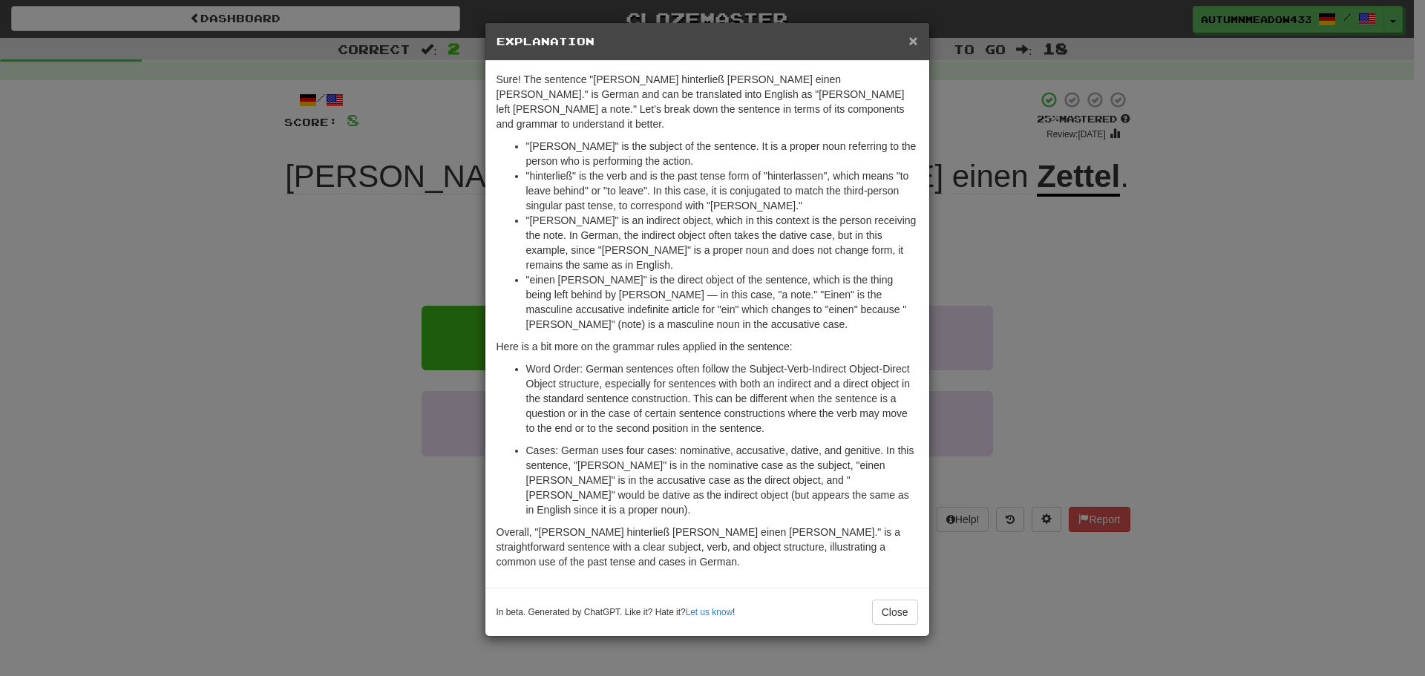
click at [914, 42] on span "×" at bounding box center [912, 40] width 9 height 17
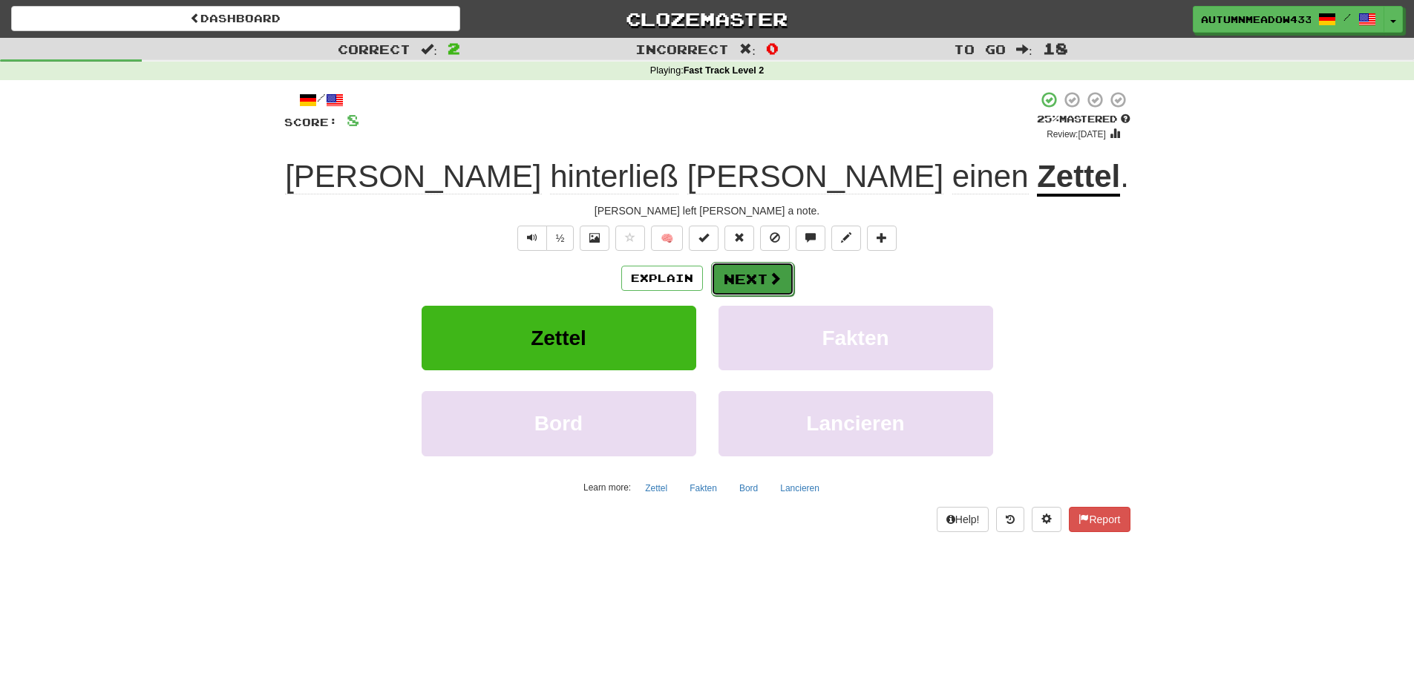
click at [765, 274] on button "Next" at bounding box center [752, 279] width 83 height 34
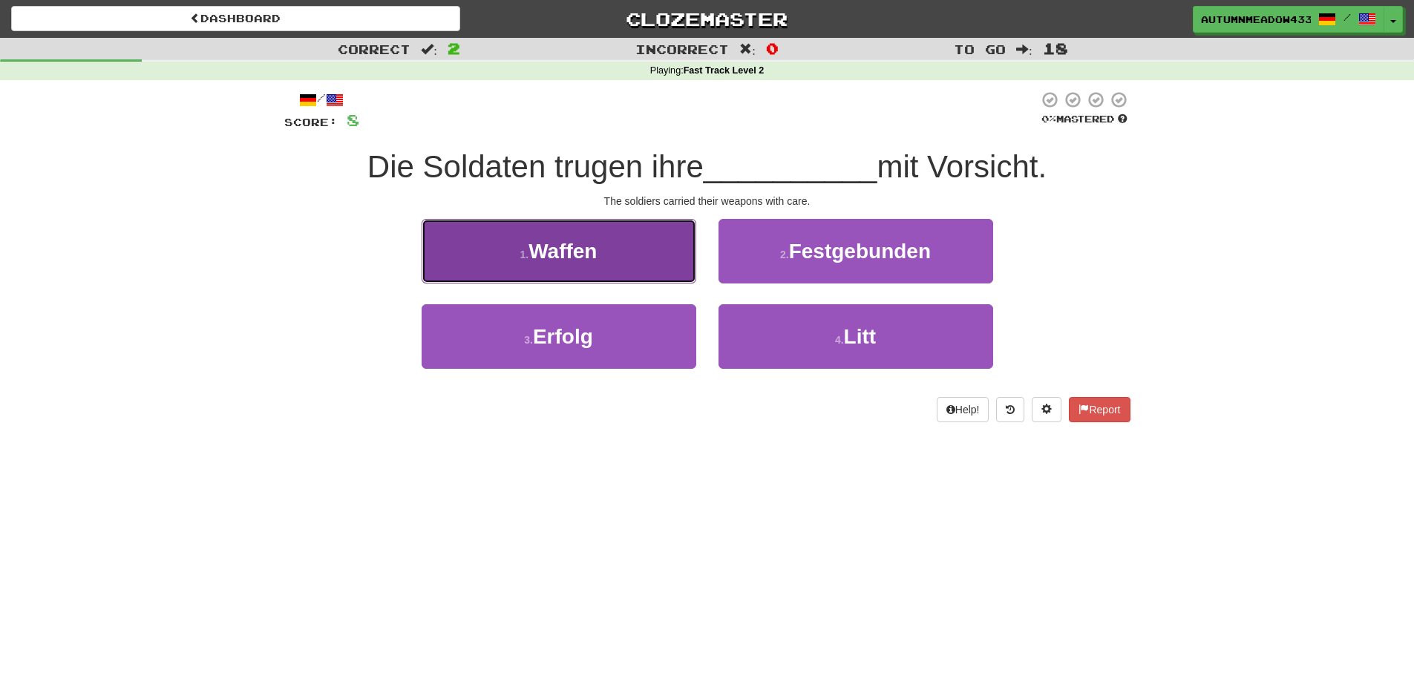
click at [658, 229] on button "1 . Waffen" at bounding box center [558, 251] width 275 height 65
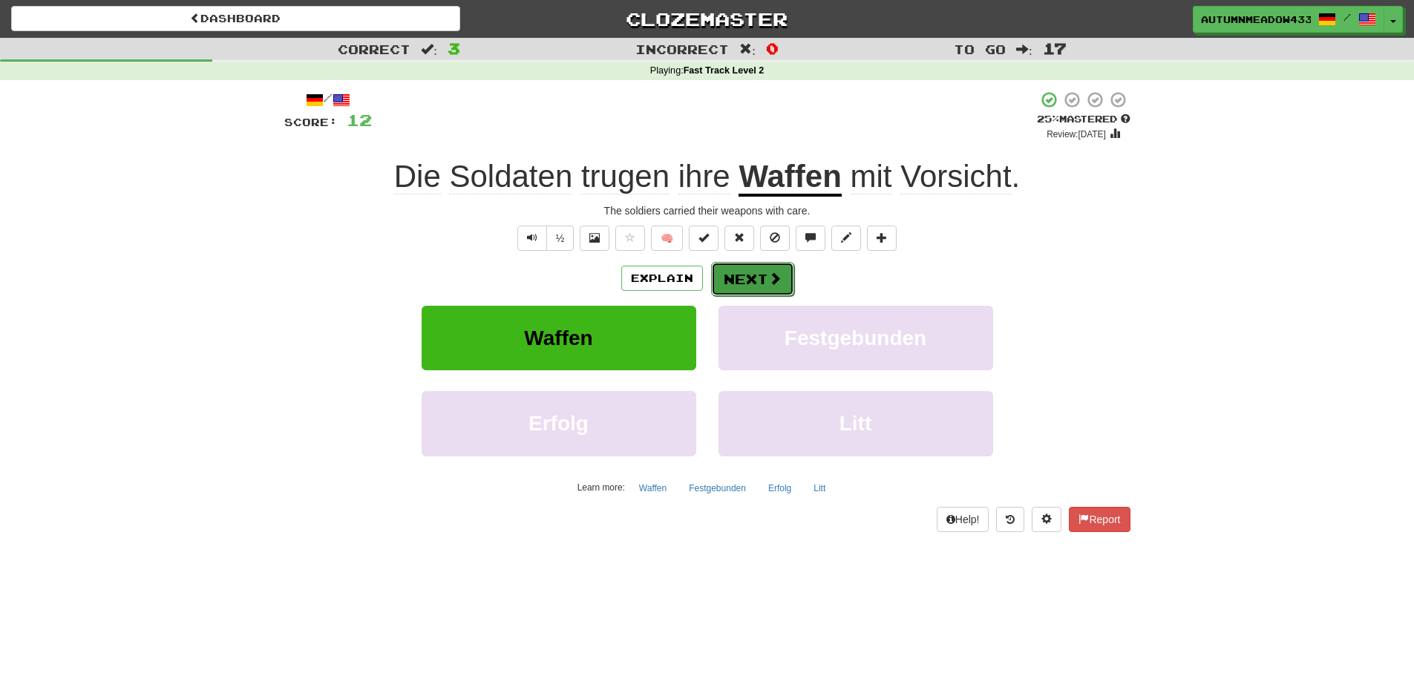
click at [761, 283] on button "Next" at bounding box center [752, 279] width 83 height 34
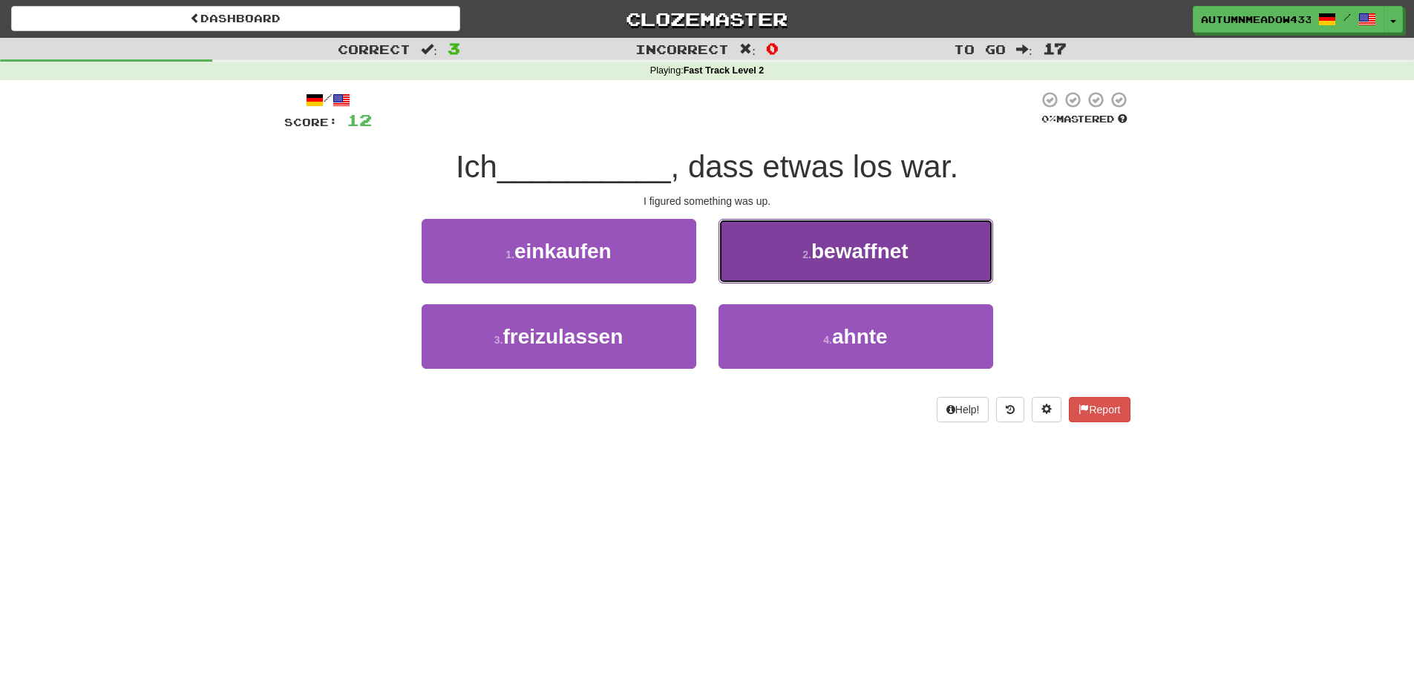
click at [850, 278] on button "2 . bewaffnet" at bounding box center [855, 251] width 275 height 65
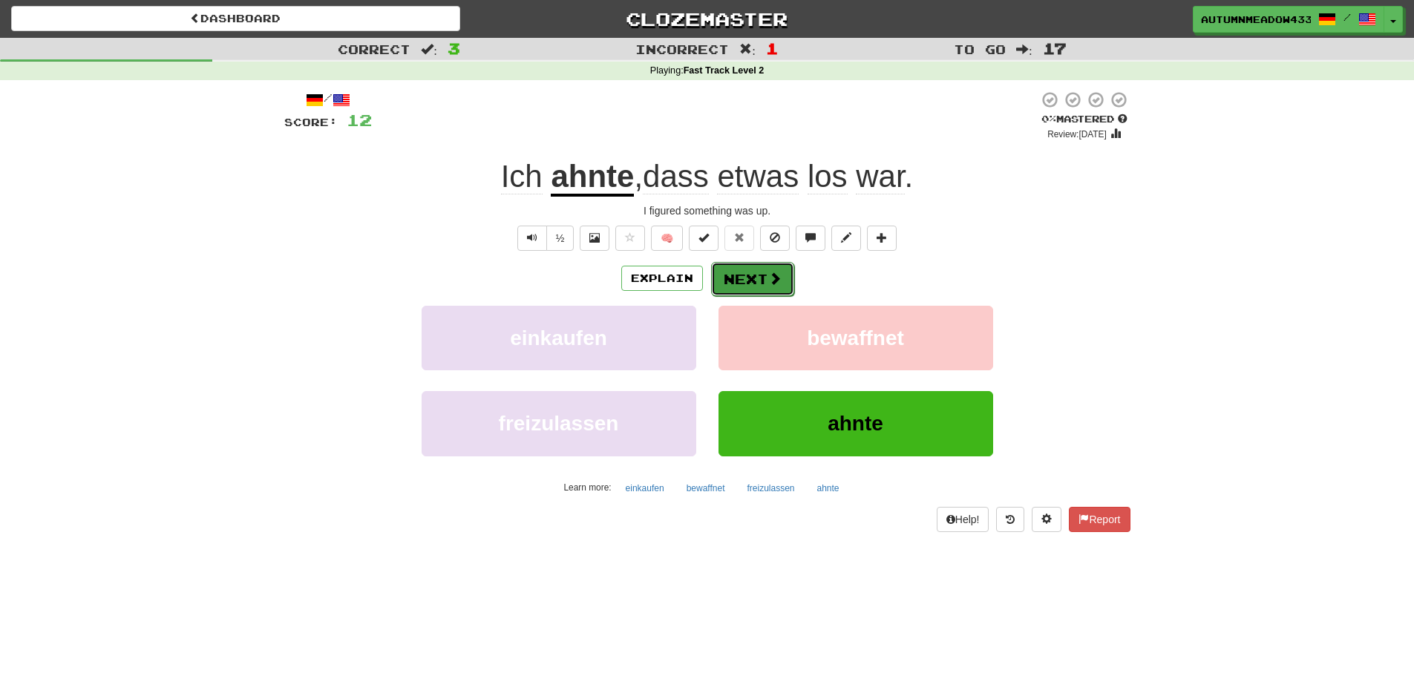
click at [772, 278] on span at bounding box center [774, 278] width 13 height 13
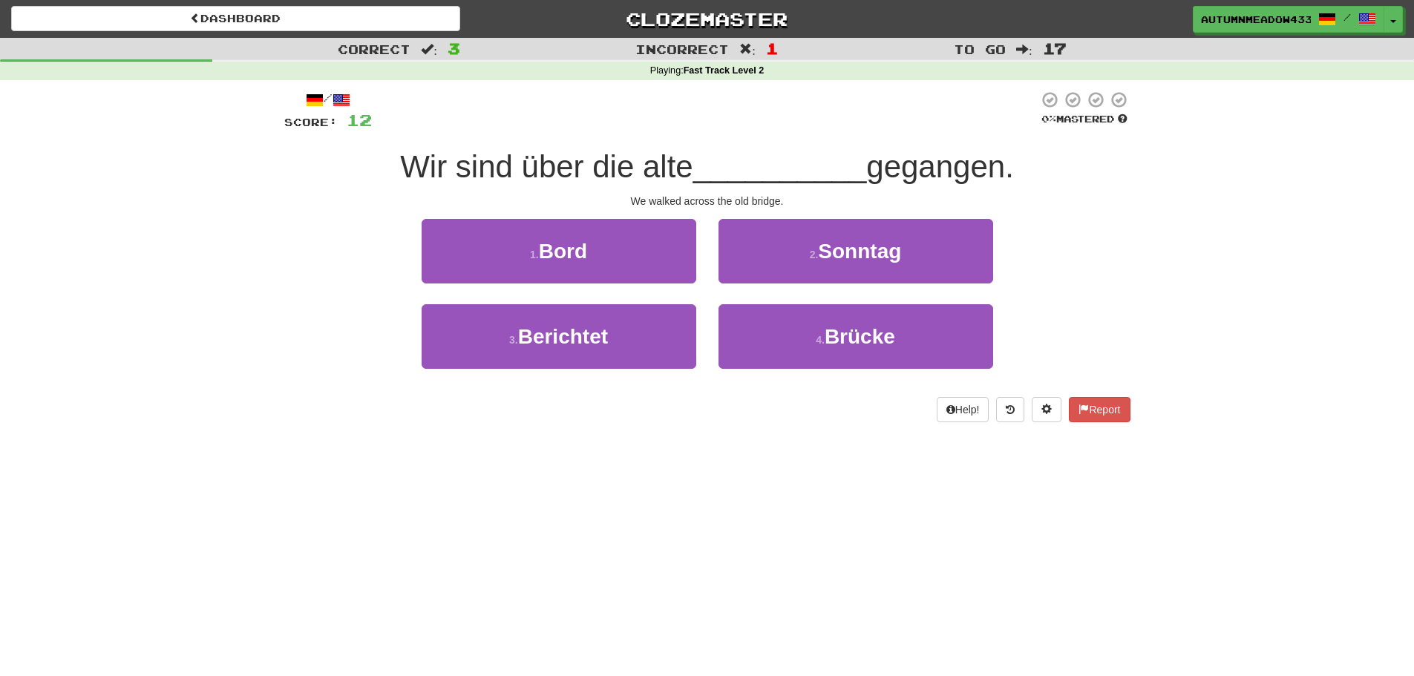
click at [631, 203] on div "We walked across the old bridge." at bounding box center [707, 201] width 846 height 15
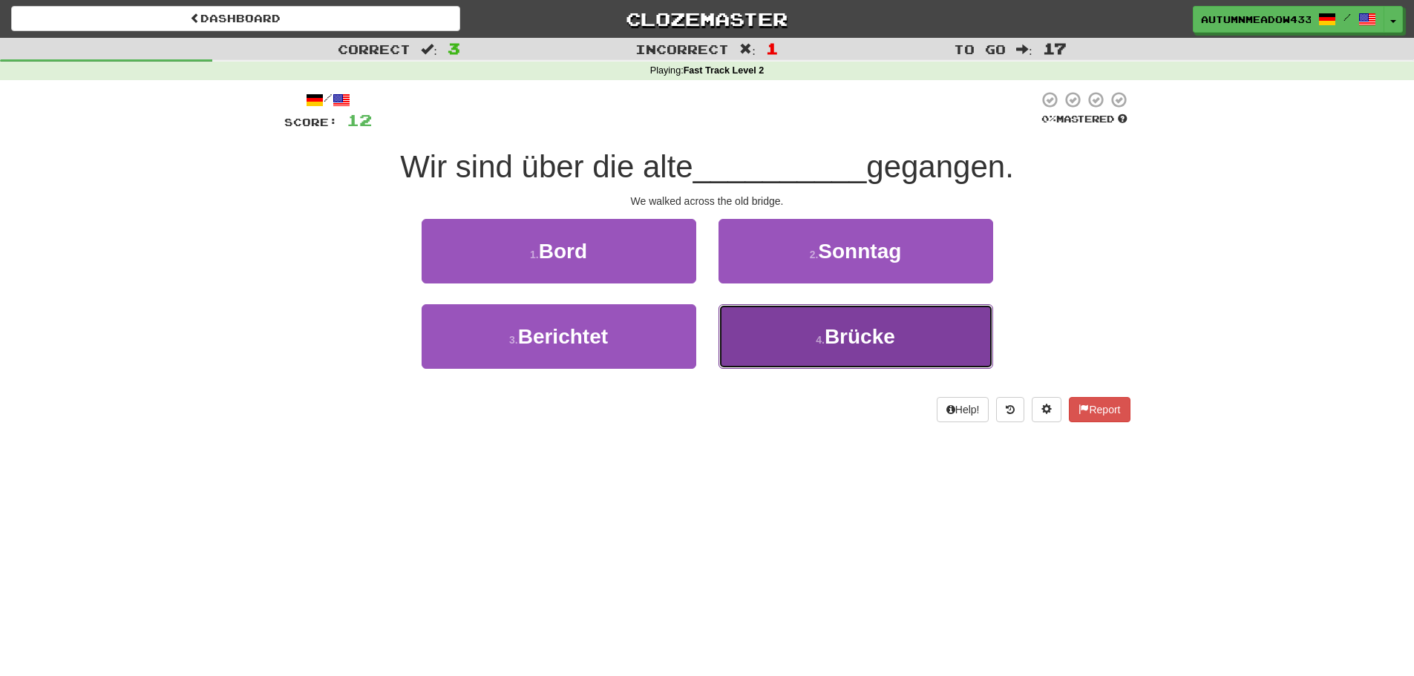
click at [840, 345] on span "Brücke" at bounding box center [859, 336] width 70 height 23
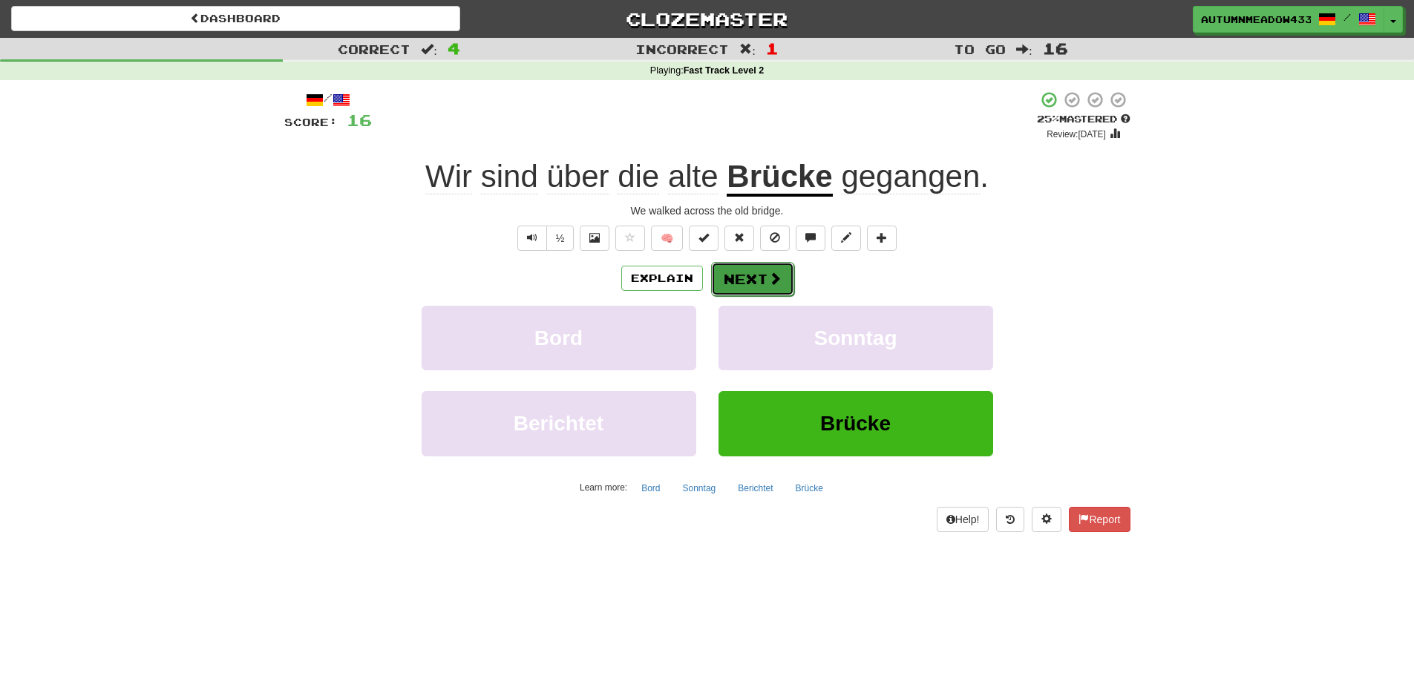
click at [755, 272] on button "Next" at bounding box center [752, 279] width 83 height 34
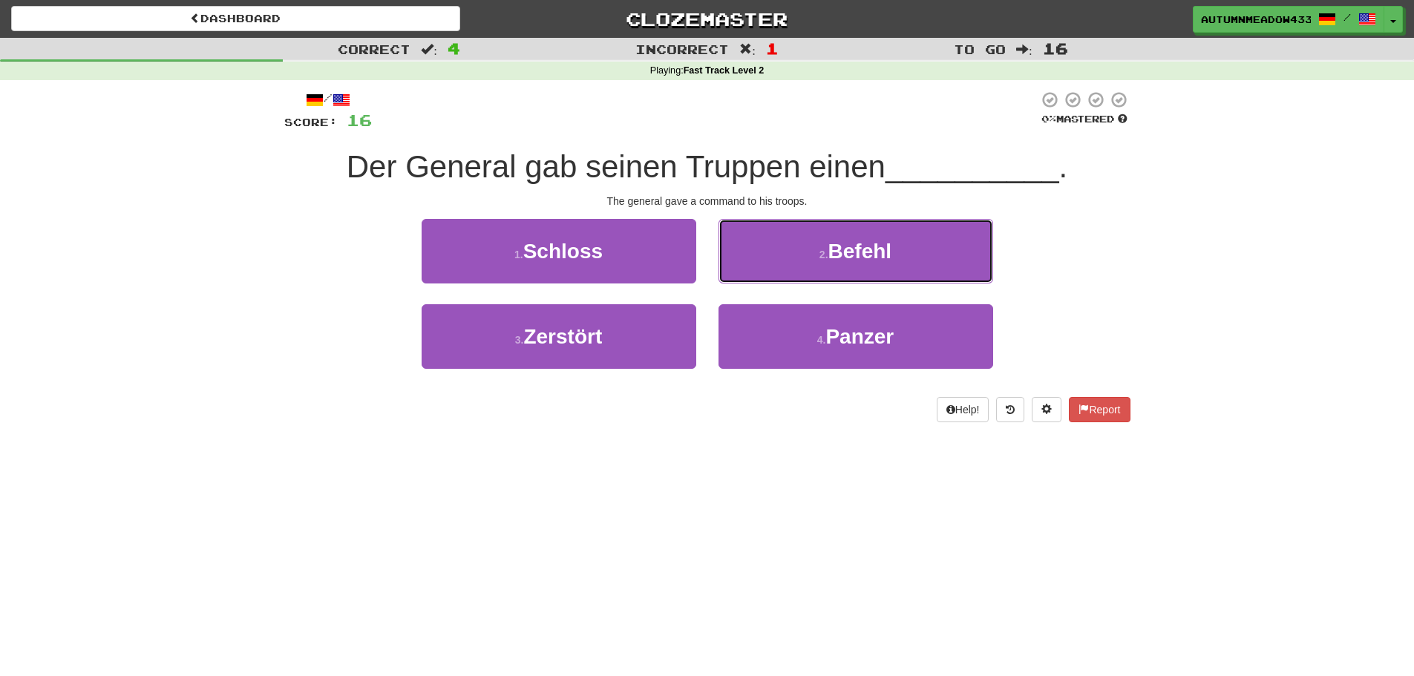
click at [974, 258] on button "2 . Befehl" at bounding box center [855, 251] width 275 height 65
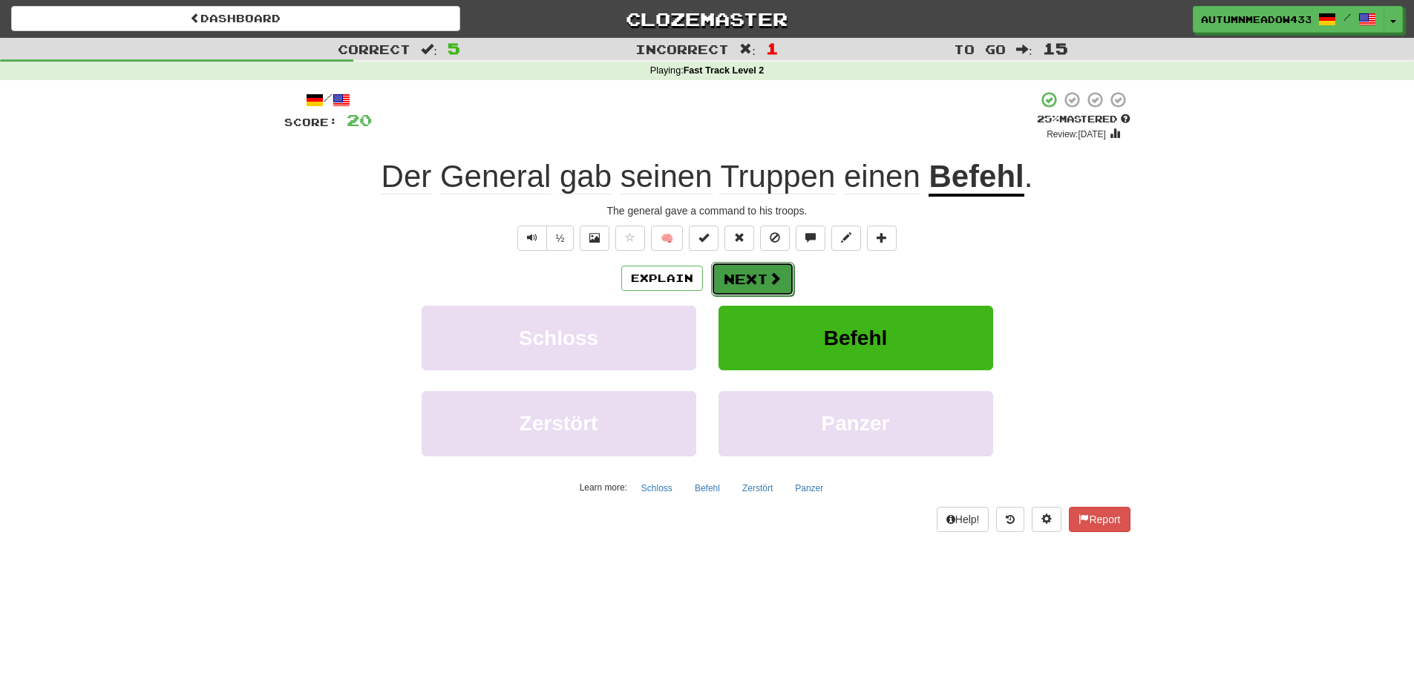
click at [779, 288] on button "Next" at bounding box center [752, 279] width 83 height 34
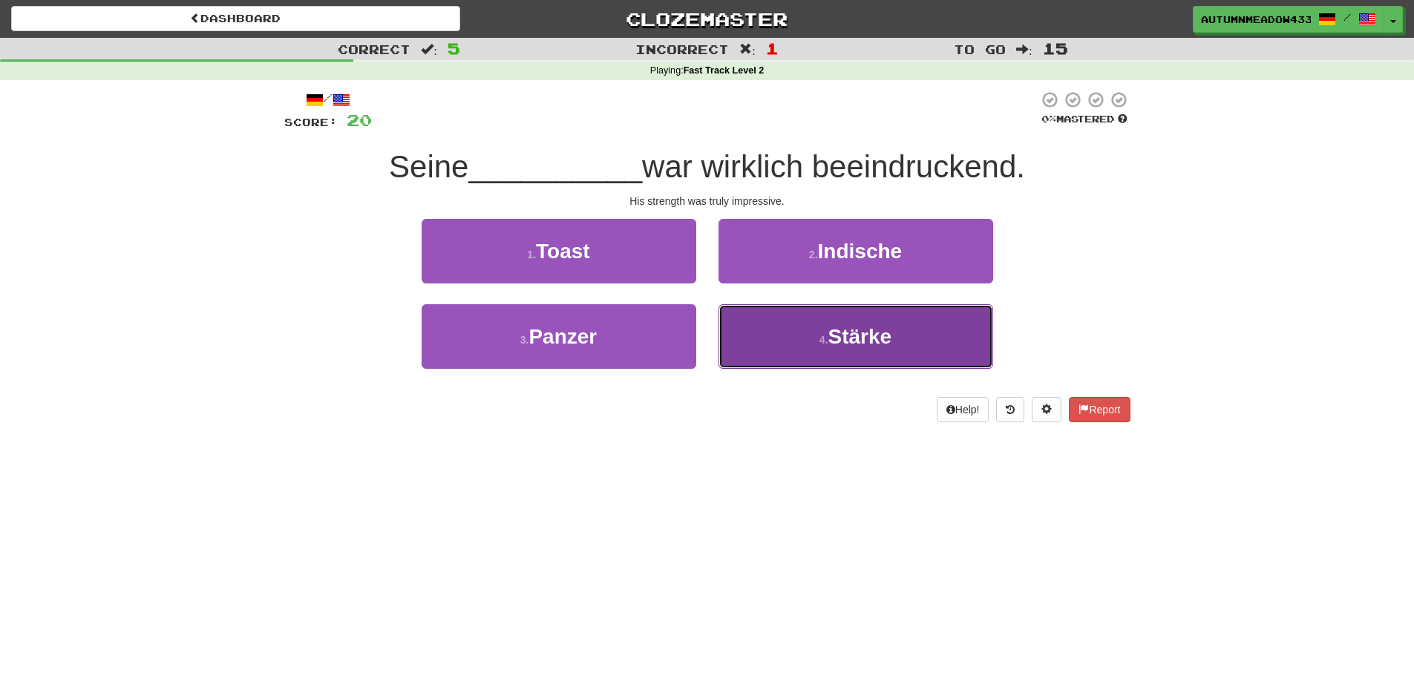
click at [833, 341] on span "Stärke" at bounding box center [860, 336] width 64 height 23
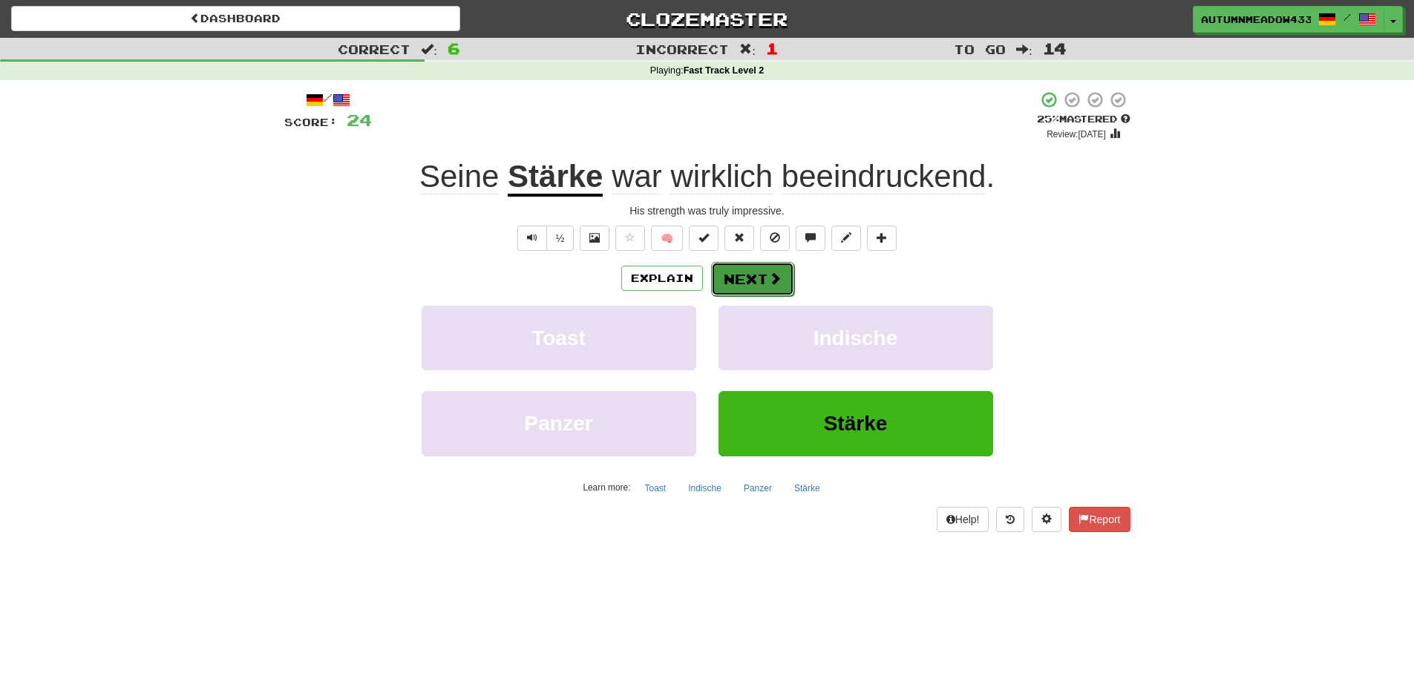
click at [755, 289] on button "Next" at bounding box center [752, 279] width 83 height 34
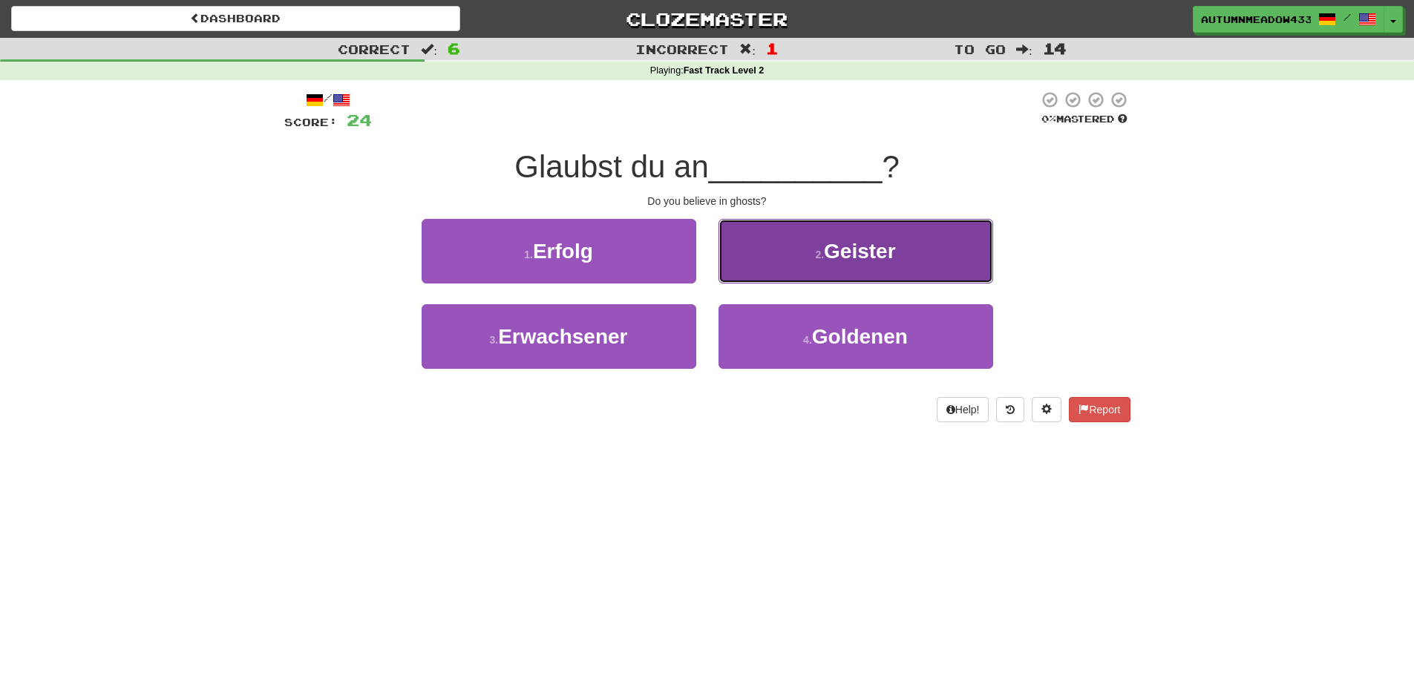
click at [777, 256] on button "2 . Geister" at bounding box center [855, 251] width 275 height 65
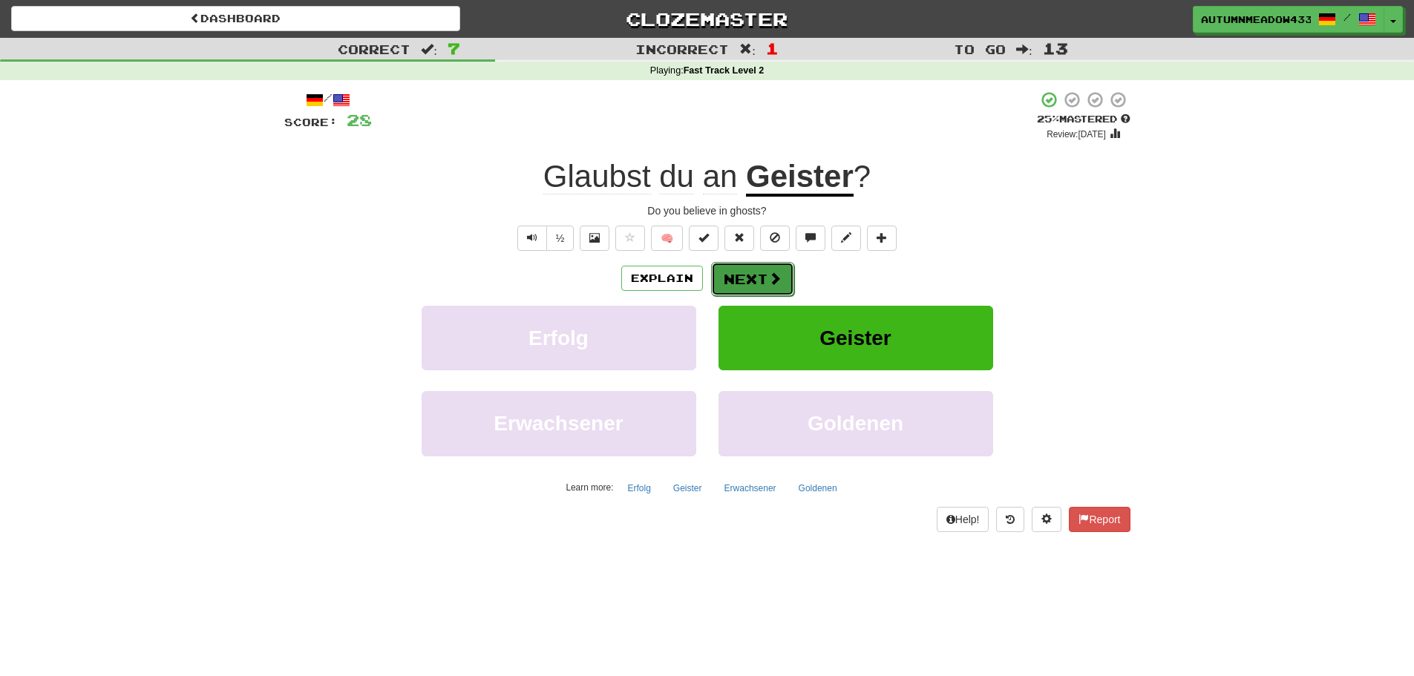
click at [757, 282] on button "Next" at bounding box center [752, 279] width 83 height 34
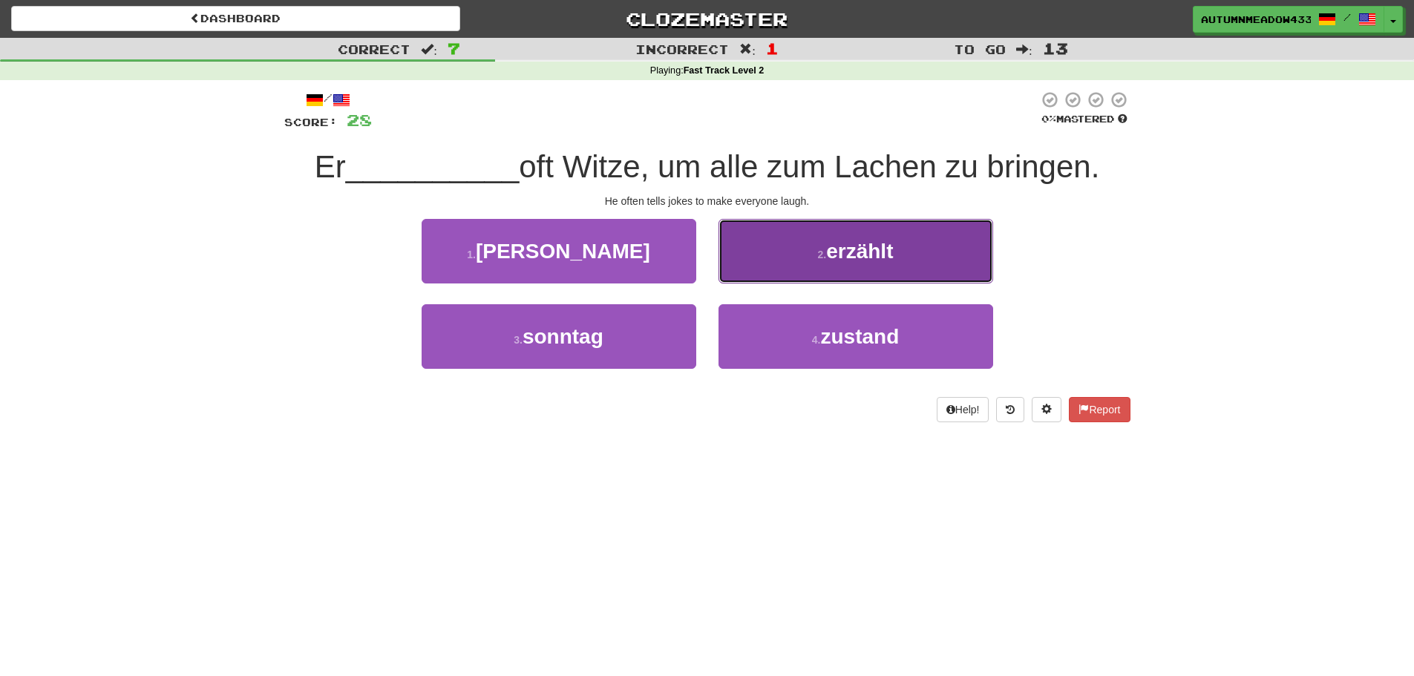
click at [835, 232] on button "2 . erzählt" at bounding box center [855, 251] width 275 height 65
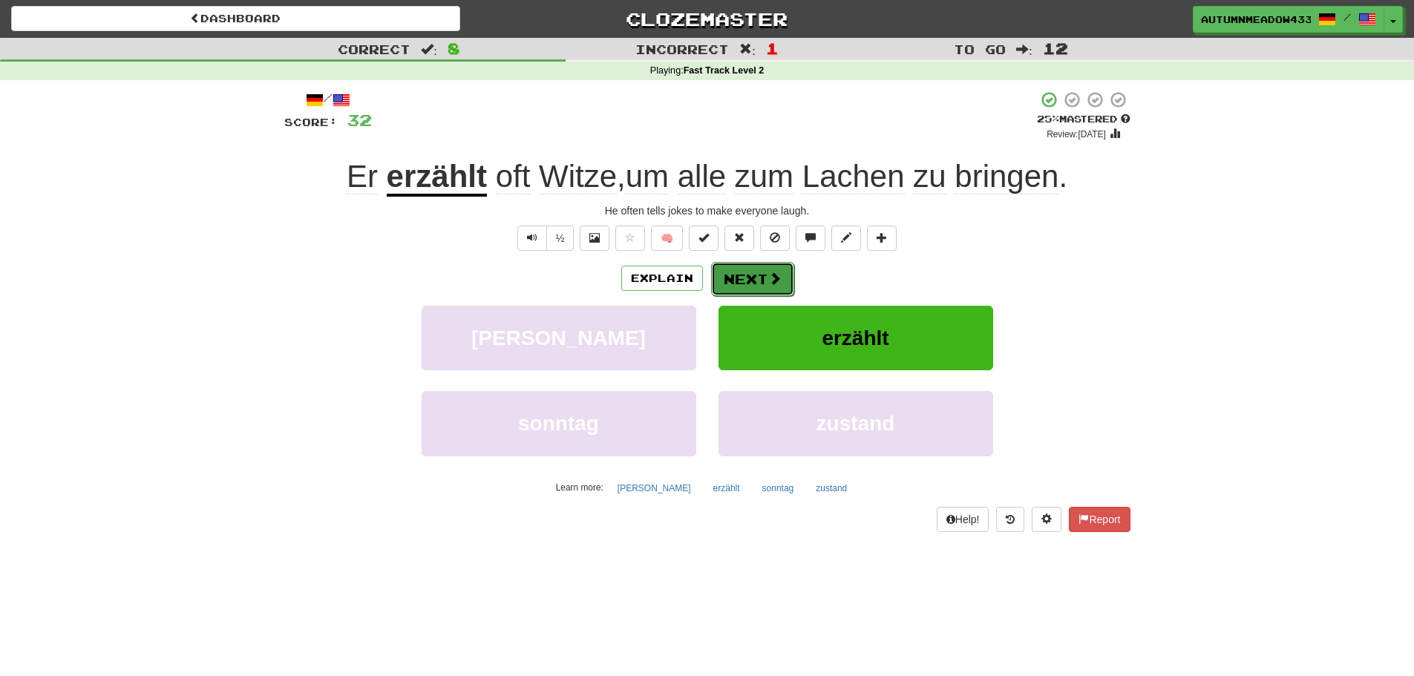
click at [780, 273] on button "Next" at bounding box center [752, 279] width 83 height 34
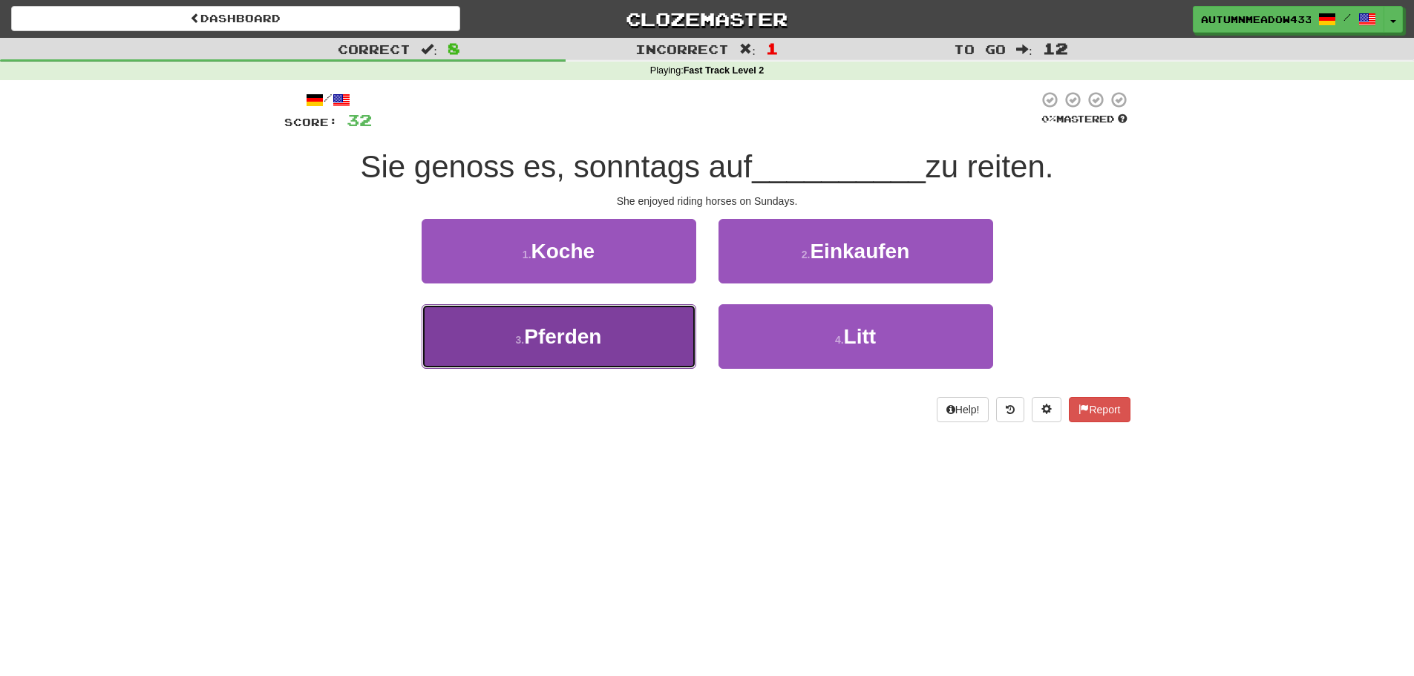
click at [663, 338] on button "3 . Pferden" at bounding box center [558, 336] width 275 height 65
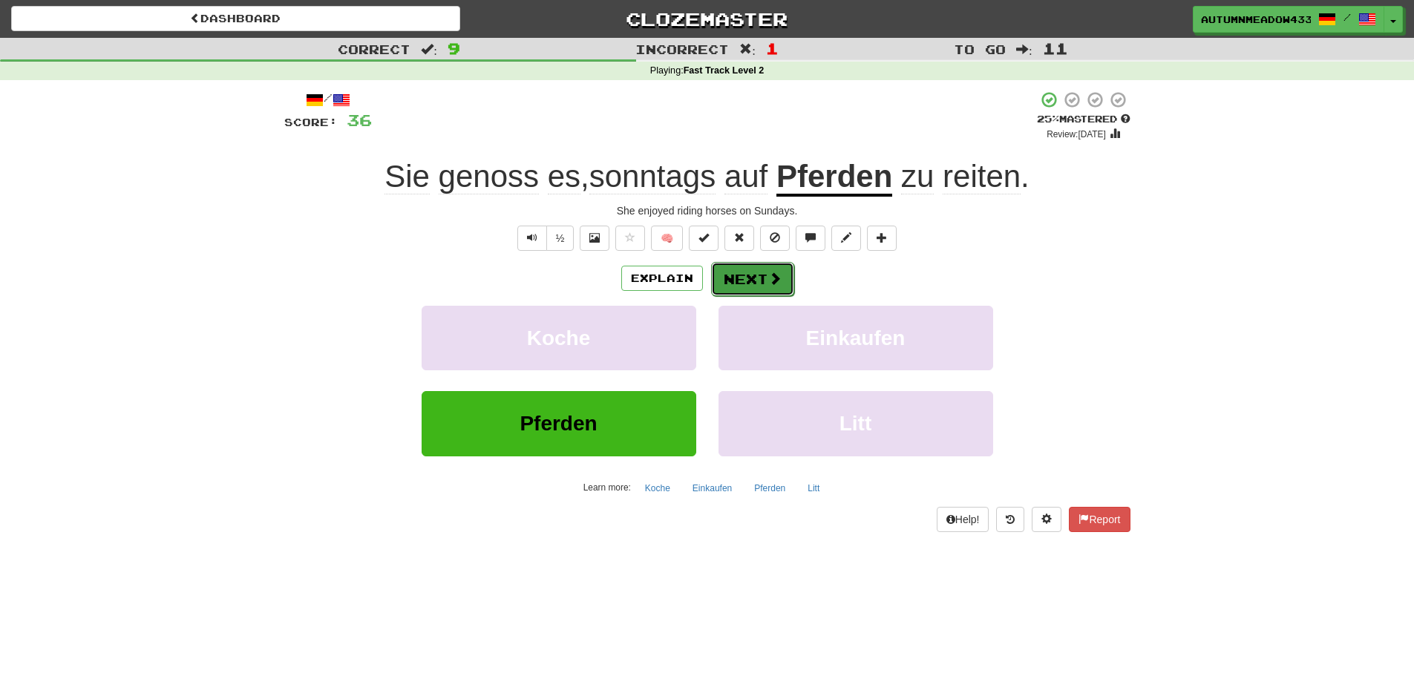
click at [738, 270] on button "Next" at bounding box center [752, 279] width 83 height 34
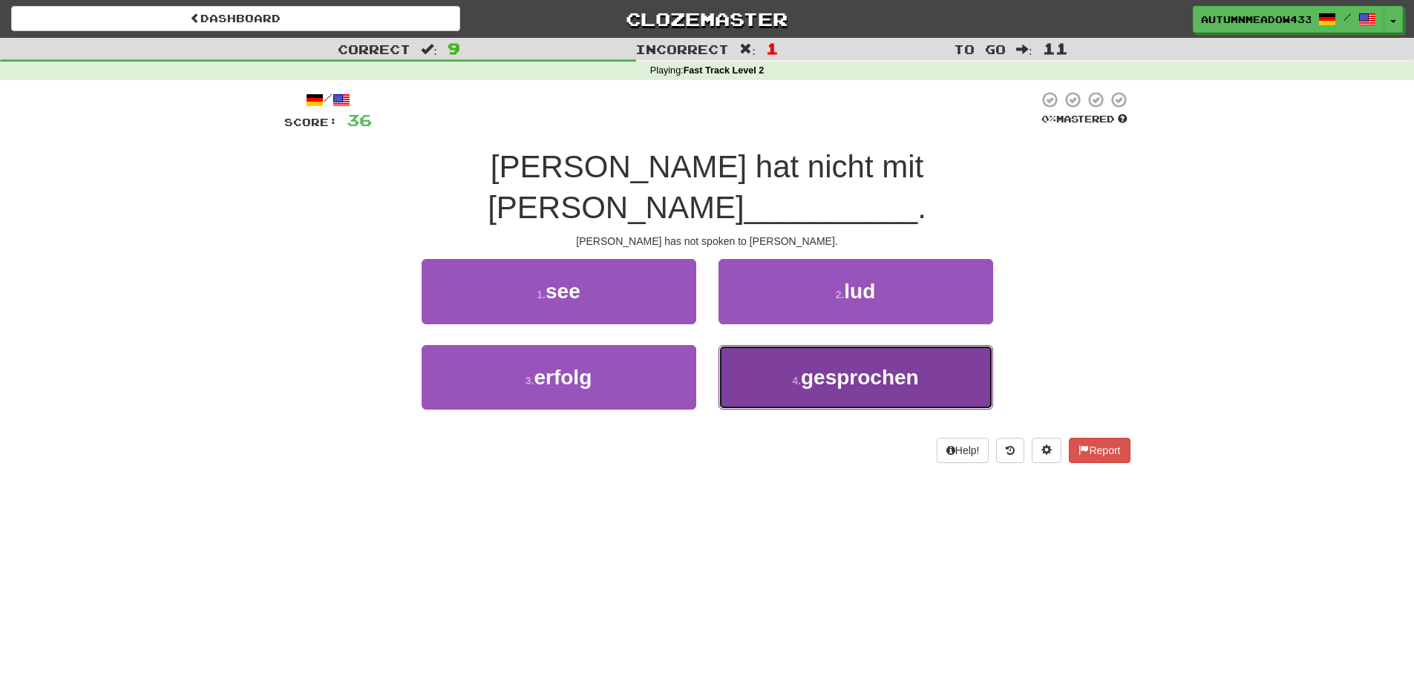
click at [763, 347] on button "4 . gesprochen" at bounding box center [855, 377] width 275 height 65
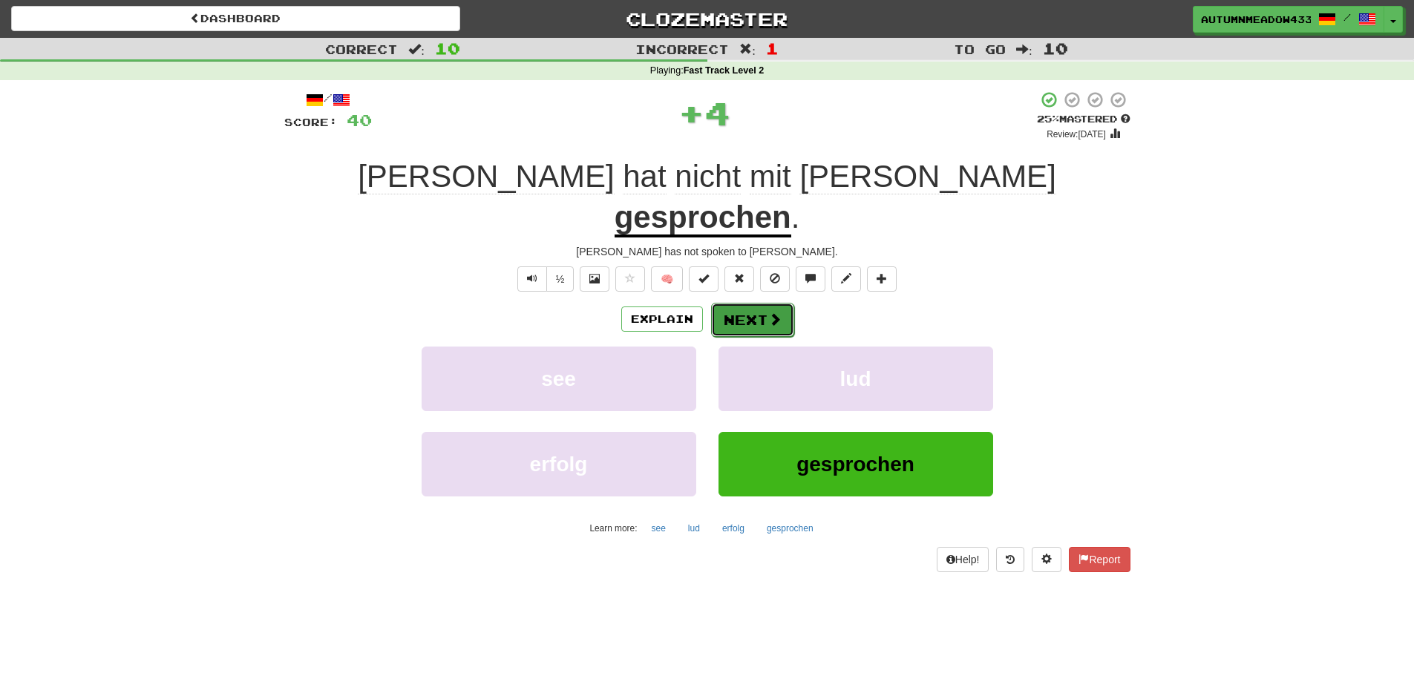
click at [753, 303] on button "Next" at bounding box center [752, 320] width 83 height 34
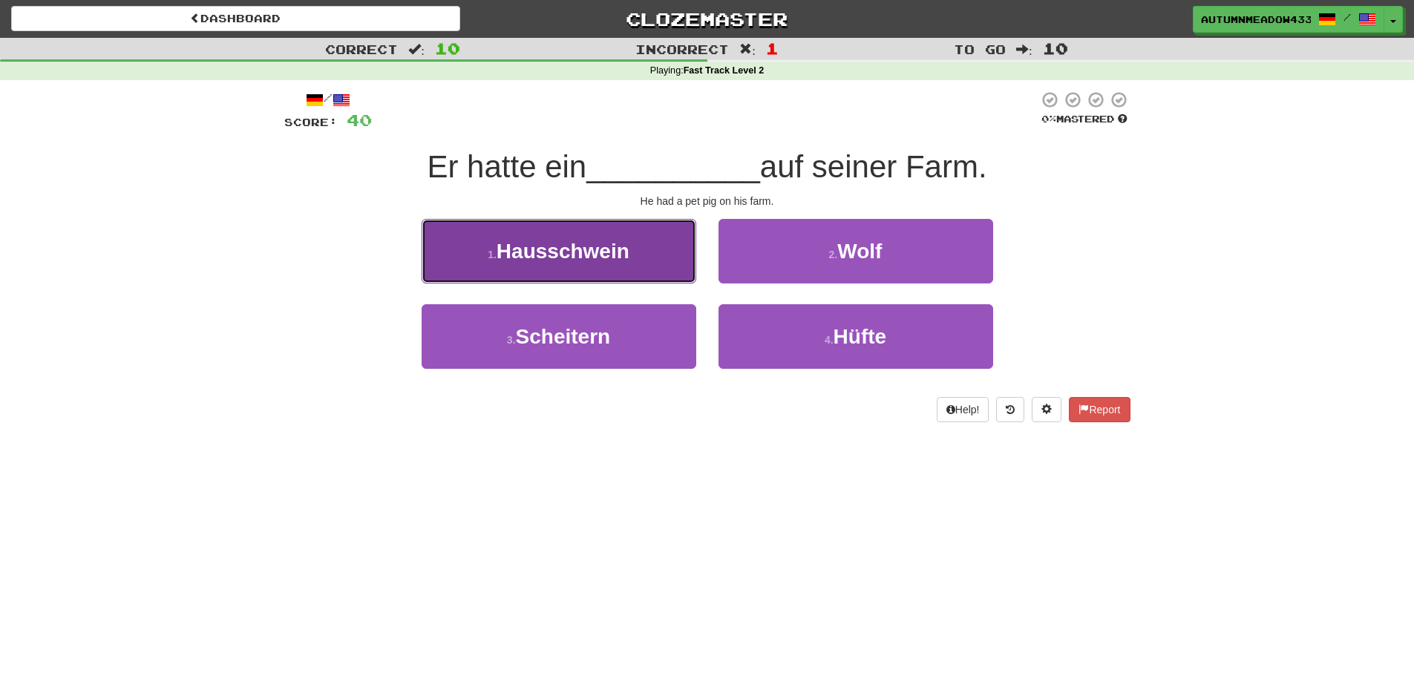
click at [652, 266] on button "1 . Hausschwein" at bounding box center [558, 251] width 275 height 65
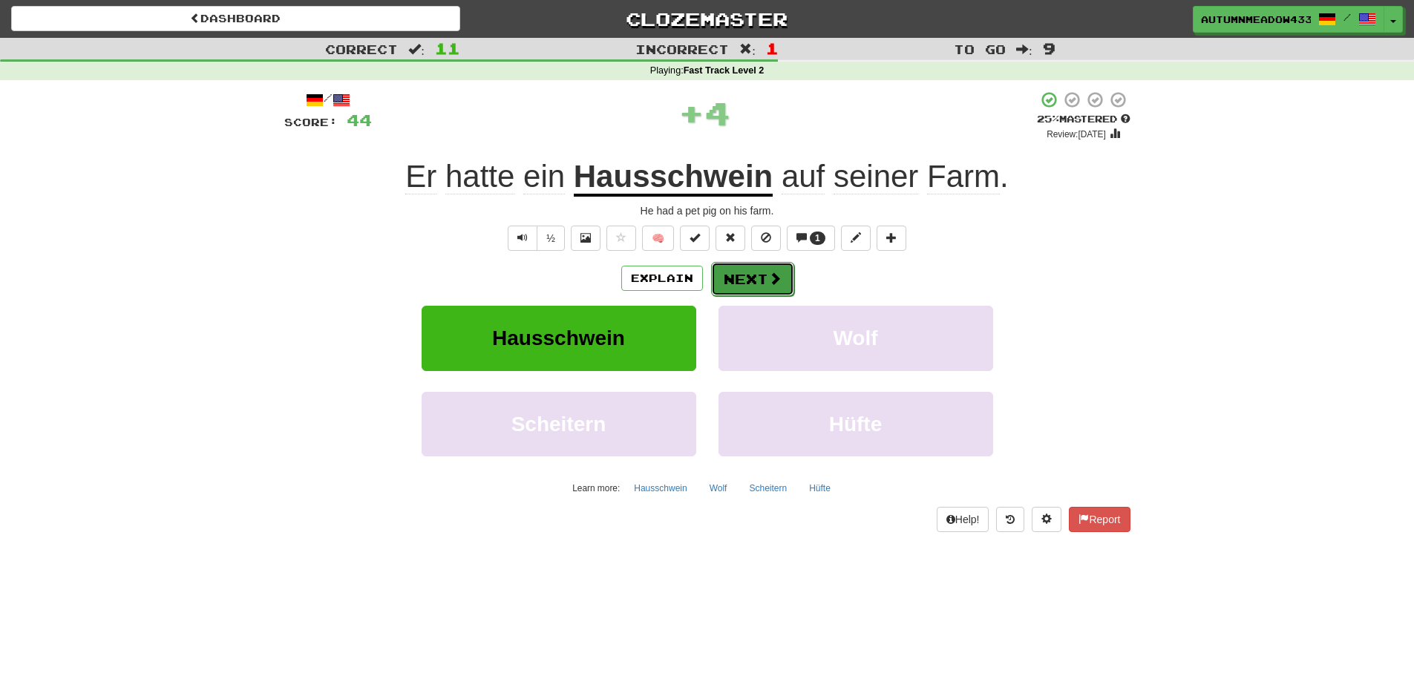
click at [755, 275] on button "Next" at bounding box center [752, 279] width 83 height 34
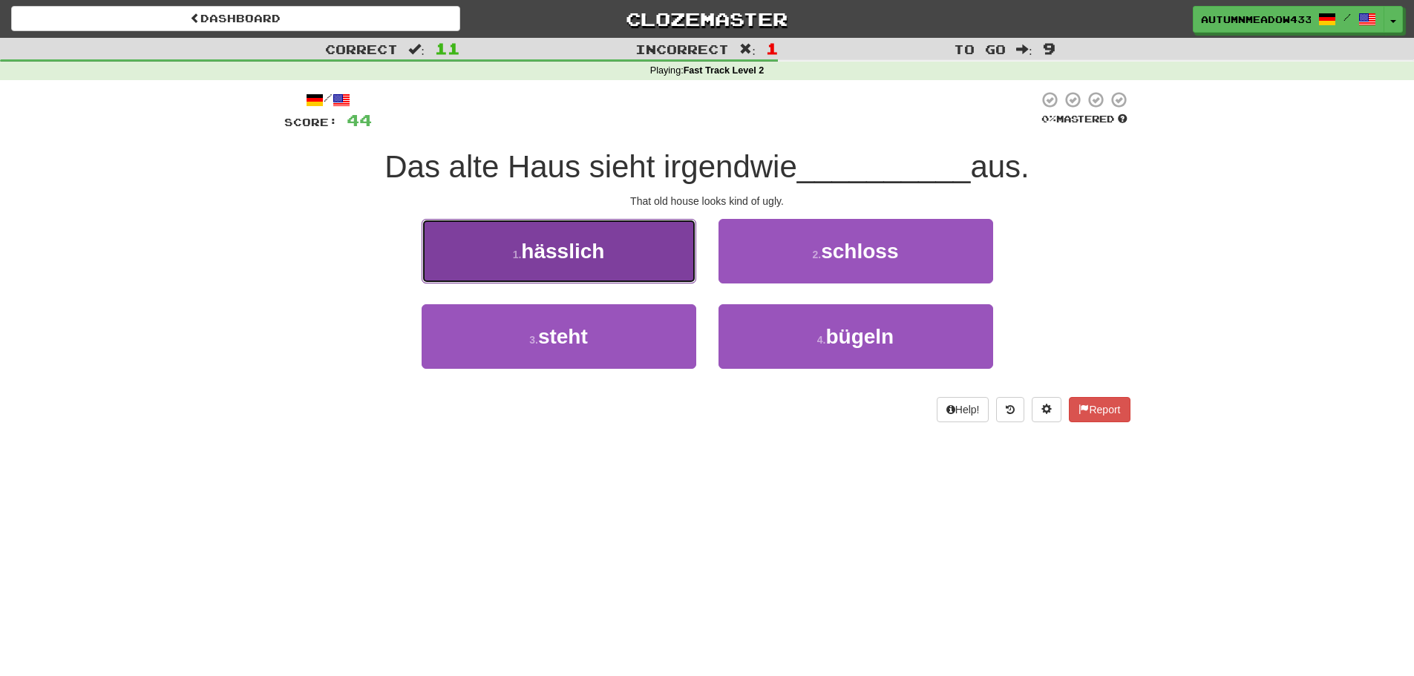
click at [623, 269] on button "1 . hässlich" at bounding box center [558, 251] width 275 height 65
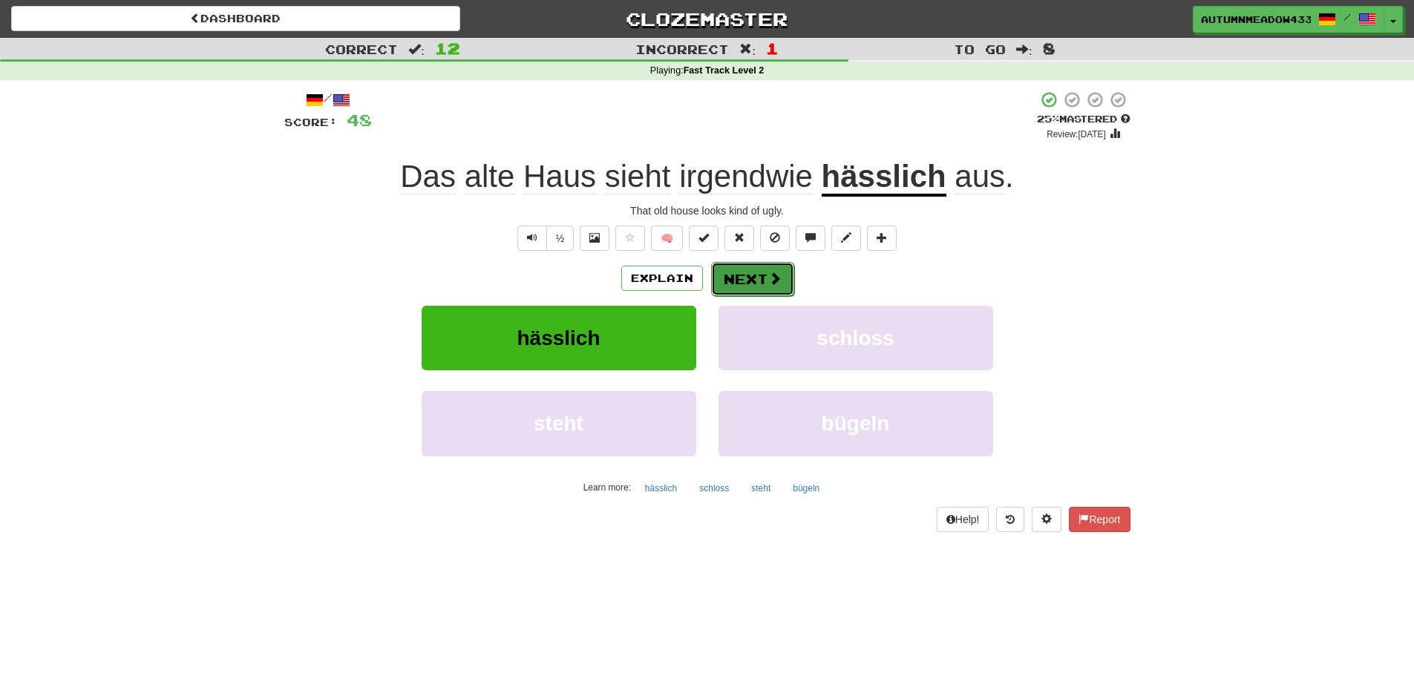
click at [758, 281] on button "Next" at bounding box center [752, 279] width 83 height 34
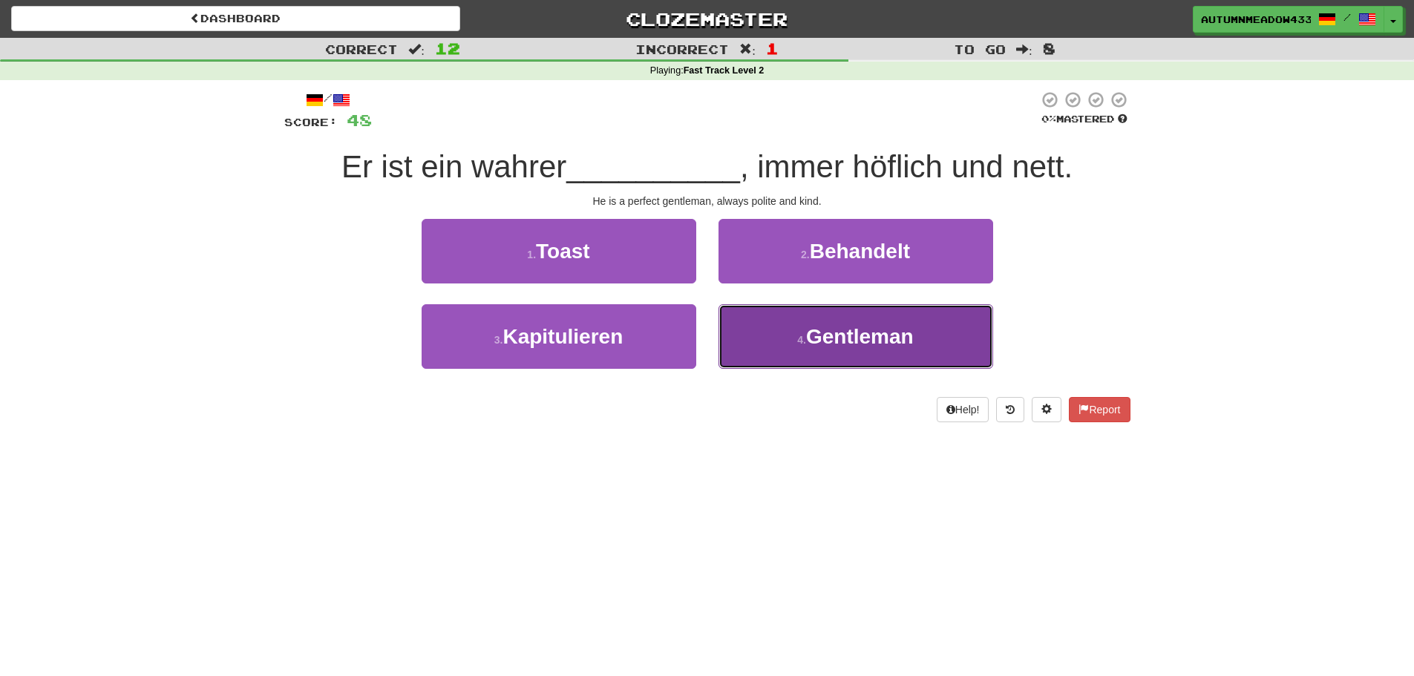
click at [798, 329] on button "4 . Gentleman" at bounding box center [855, 336] width 275 height 65
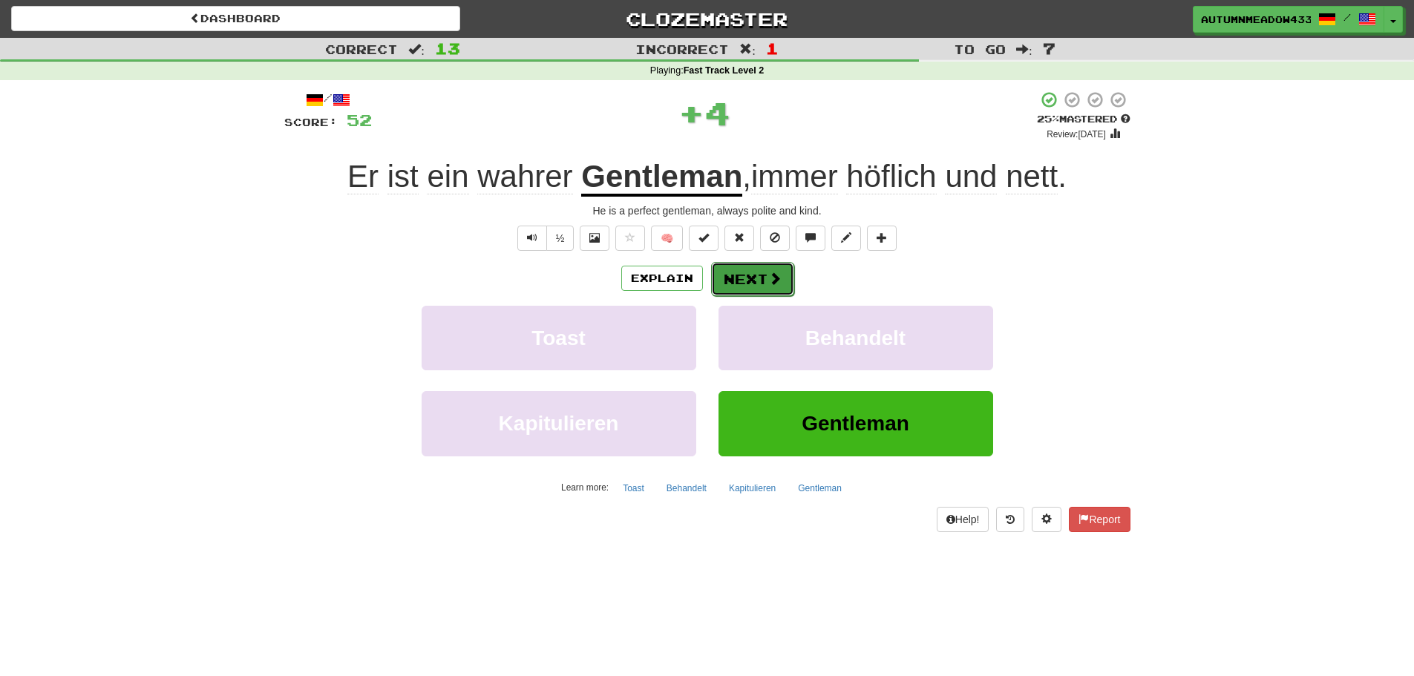
click at [755, 267] on button "Next" at bounding box center [752, 279] width 83 height 34
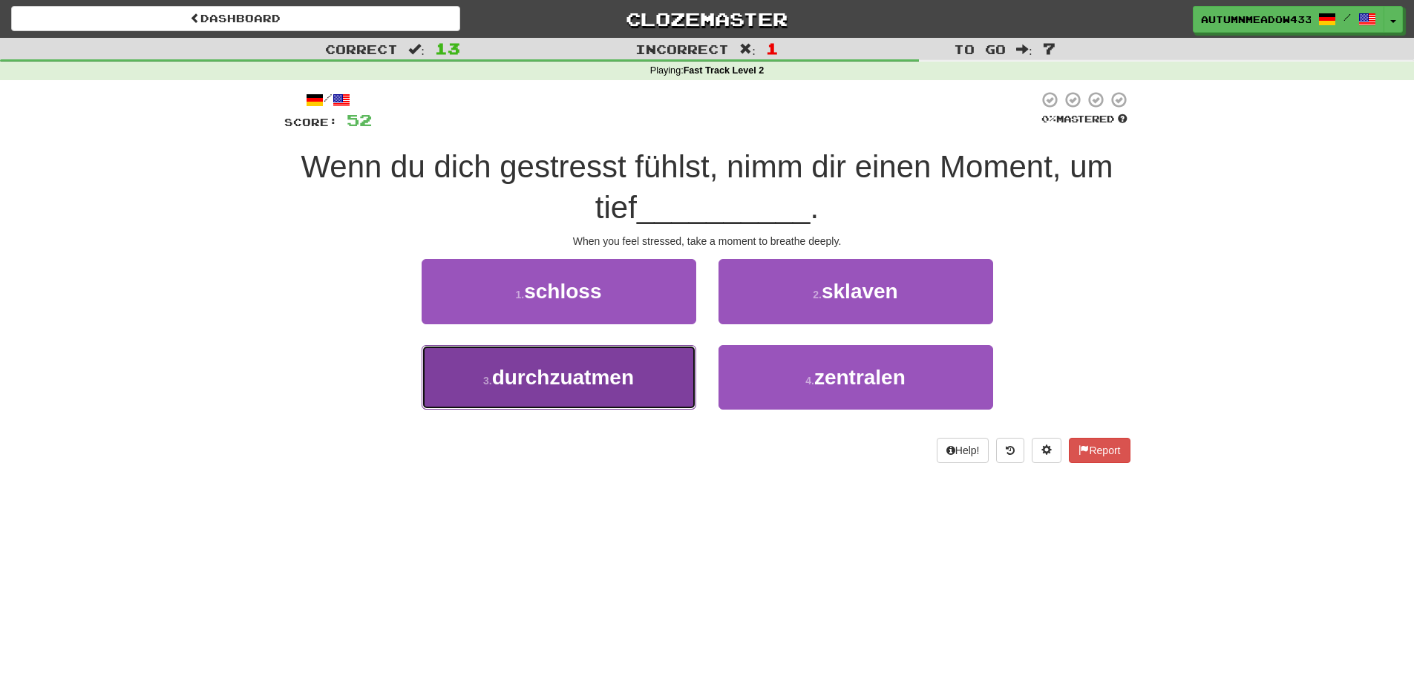
click at [603, 389] on button "3 . durchzuatmen" at bounding box center [558, 377] width 275 height 65
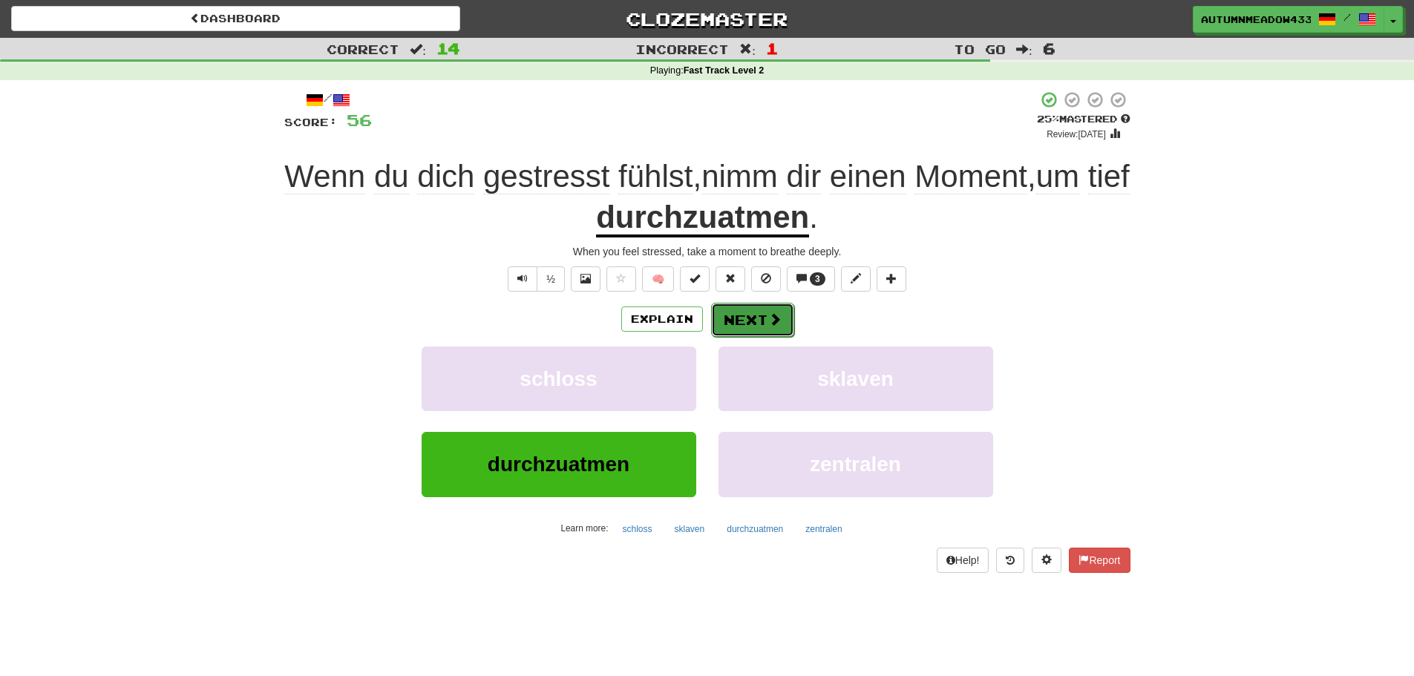
click at [738, 322] on button "Next" at bounding box center [752, 320] width 83 height 34
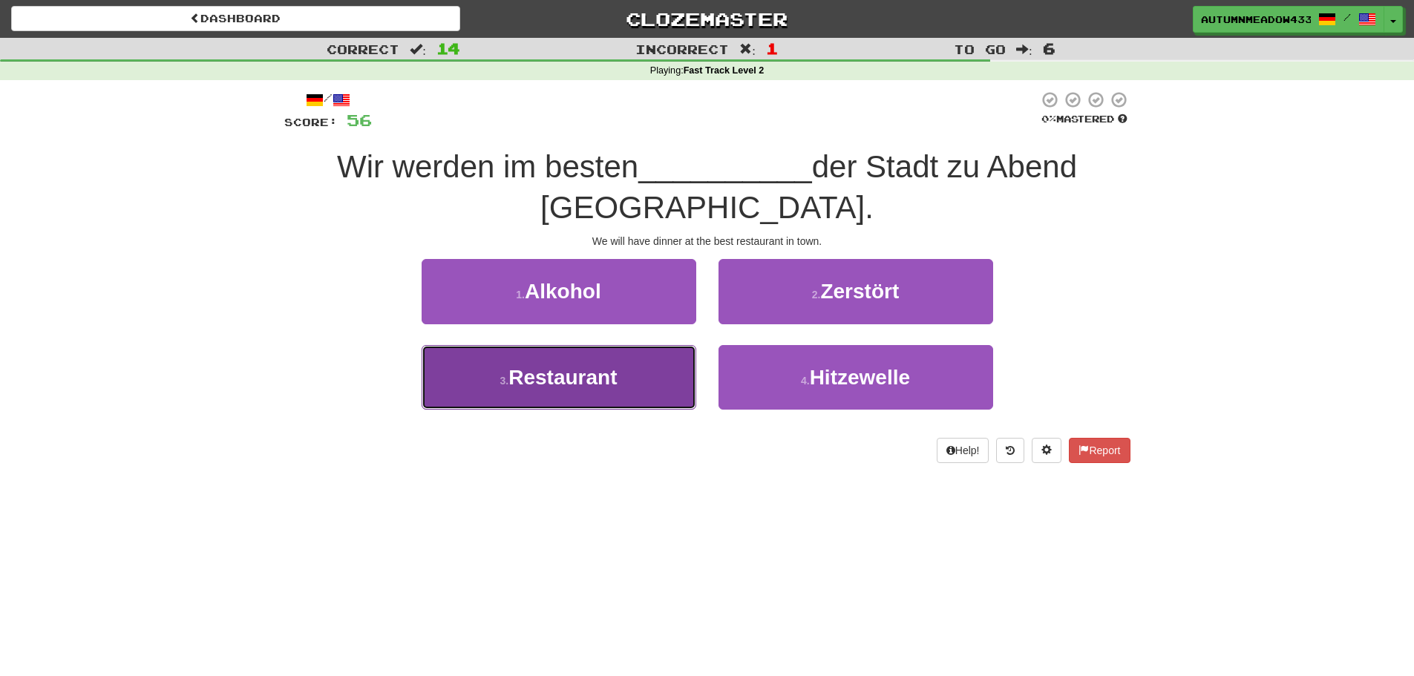
click at [653, 396] on button "3 . Restaurant" at bounding box center [558, 377] width 275 height 65
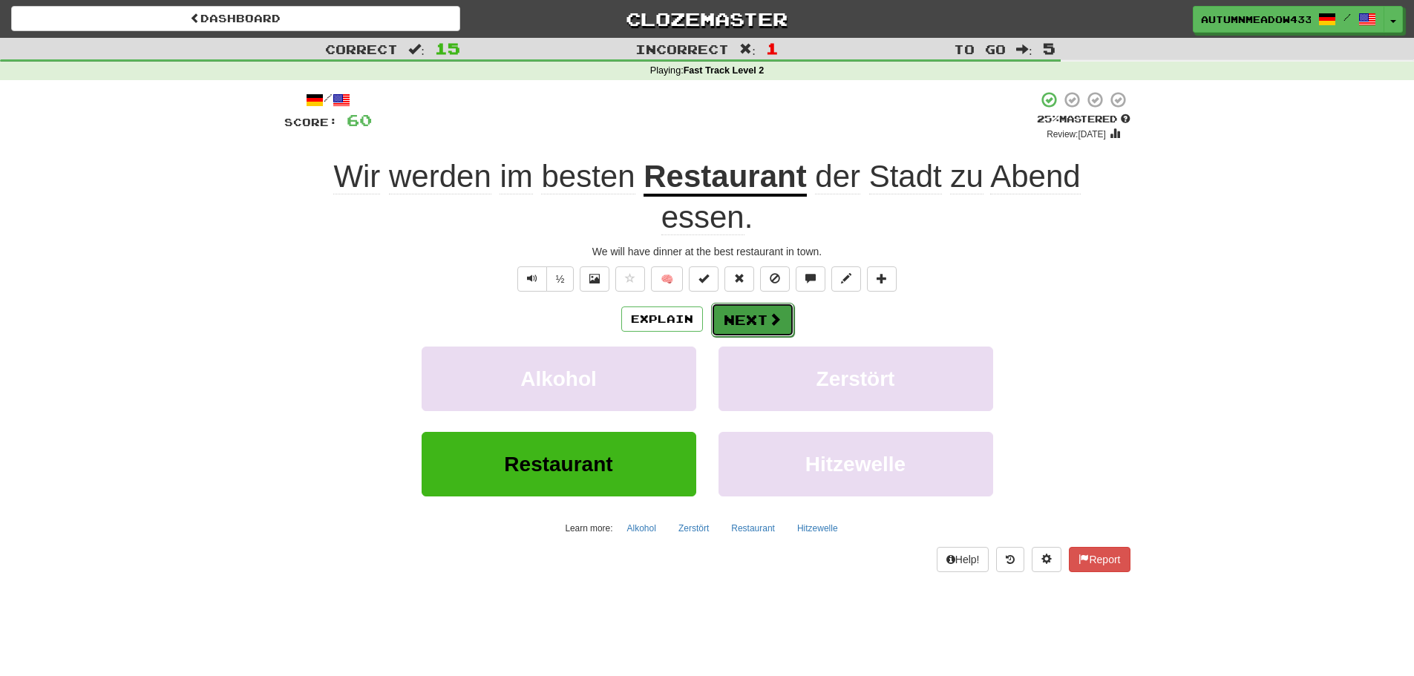
click at [764, 314] on button "Next" at bounding box center [752, 320] width 83 height 34
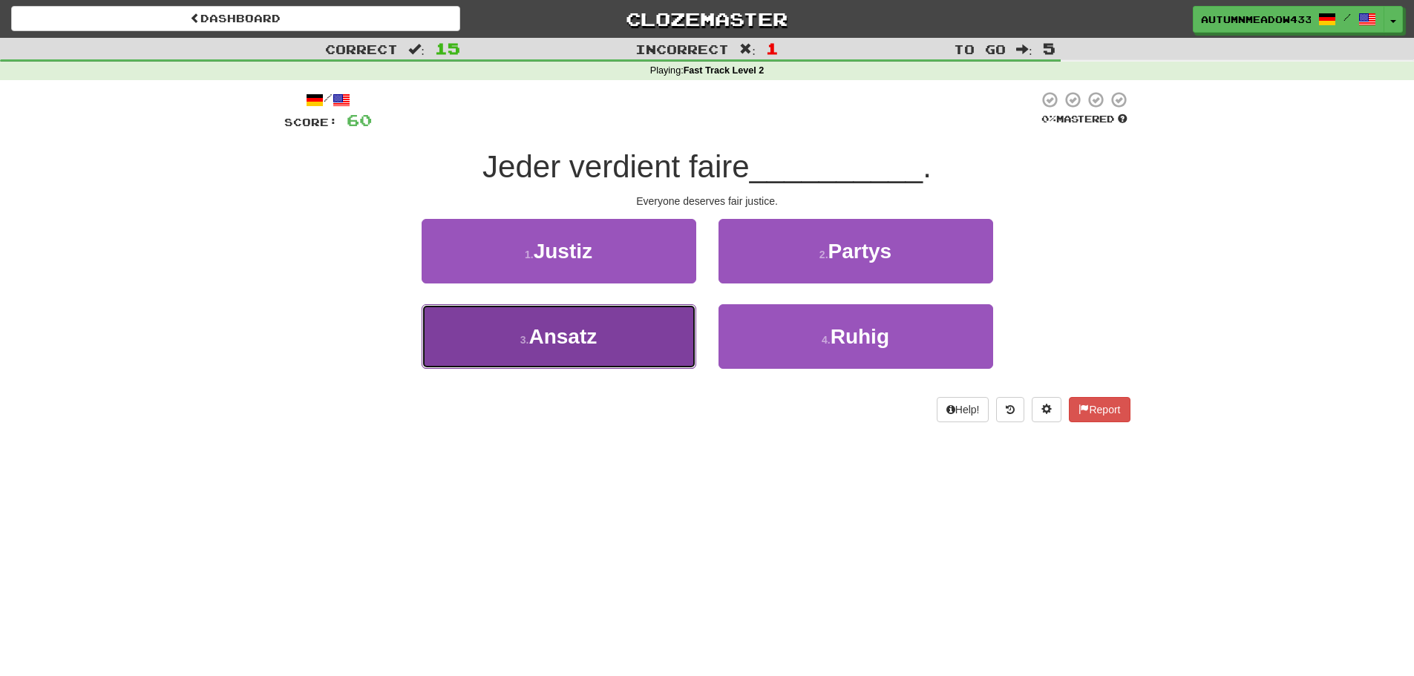
click at [672, 328] on button "3 . Ansatz" at bounding box center [558, 336] width 275 height 65
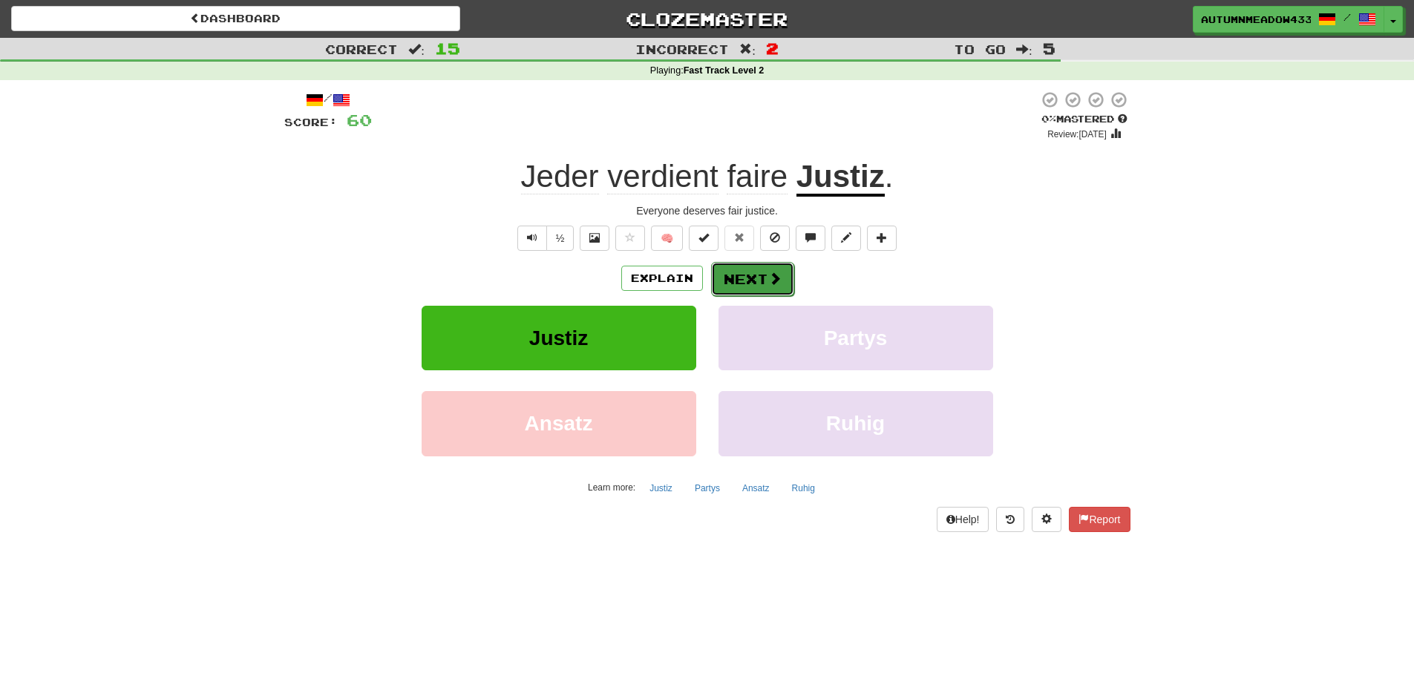
click at [763, 290] on button "Next" at bounding box center [752, 279] width 83 height 34
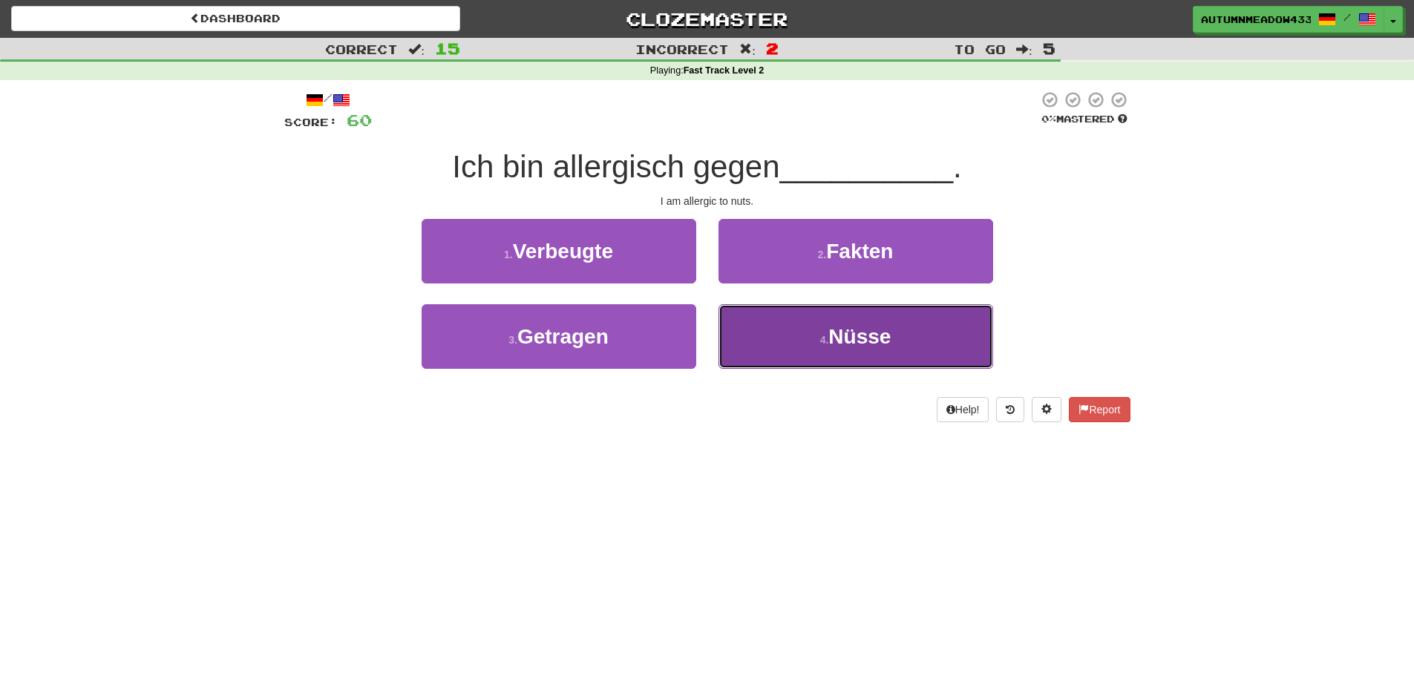
click at [776, 343] on button "4 . Nüsse" at bounding box center [855, 336] width 275 height 65
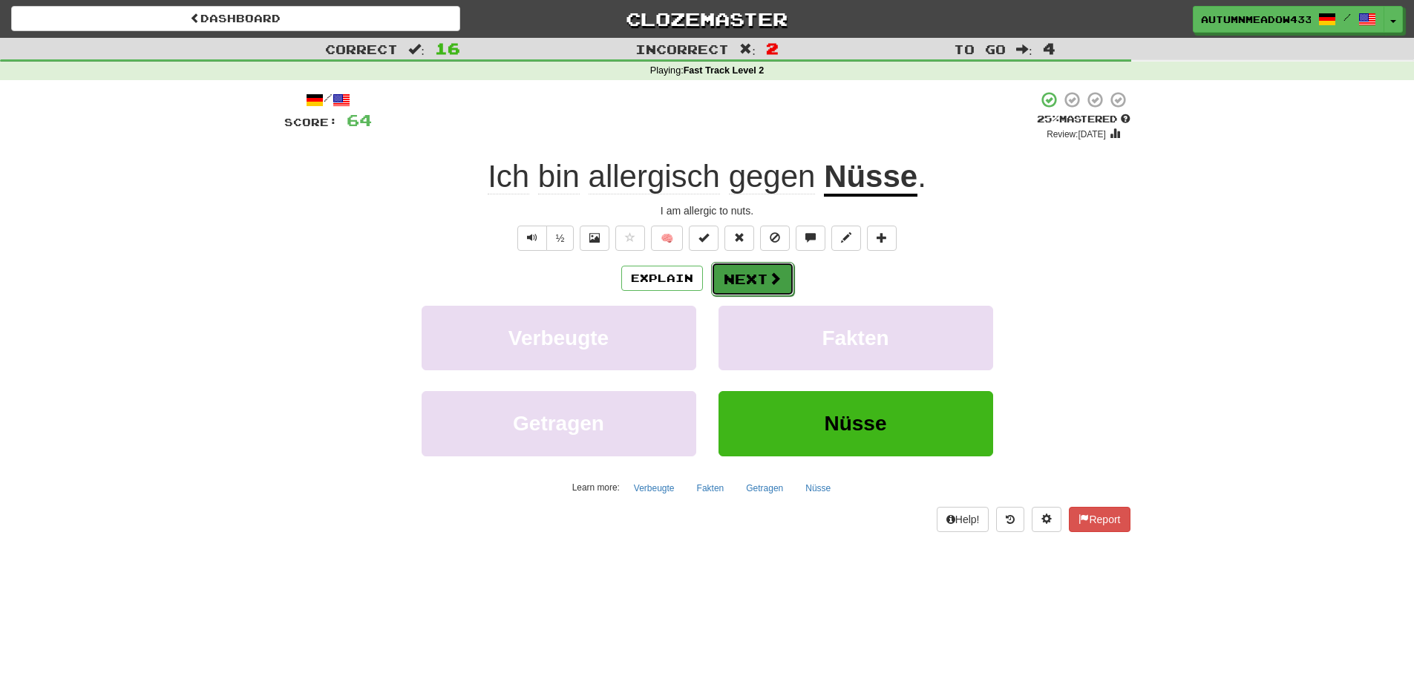
click at [753, 293] on button "Next" at bounding box center [752, 279] width 83 height 34
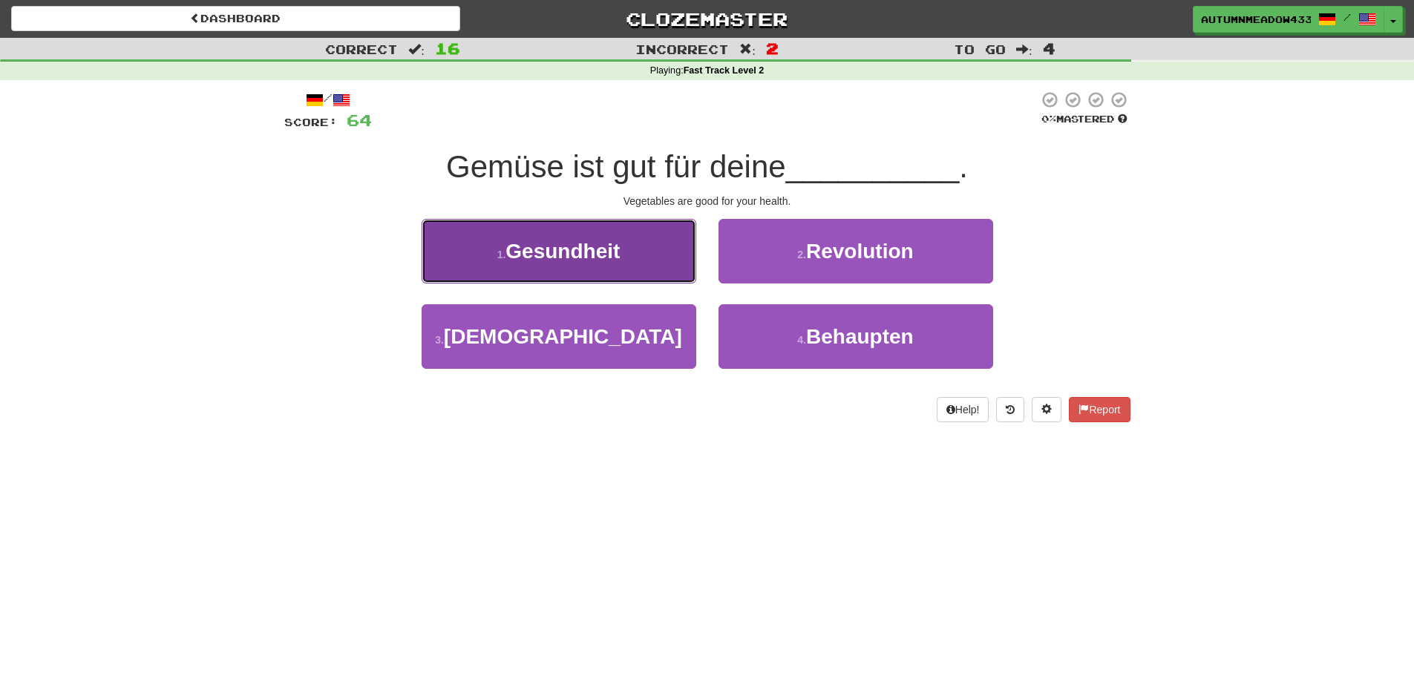
click at [669, 254] on button "1 . Gesundheit" at bounding box center [558, 251] width 275 height 65
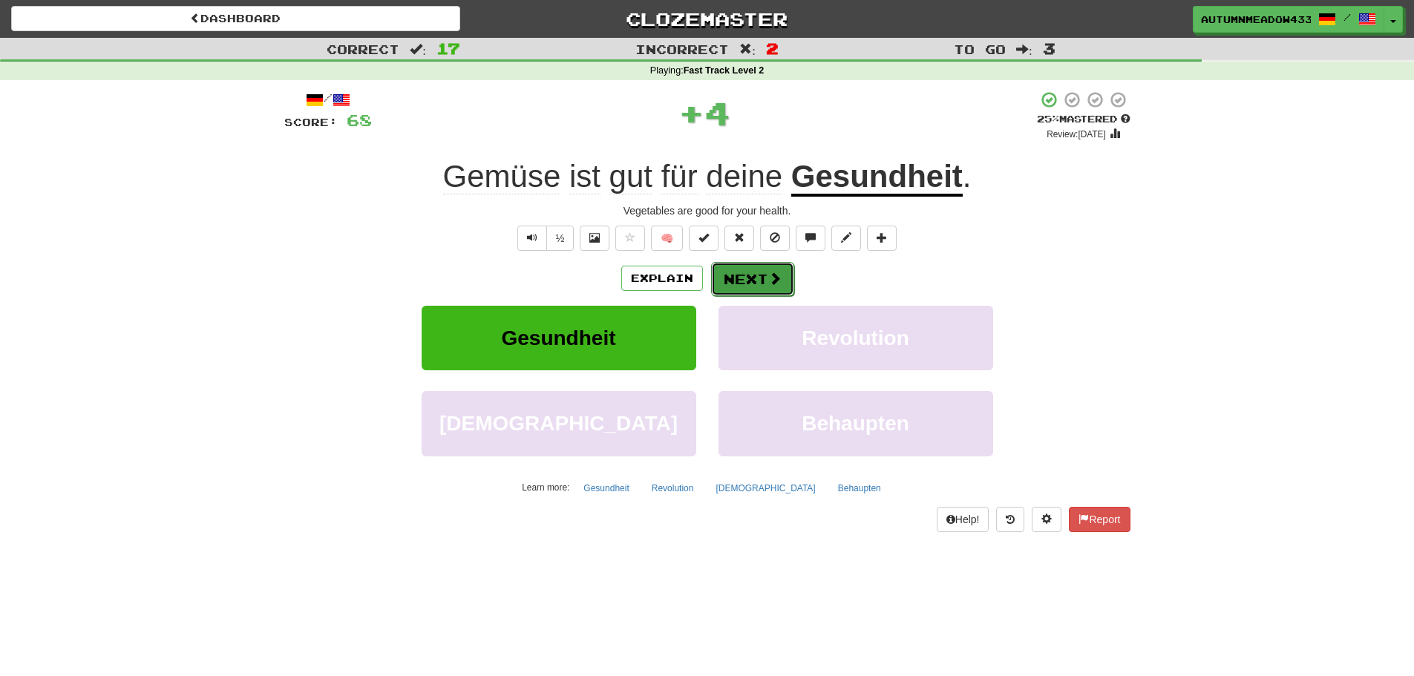
click at [772, 268] on button "Next" at bounding box center [752, 279] width 83 height 34
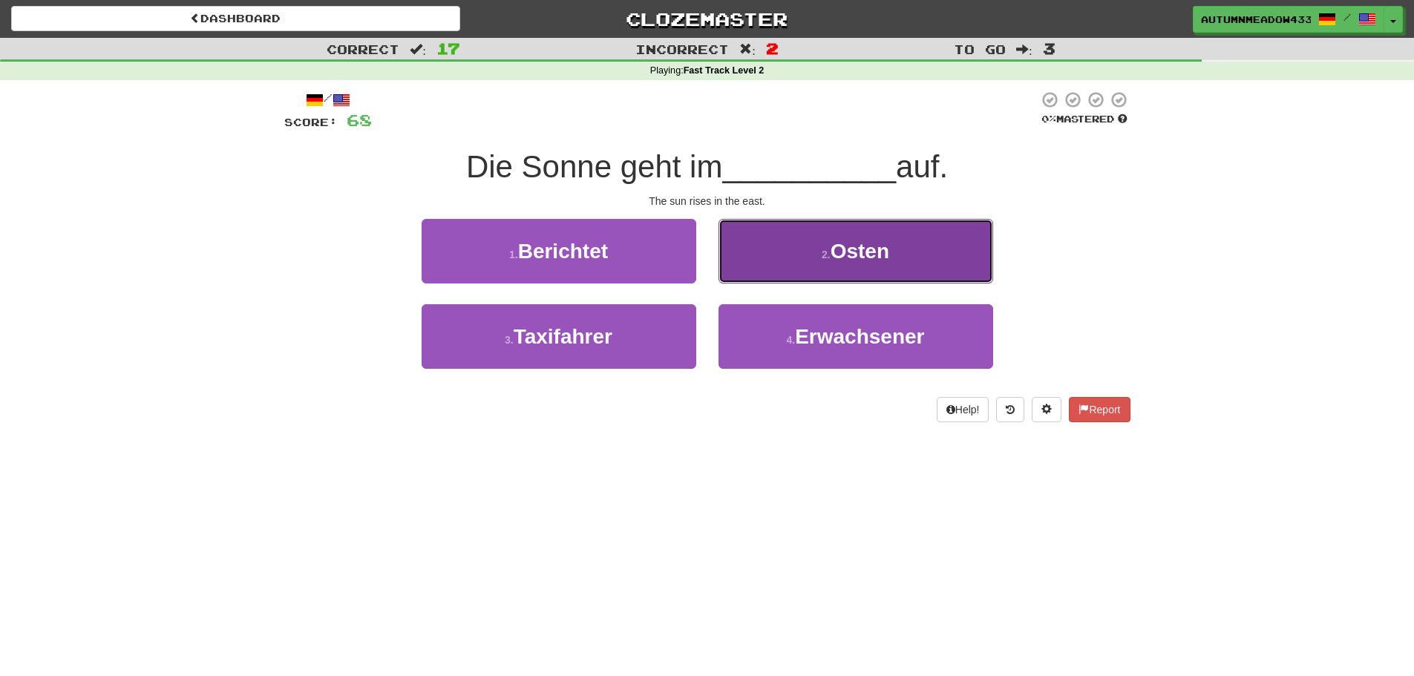
click at [882, 273] on button "2 . Osten" at bounding box center [855, 251] width 275 height 65
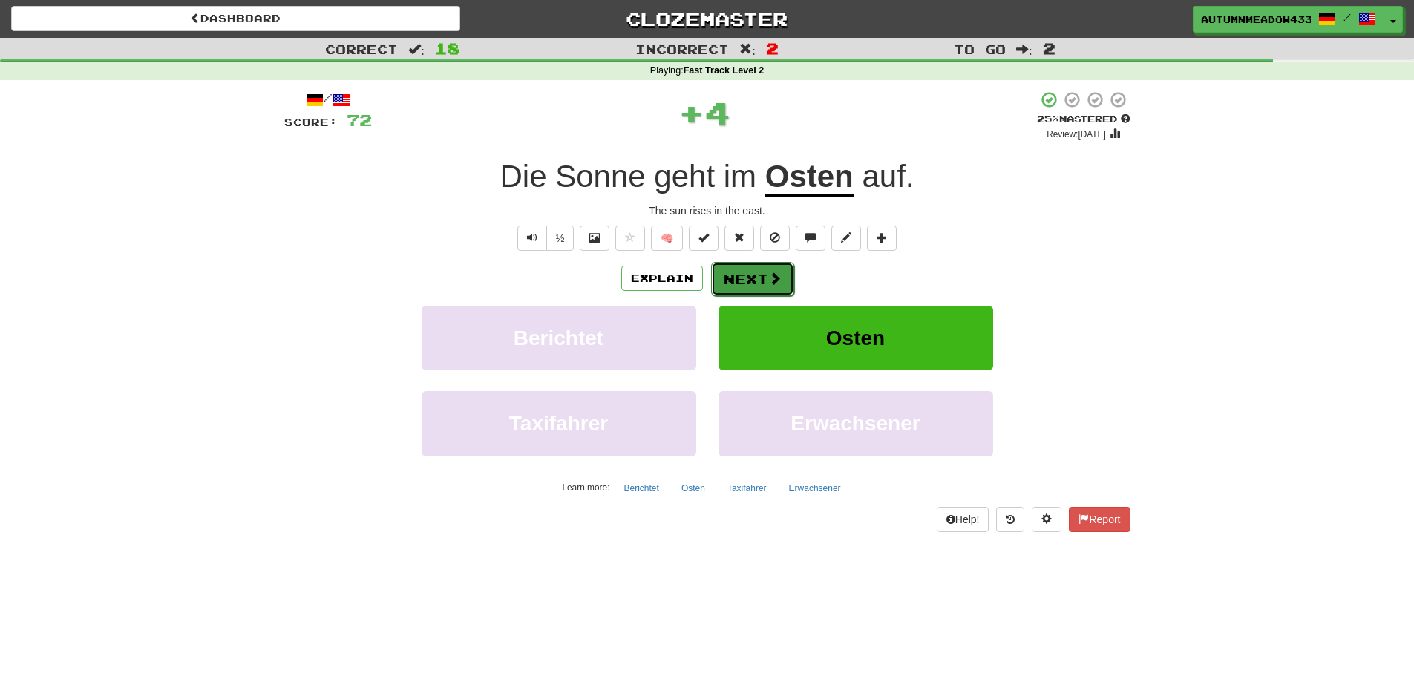
click at [771, 272] on span at bounding box center [774, 278] width 13 height 13
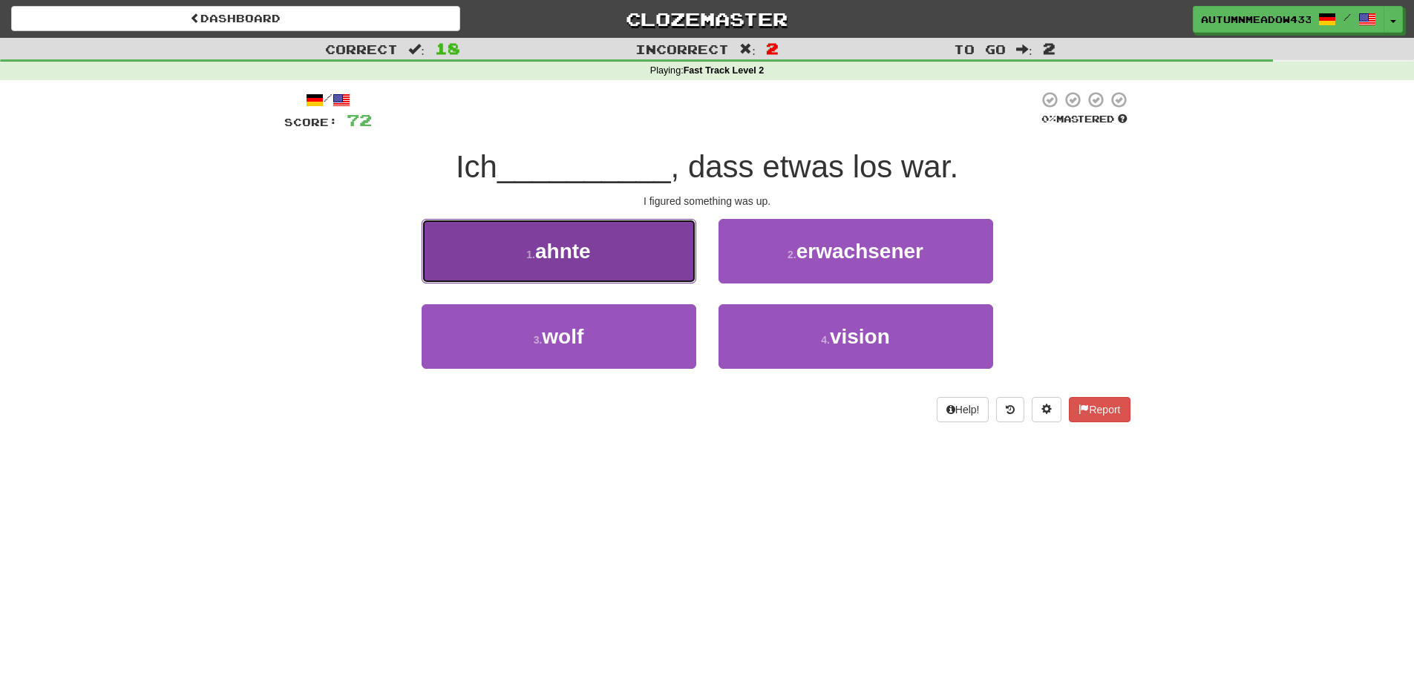
click at [678, 267] on button "1 . ahnte" at bounding box center [558, 251] width 275 height 65
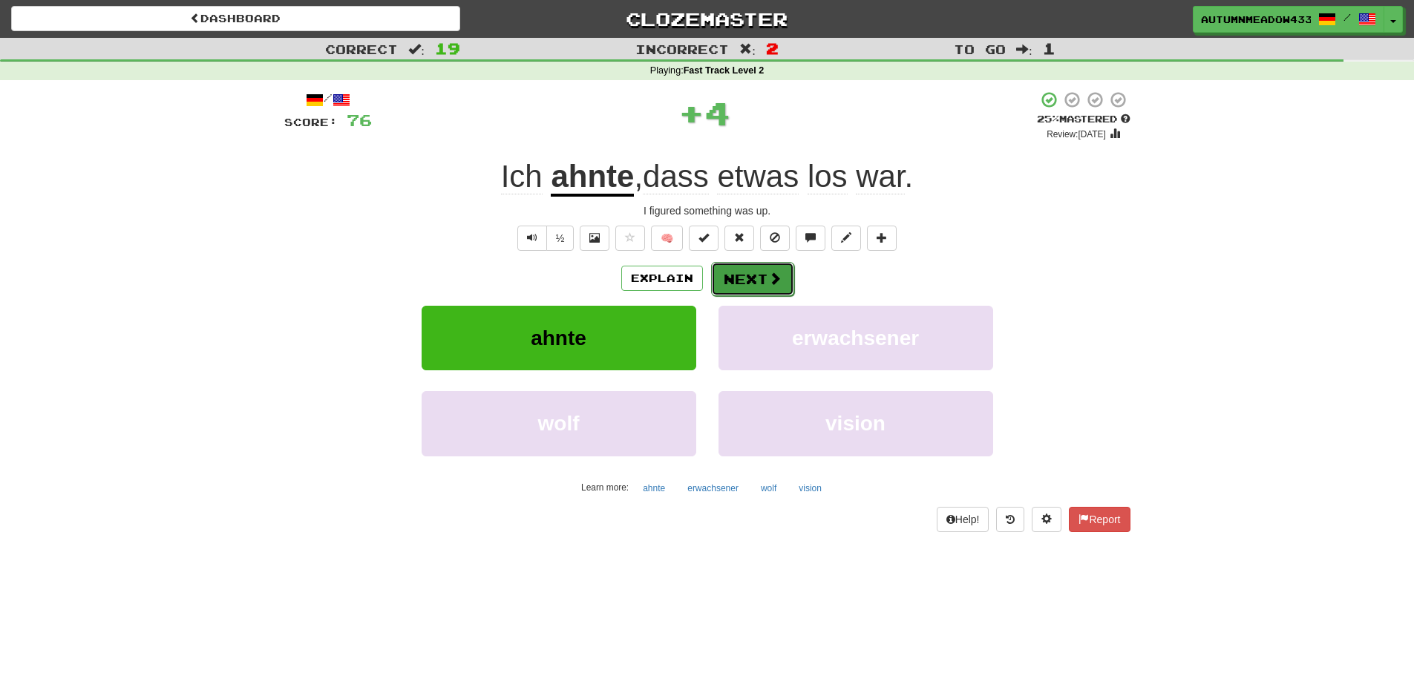
click at [753, 274] on button "Next" at bounding box center [752, 279] width 83 height 34
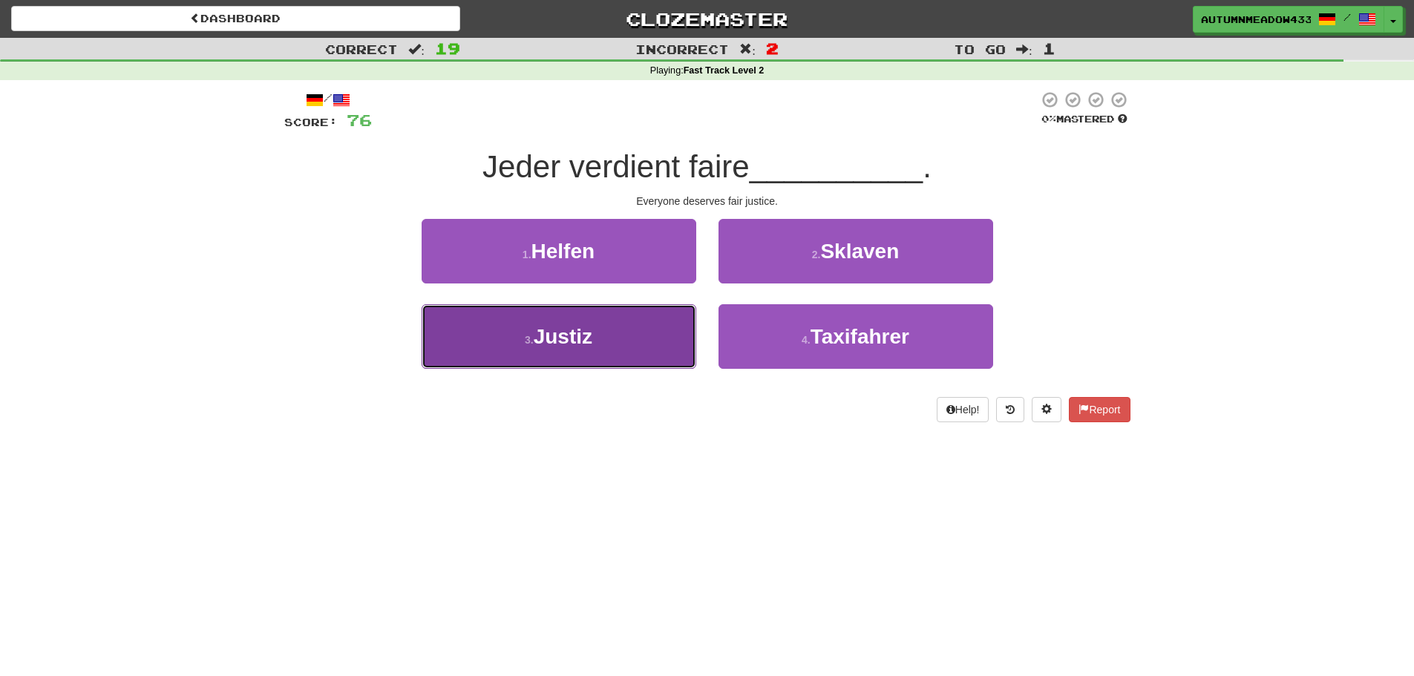
click at [650, 338] on button "3 . Justiz" at bounding box center [558, 336] width 275 height 65
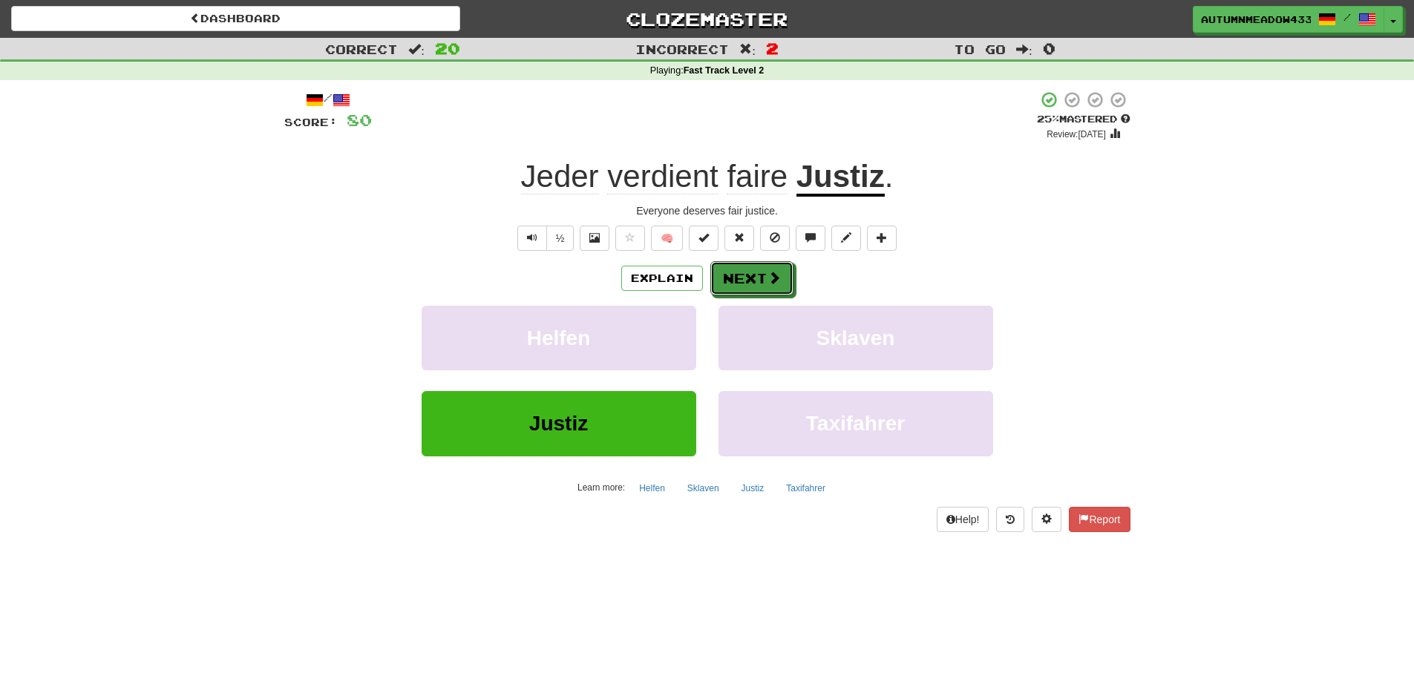
drag, startPoint x: 757, startPoint y: 275, endPoint x: 762, endPoint y: 269, distance: 7.9
click at [758, 273] on button "Next" at bounding box center [751, 278] width 83 height 34
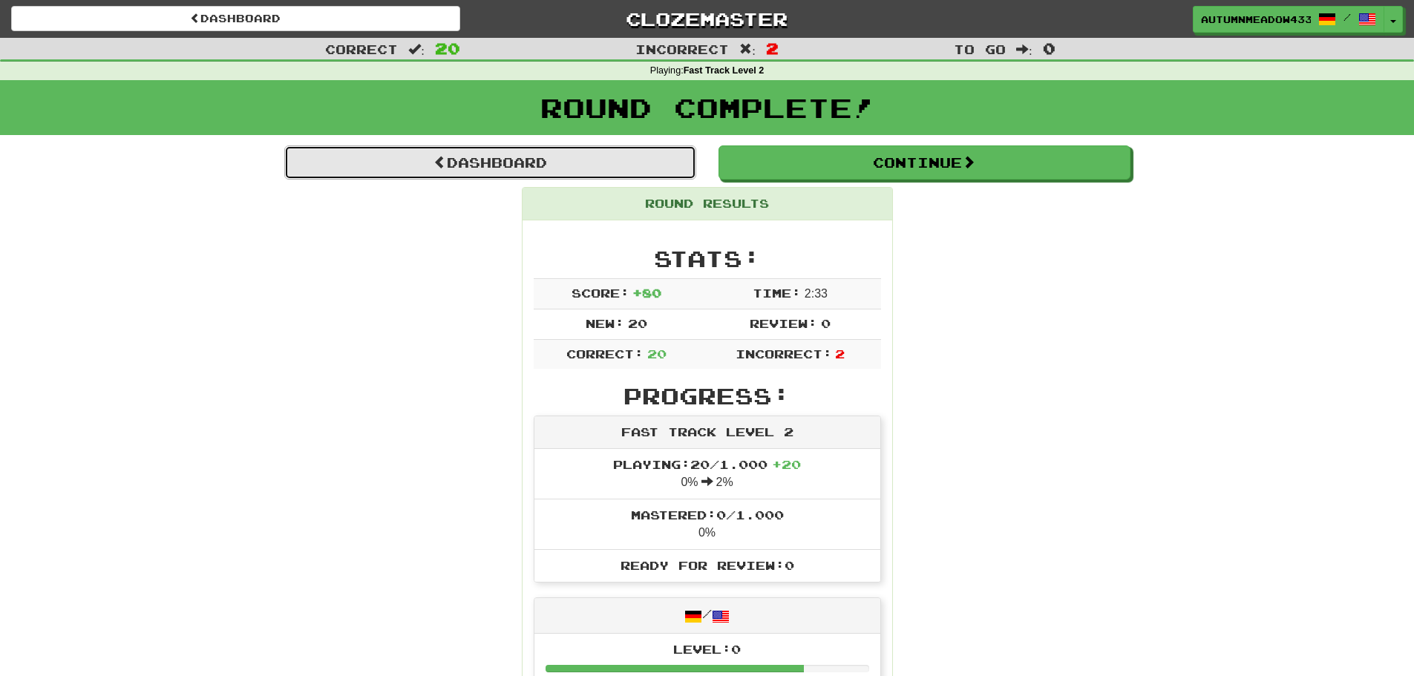
click at [684, 162] on link "Dashboard" at bounding box center [490, 162] width 412 height 34
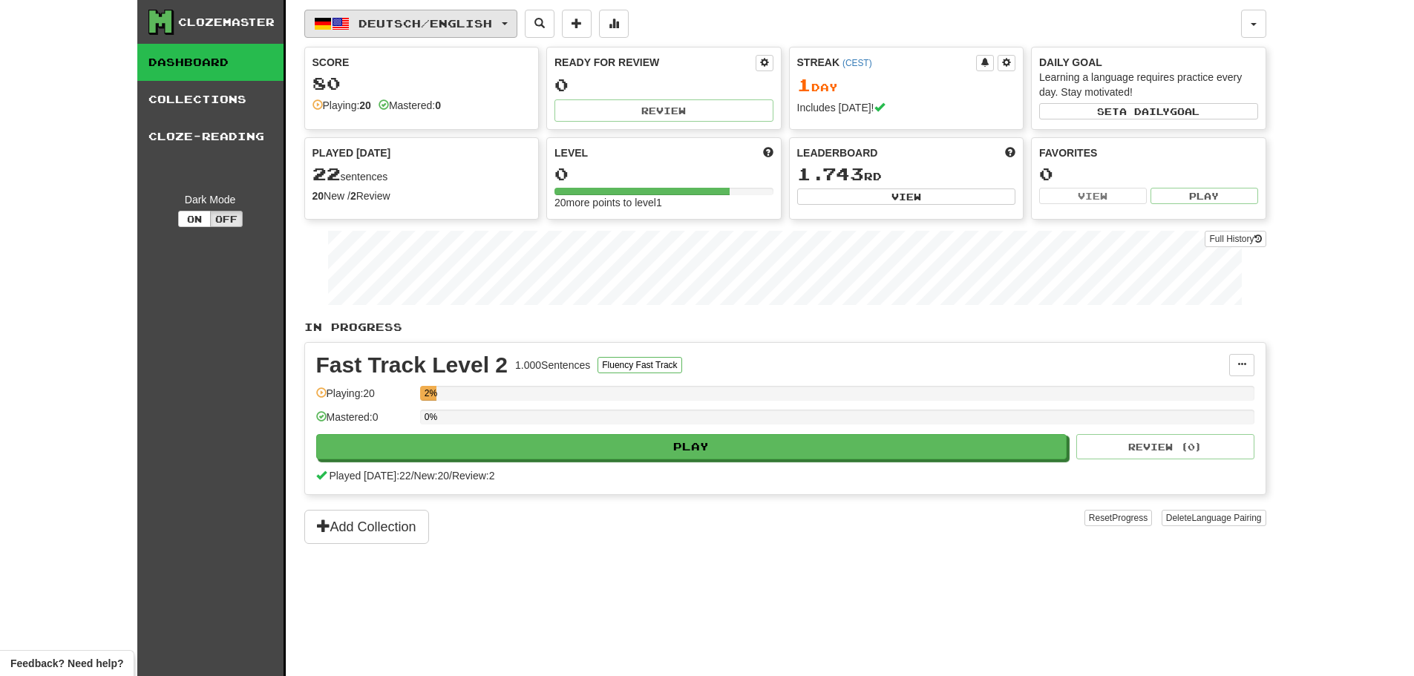
click at [392, 22] on span "Deutsch / English" at bounding box center [425, 23] width 134 height 13
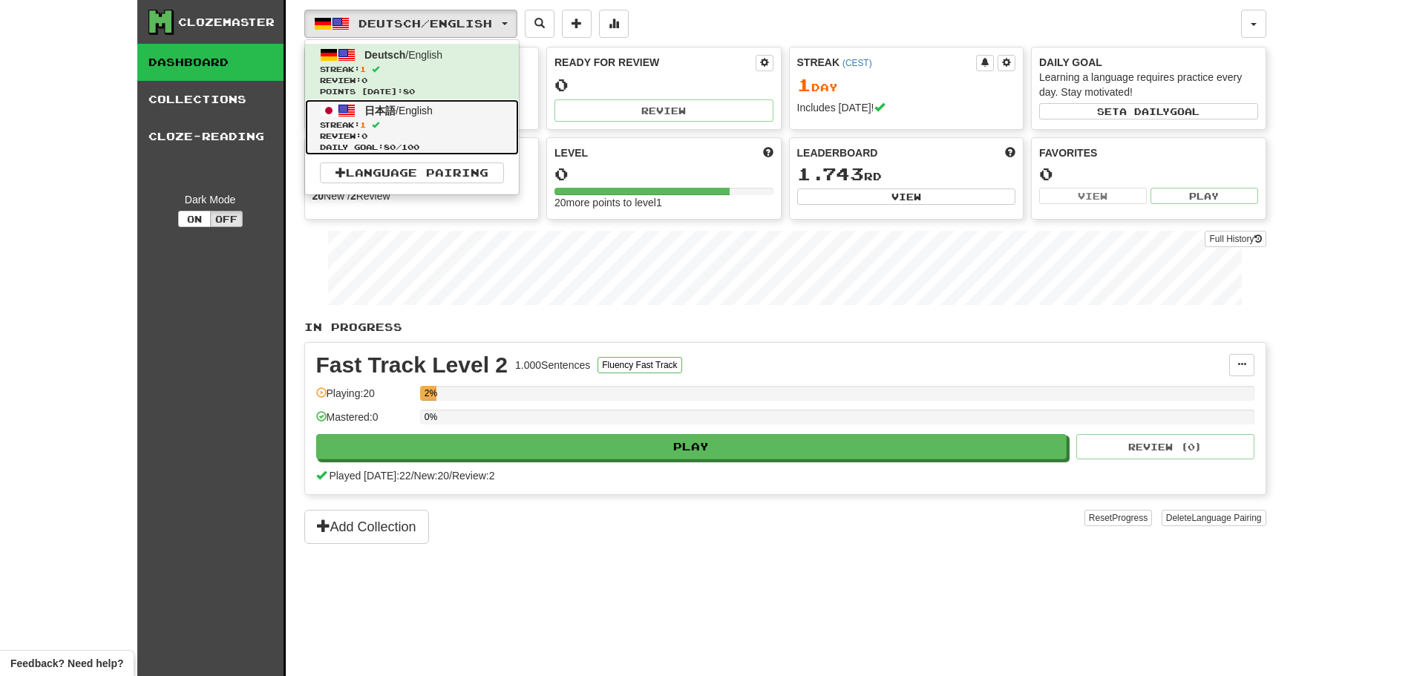
click at [437, 129] on span "Streak: 1" at bounding box center [412, 124] width 184 height 11
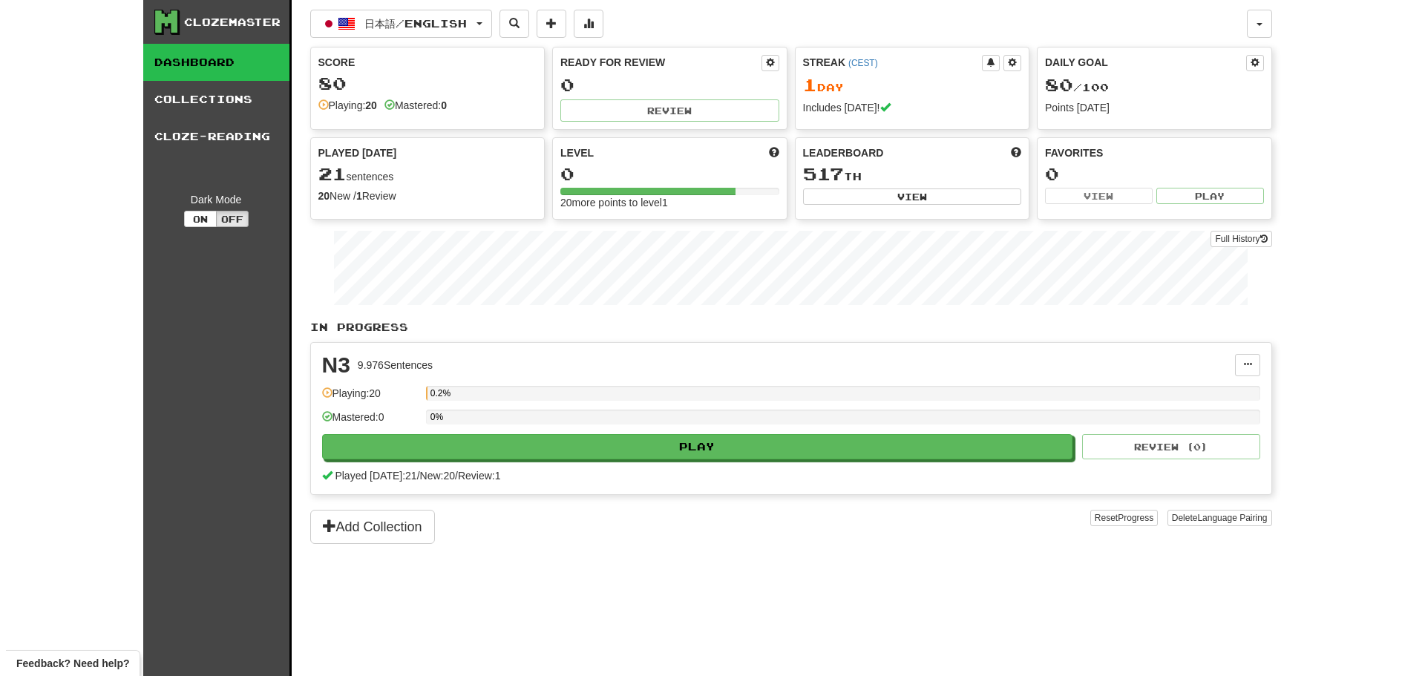
scroll to position [74, 0]
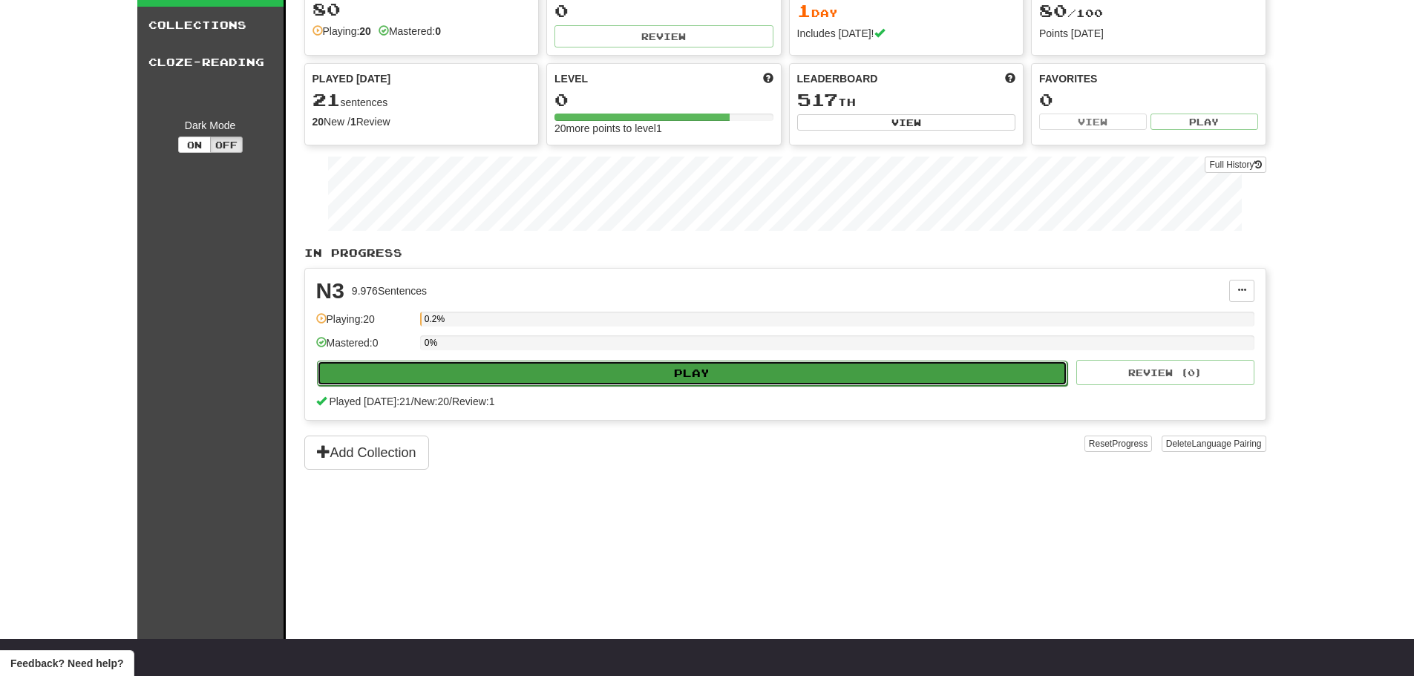
click at [653, 379] on button "Play" at bounding box center [692, 373] width 751 height 25
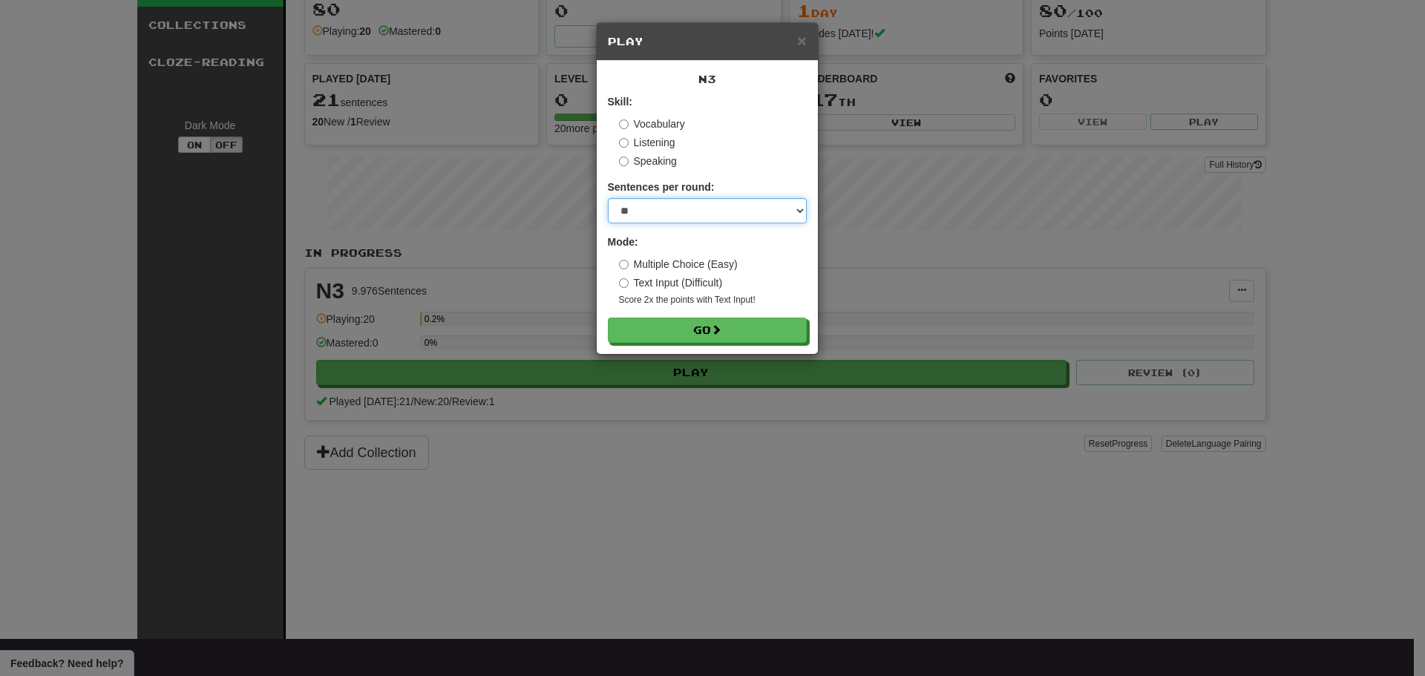
click at [758, 213] on select "* ** ** ** ** ** *** ********" at bounding box center [707, 210] width 199 height 25
select select "**"
click at [608, 198] on select "* ** ** ** ** ** *** ********" at bounding box center [707, 210] width 199 height 25
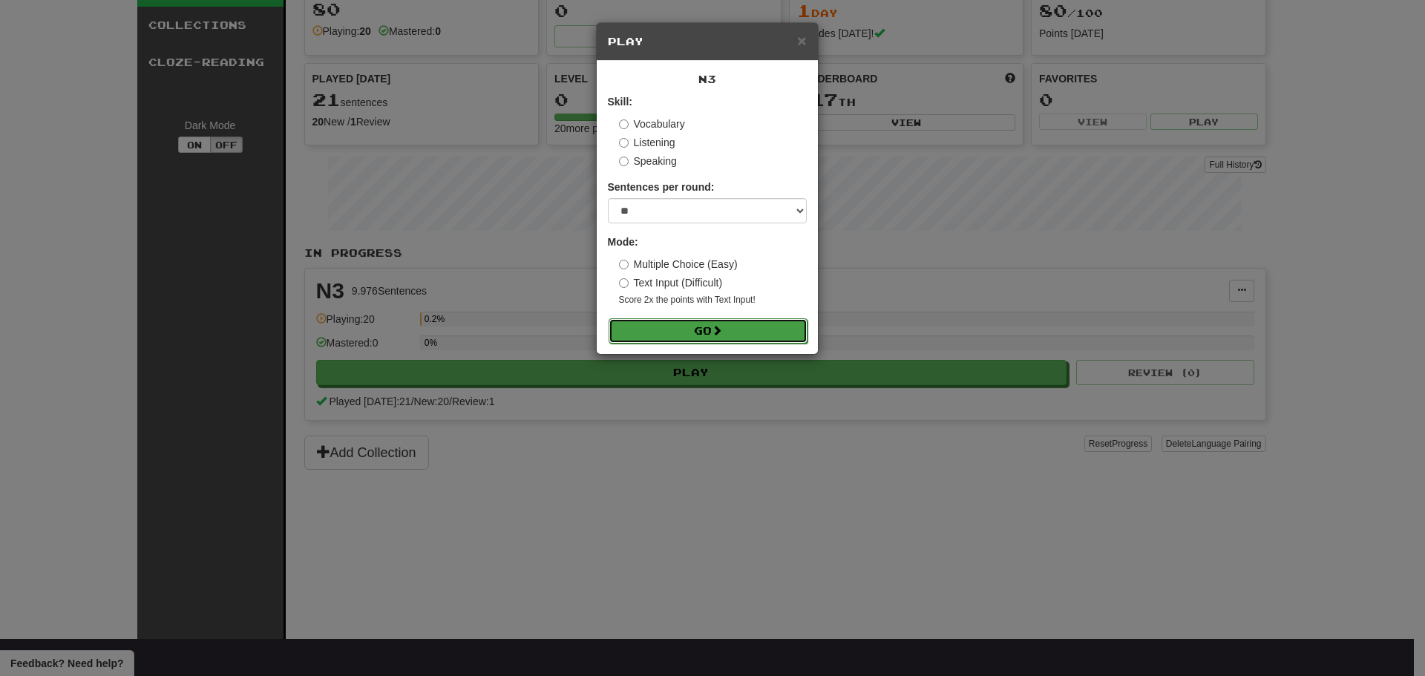
click at [698, 328] on button "Go" at bounding box center [707, 330] width 199 height 25
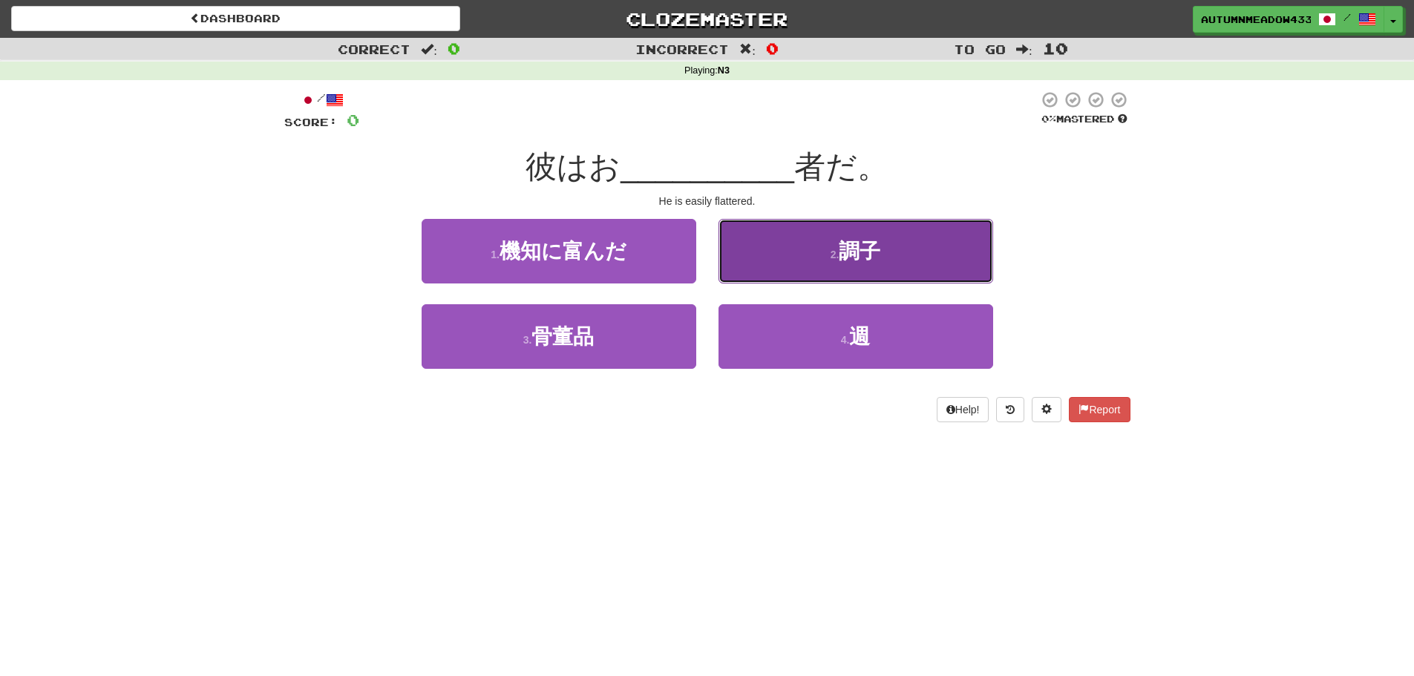
click at [828, 246] on button "2 . 調子" at bounding box center [855, 251] width 275 height 65
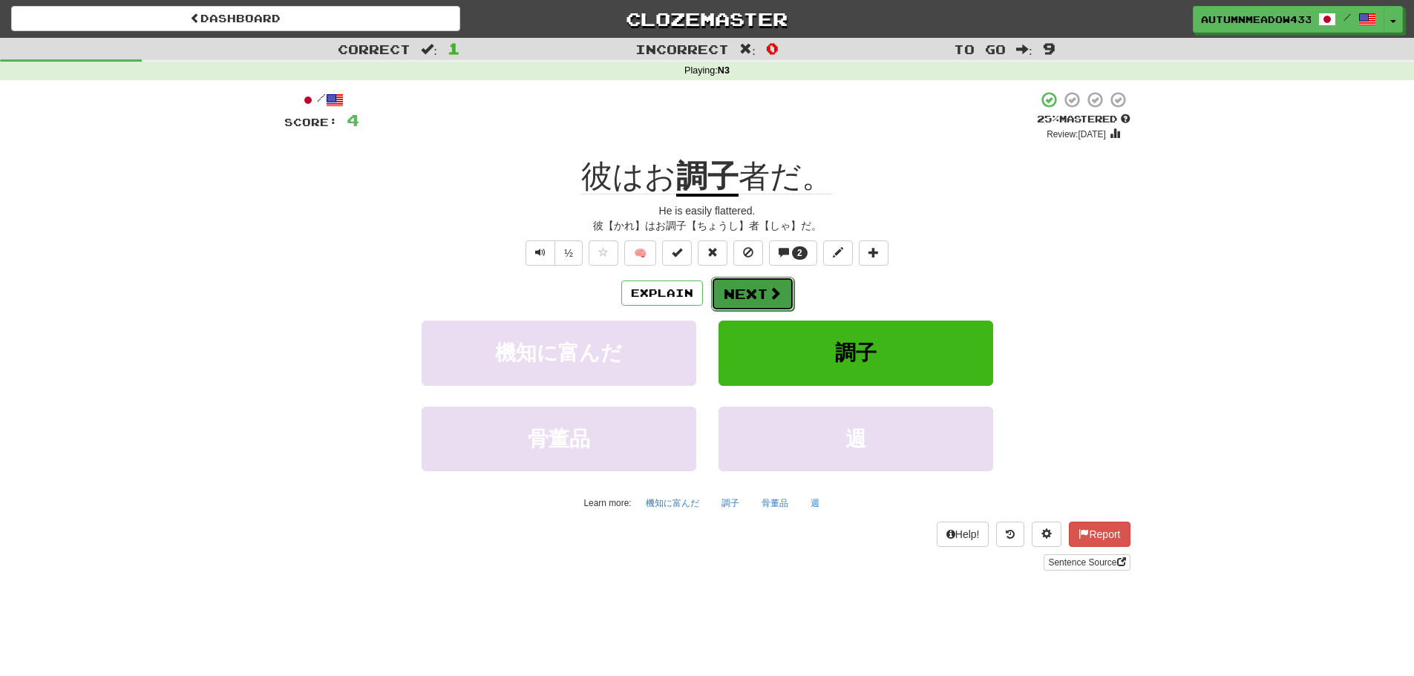
click at [758, 296] on button "Next" at bounding box center [752, 294] width 83 height 34
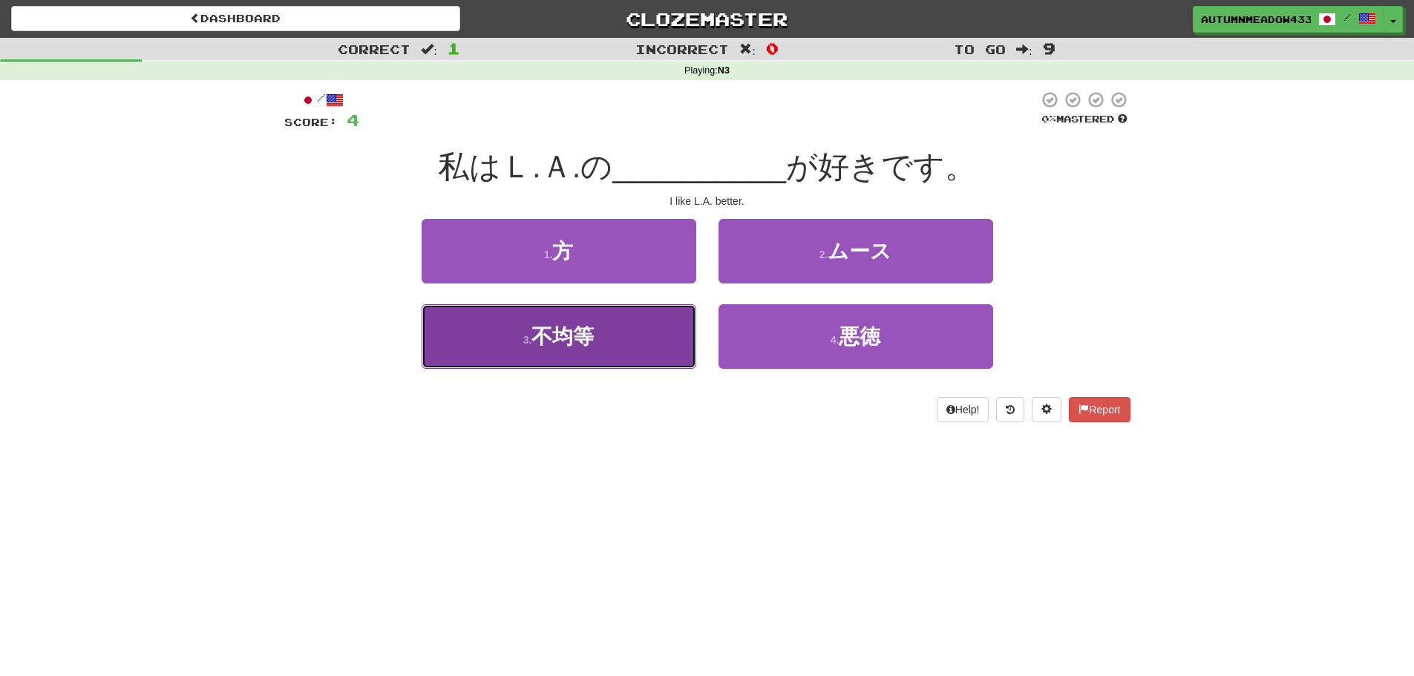
click at [637, 329] on button "3 . 不均等" at bounding box center [558, 336] width 275 height 65
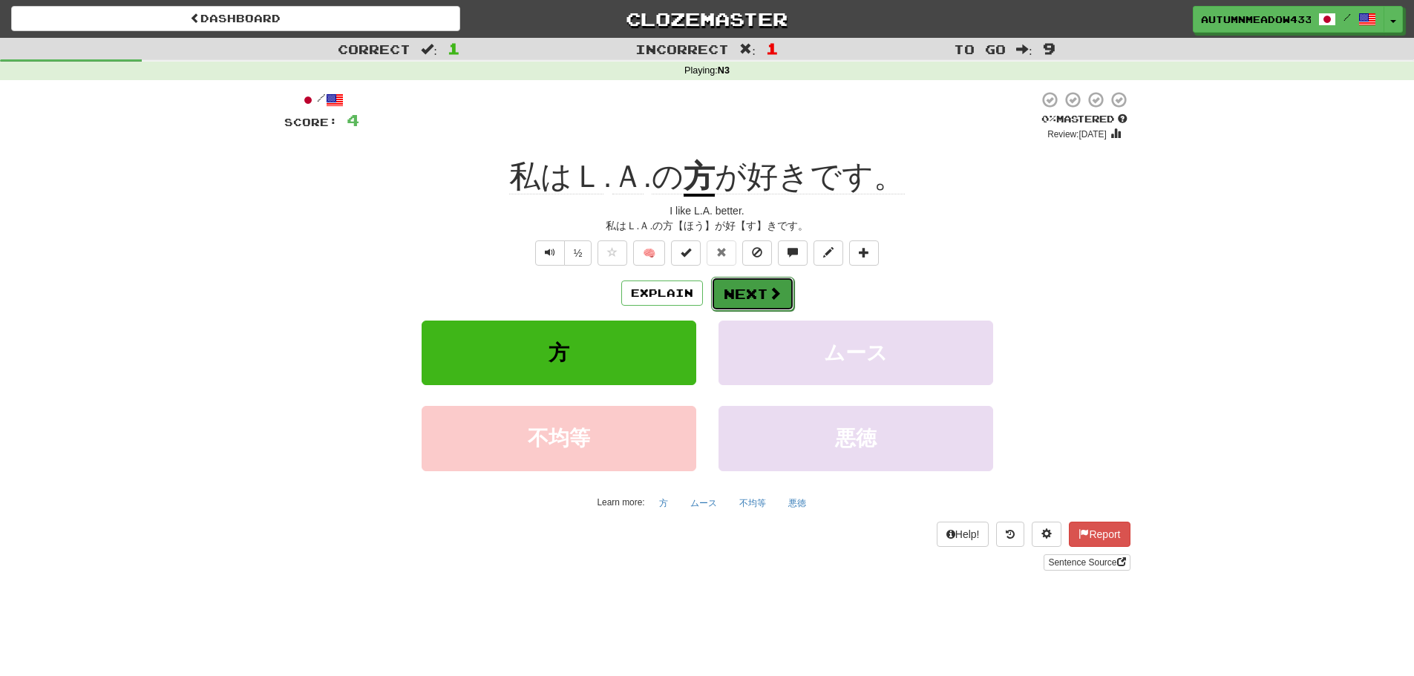
click at [772, 300] on span at bounding box center [774, 292] width 13 height 13
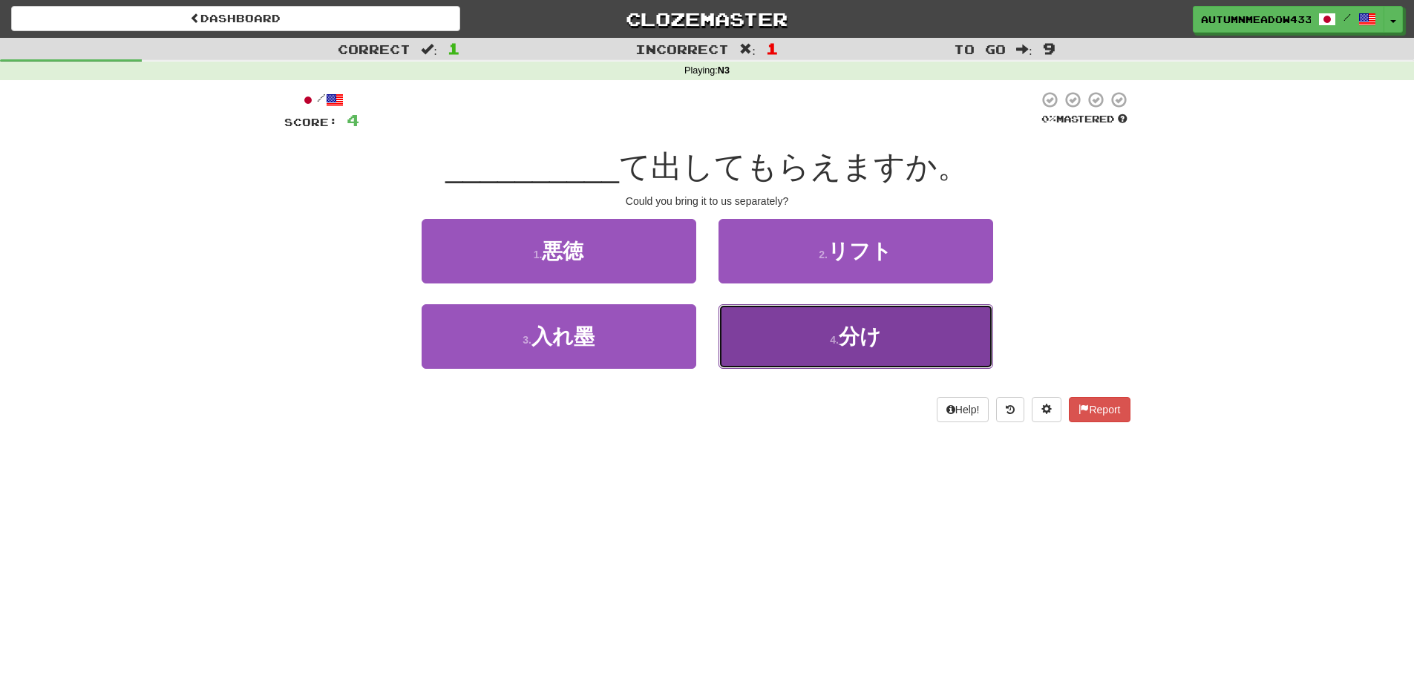
click at [796, 328] on button "4 . 分け" at bounding box center [855, 336] width 275 height 65
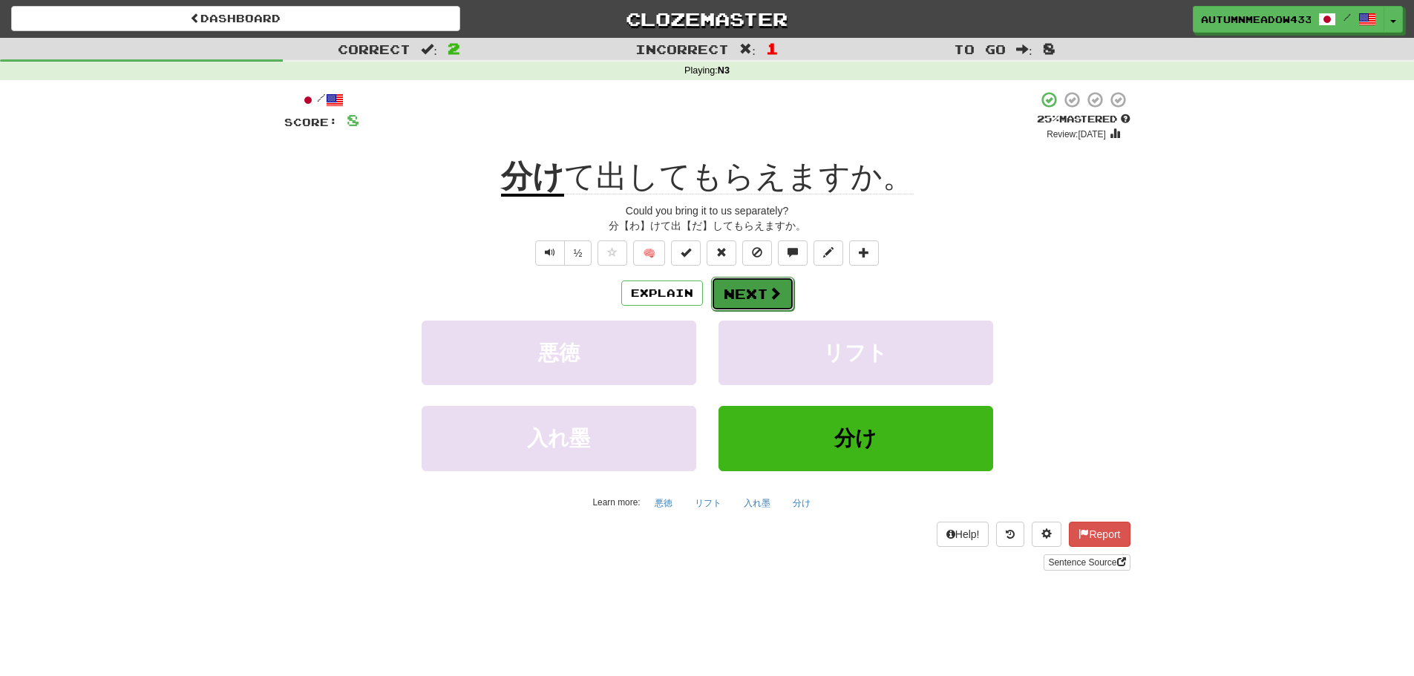
click at [757, 291] on button "Next" at bounding box center [752, 294] width 83 height 34
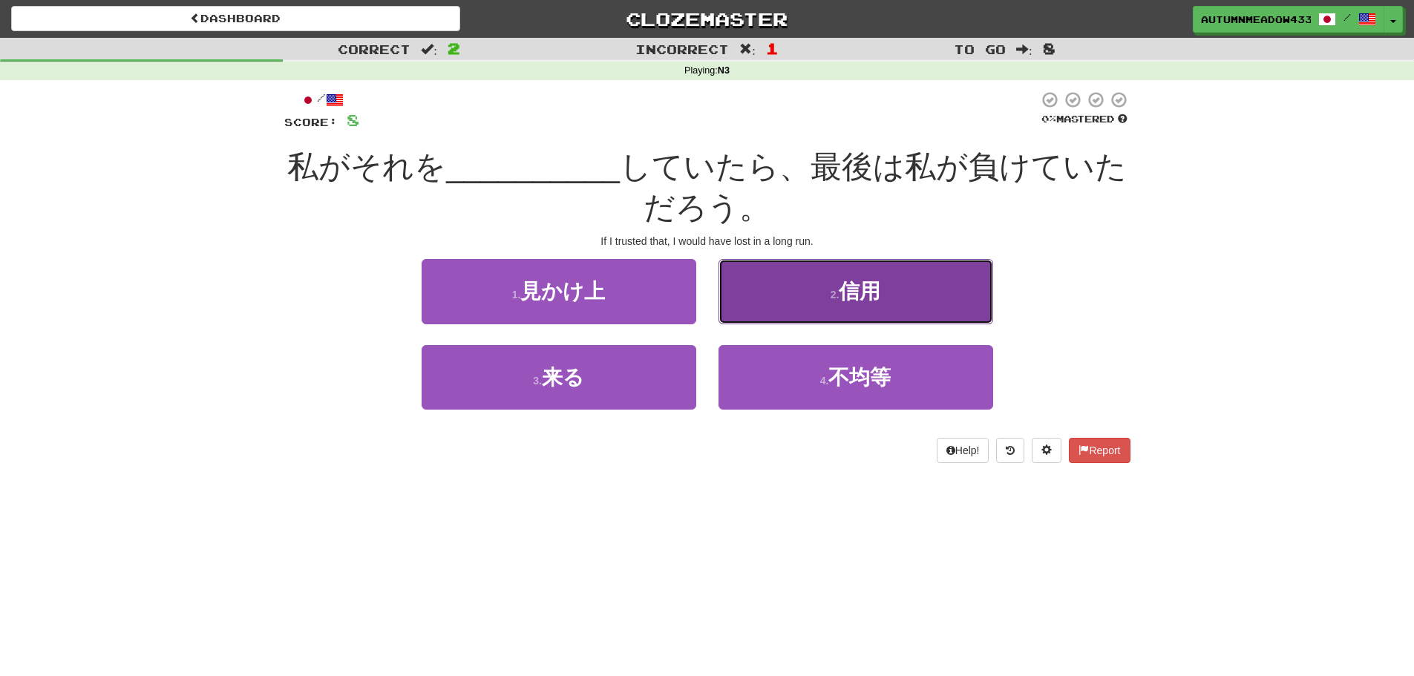
click at [784, 286] on button "2 . 信用" at bounding box center [855, 291] width 275 height 65
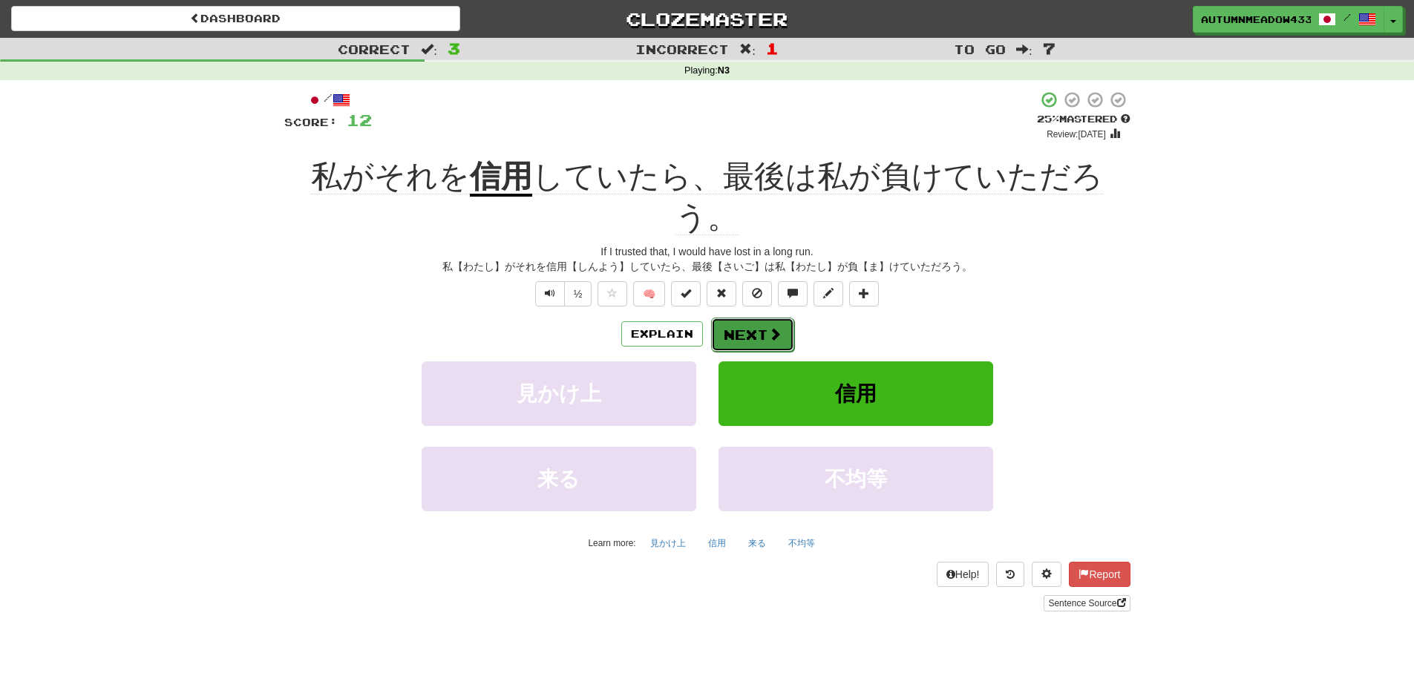
click at [769, 327] on span at bounding box center [774, 333] width 13 height 13
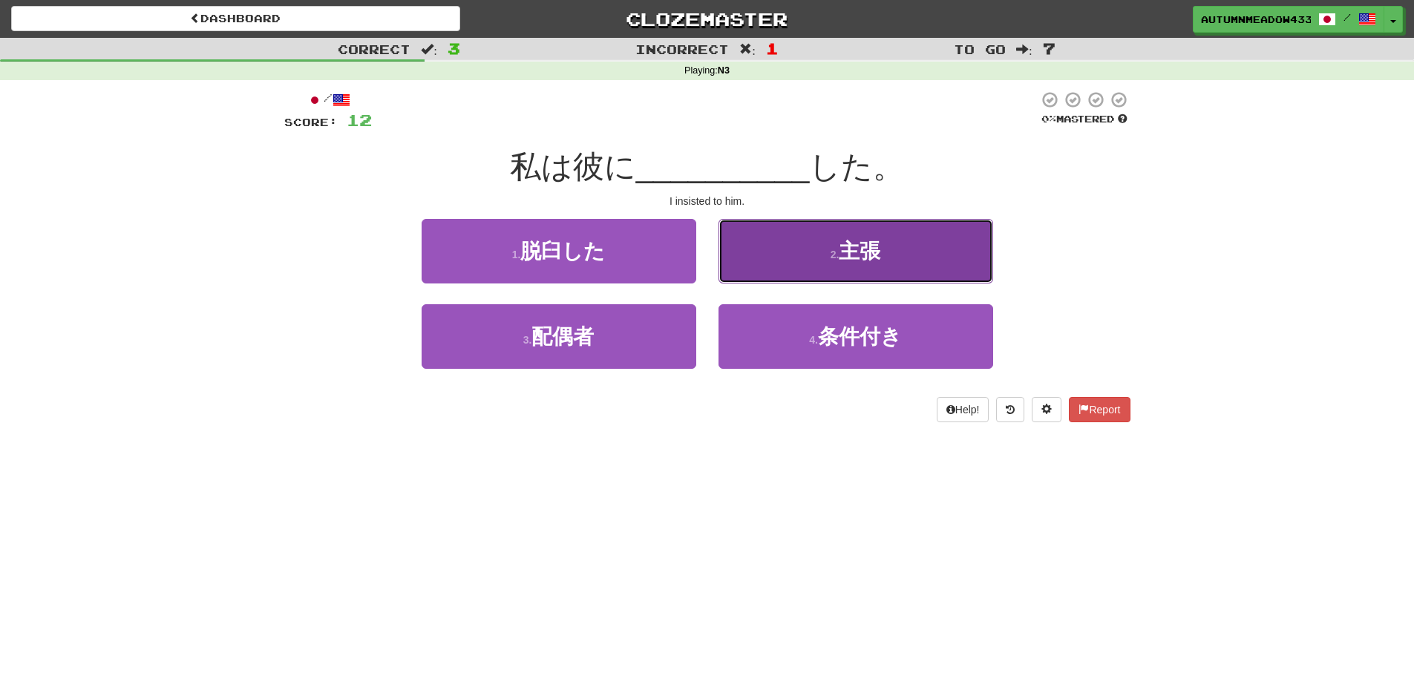
click at [890, 269] on button "2 . 主張" at bounding box center [855, 251] width 275 height 65
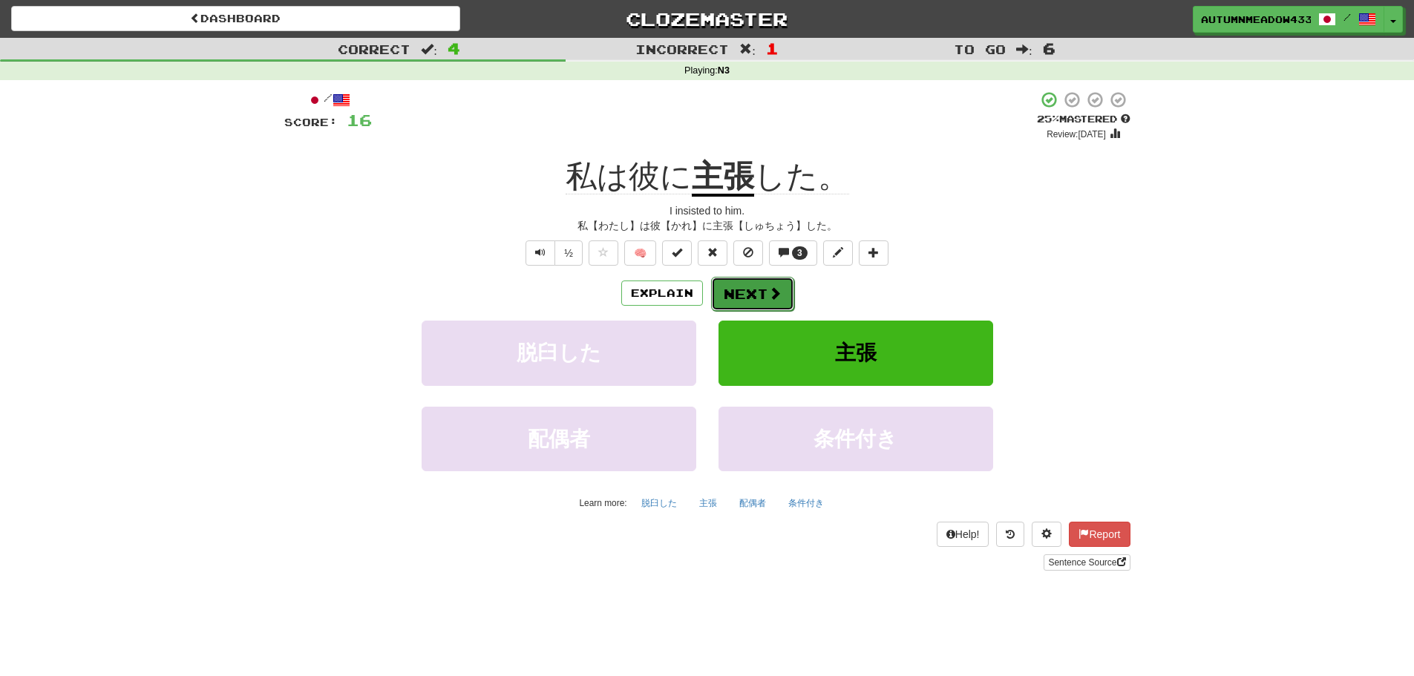
click at [780, 301] on button "Next" at bounding box center [752, 294] width 83 height 34
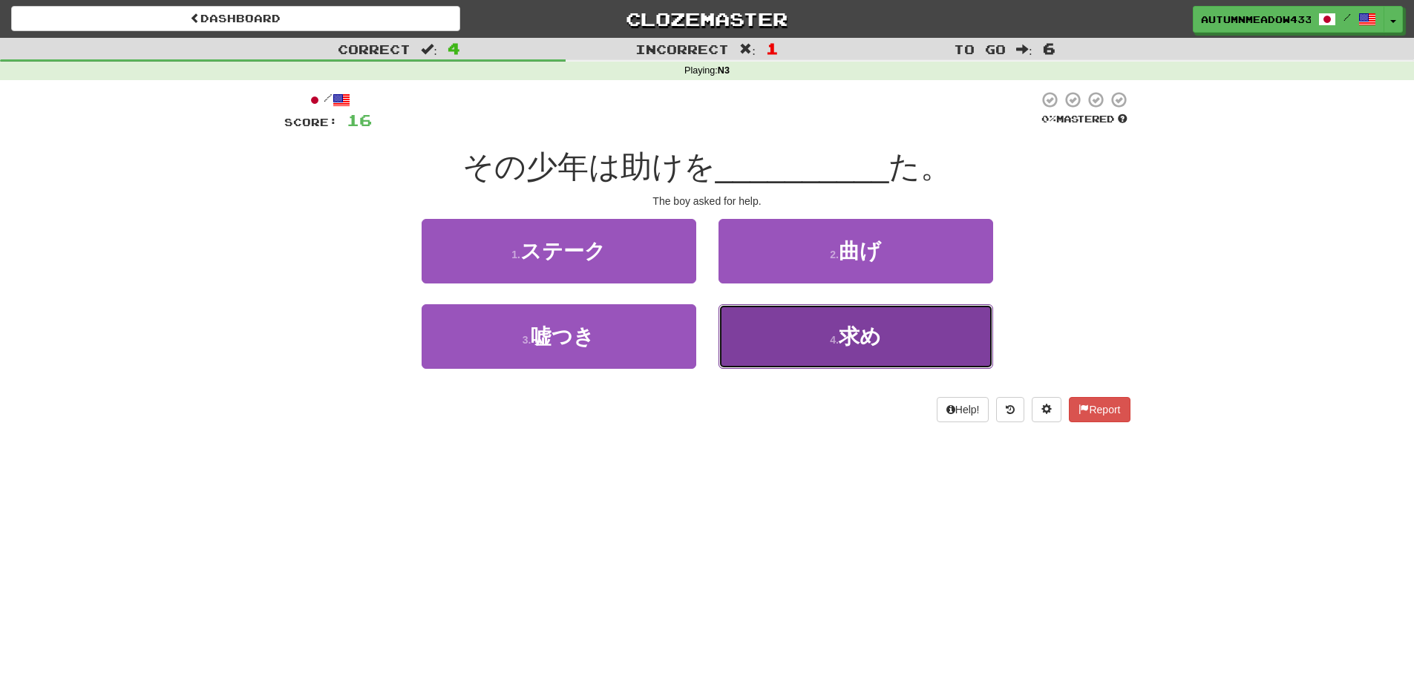
click at [778, 338] on button "4 . 求め" at bounding box center [855, 336] width 275 height 65
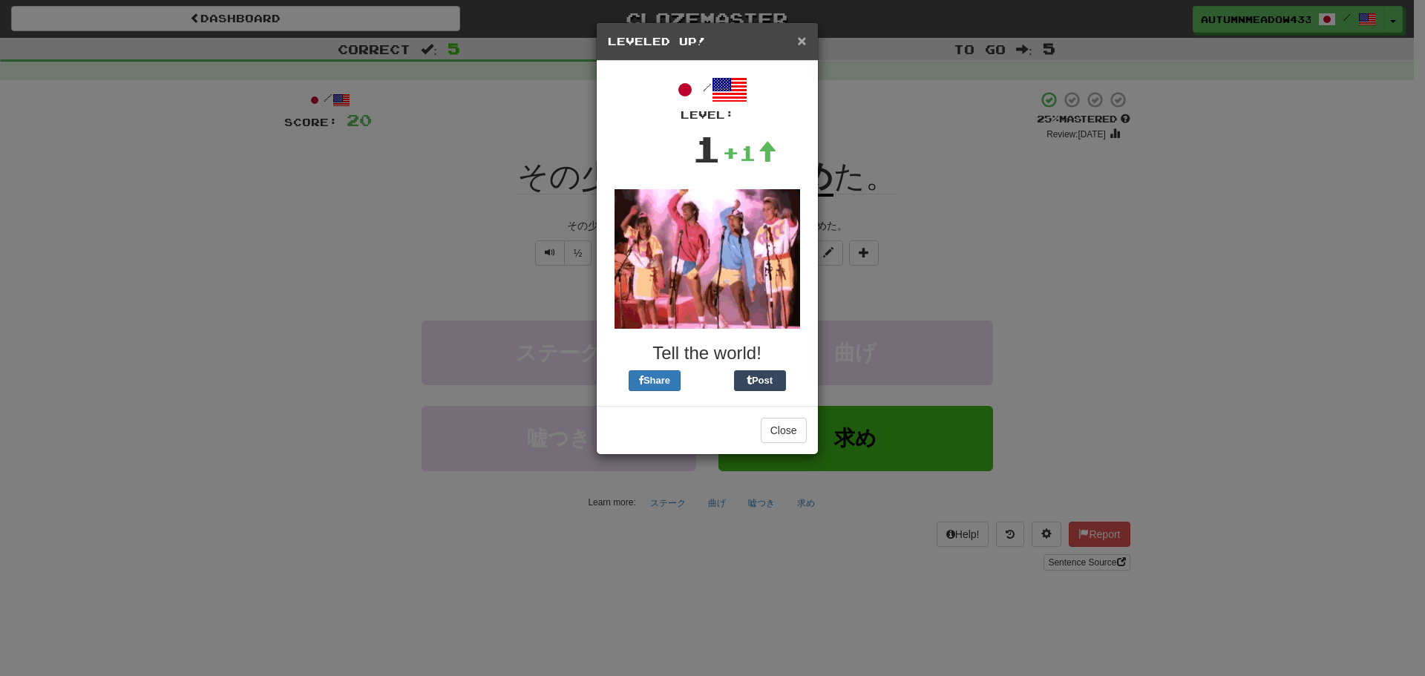
click at [804, 45] on span "×" at bounding box center [801, 40] width 9 height 17
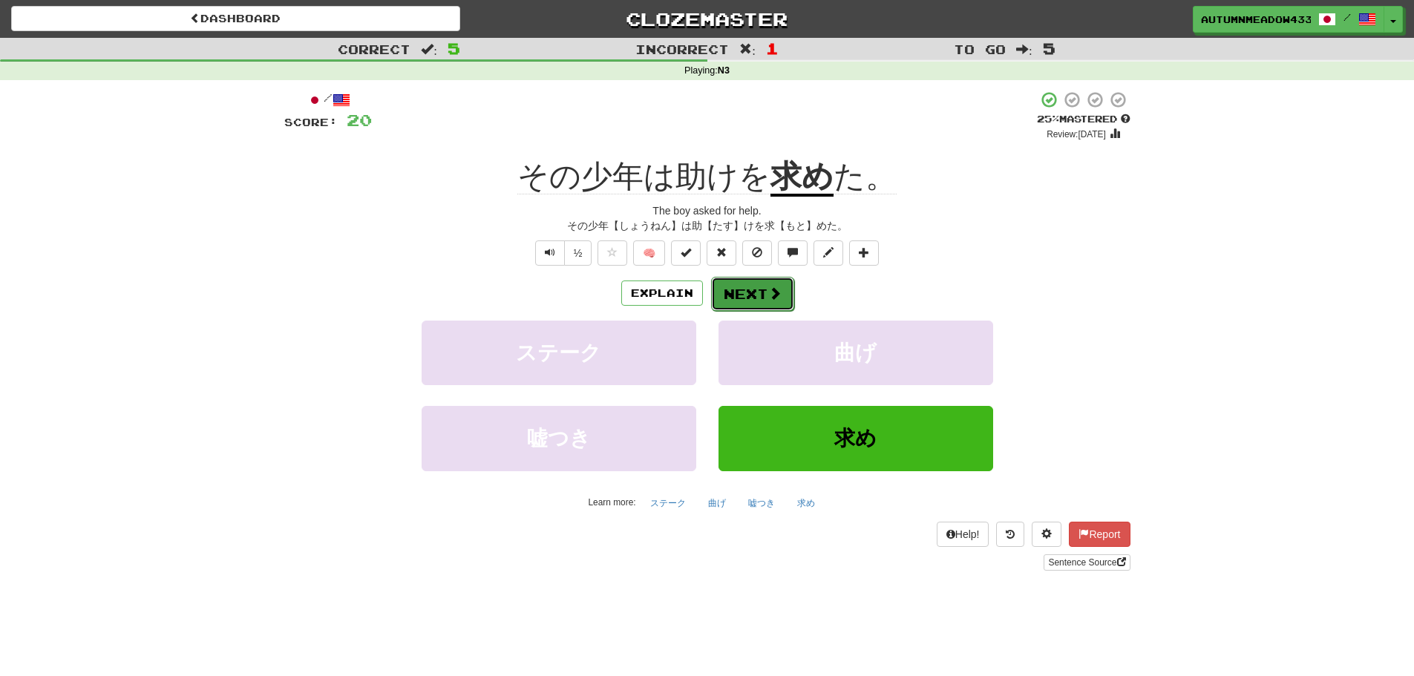
click at [777, 294] on span at bounding box center [774, 292] width 13 height 13
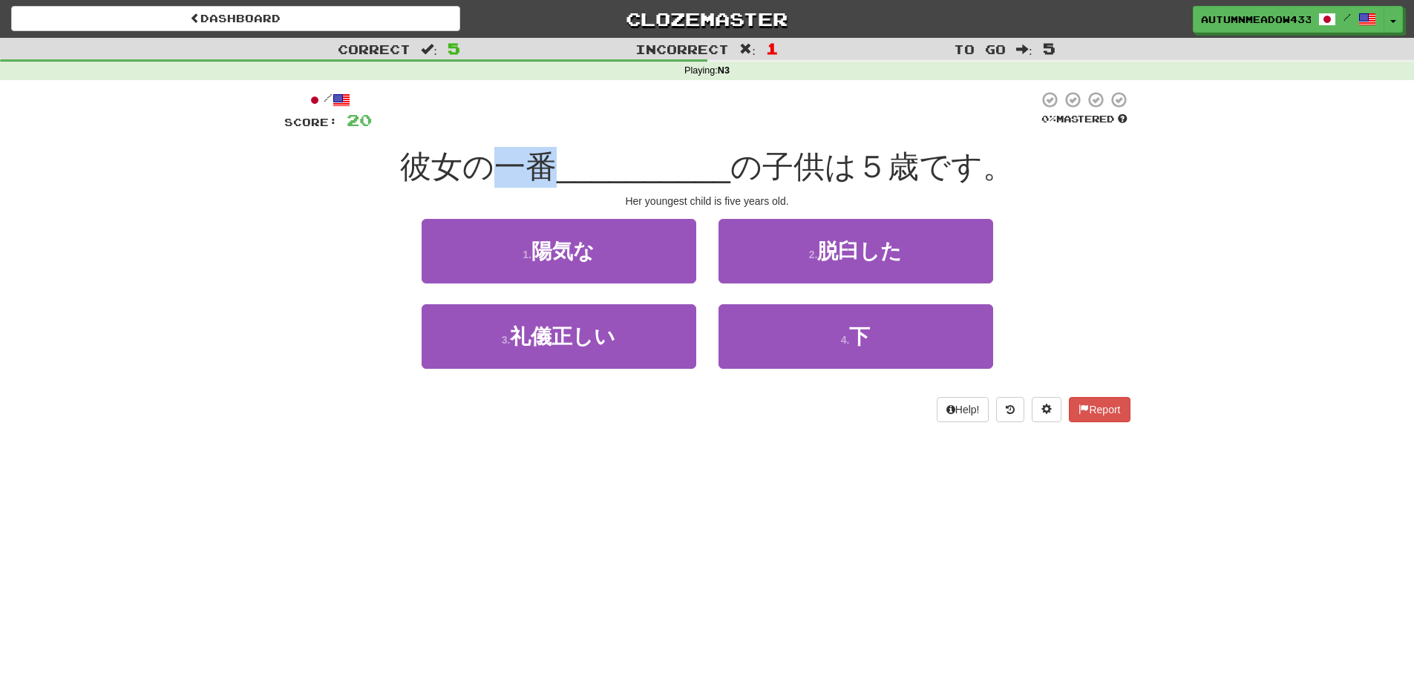
drag, startPoint x: 502, startPoint y: 168, endPoint x: 558, endPoint y: 166, distance: 55.7
click at [557, 166] on span "彼女の一番" at bounding box center [478, 166] width 157 height 35
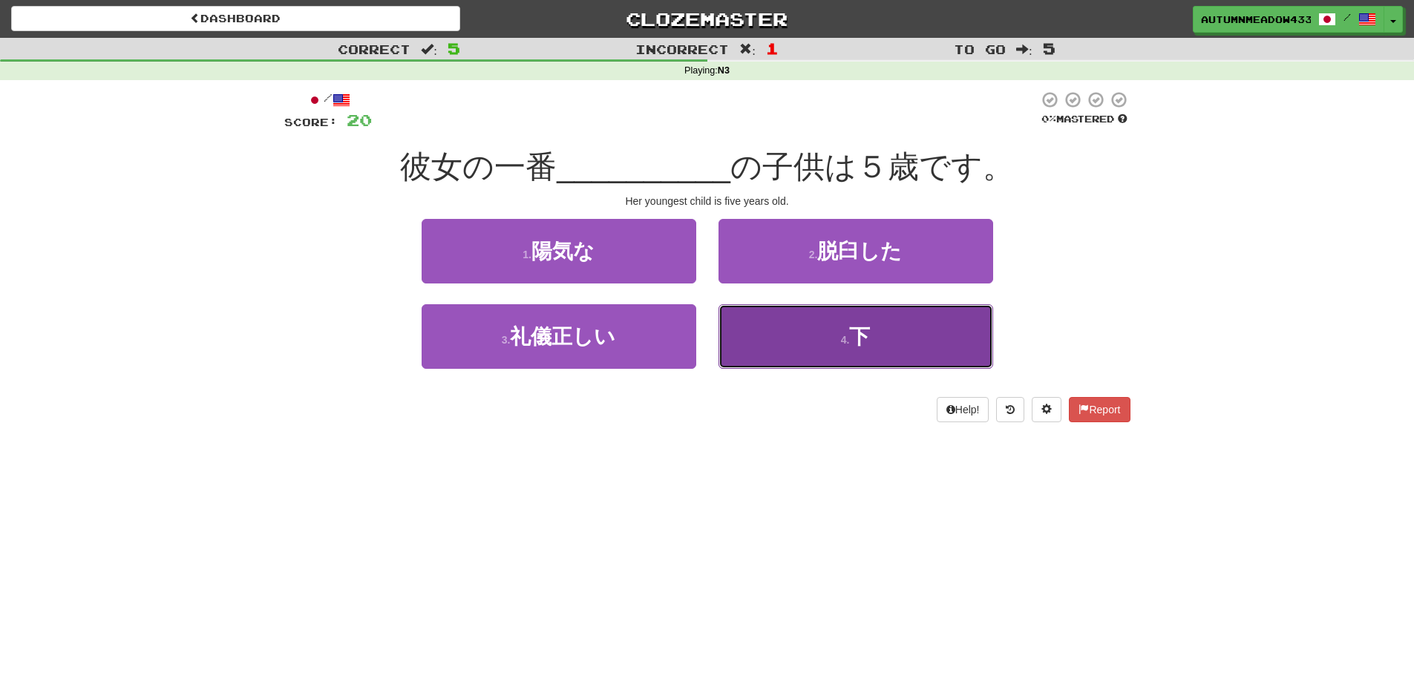
click at [875, 339] on button "4 . 下" at bounding box center [855, 336] width 275 height 65
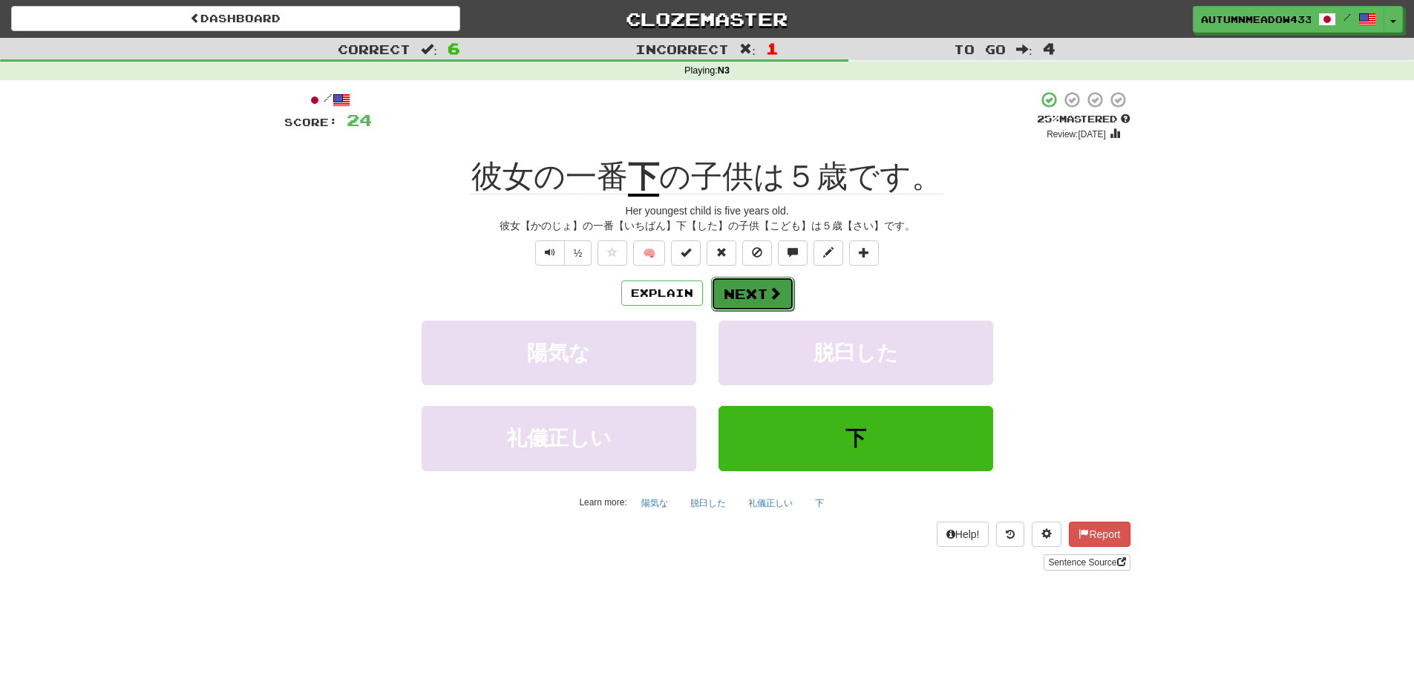
click at [765, 287] on button "Next" at bounding box center [752, 294] width 83 height 34
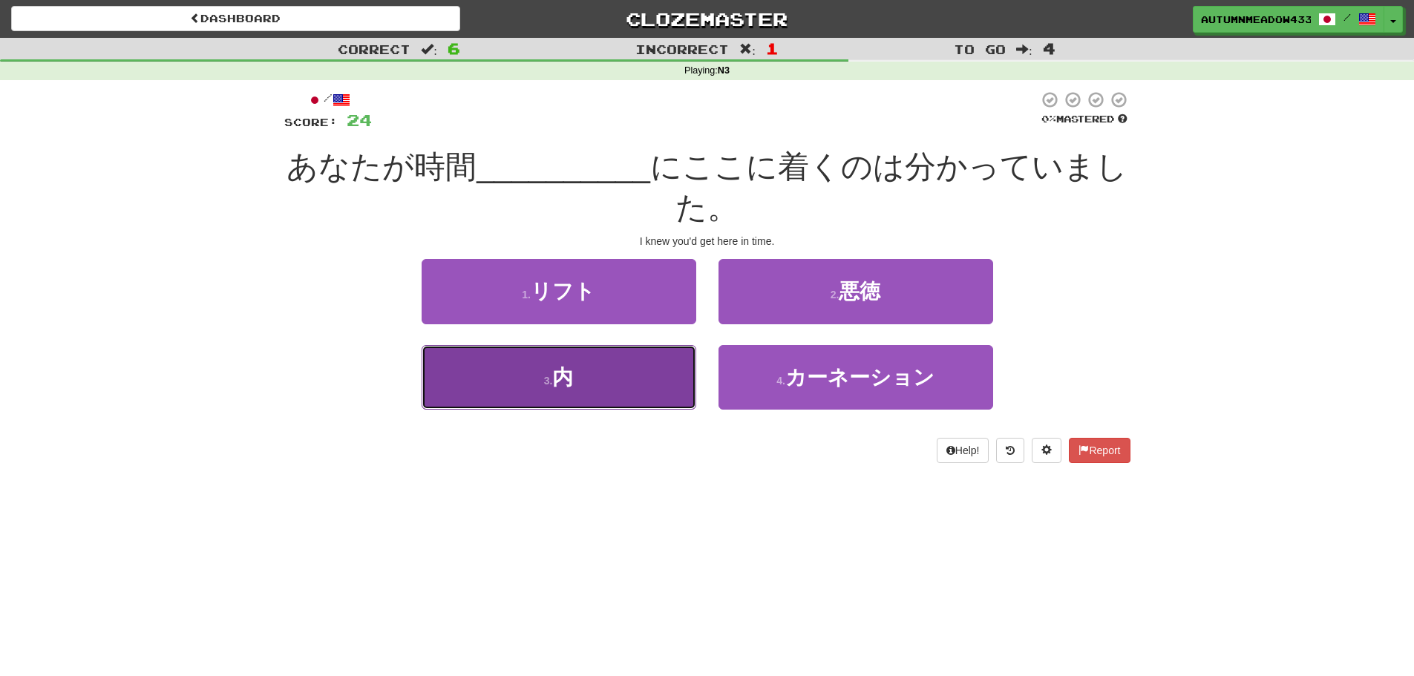
click at [628, 356] on button "3 . 内" at bounding box center [558, 377] width 275 height 65
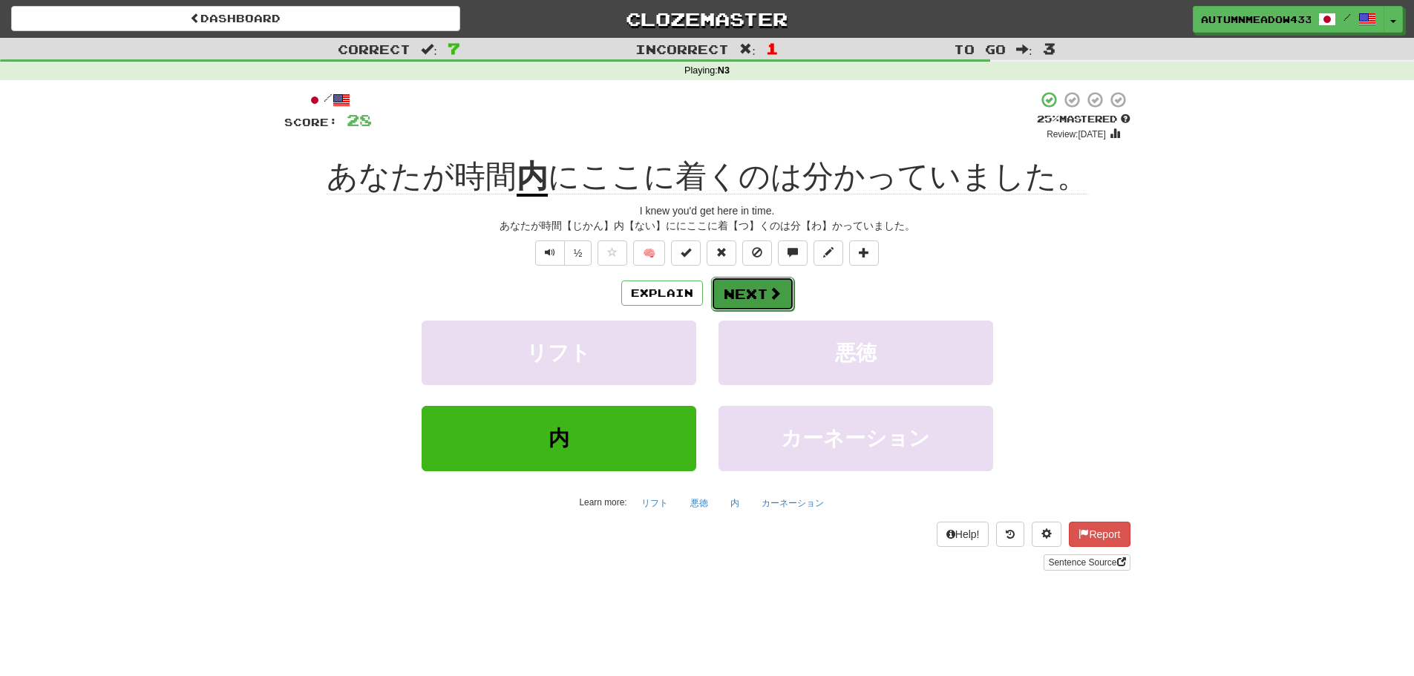
click at [749, 289] on button "Next" at bounding box center [752, 294] width 83 height 34
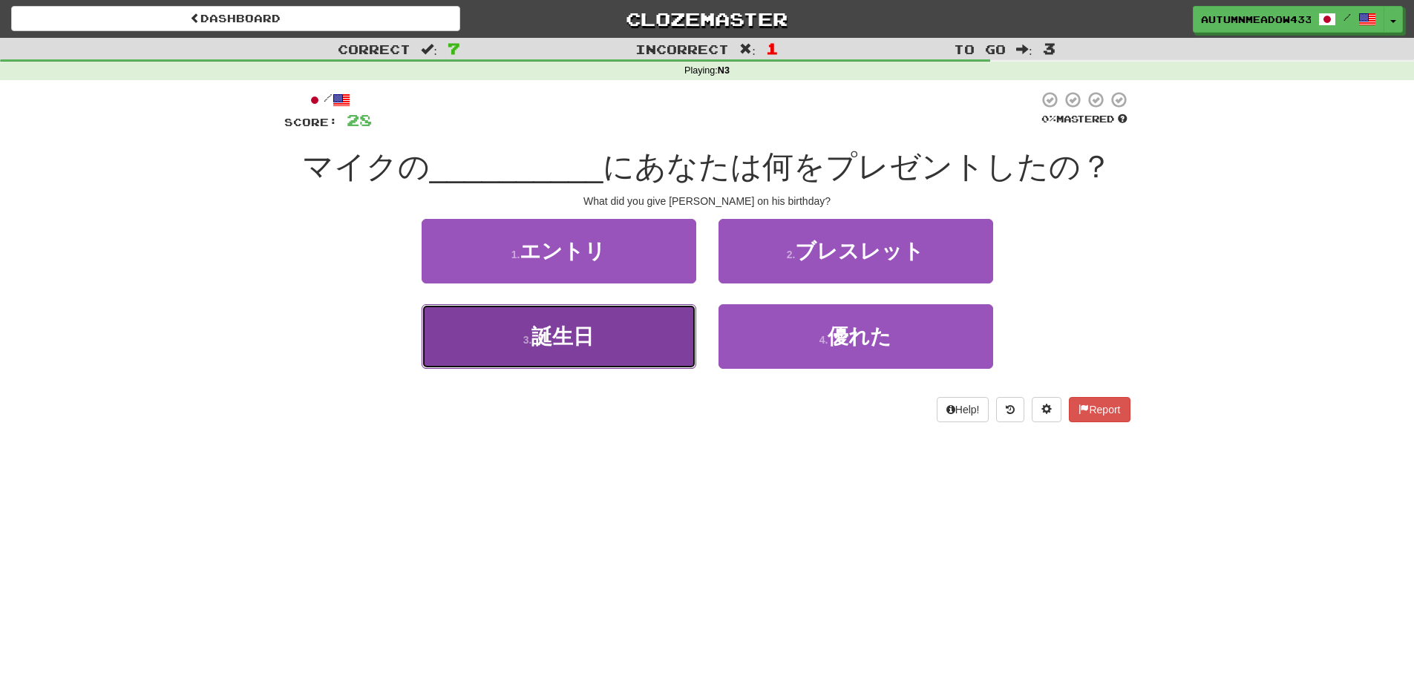
click at [620, 331] on button "3 . 誕生日" at bounding box center [558, 336] width 275 height 65
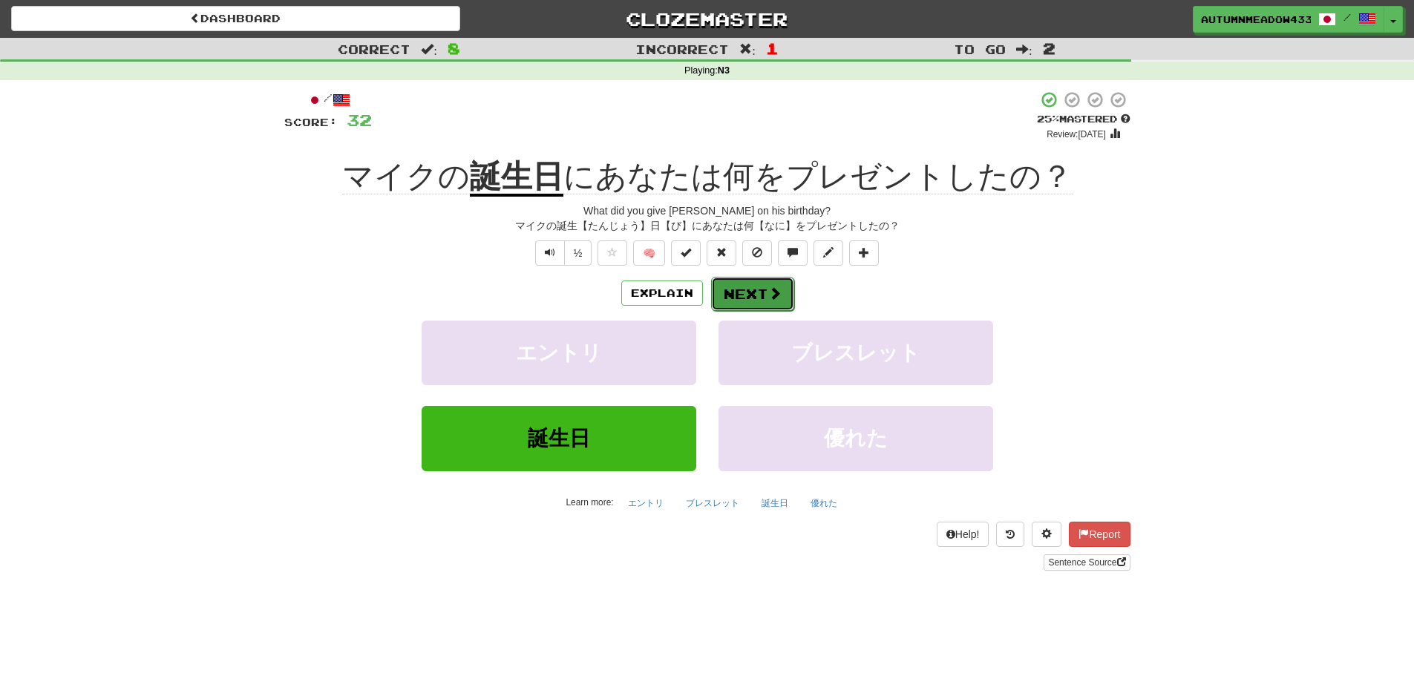
click at [780, 284] on button "Next" at bounding box center [752, 294] width 83 height 34
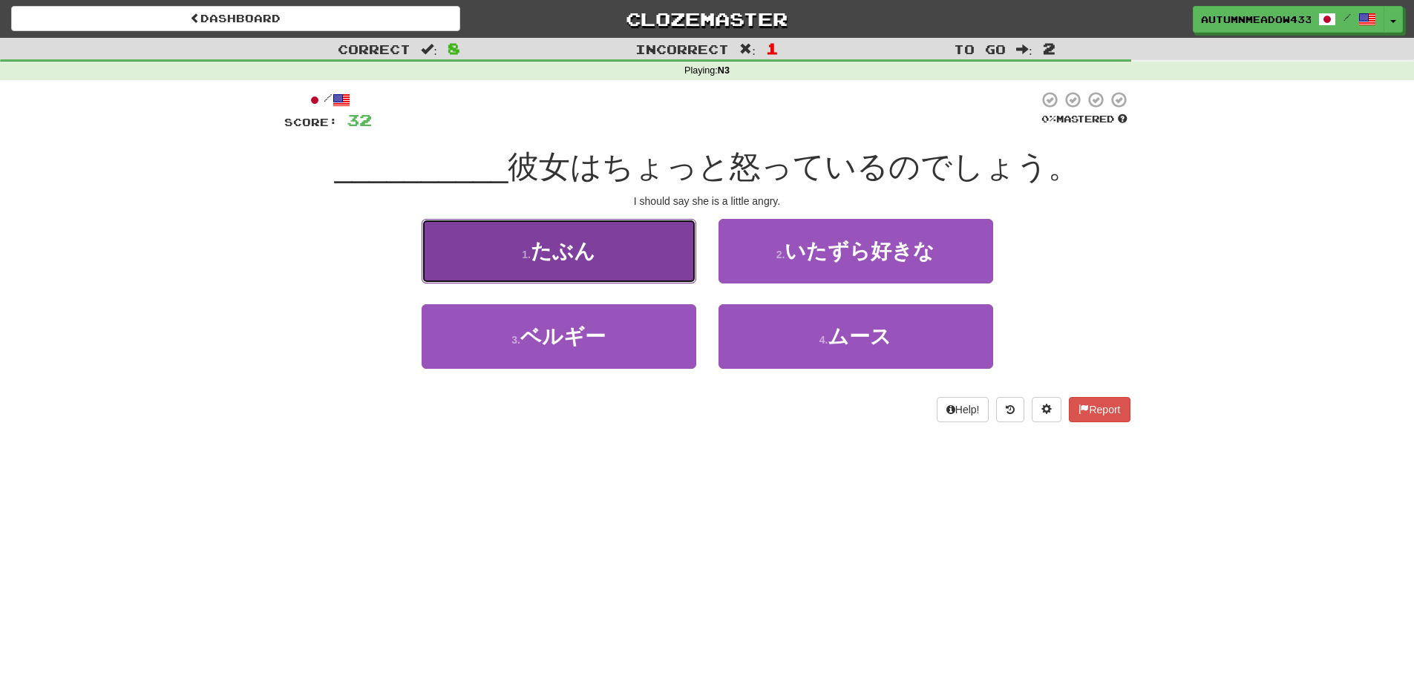
click at [668, 267] on button "1 . たぶん" at bounding box center [558, 251] width 275 height 65
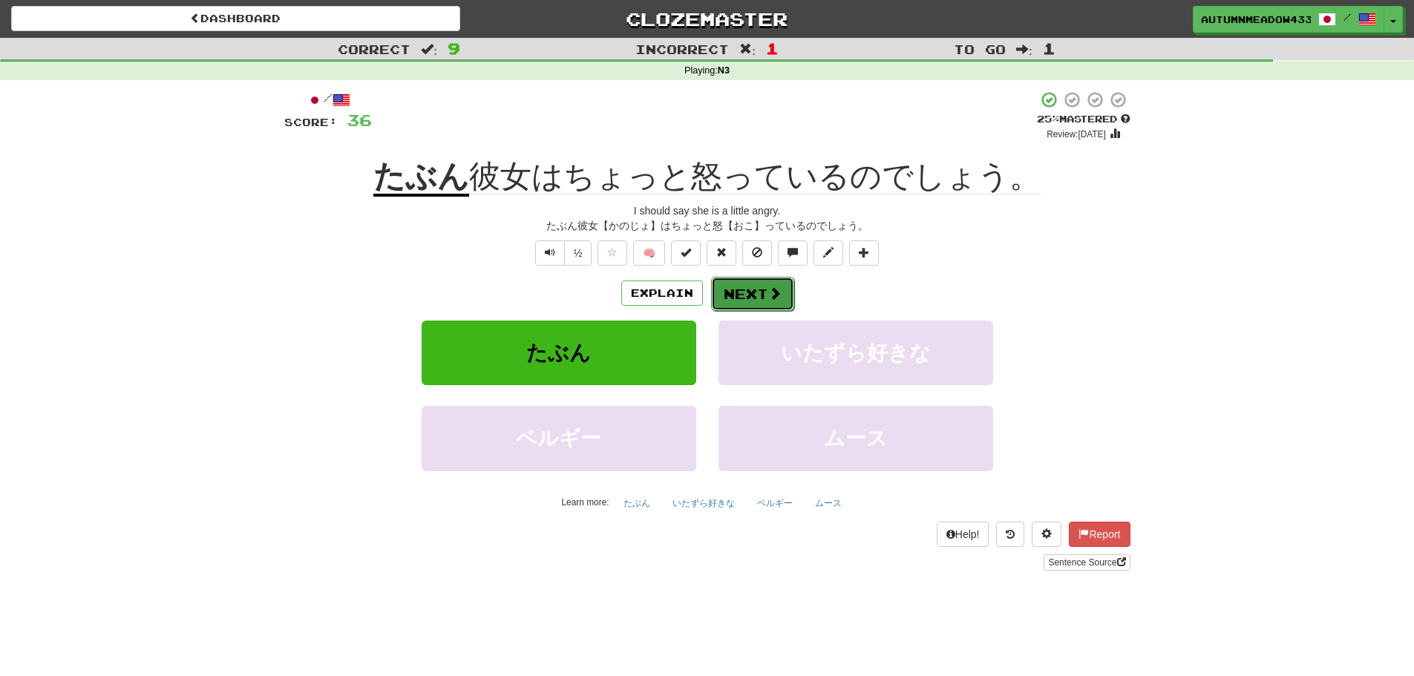
click at [768, 289] on span at bounding box center [774, 292] width 13 height 13
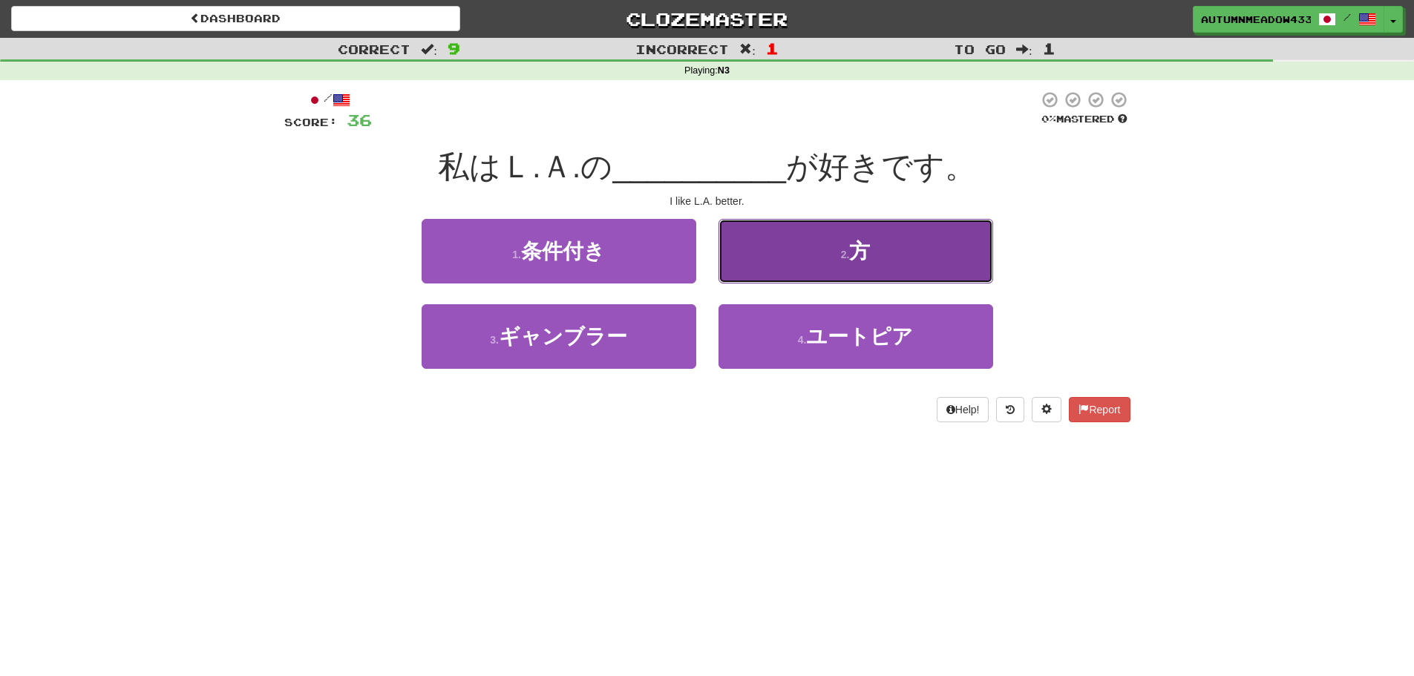
click at [784, 262] on button "2 . 方" at bounding box center [855, 251] width 275 height 65
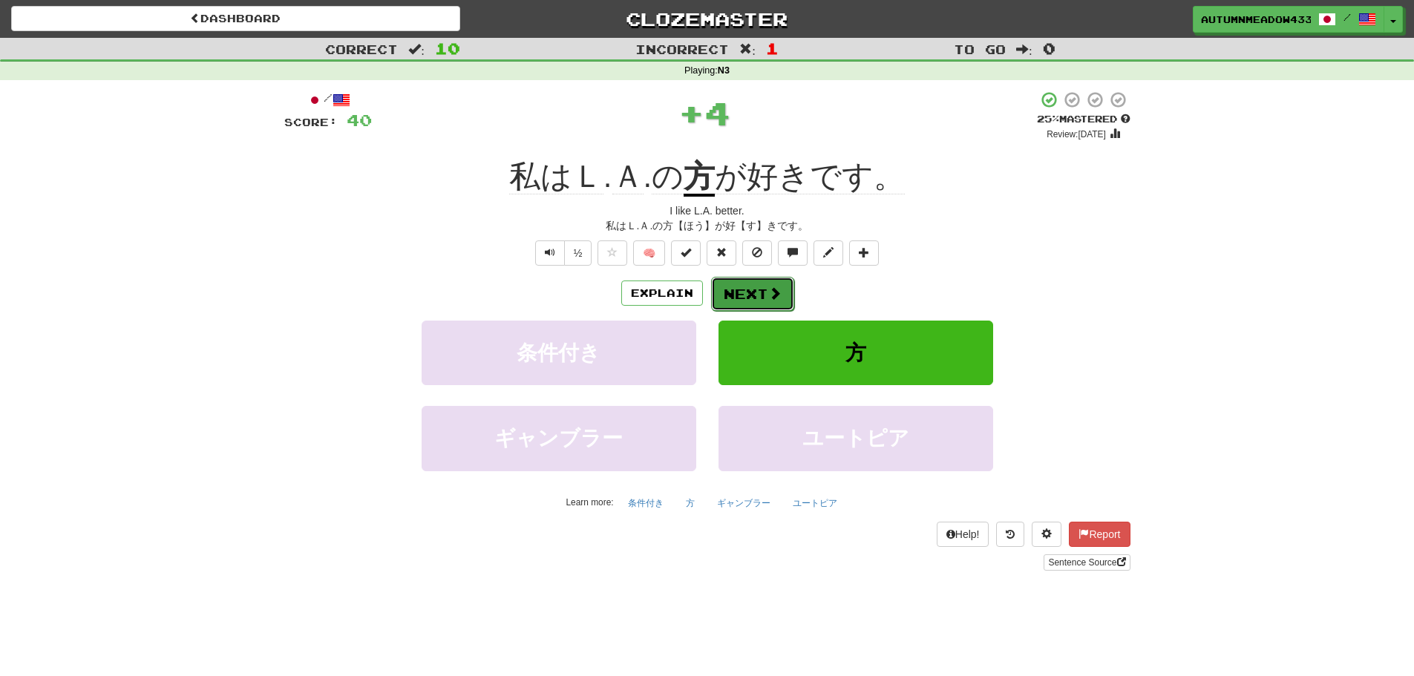
click at [768, 291] on span at bounding box center [774, 292] width 13 height 13
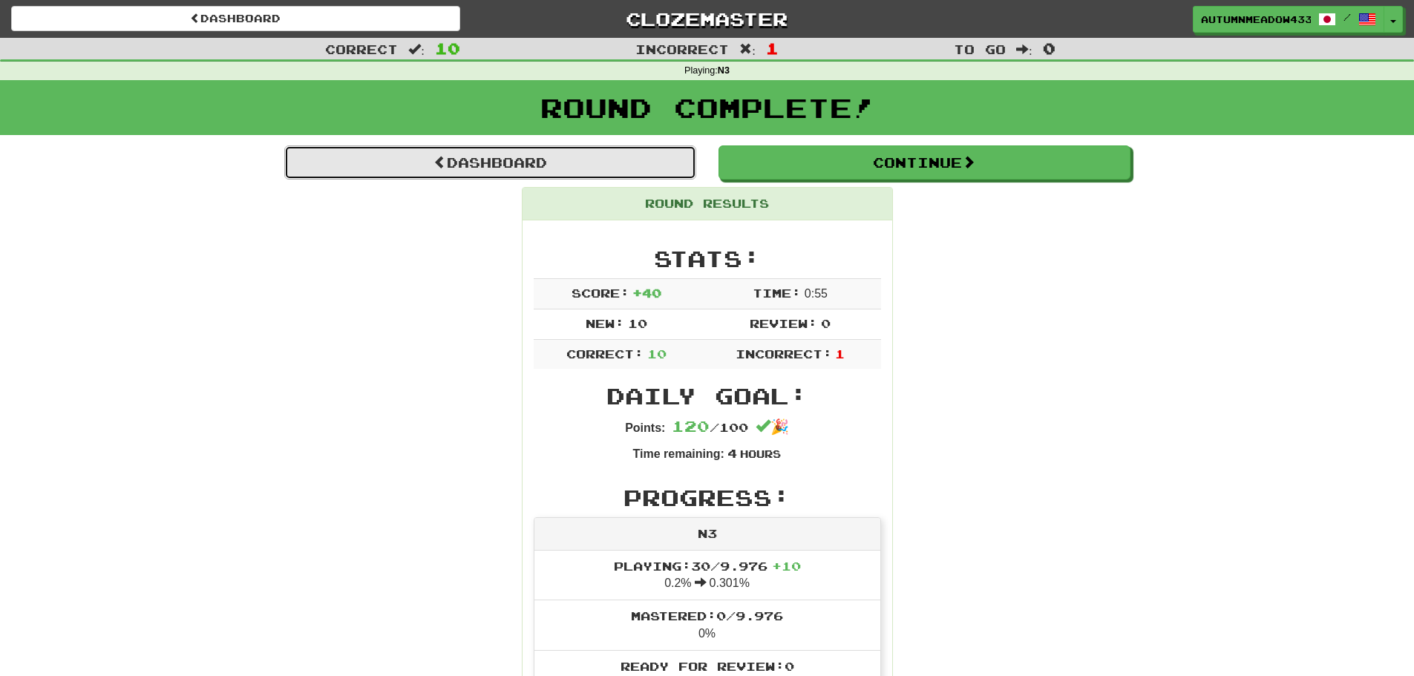
click at [590, 160] on link "Dashboard" at bounding box center [490, 162] width 412 height 34
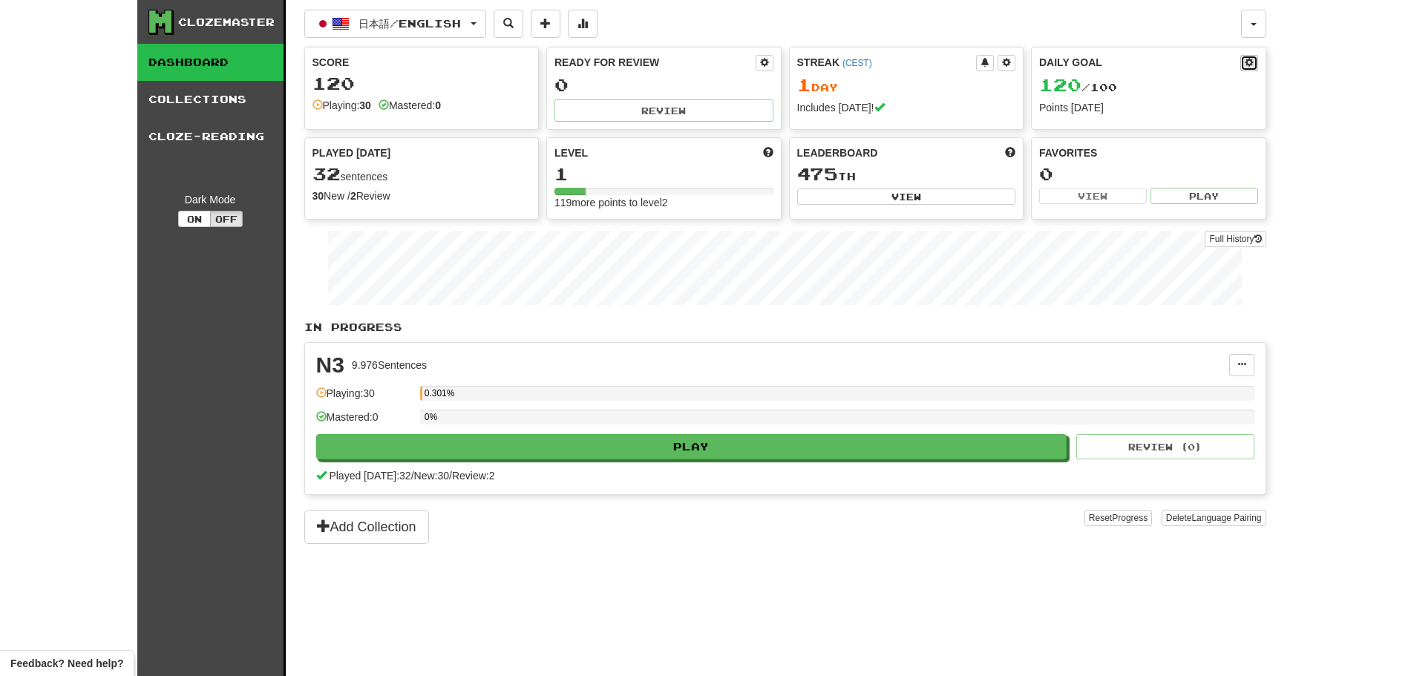
click at [1251, 63] on span at bounding box center [1248, 62] width 9 height 9
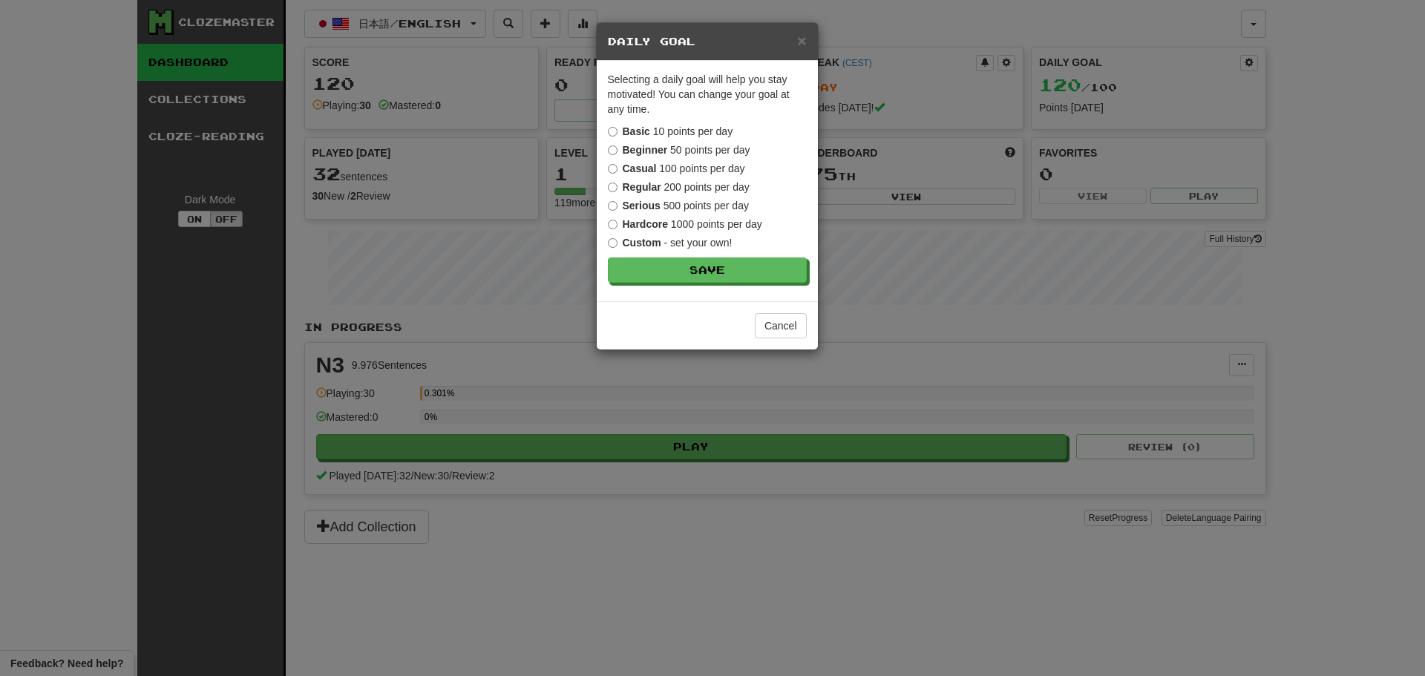
click at [967, 332] on div "× Daily Goal Selecting a daily goal will help you stay motivated ! You can chan…" at bounding box center [712, 338] width 1425 height 676
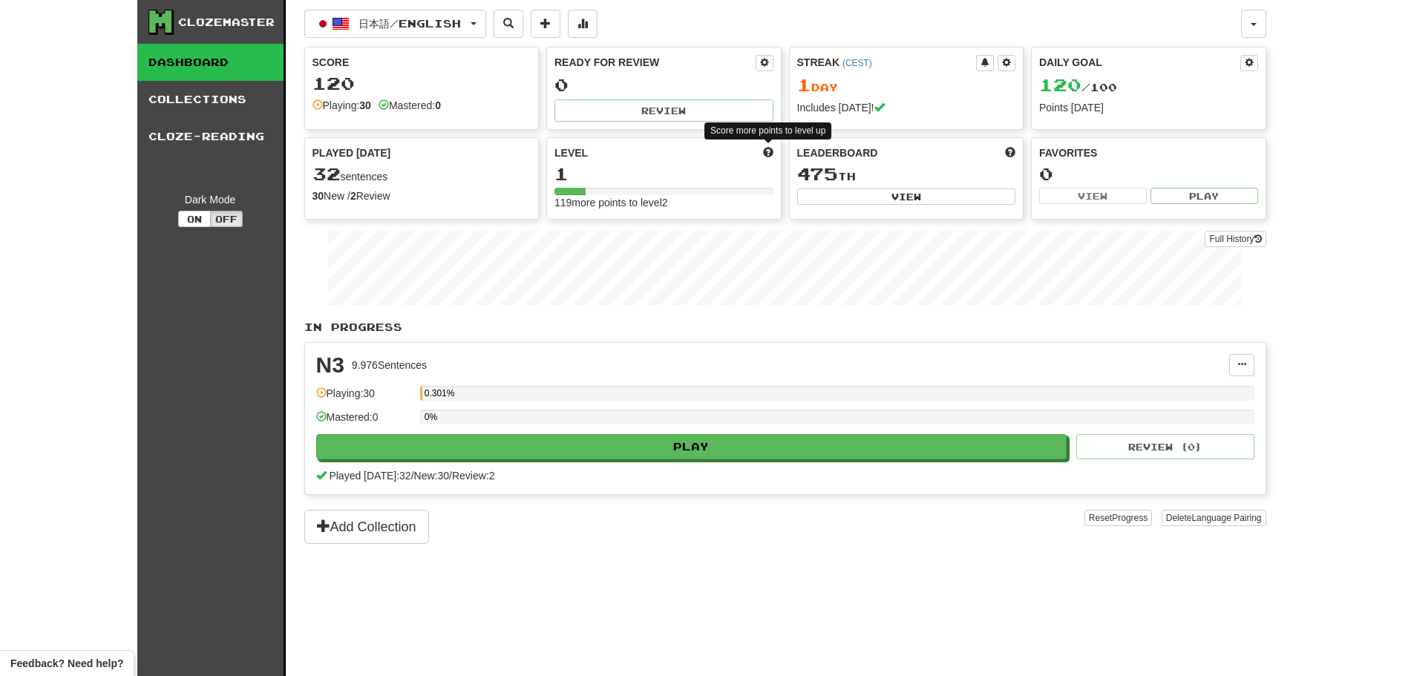
click at [770, 151] on span at bounding box center [768, 152] width 10 height 10
click at [885, 192] on button "View" at bounding box center [906, 196] width 219 height 16
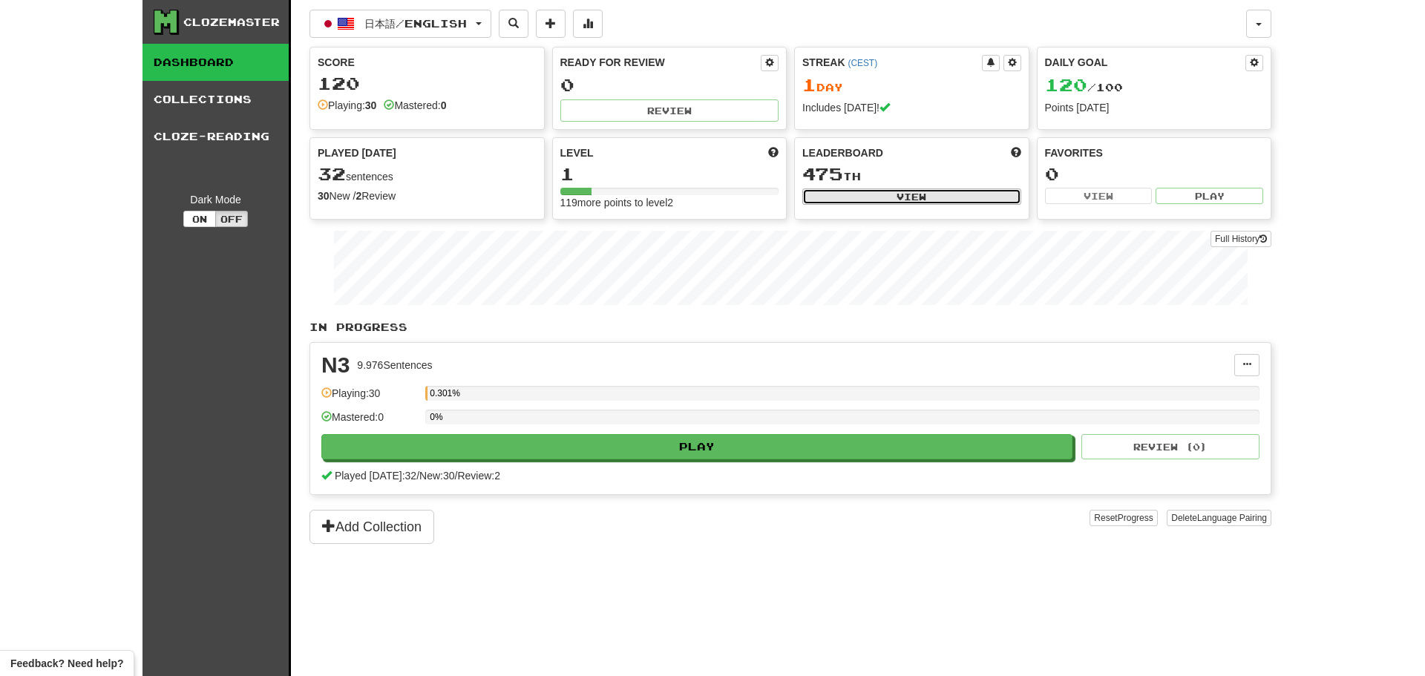
select select "**********"
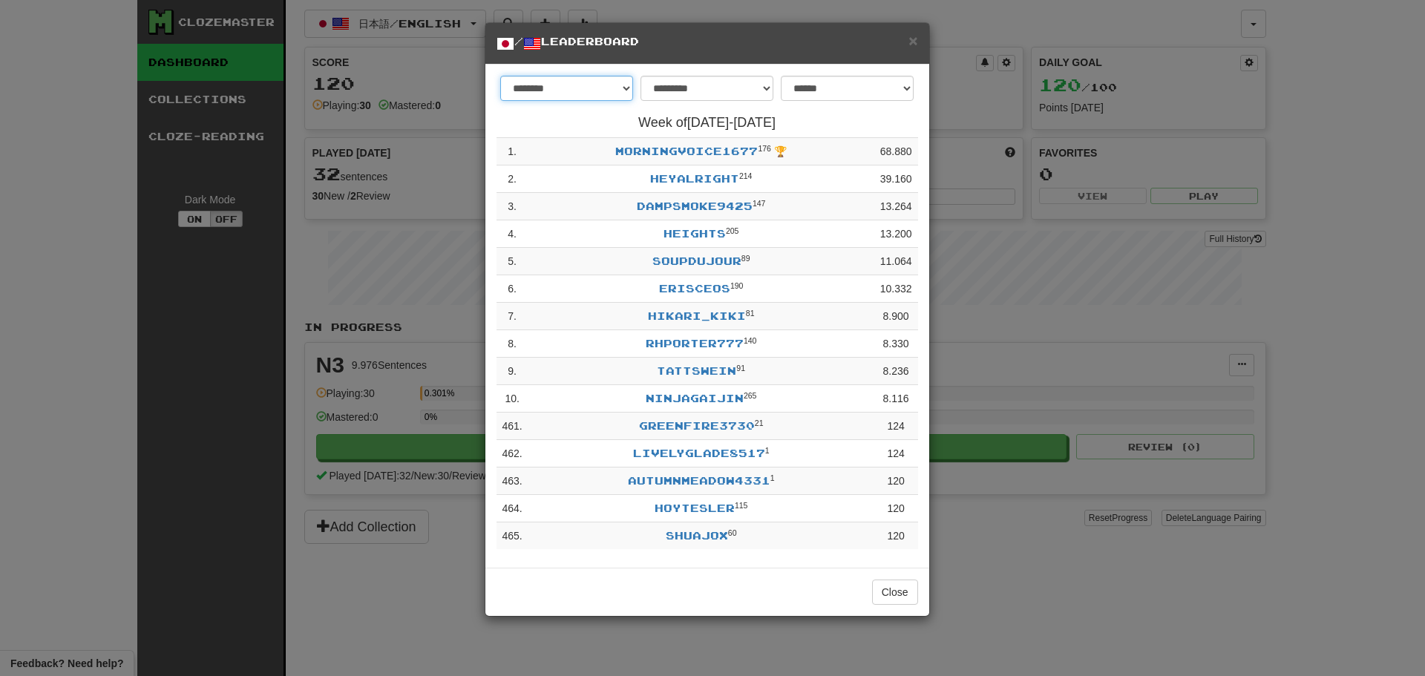
click at [586, 85] on select "******** *********" at bounding box center [566, 88] width 133 height 25
click at [736, 92] on select "**********" at bounding box center [706, 88] width 133 height 25
click at [847, 86] on select "**********" at bounding box center [847, 88] width 133 height 25
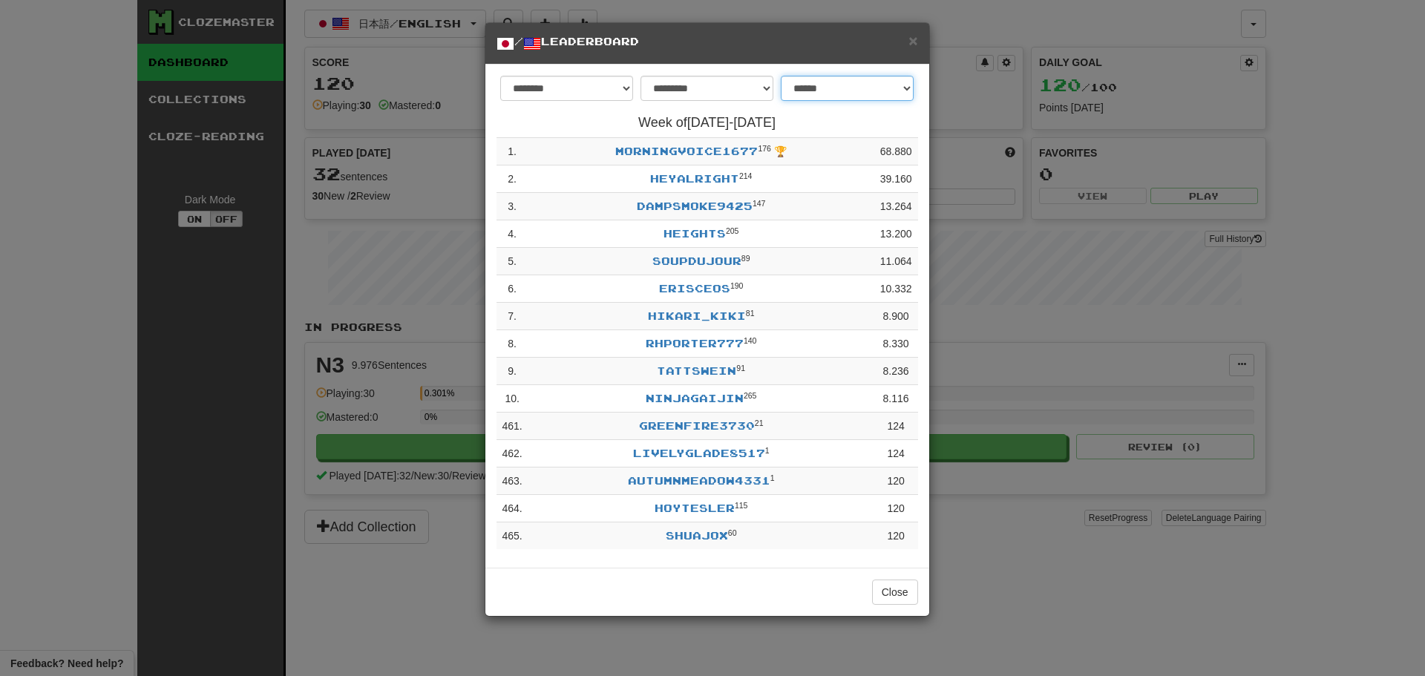
click at [847, 87] on select "**********" at bounding box center [847, 88] width 133 height 25
click at [909, 40] on span "×" at bounding box center [912, 40] width 9 height 17
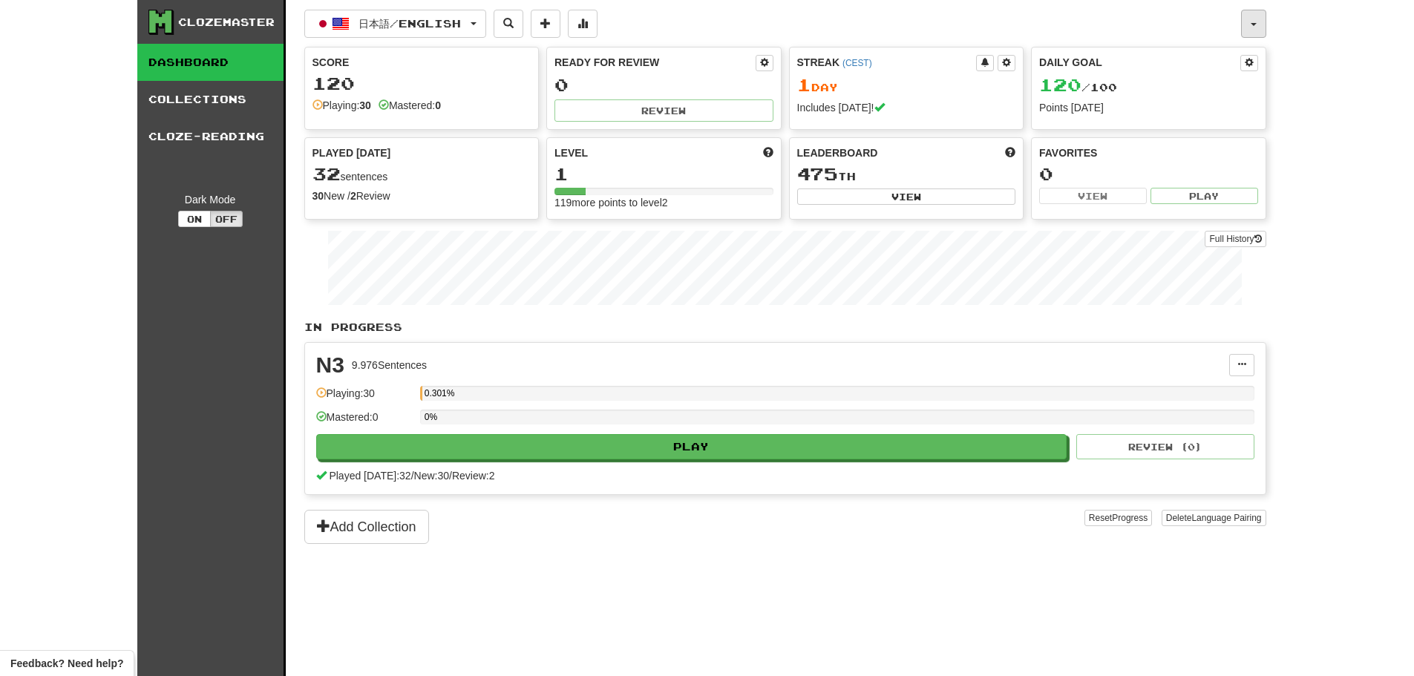
click at [1250, 32] on button "button" at bounding box center [1253, 24] width 25 height 28
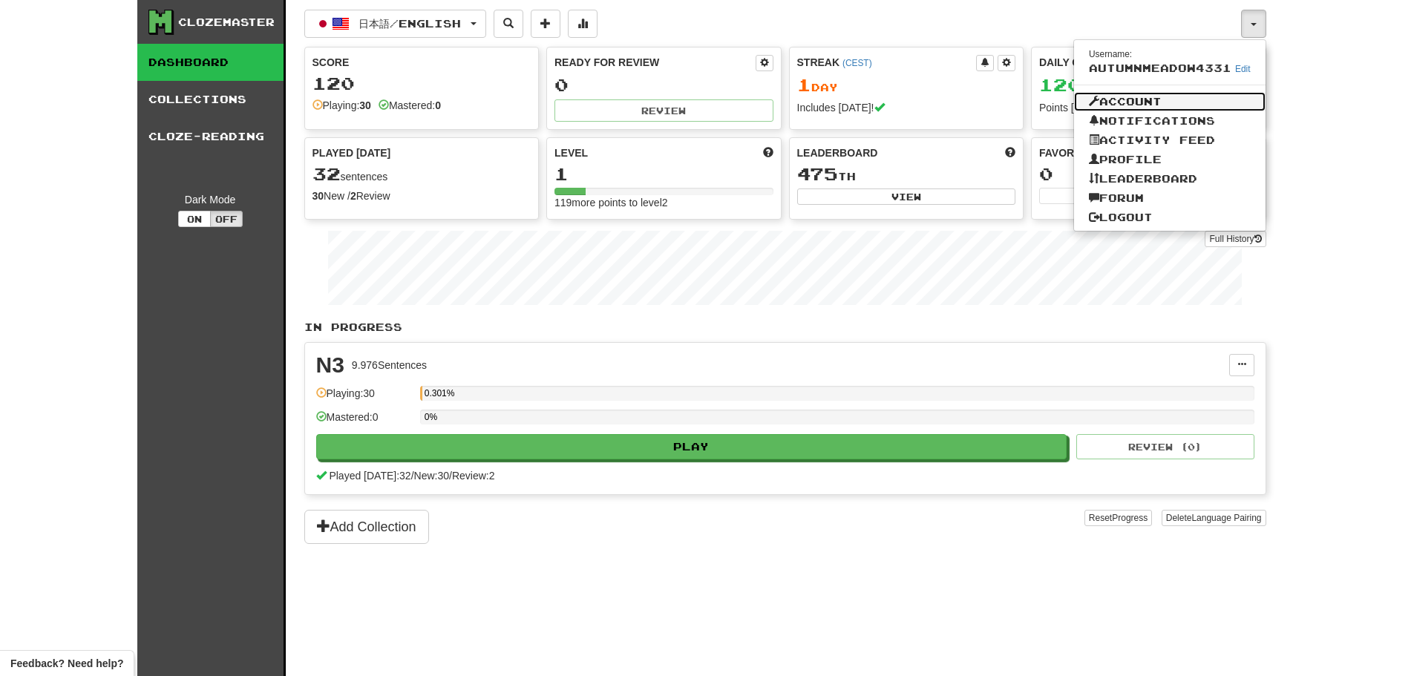
click at [1144, 94] on link "Account" at bounding box center [1169, 101] width 191 height 19
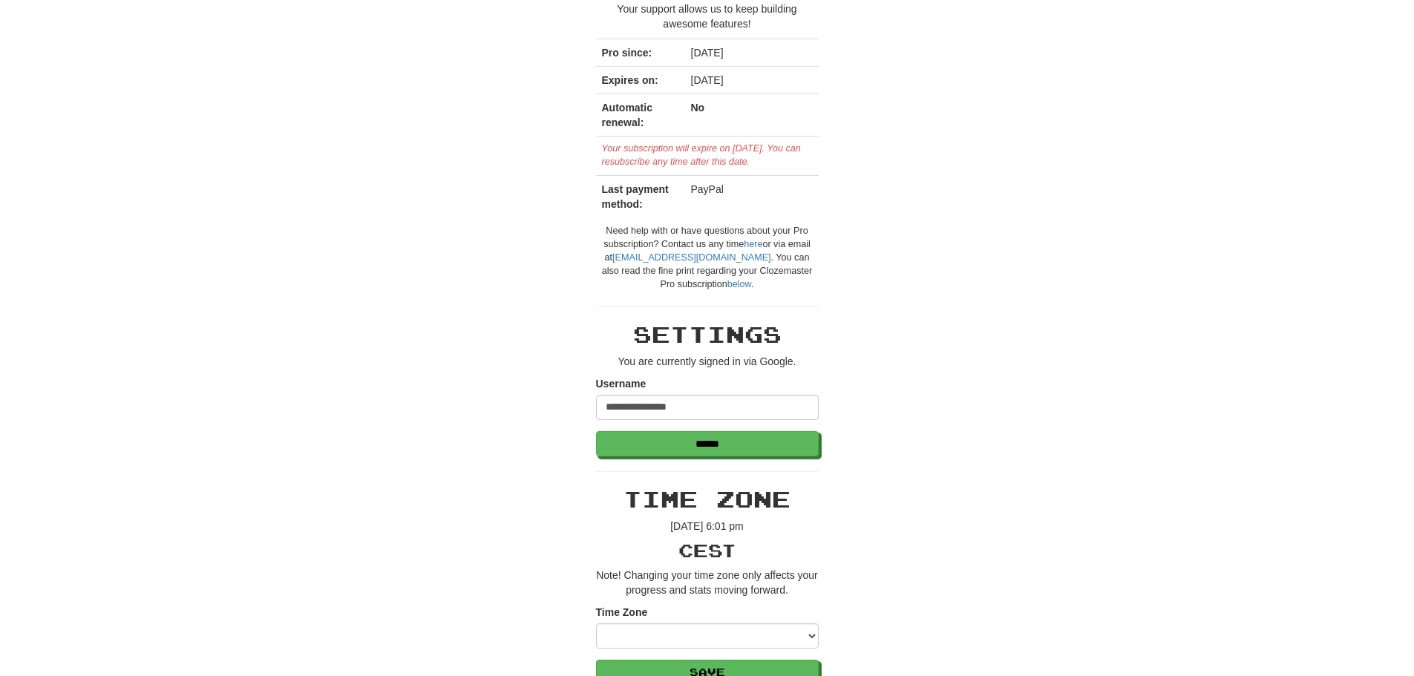
scroll to position [148, 0]
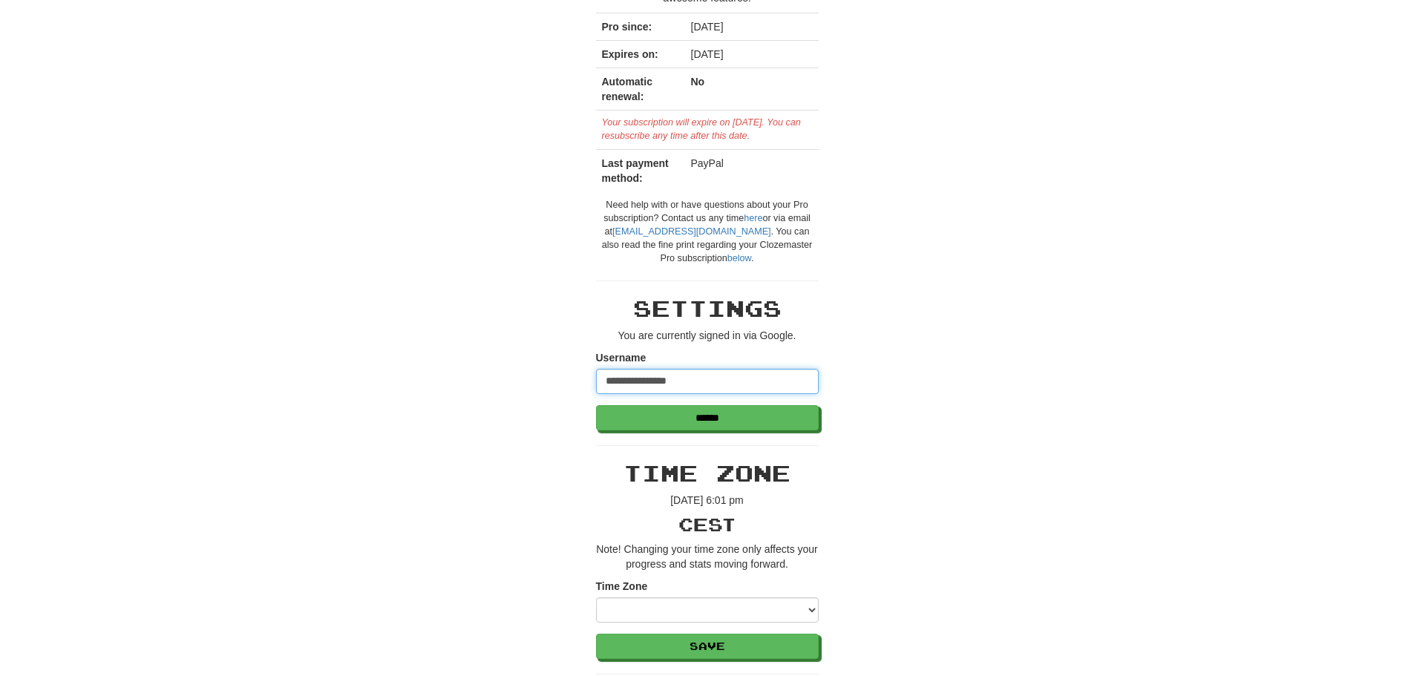
click at [744, 372] on input "**********" at bounding box center [707, 381] width 223 height 25
type input "*"
type input "***"
click at [721, 425] on input "******" at bounding box center [708, 418] width 223 height 25
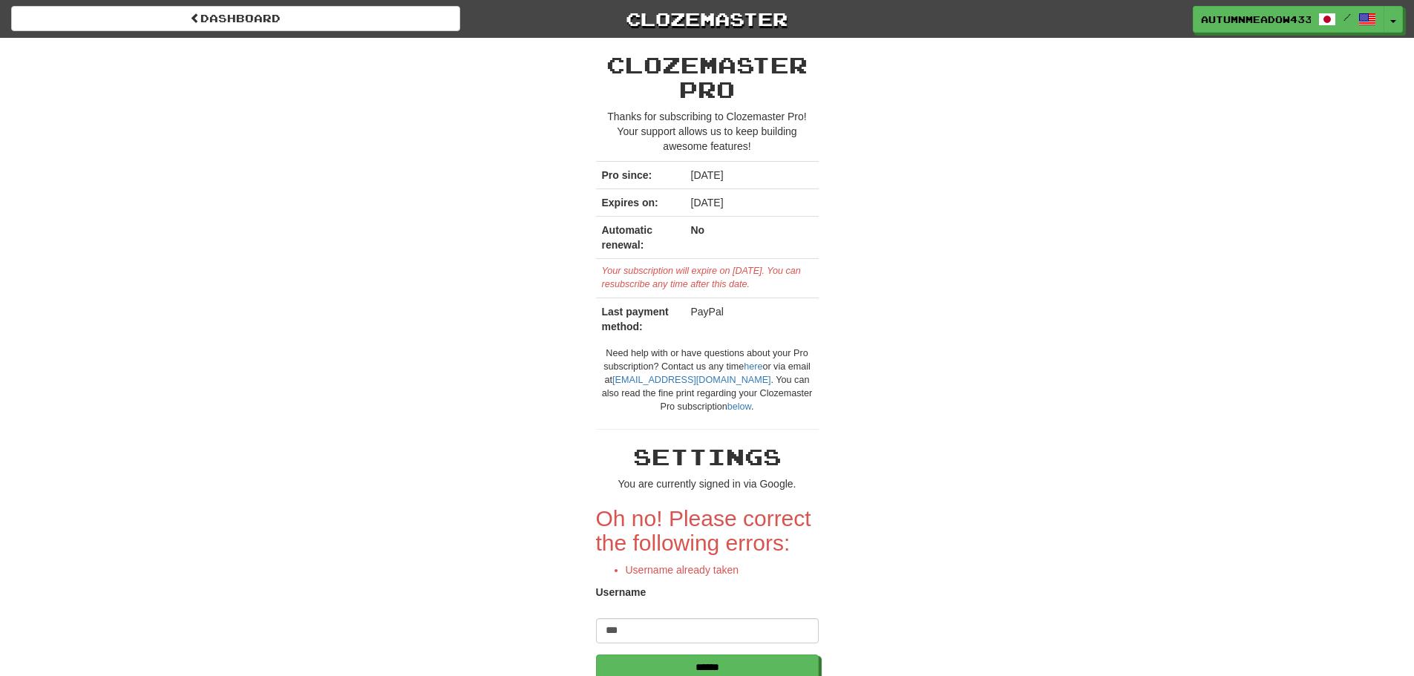
scroll to position [74, 0]
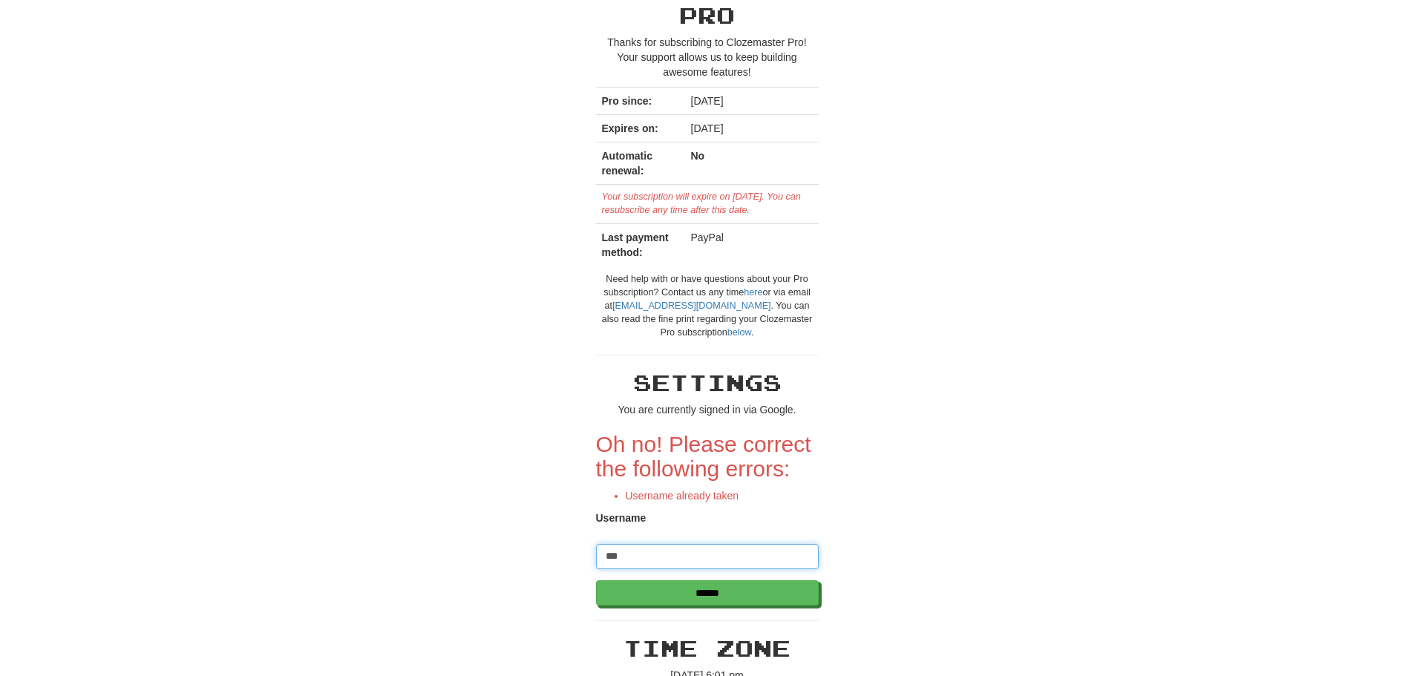
click at [656, 545] on input "***" at bounding box center [707, 556] width 223 height 25
type input "****"
click at [703, 587] on input "******" at bounding box center [708, 593] width 223 height 25
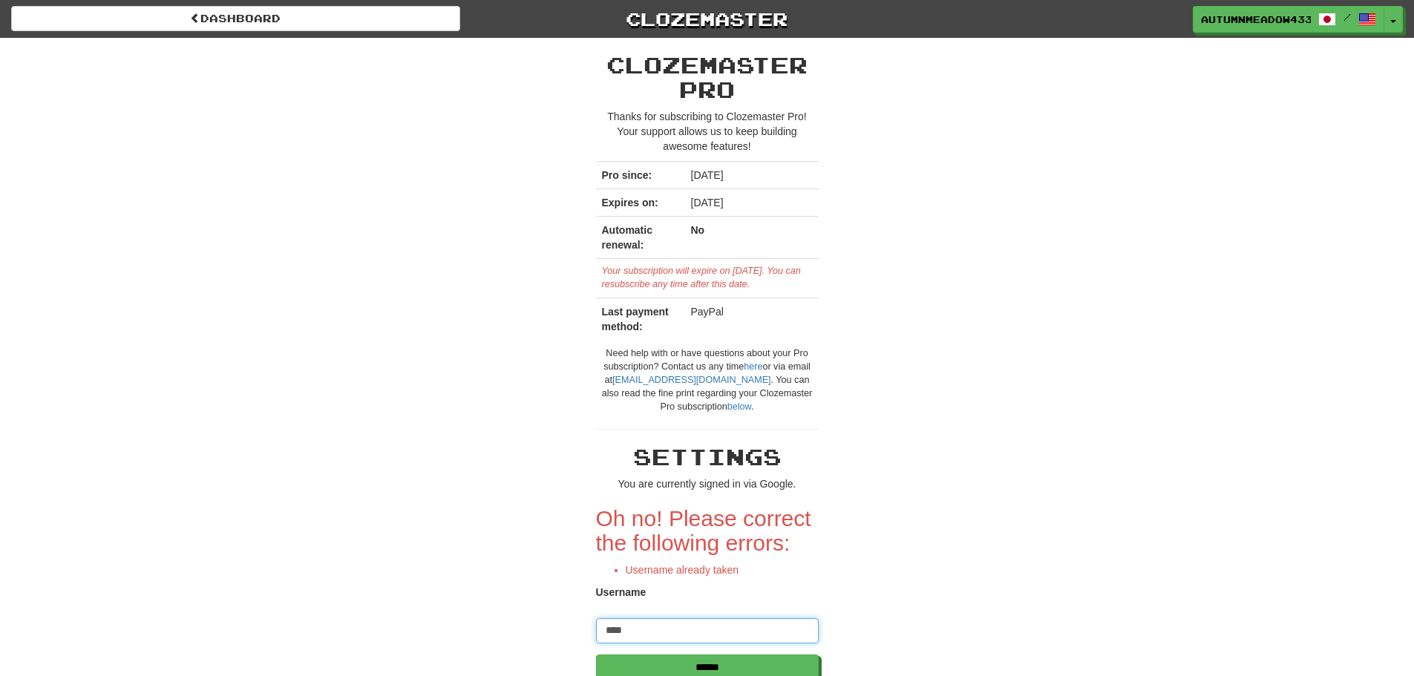
click at [694, 618] on input "****" at bounding box center [707, 630] width 223 height 25
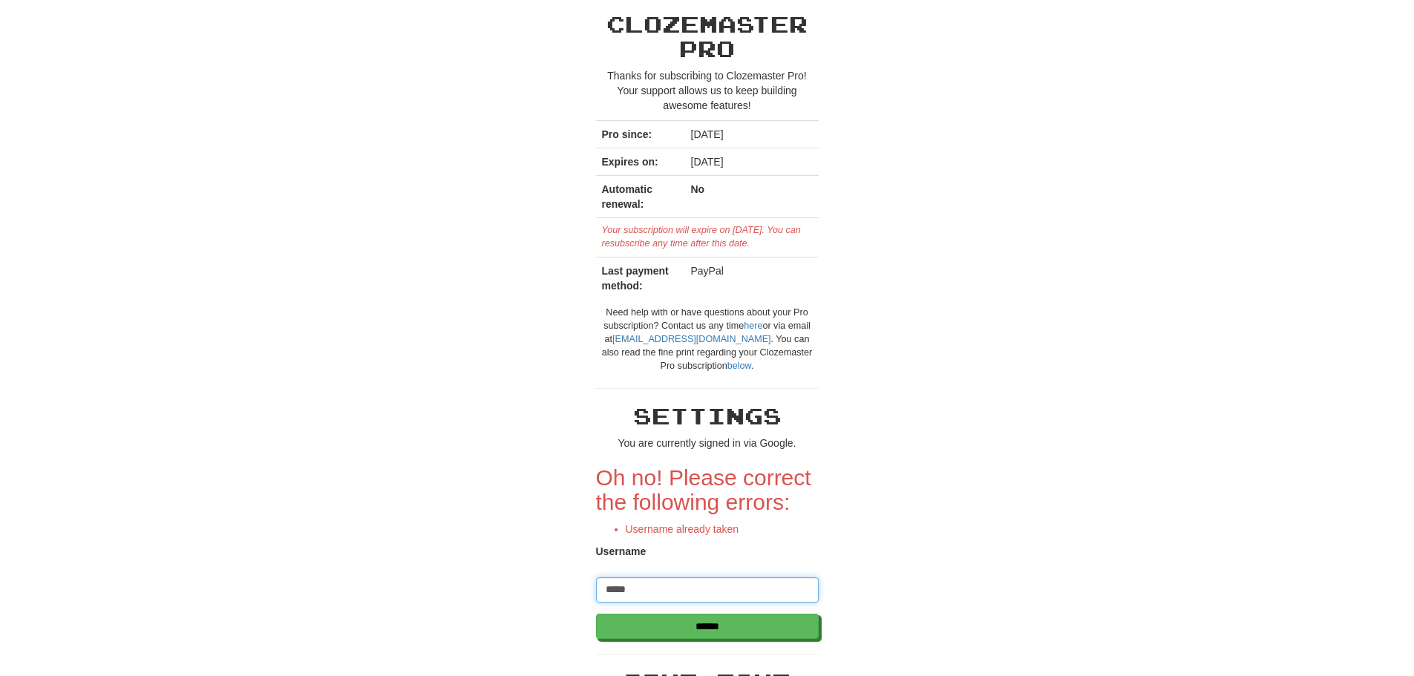
scroll to position [74, 0]
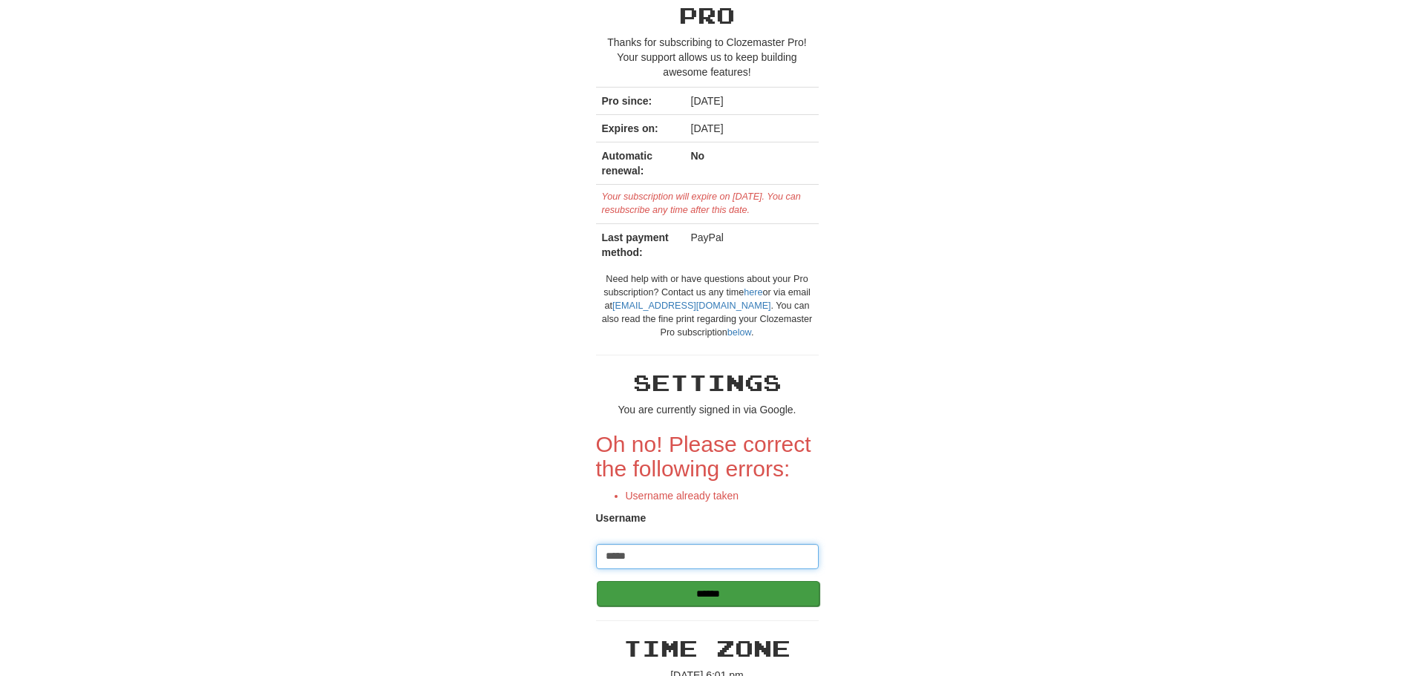
type input "*****"
click at [695, 602] on input "******" at bounding box center [708, 593] width 223 height 25
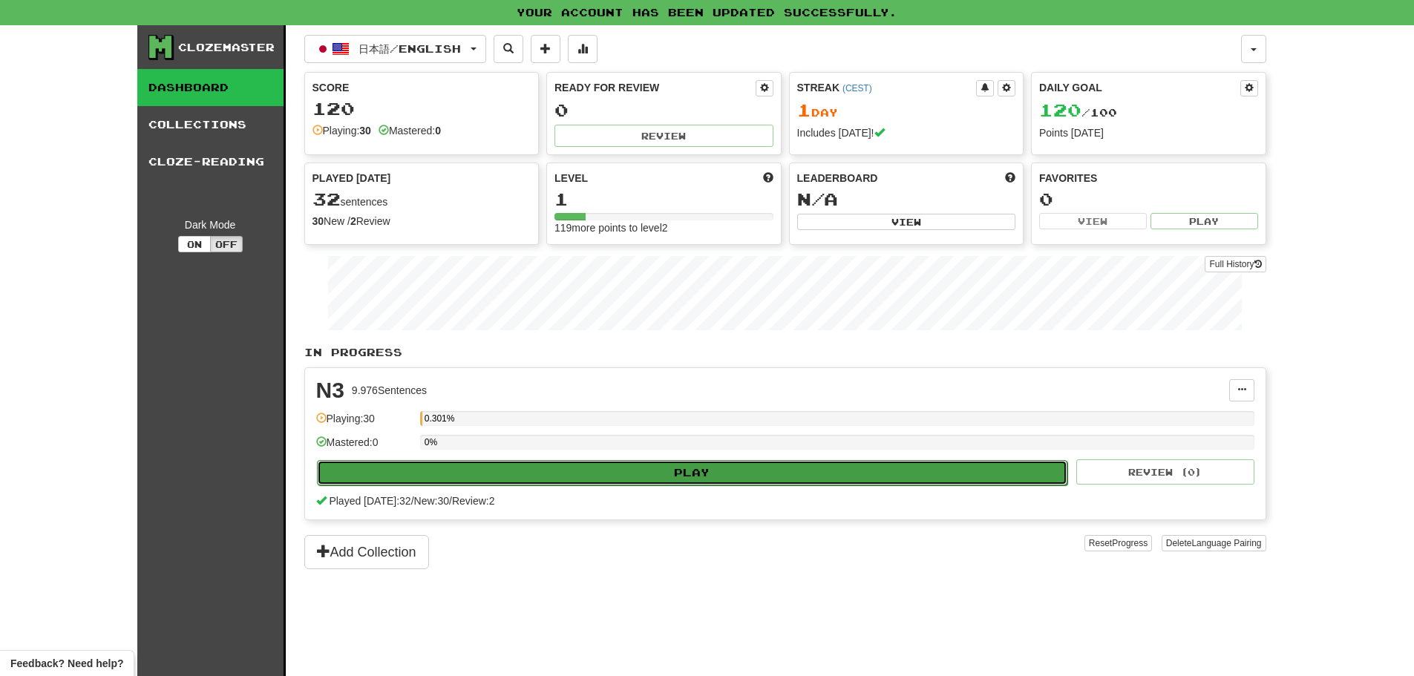
click at [490, 470] on button "Play" at bounding box center [692, 472] width 751 height 25
select select "**"
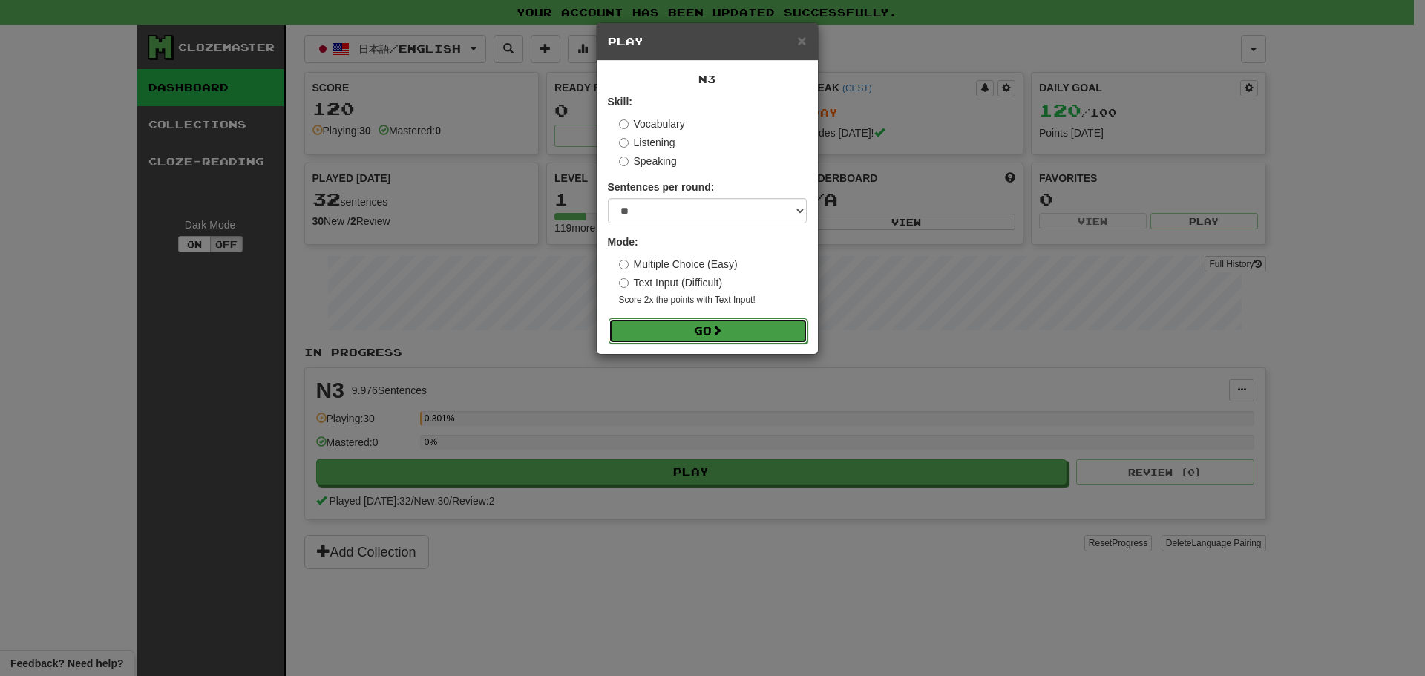
click at [675, 334] on button "Go" at bounding box center [707, 330] width 199 height 25
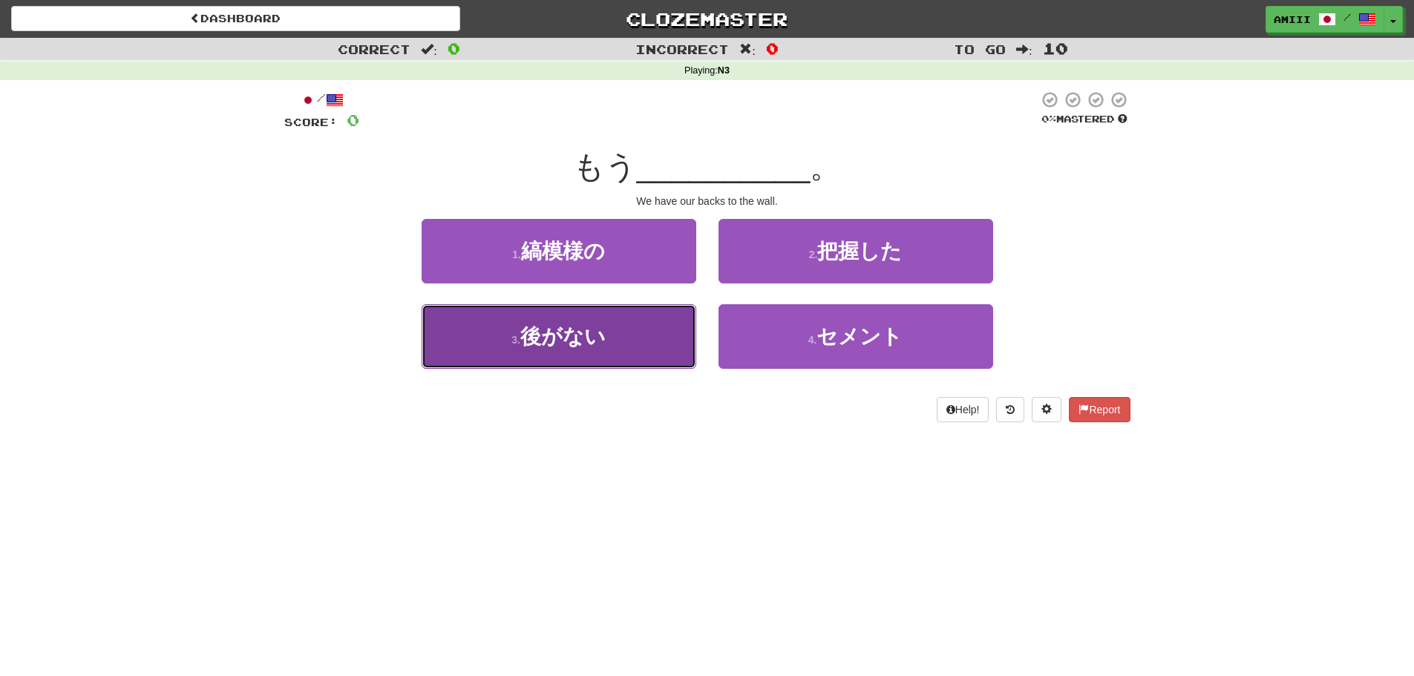
click at [628, 350] on button "3 . 後がない" at bounding box center [558, 336] width 275 height 65
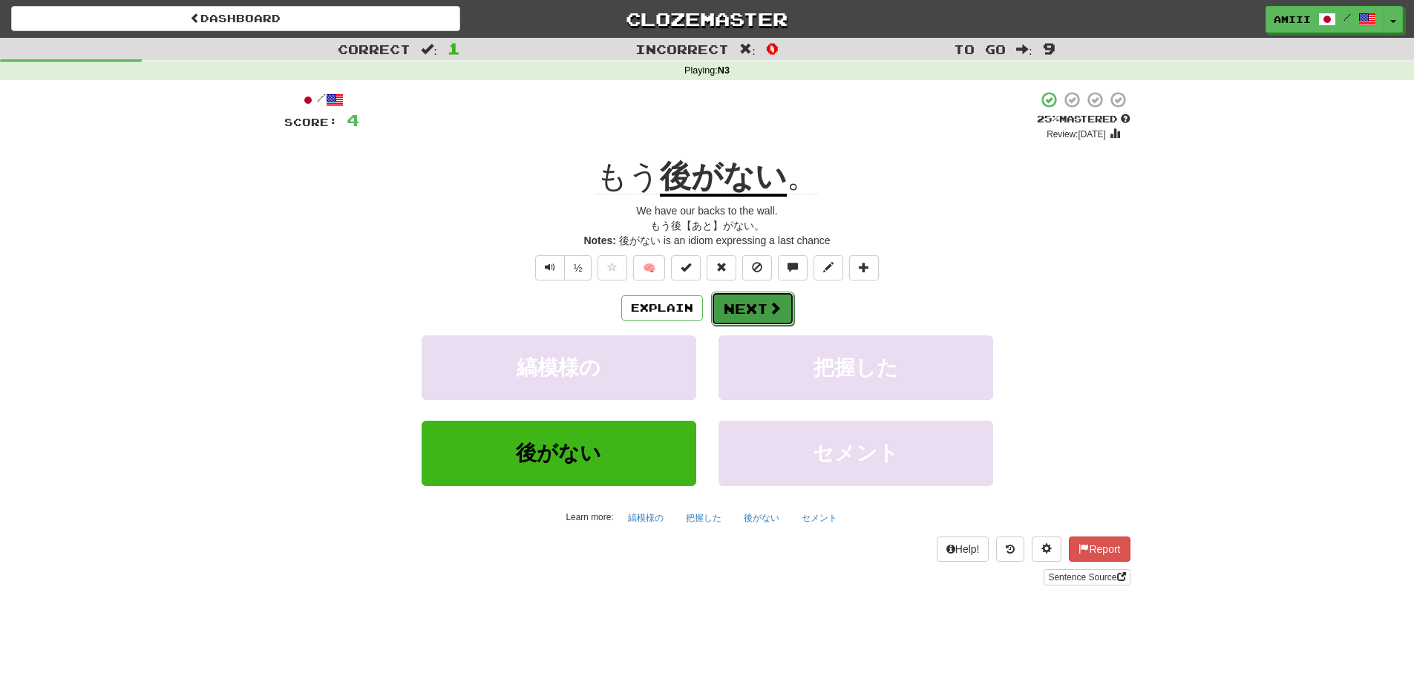
click at [770, 311] on span at bounding box center [774, 307] width 13 height 13
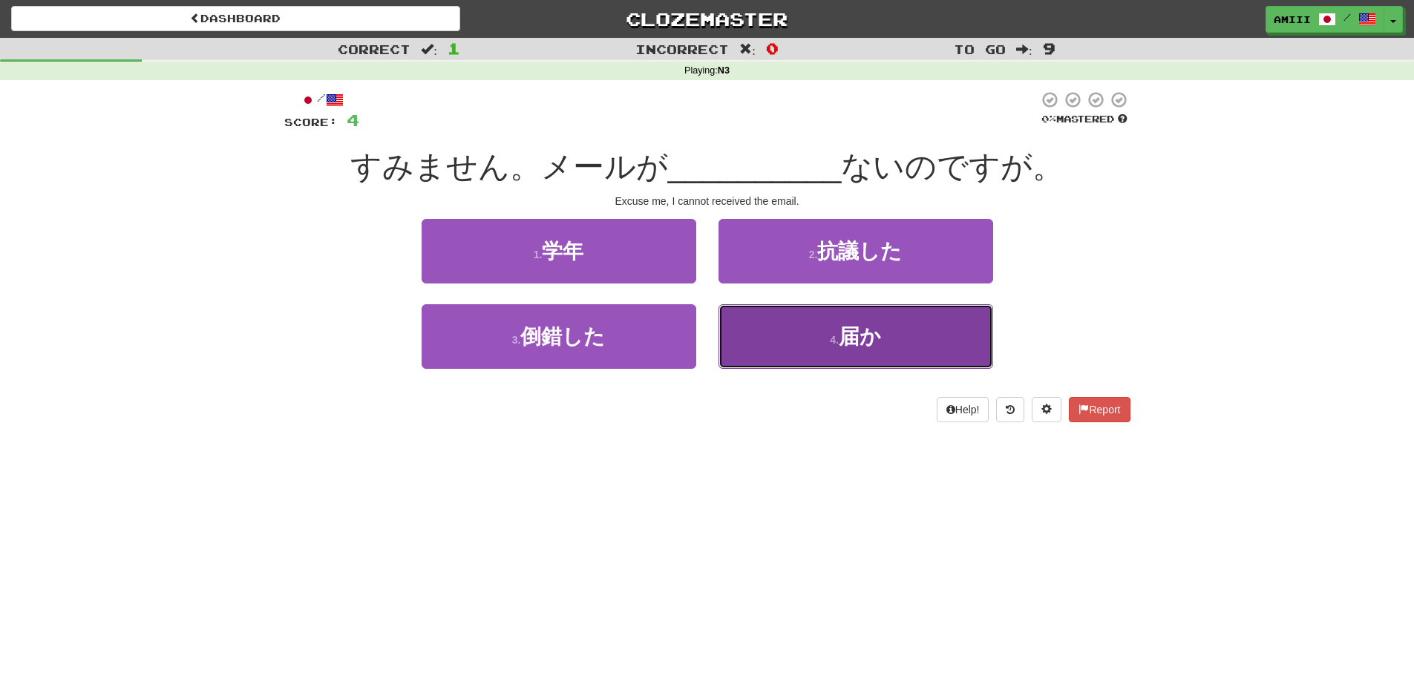
click at [810, 334] on button "4 . 届か" at bounding box center [855, 336] width 275 height 65
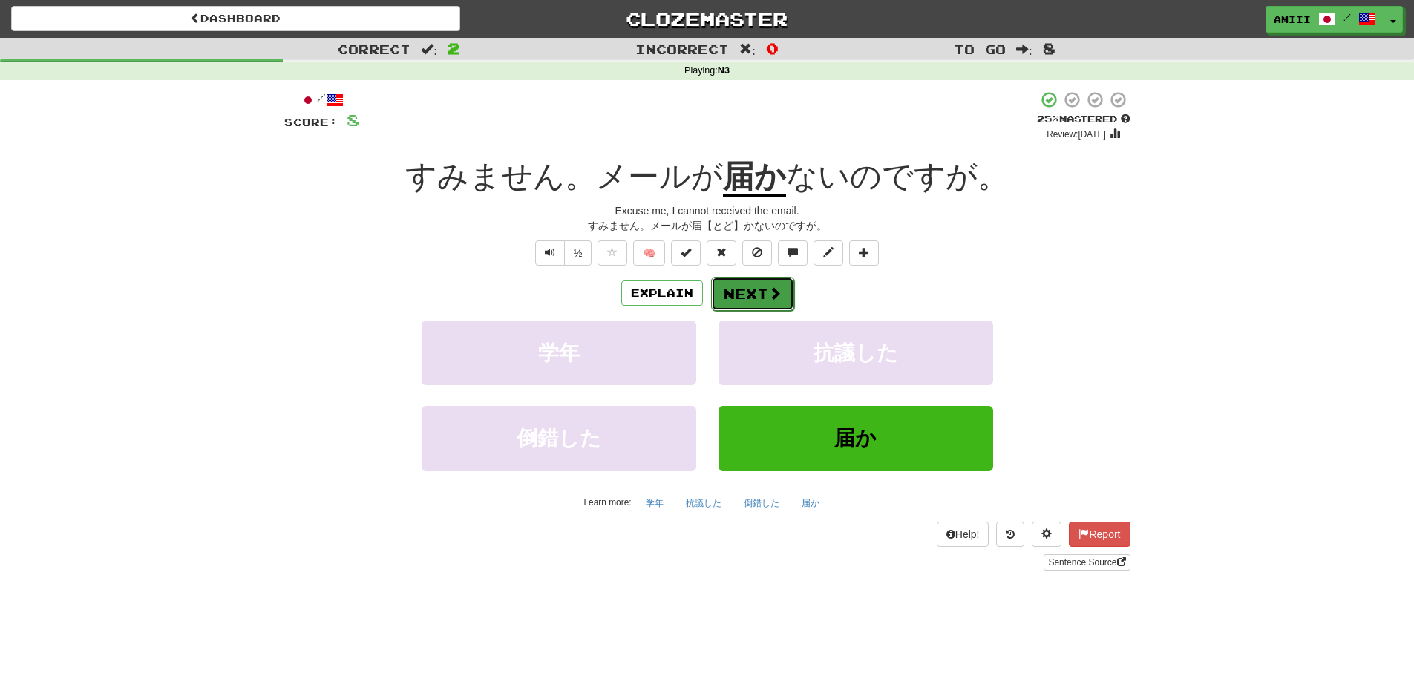
click at [774, 300] on span at bounding box center [774, 292] width 13 height 13
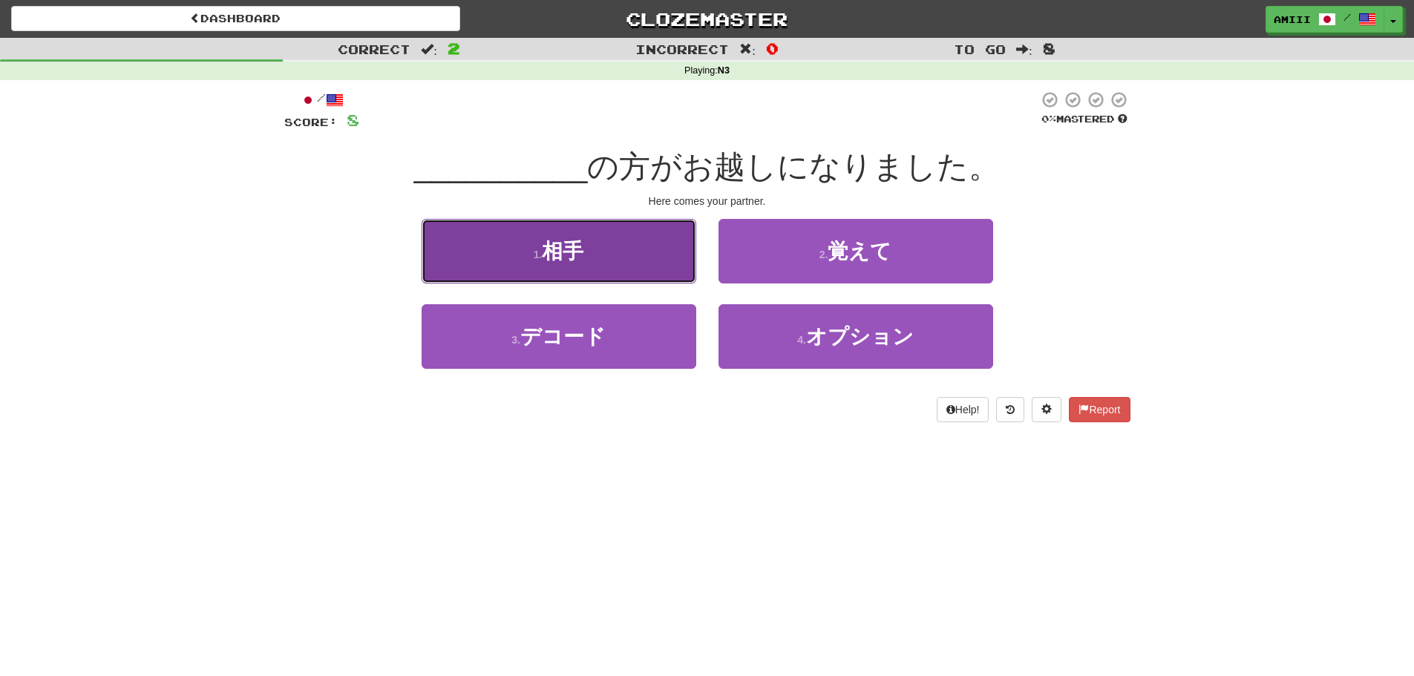
click at [676, 267] on button "1 . 相手" at bounding box center [558, 251] width 275 height 65
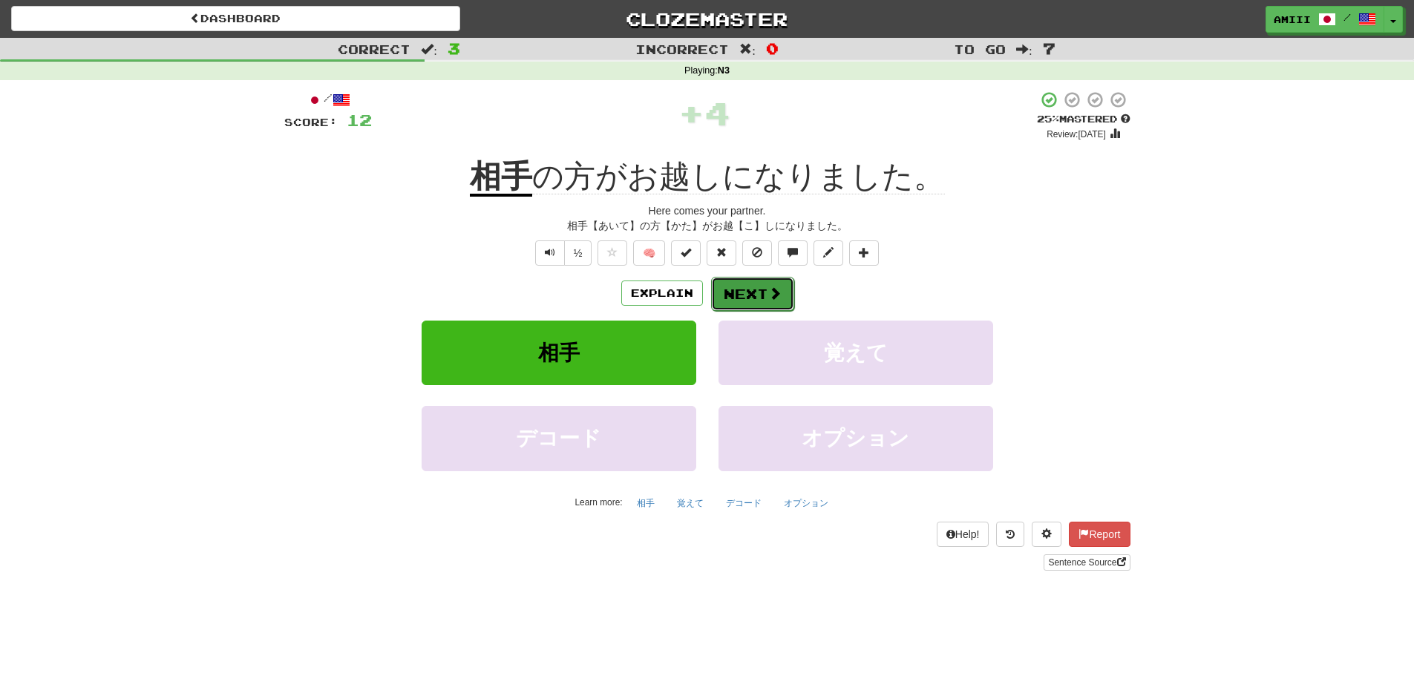
click at [773, 292] on span at bounding box center [774, 292] width 13 height 13
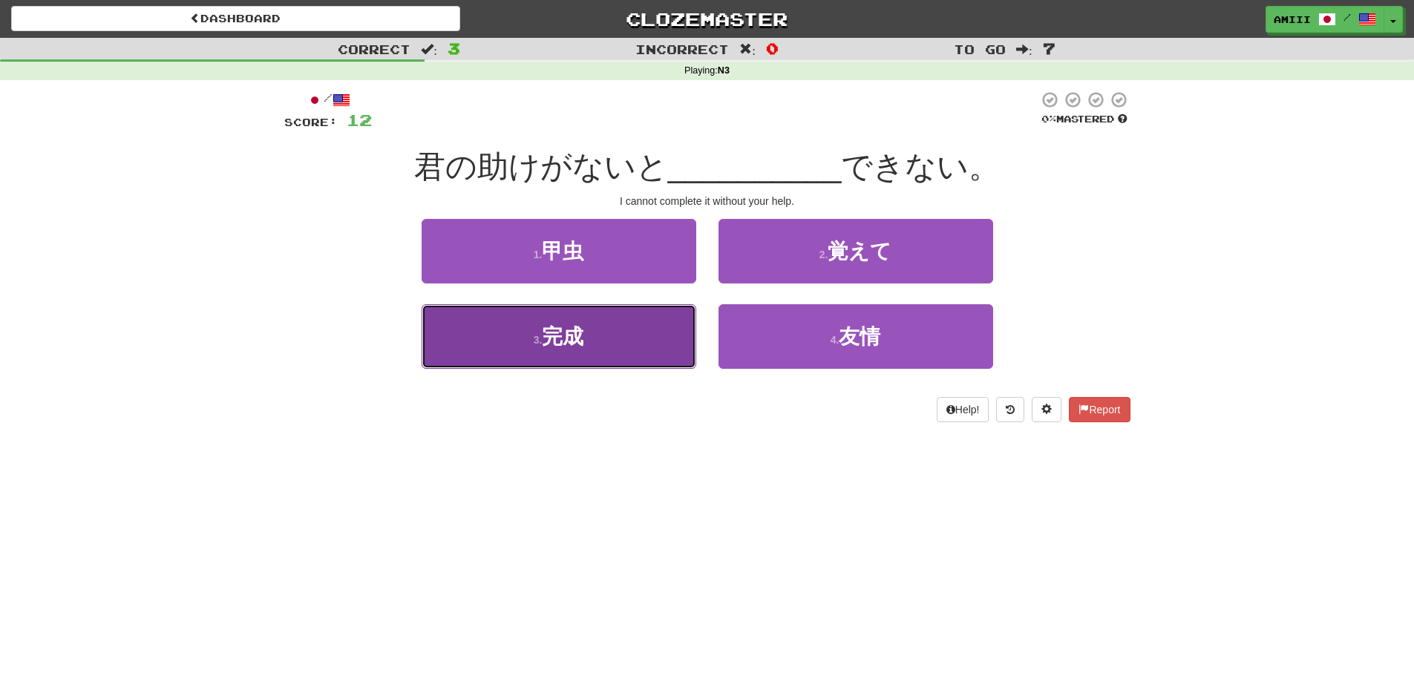
click at [666, 318] on button "3 . 完成" at bounding box center [558, 336] width 275 height 65
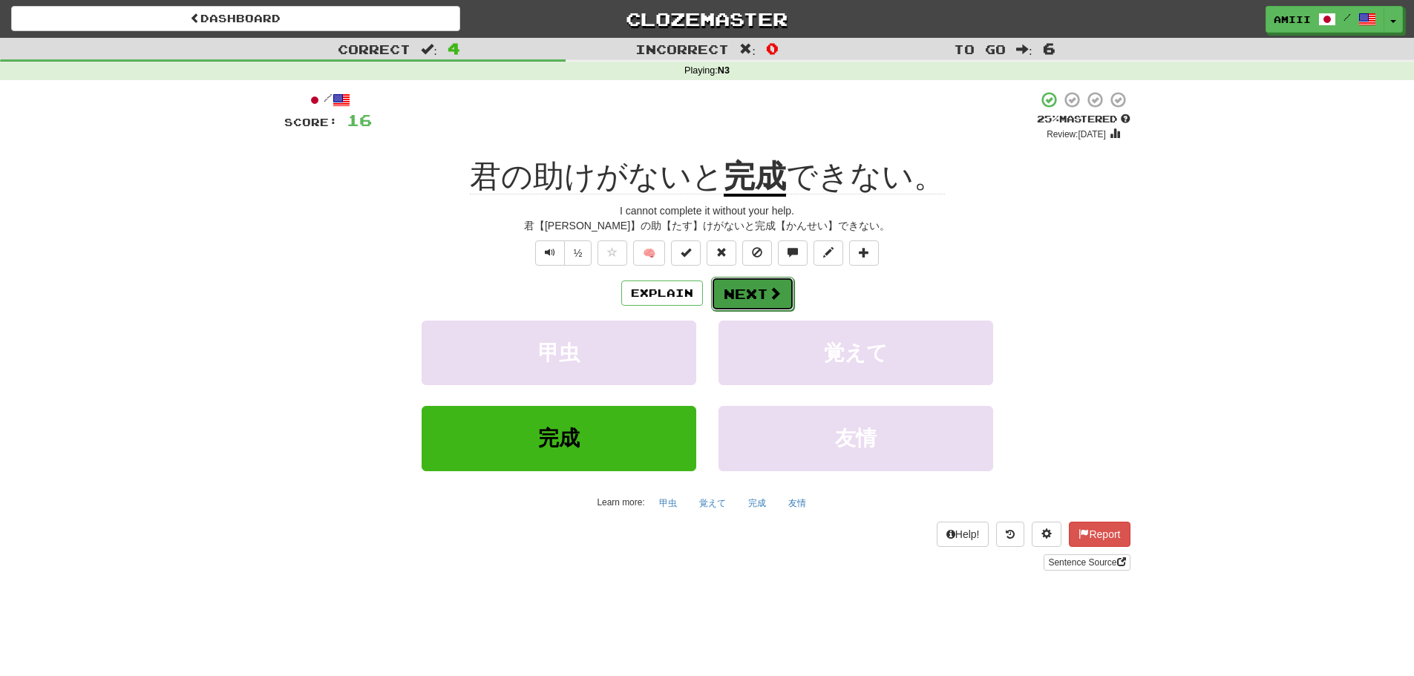
click at [760, 289] on button "Next" at bounding box center [752, 294] width 83 height 34
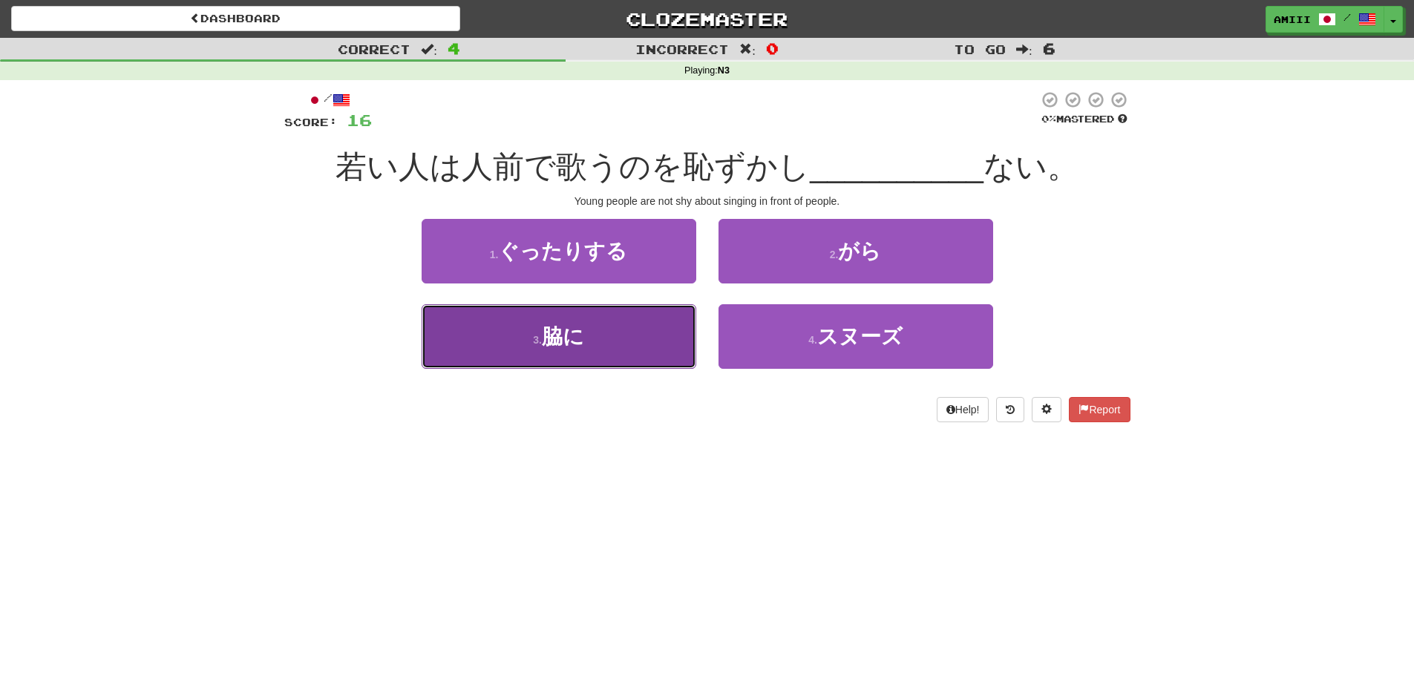
click at [642, 337] on button "3 . 脇に" at bounding box center [558, 336] width 275 height 65
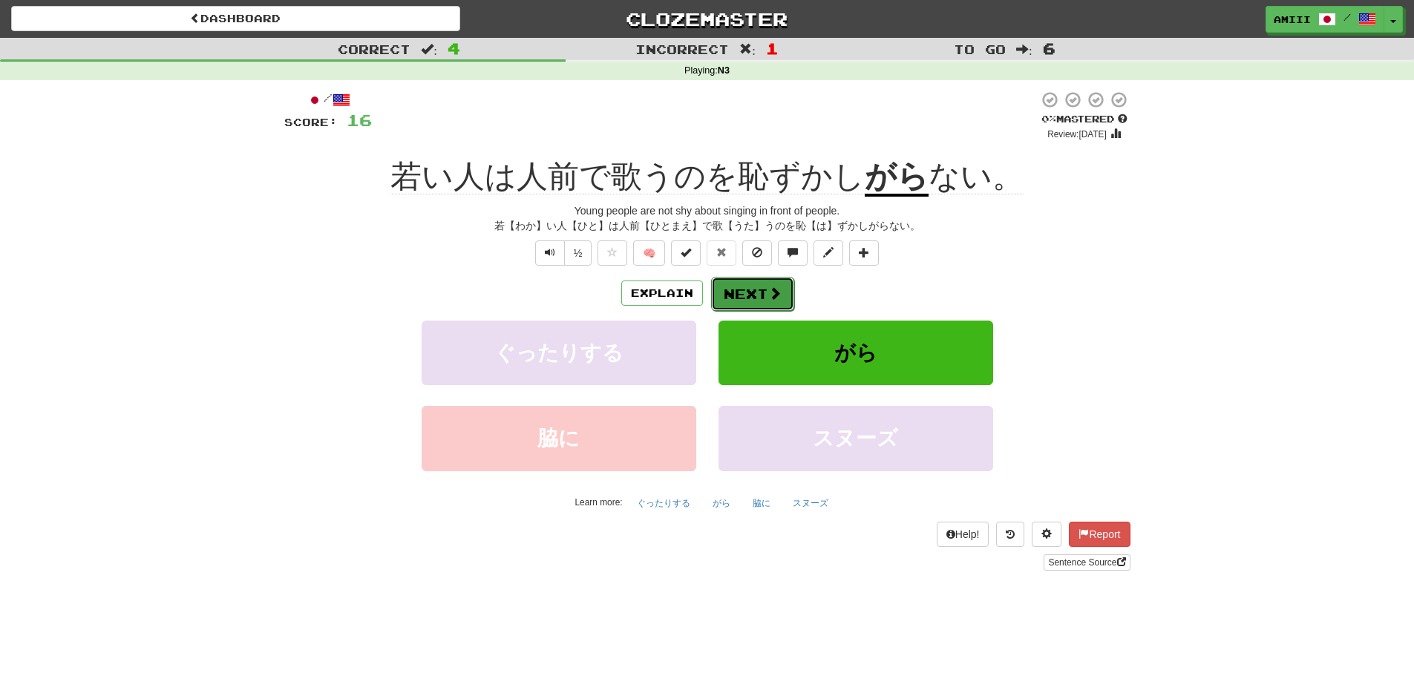
click at [758, 289] on button "Next" at bounding box center [752, 294] width 83 height 34
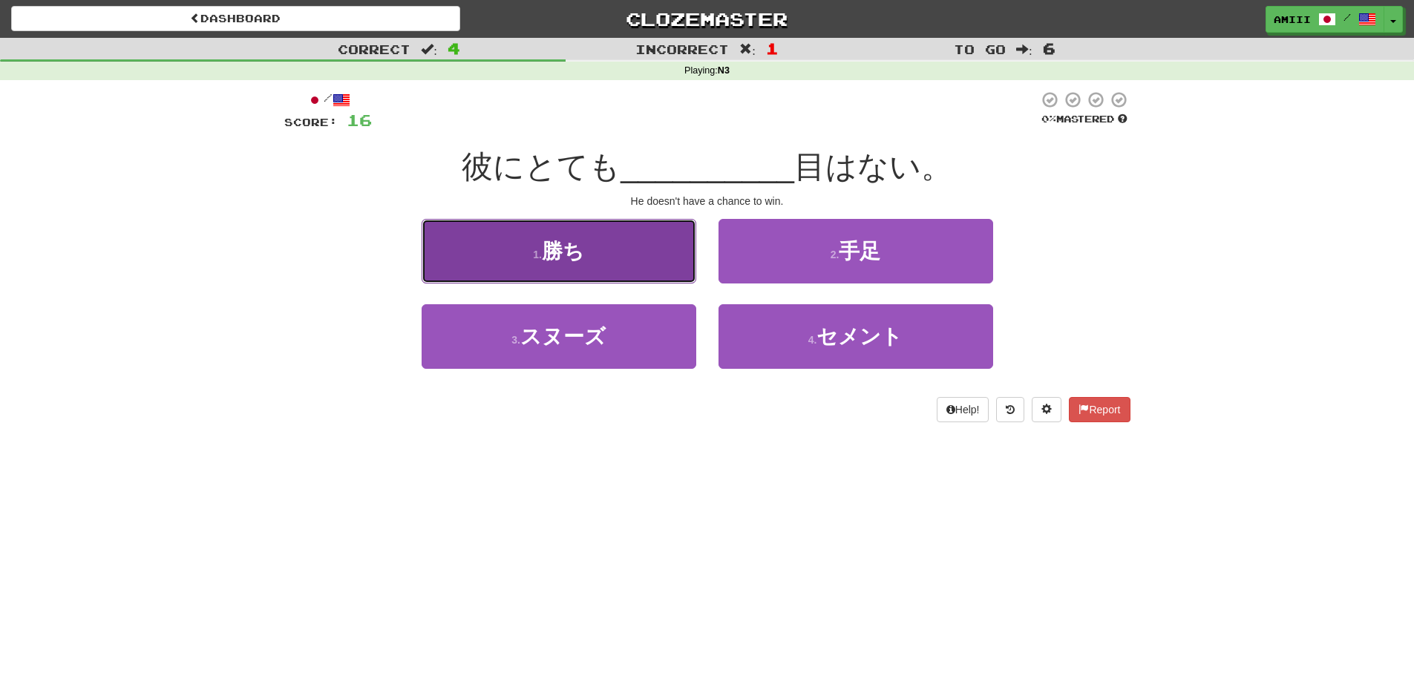
click at [629, 240] on button "1 . 勝ち" at bounding box center [558, 251] width 275 height 65
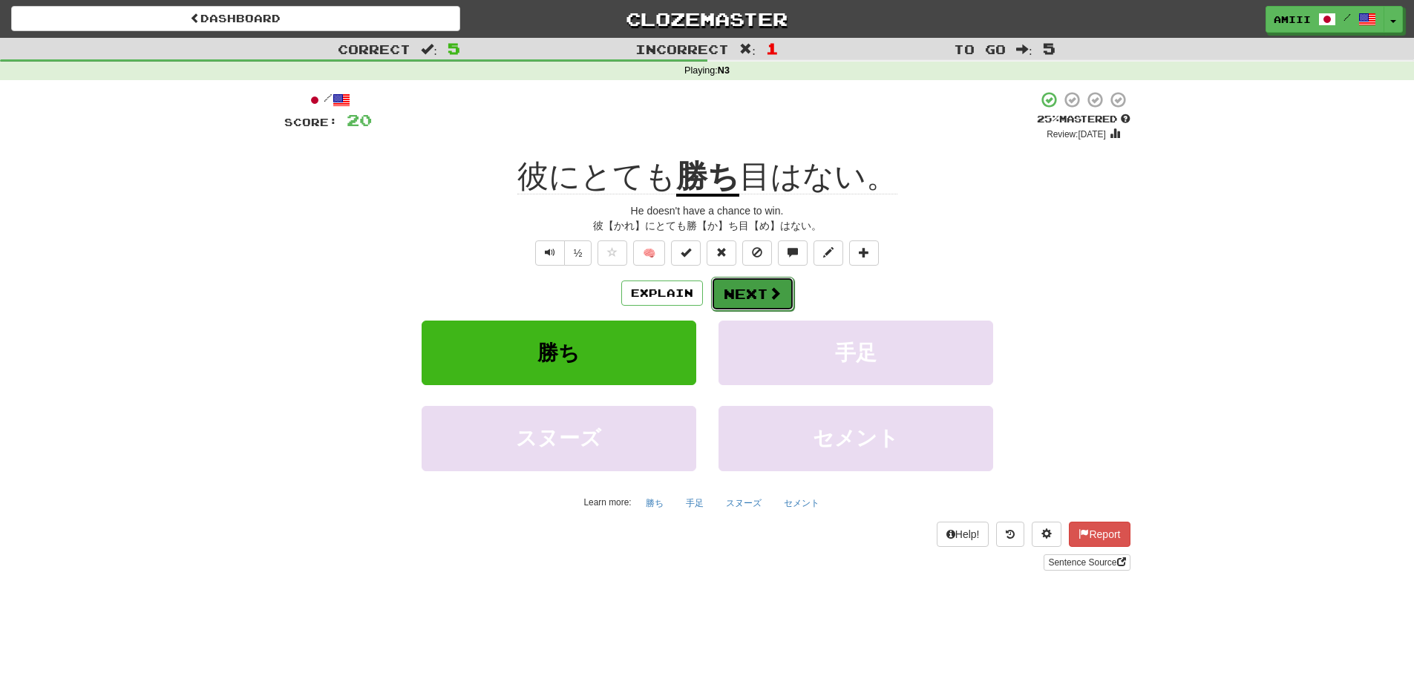
click at [776, 288] on span at bounding box center [774, 292] width 13 height 13
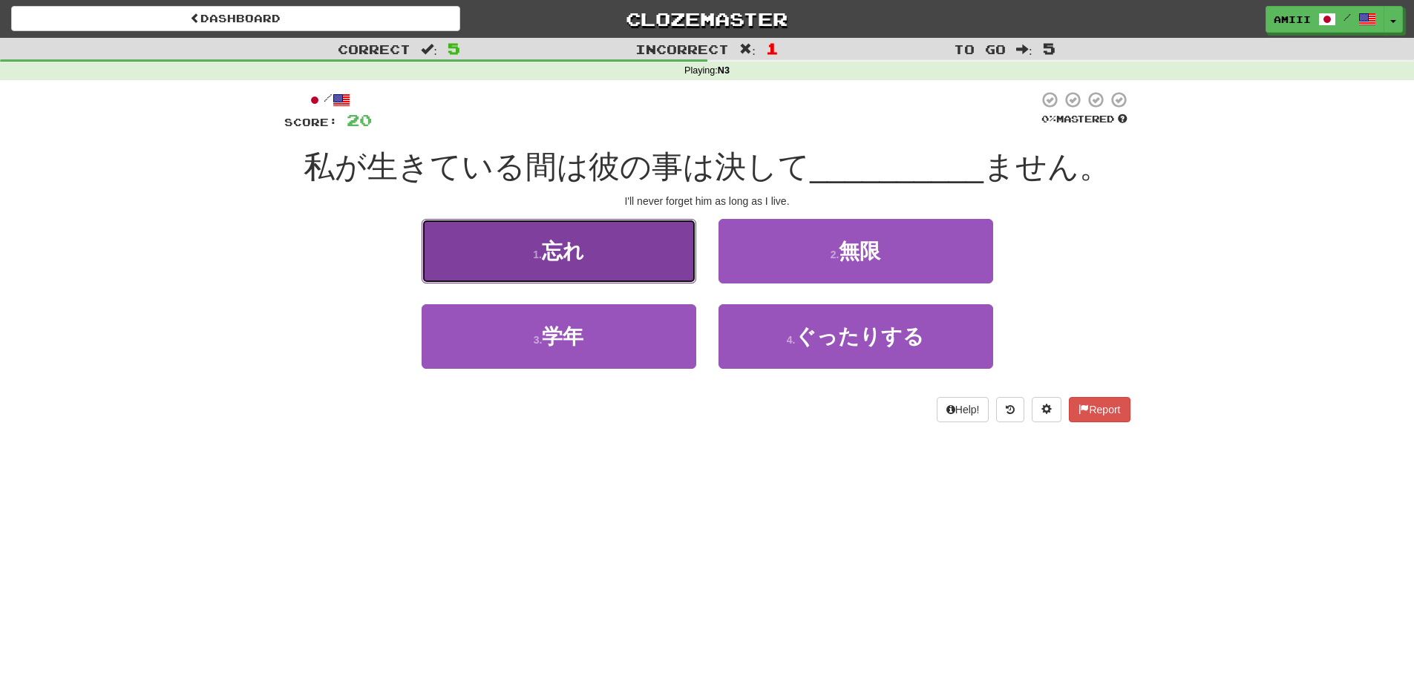
click at [603, 242] on button "1 . 忘れ" at bounding box center [558, 251] width 275 height 65
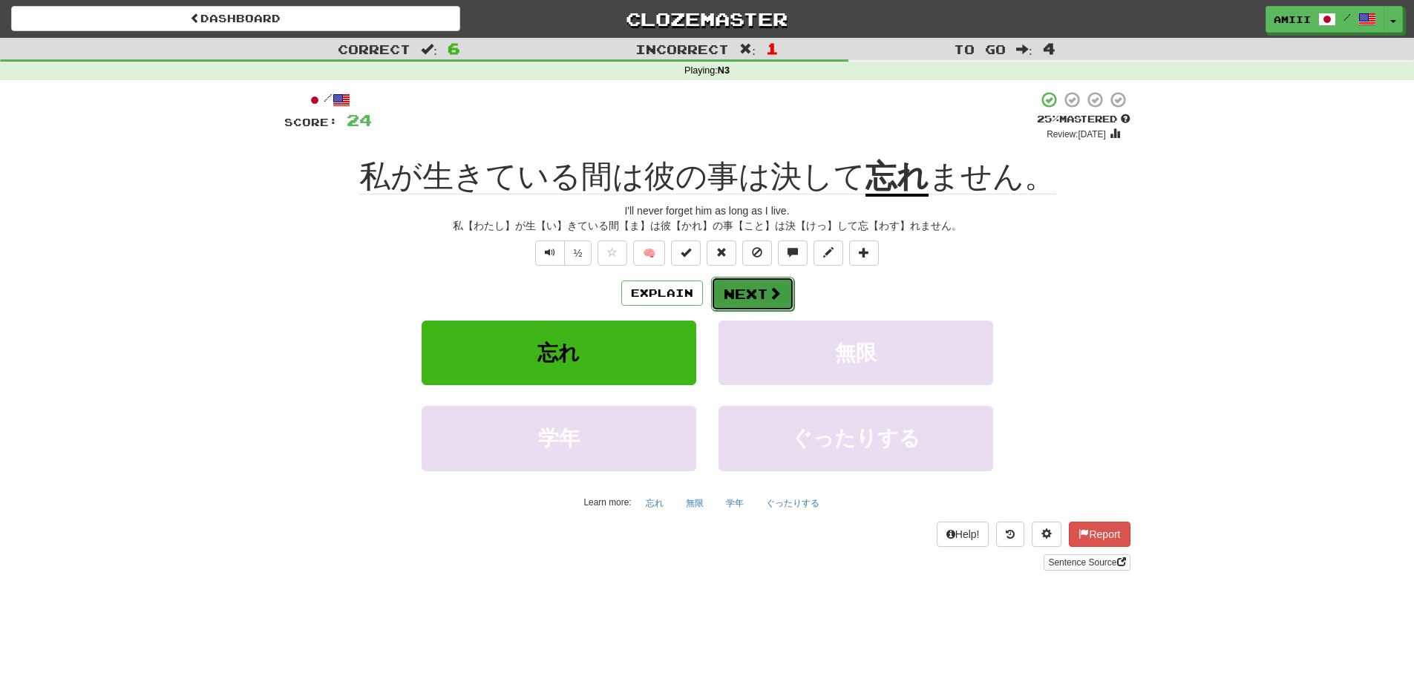
click at [773, 291] on span at bounding box center [774, 292] width 13 height 13
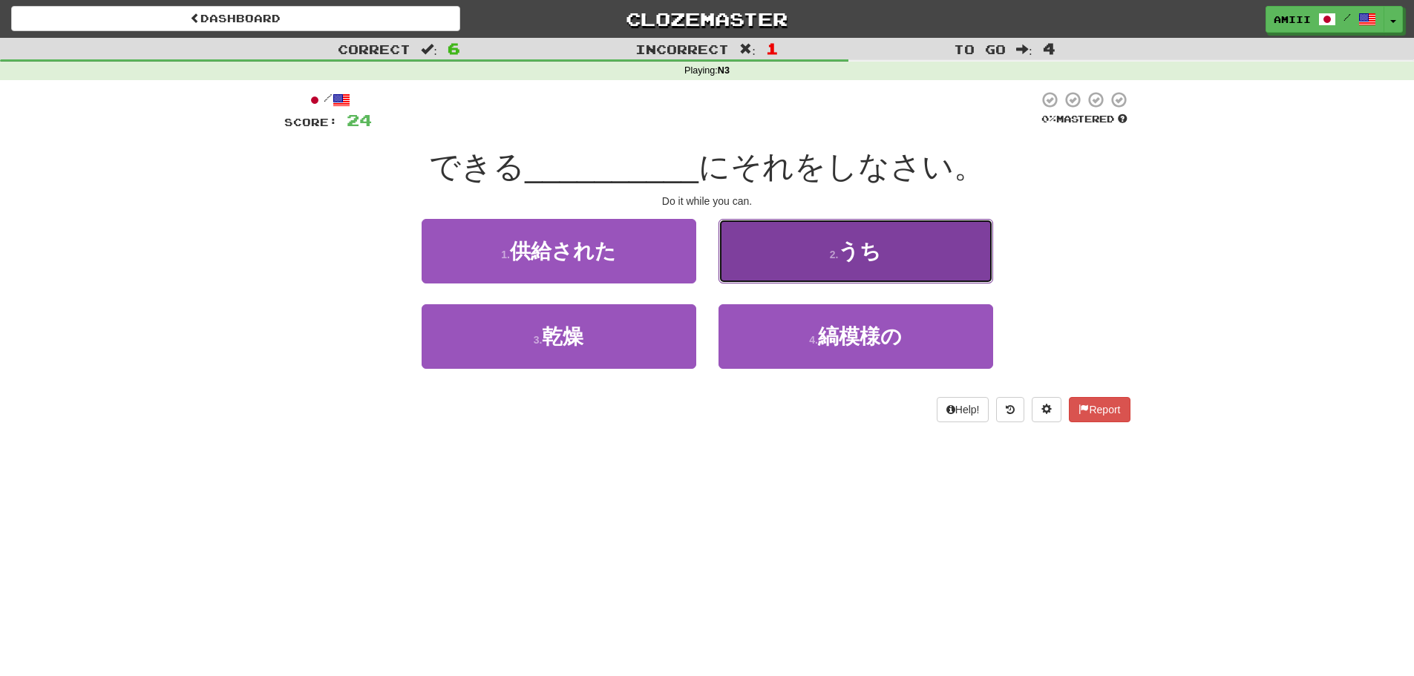
click at [767, 258] on button "2 . うち" at bounding box center [855, 251] width 275 height 65
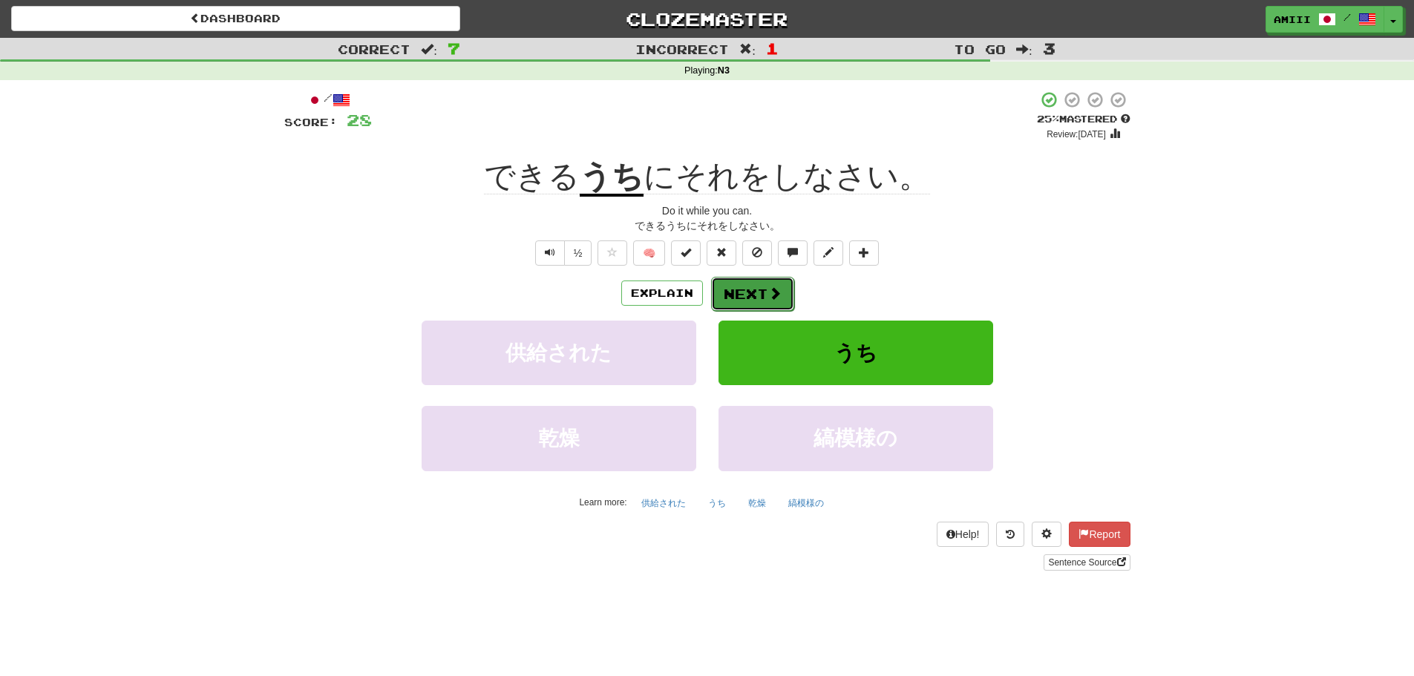
click at [776, 289] on span at bounding box center [774, 292] width 13 height 13
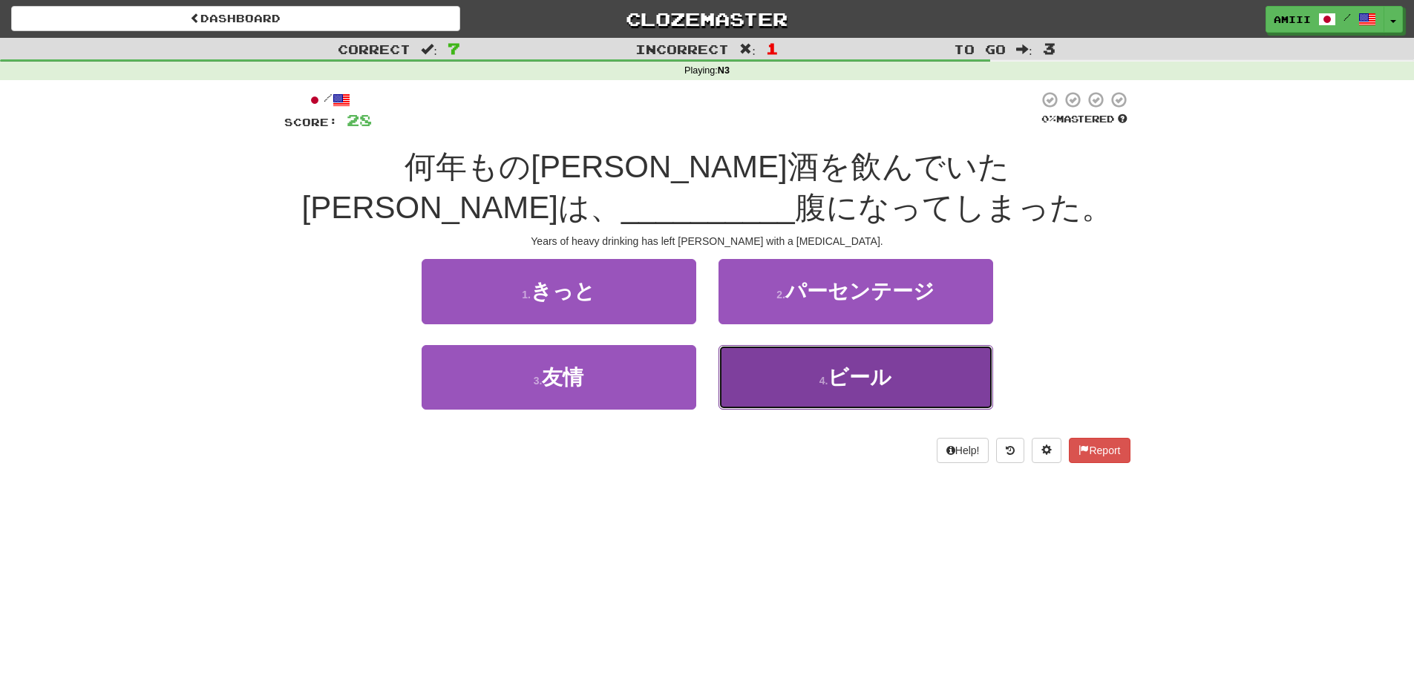
click at [843, 377] on span "ビール" at bounding box center [859, 377] width 64 height 23
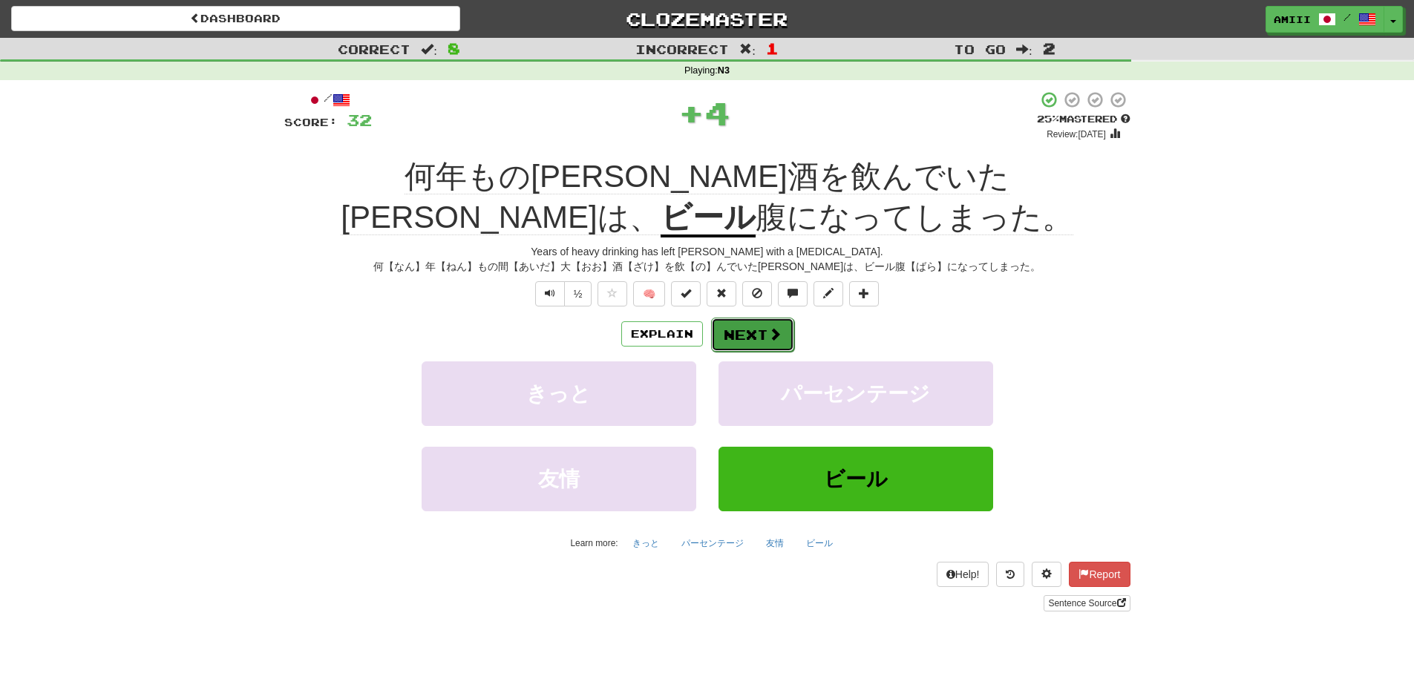
click at [759, 327] on button "Next" at bounding box center [752, 335] width 83 height 34
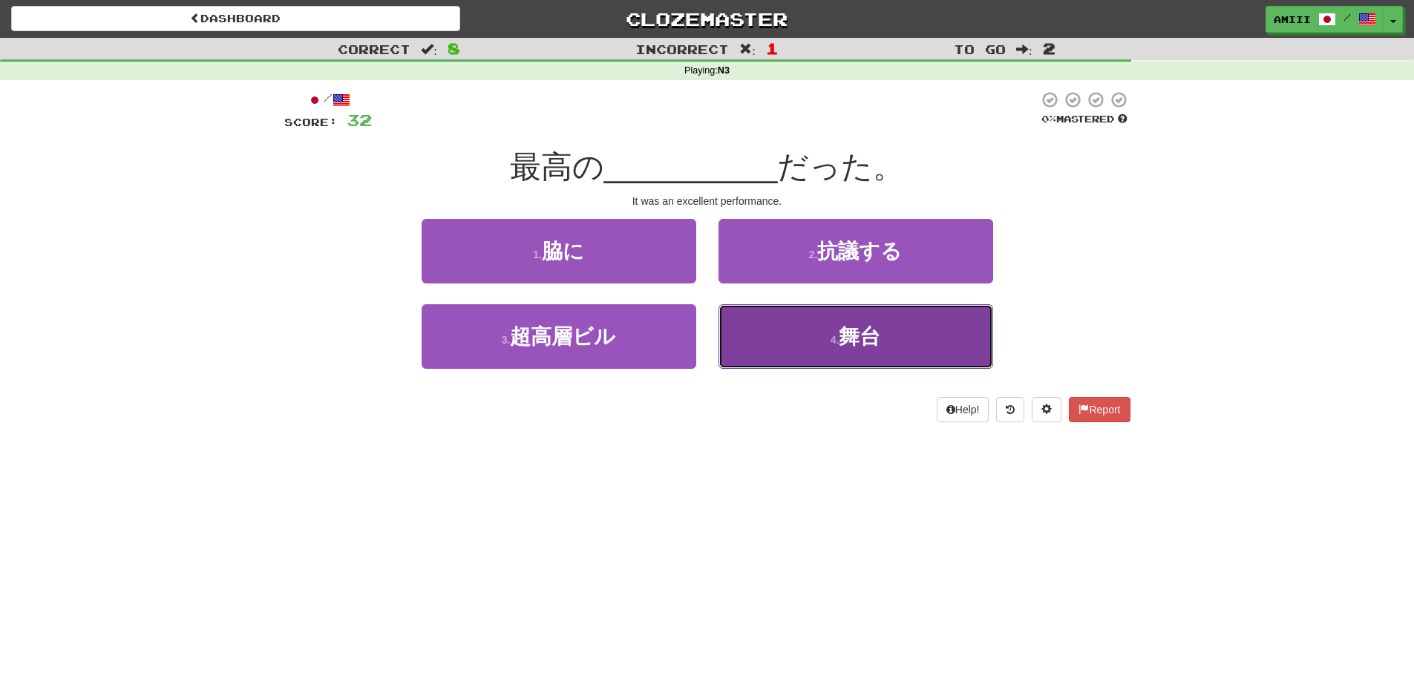
click at [814, 344] on button "4 . 舞台" at bounding box center [855, 336] width 275 height 65
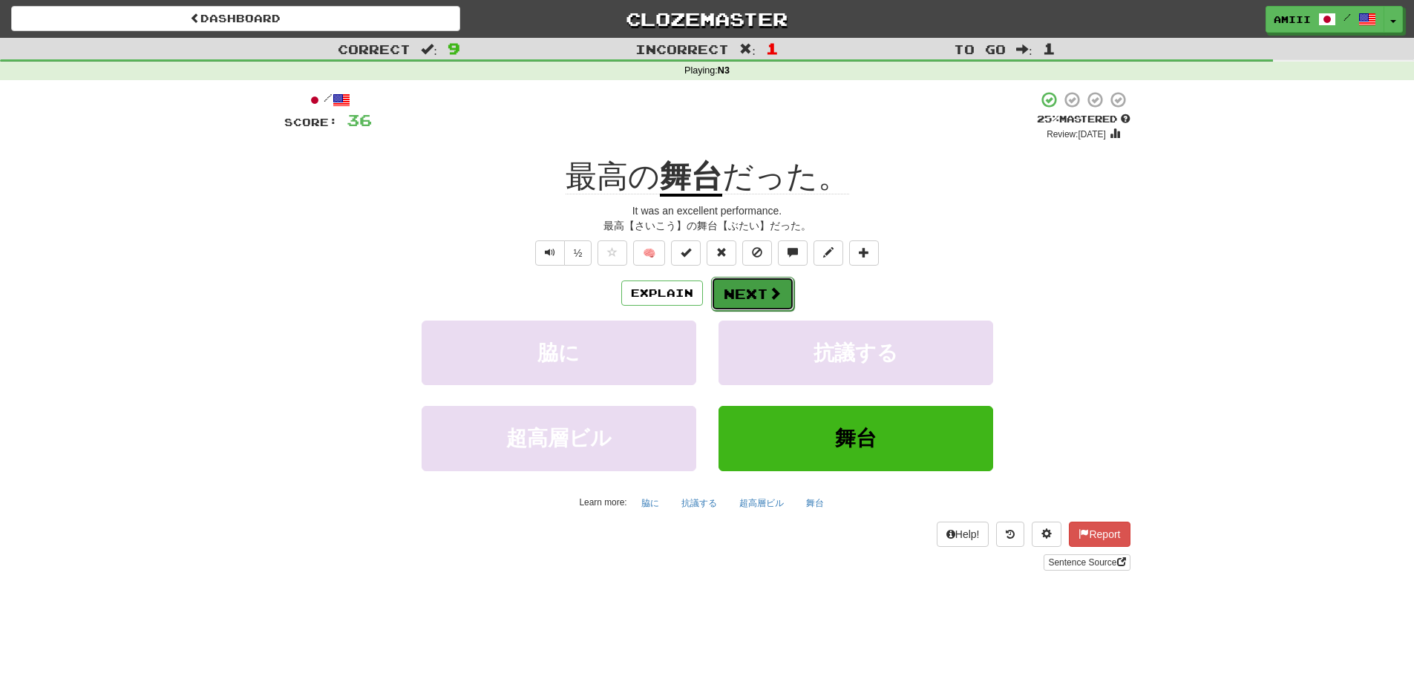
click at [749, 290] on button "Next" at bounding box center [752, 294] width 83 height 34
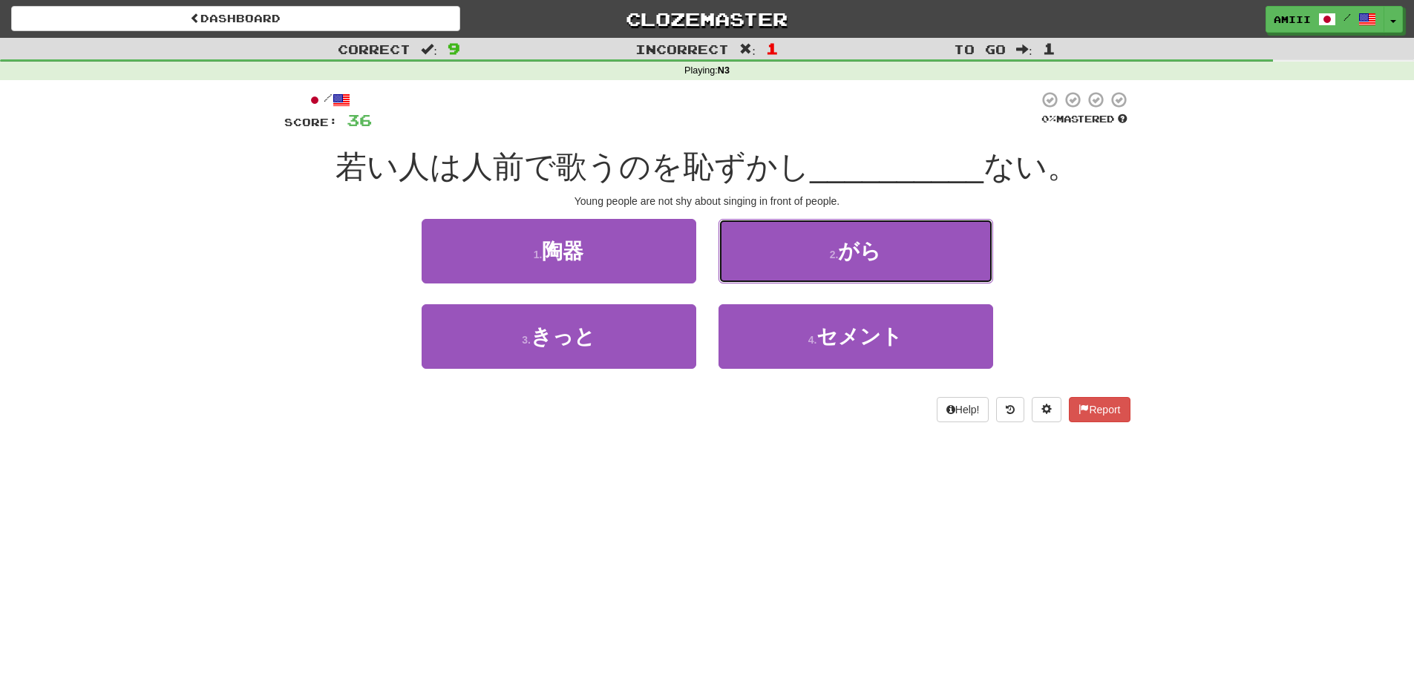
click at [763, 266] on button "2 . がら" at bounding box center [855, 251] width 275 height 65
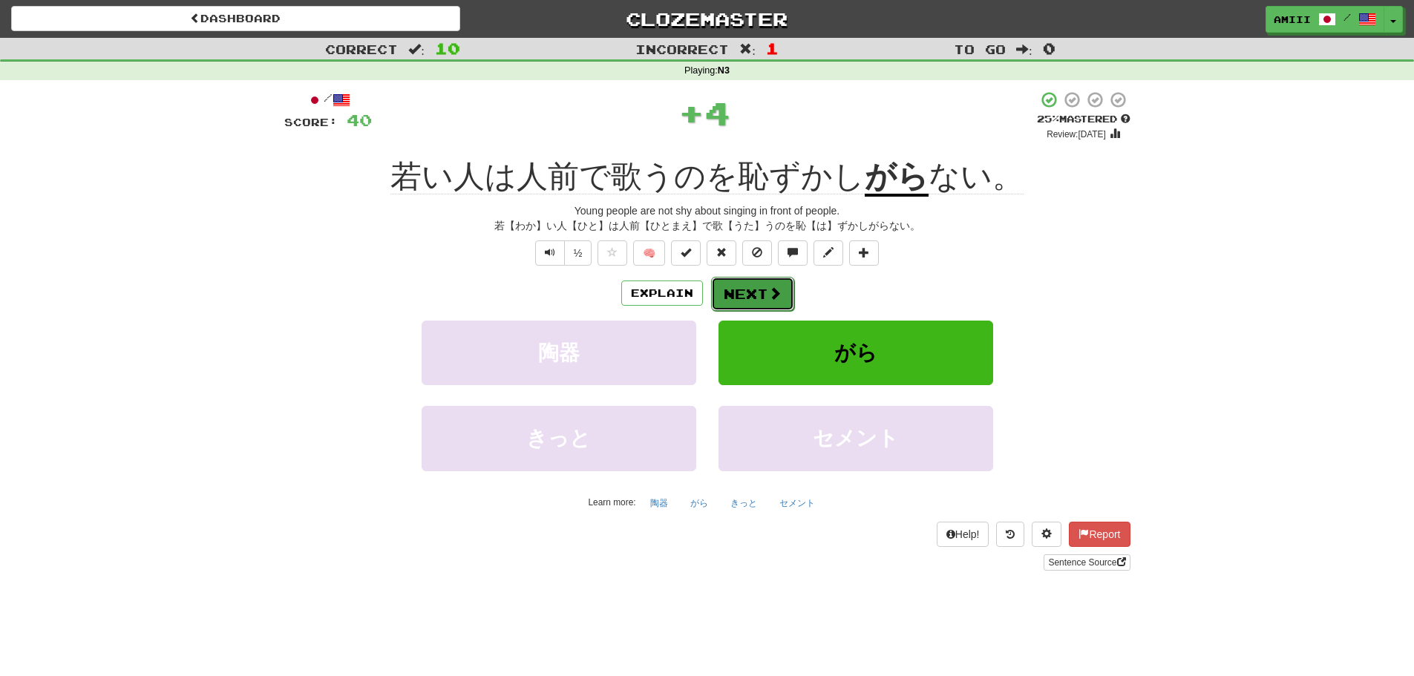
click at [762, 284] on button "Next" at bounding box center [752, 294] width 83 height 34
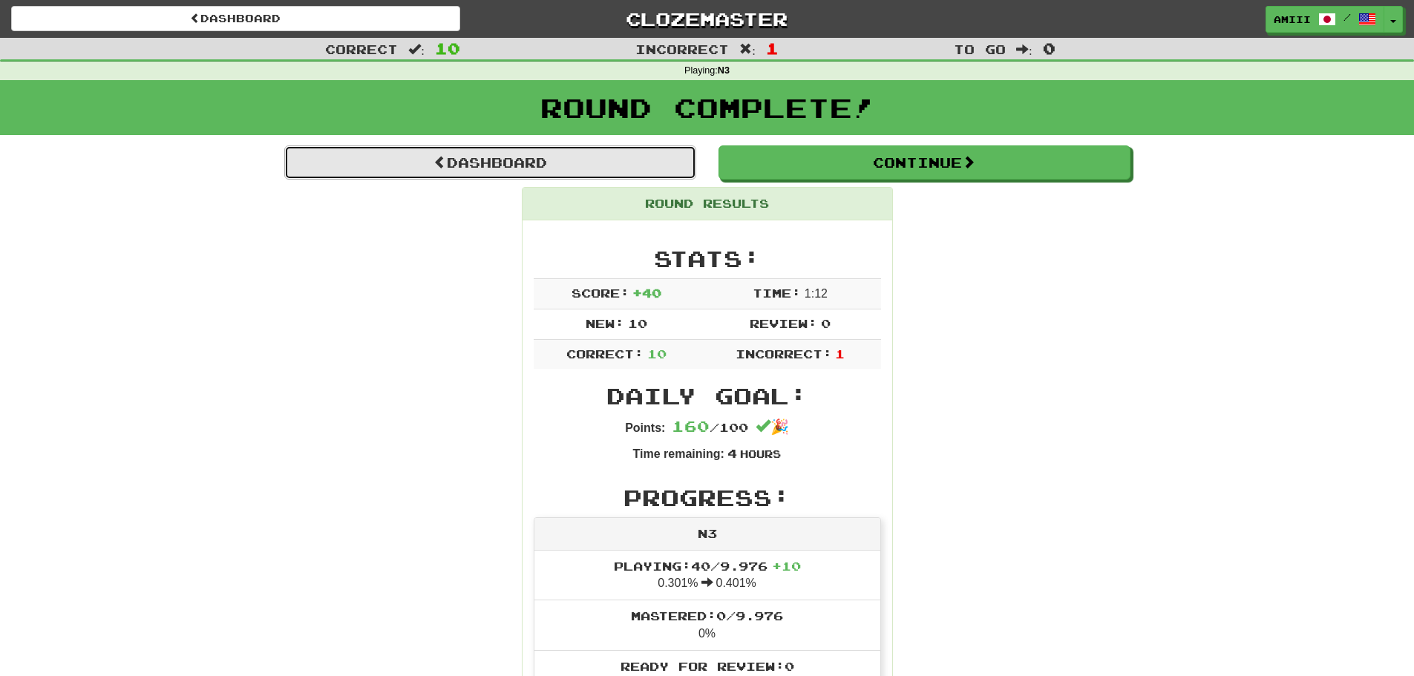
click at [657, 159] on link "Dashboard" at bounding box center [490, 162] width 412 height 34
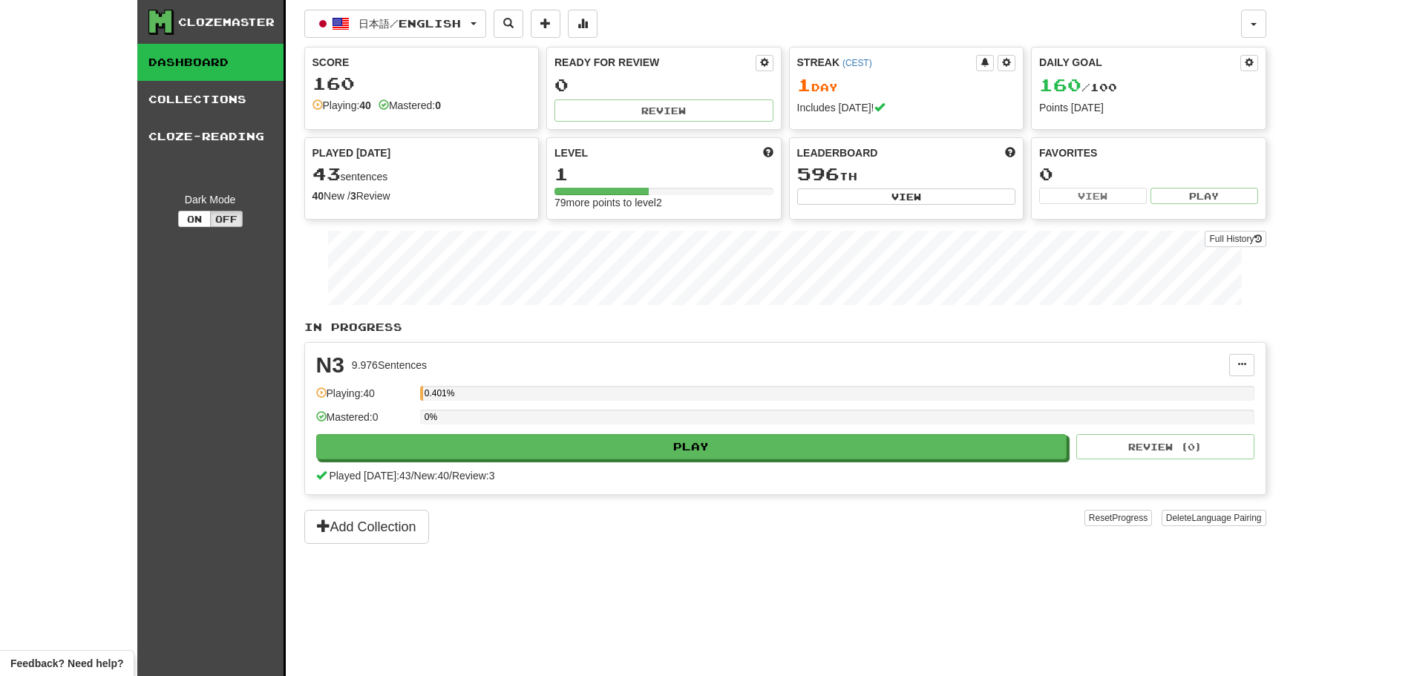
click at [337, 363] on div "N3" at bounding box center [330, 365] width 28 height 22
